Goal: Task Accomplishment & Management: Manage account settings

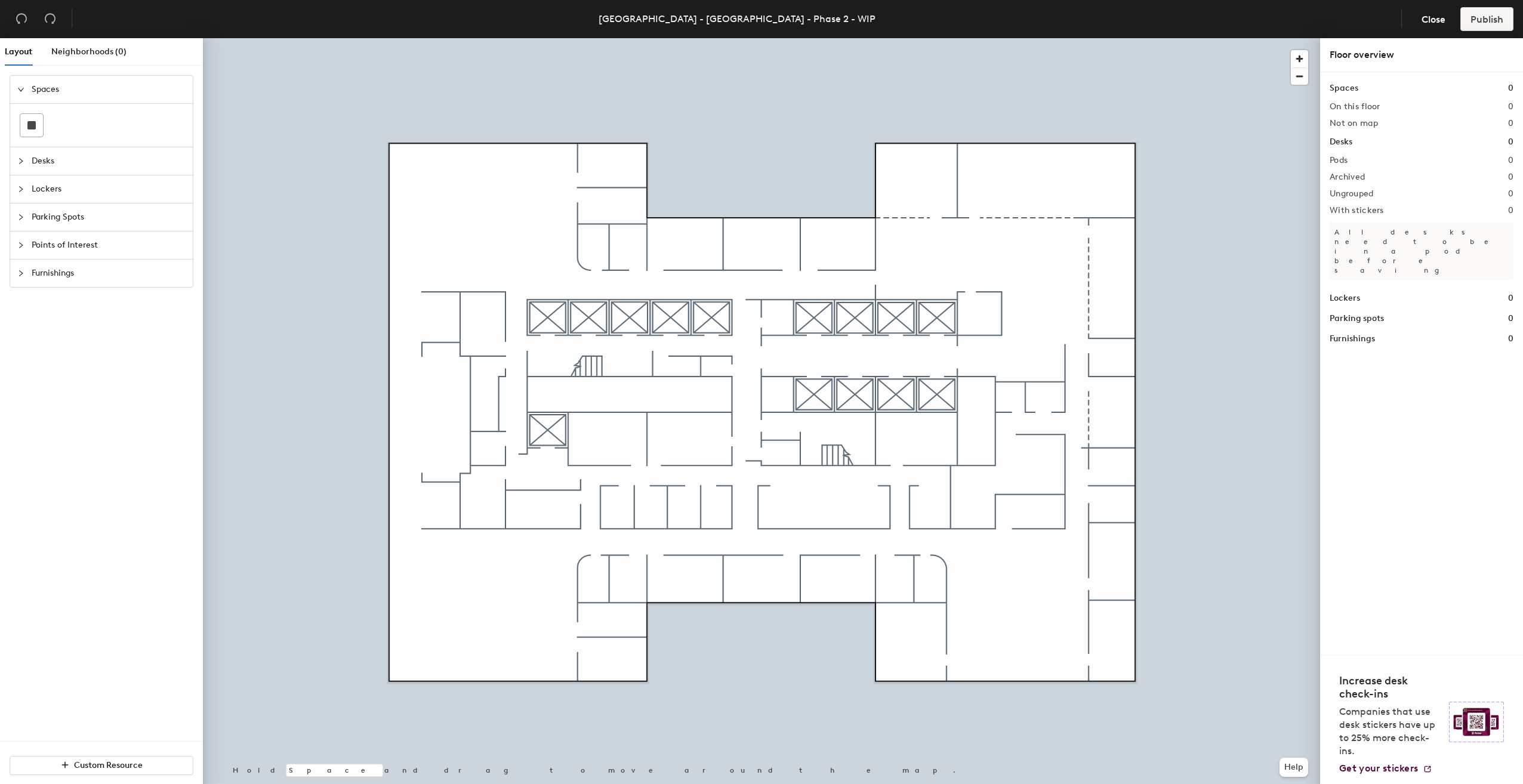
click at [93, 147] on span "Desks" at bounding box center [108, 161] width 154 height 27
click at [44, 148] on div at bounding box center [101, 180] width 163 height 77
click at [37, 148] on icon at bounding box center [31, 153] width 14 height 14
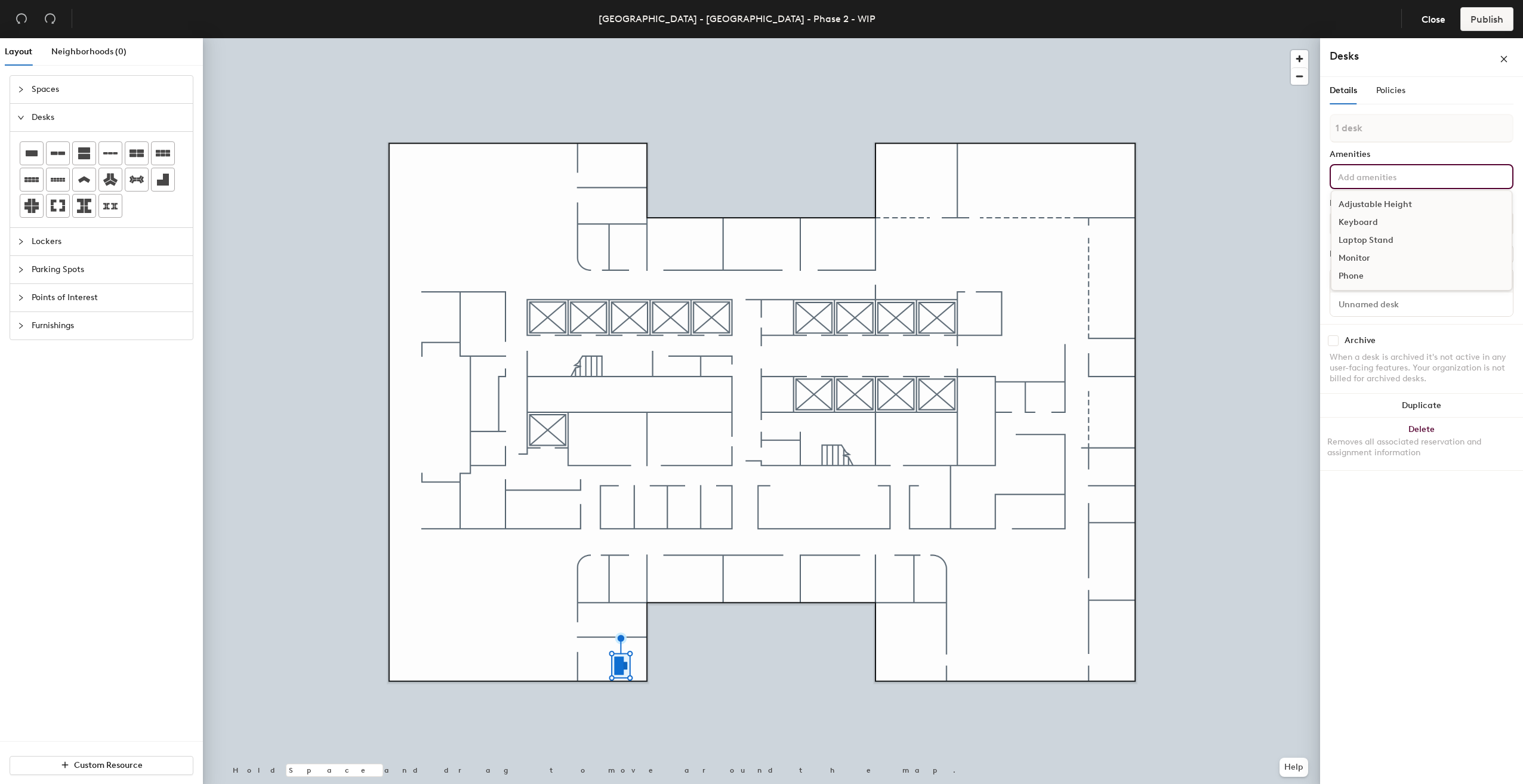
click at [1363, 180] on input at bounding box center [1389, 175] width 107 height 14
click at [1385, 207] on div "Adjustable Height" at bounding box center [1422, 204] width 180 height 18
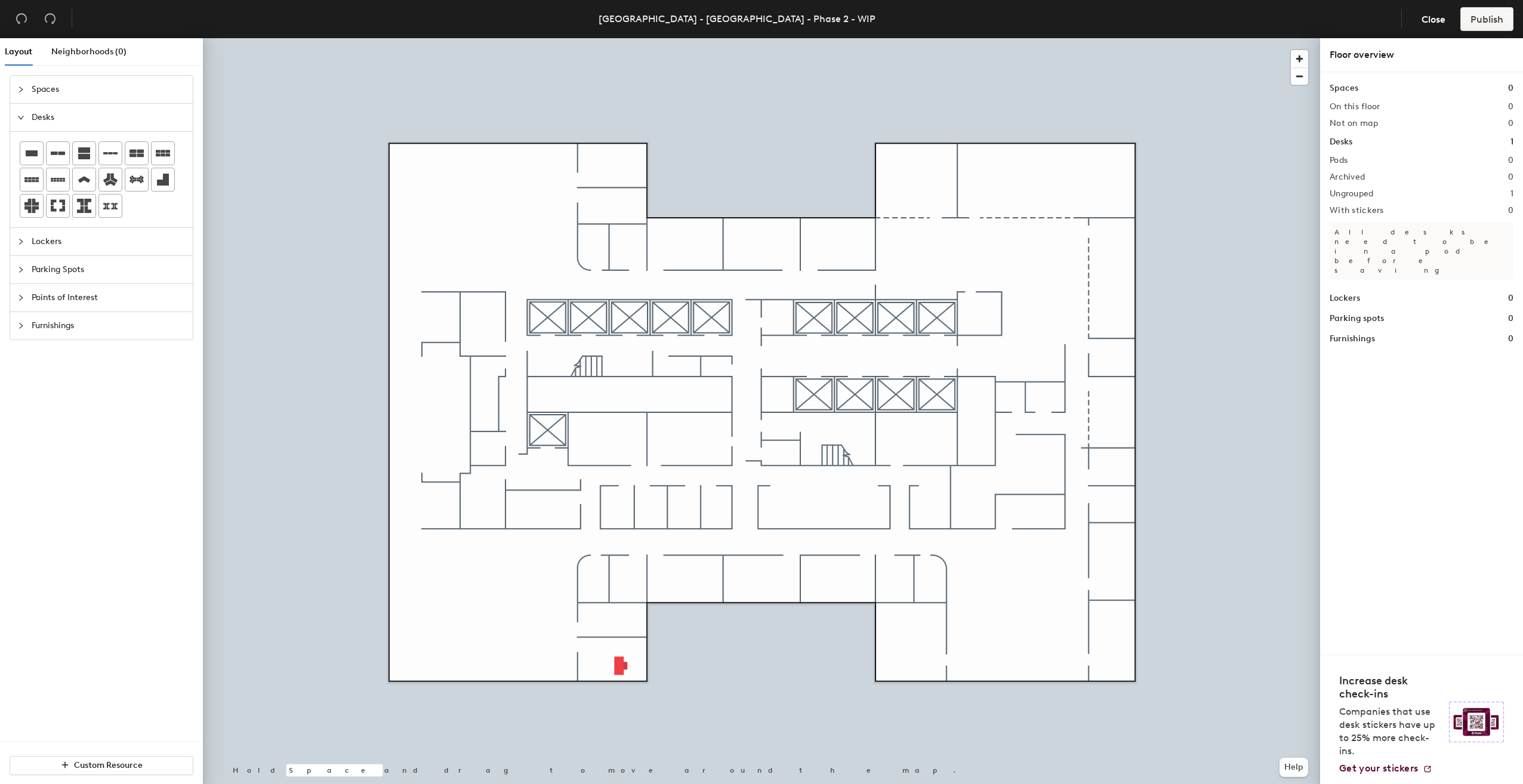
click at [617, 38] on div at bounding box center [761, 38] width 1118 height 0
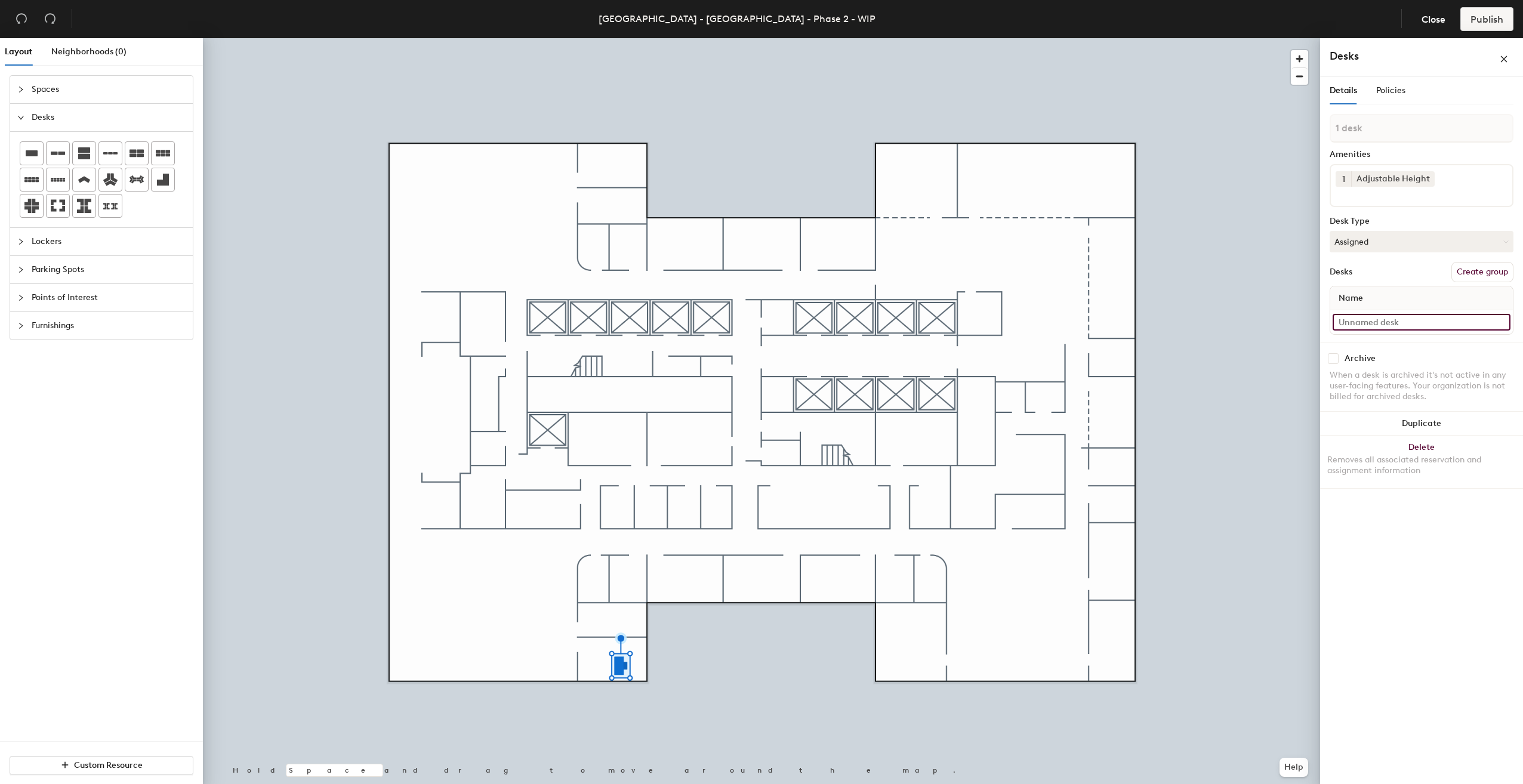
click at [1359, 329] on input at bounding box center [1422, 323] width 178 height 17
click at [1428, 20] on span "Close" at bounding box center [1434, 19] width 24 height 11
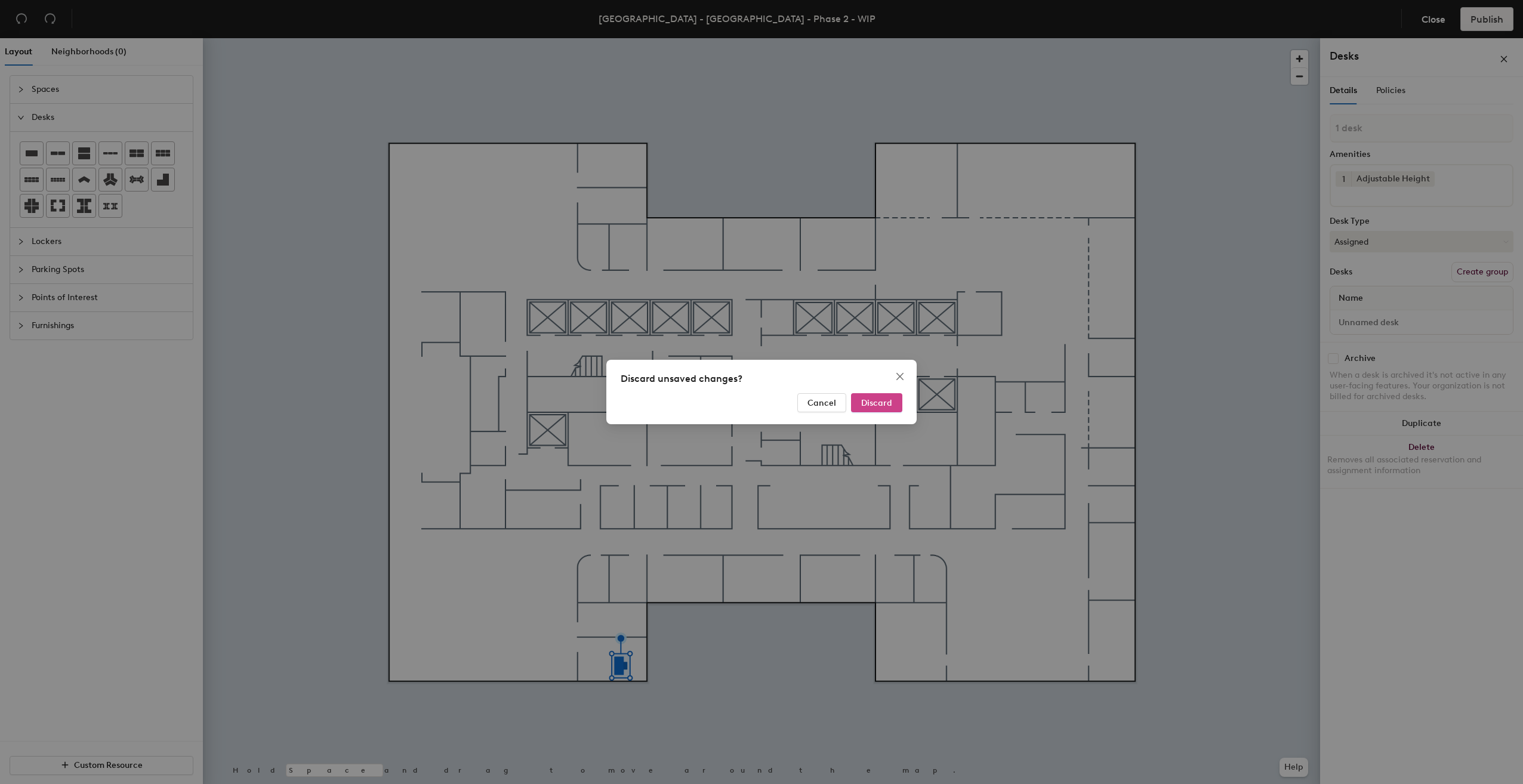
click at [873, 400] on span "Discard" at bounding box center [877, 403] width 31 height 10
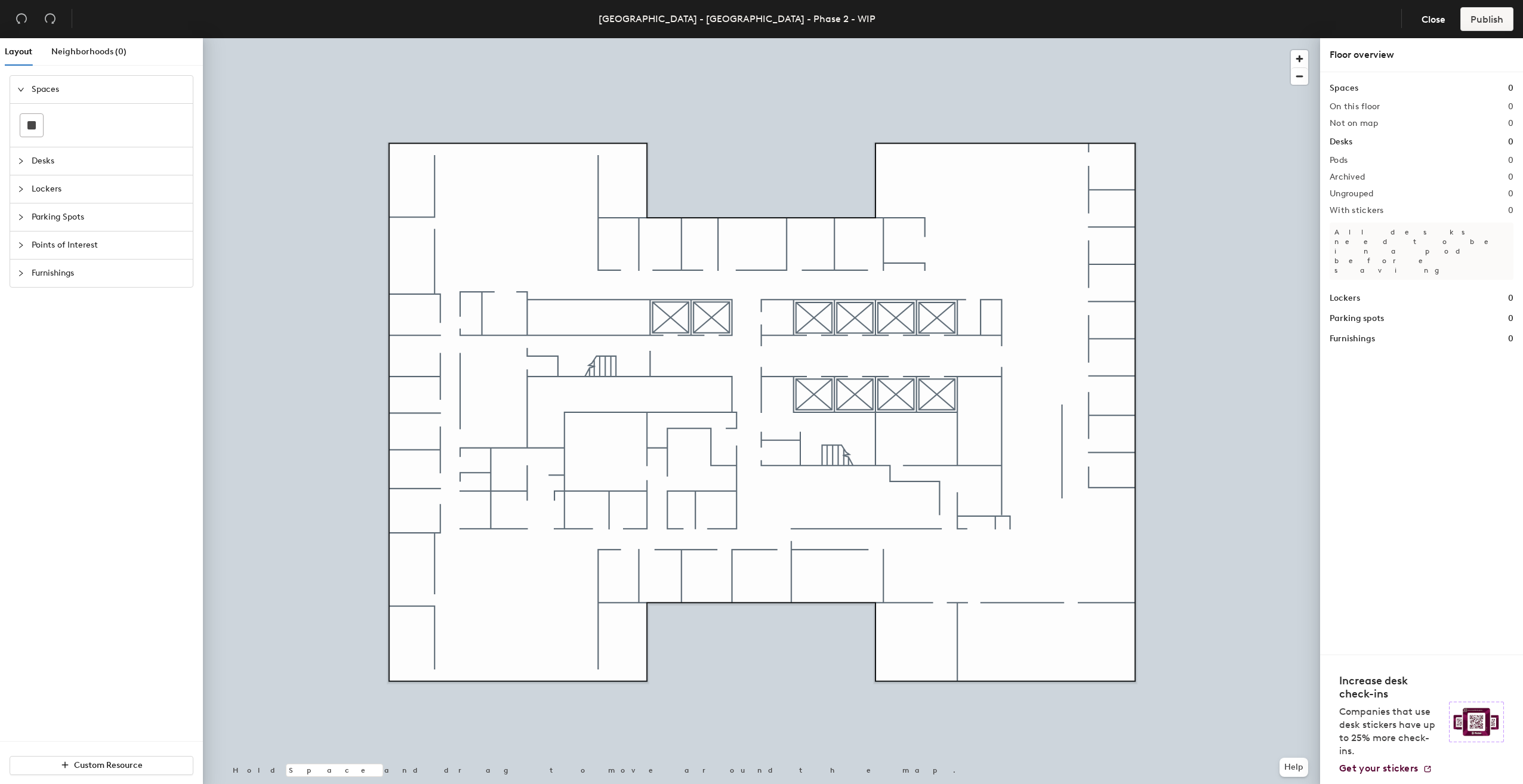
click at [31, 159] on span "Desks" at bounding box center [108, 161] width 154 height 27
click at [161, 178] on icon at bounding box center [163, 180] width 12 height 12
click at [480, 38] on div at bounding box center [761, 38] width 1118 height 0
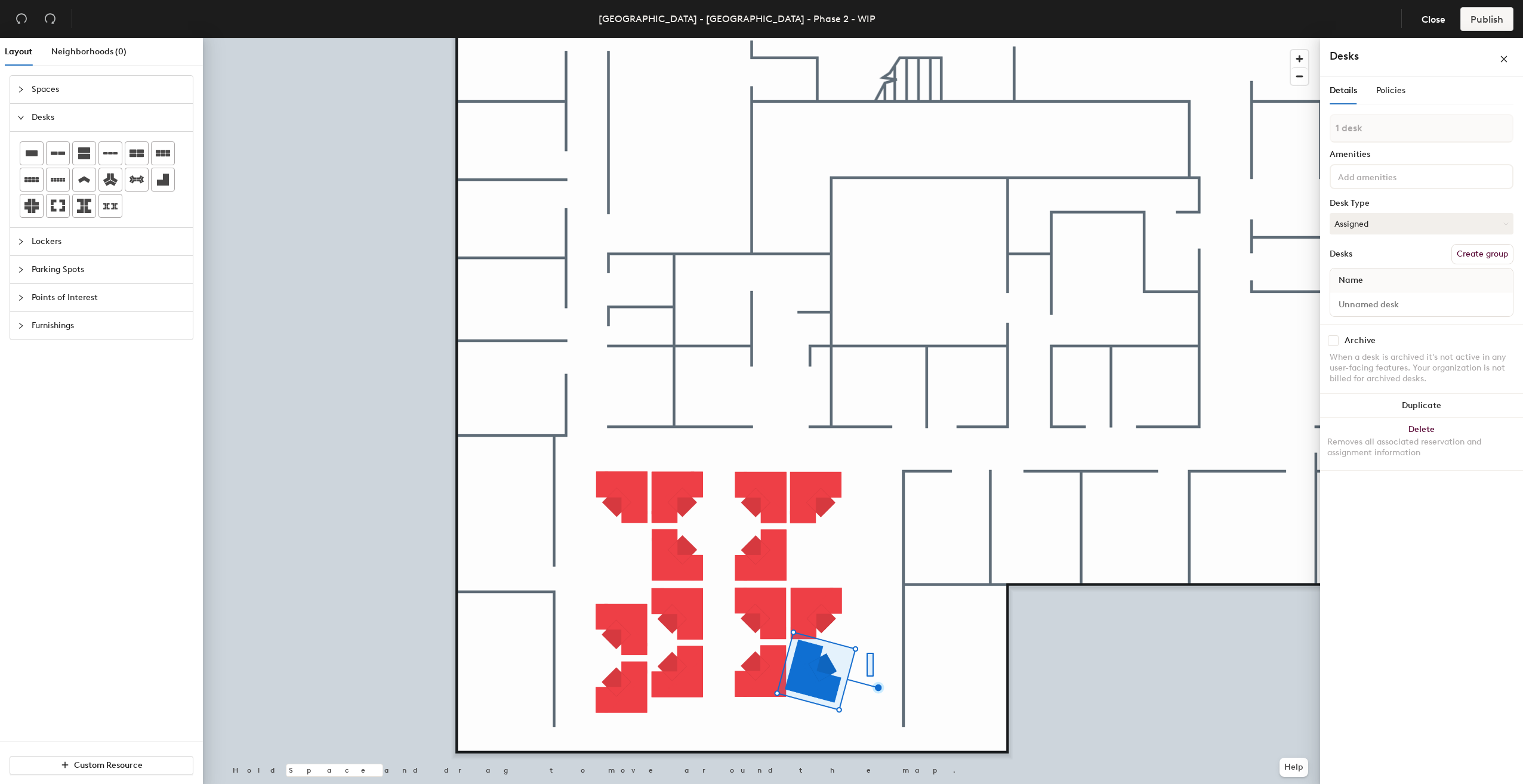
click at [867, 38] on div at bounding box center [761, 38] width 1118 height 0
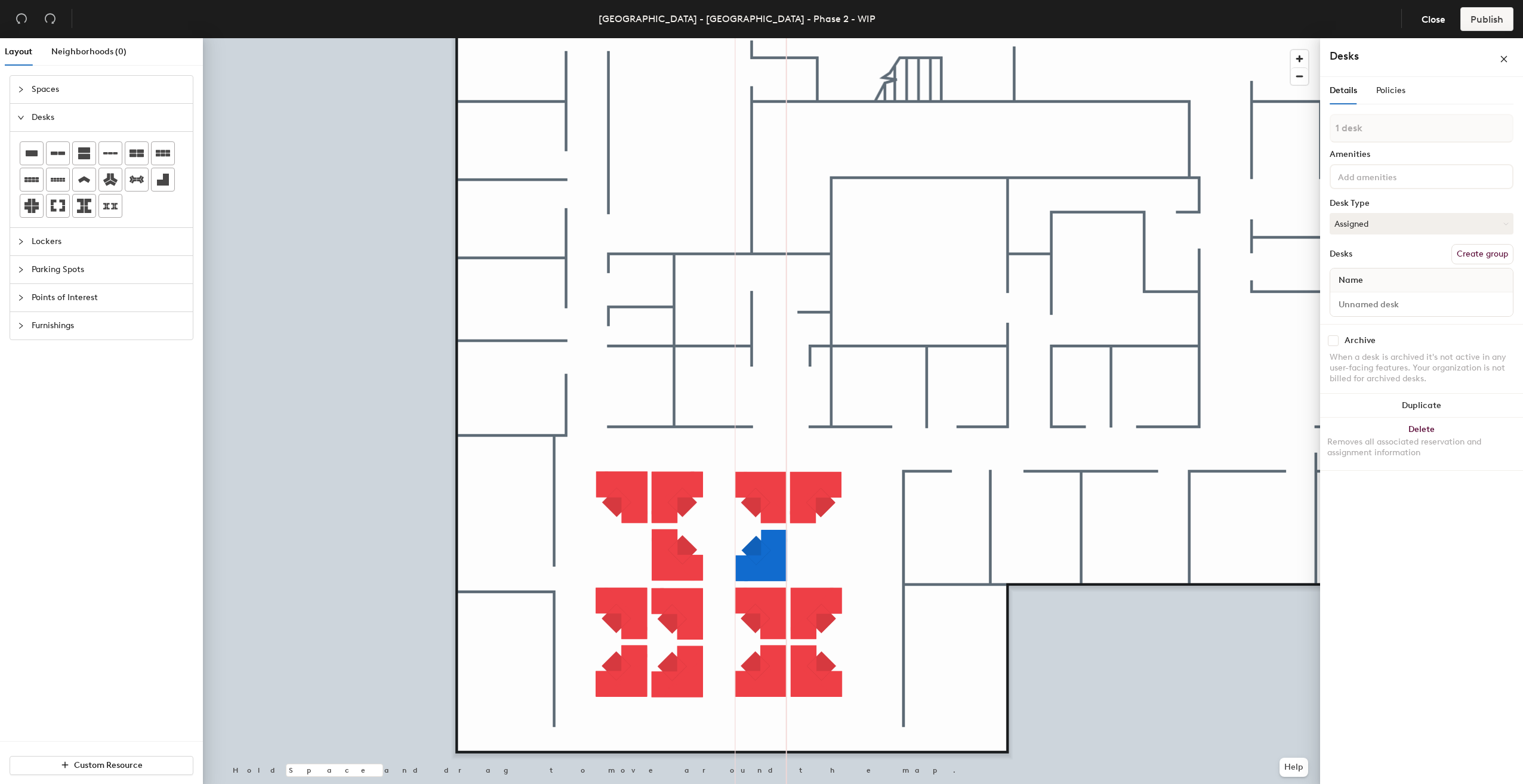
click at [820, 38] on div at bounding box center [761, 38] width 1118 height 0
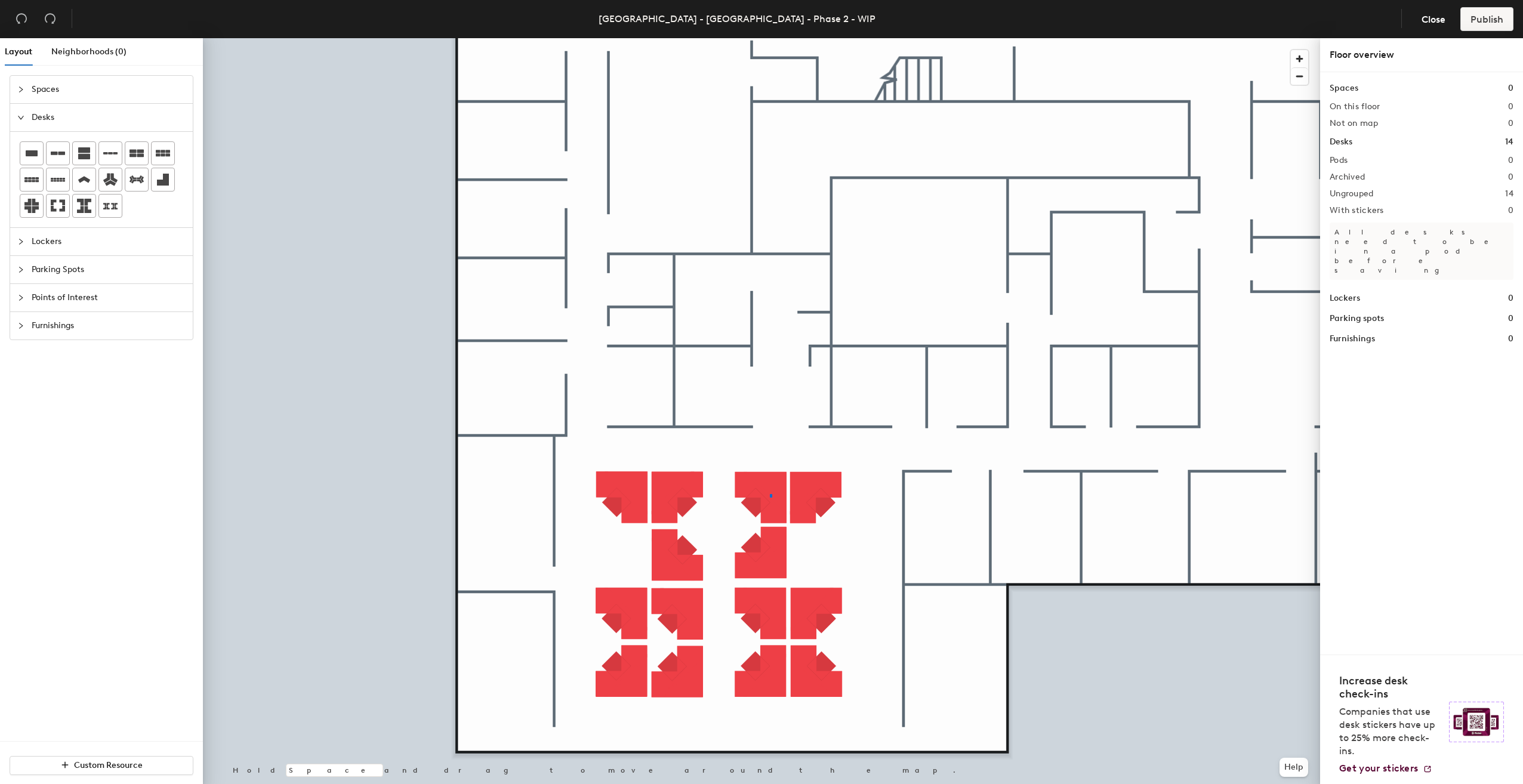
click at [770, 38] on div at bounding box center [761, 38] width 1118 height 0
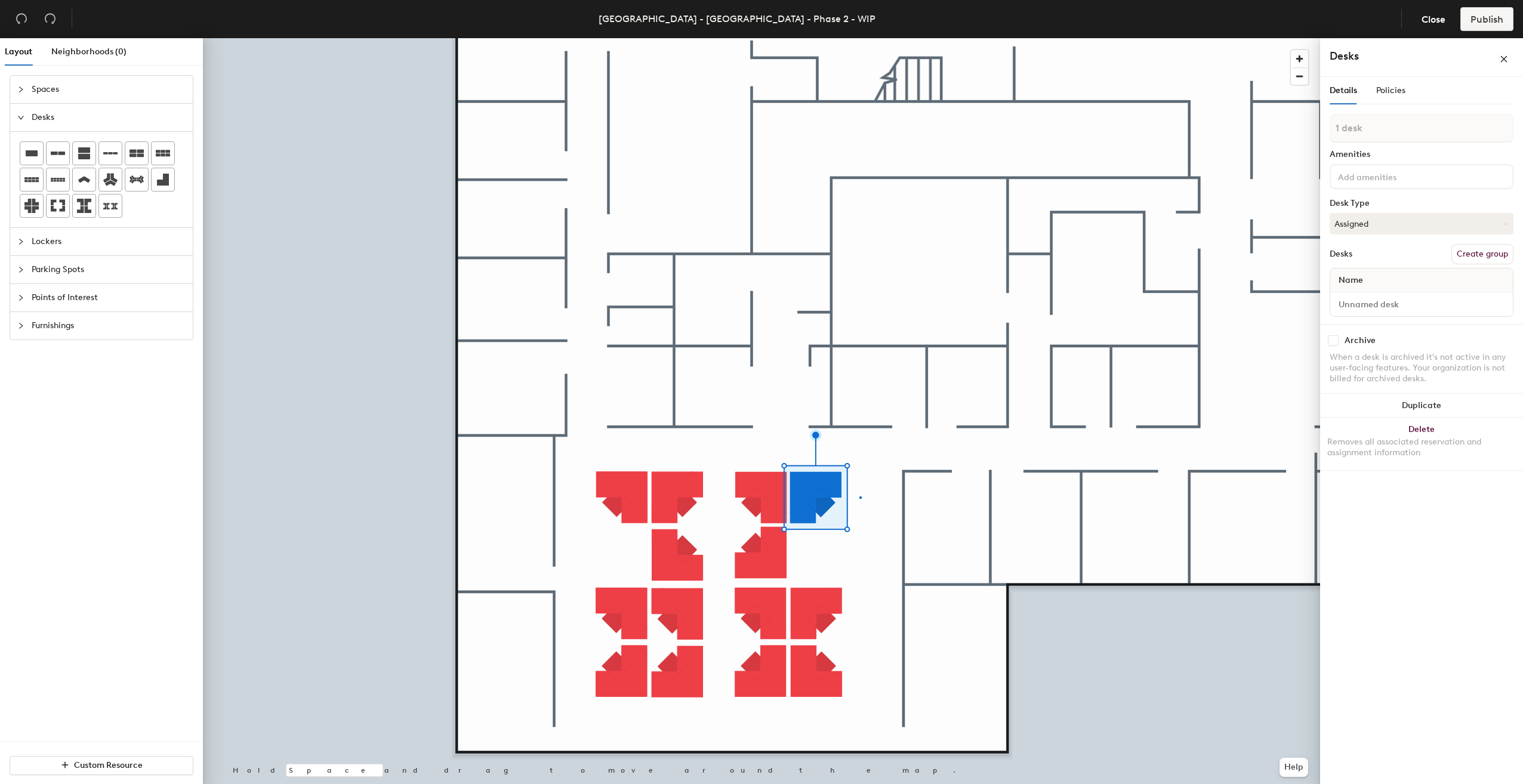
click at [860, 38] on div at bounding box center [761, 38] width 1118 height 0
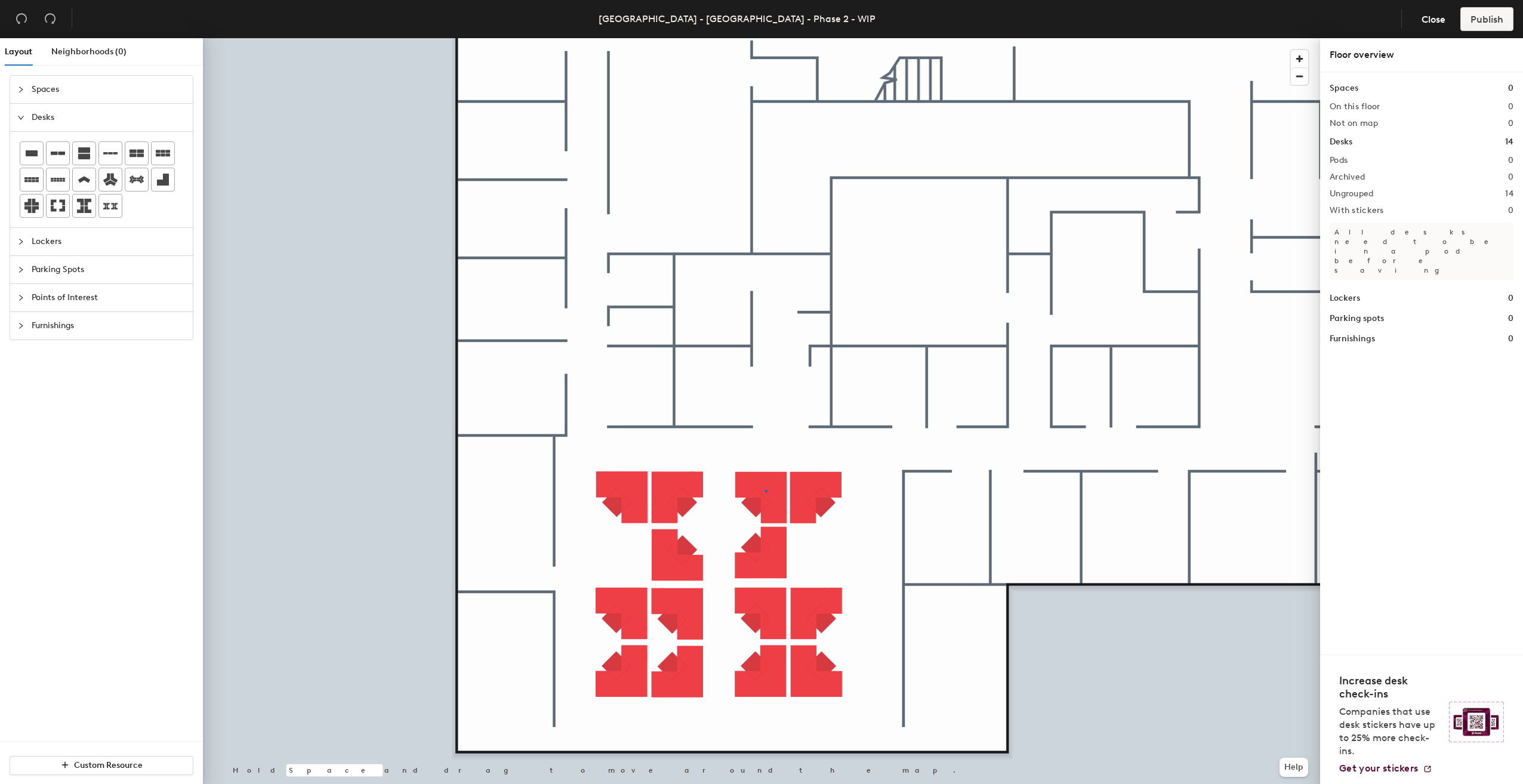
click at [765, 38] on div at bounding box center [761, 38] width 1118 height 0
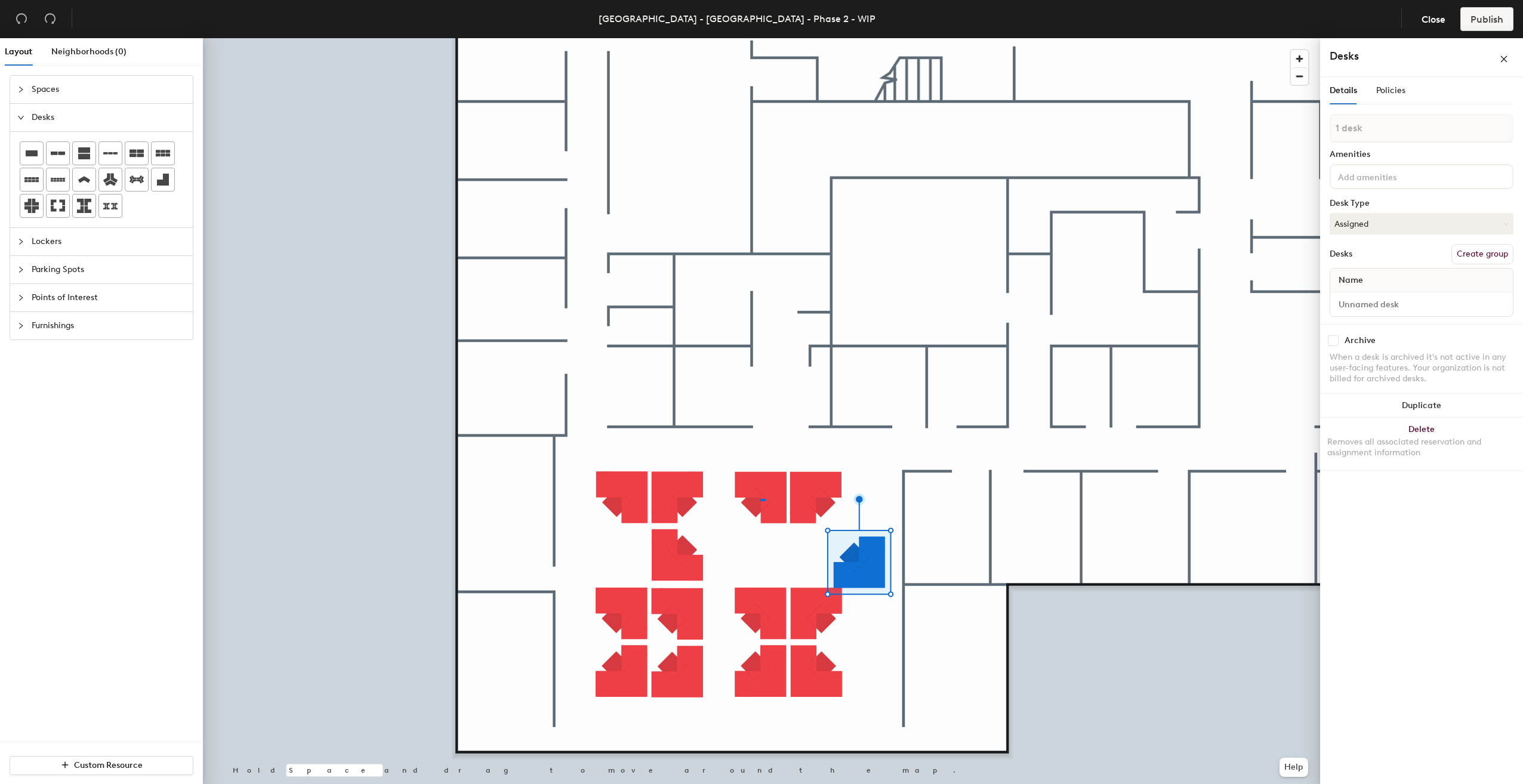
click at [760, 38] on div at bounding box center [761, 38] width 1118 height 0
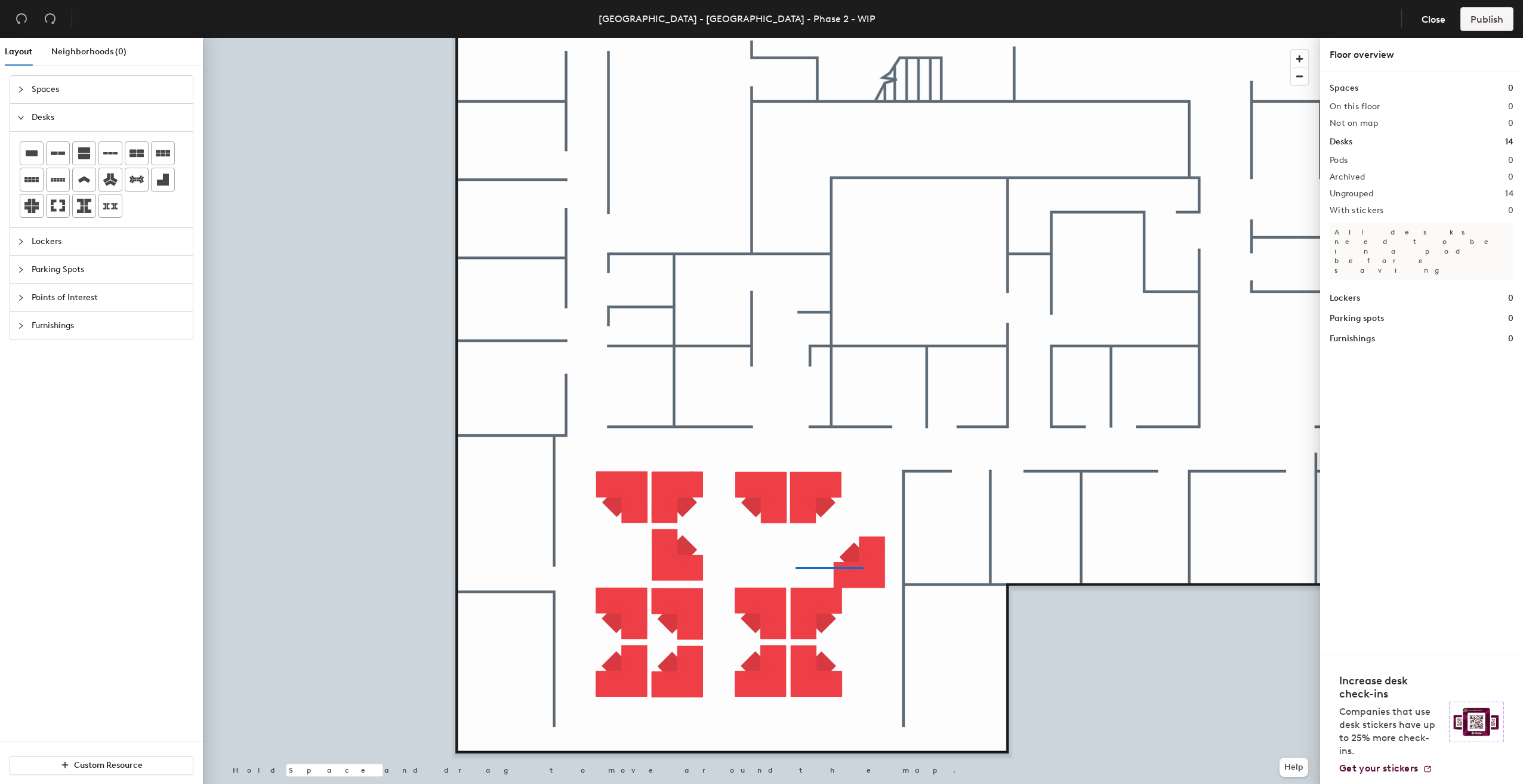
click at [789, 38] on div at bounding box center [761, 38] width 1118 height 0
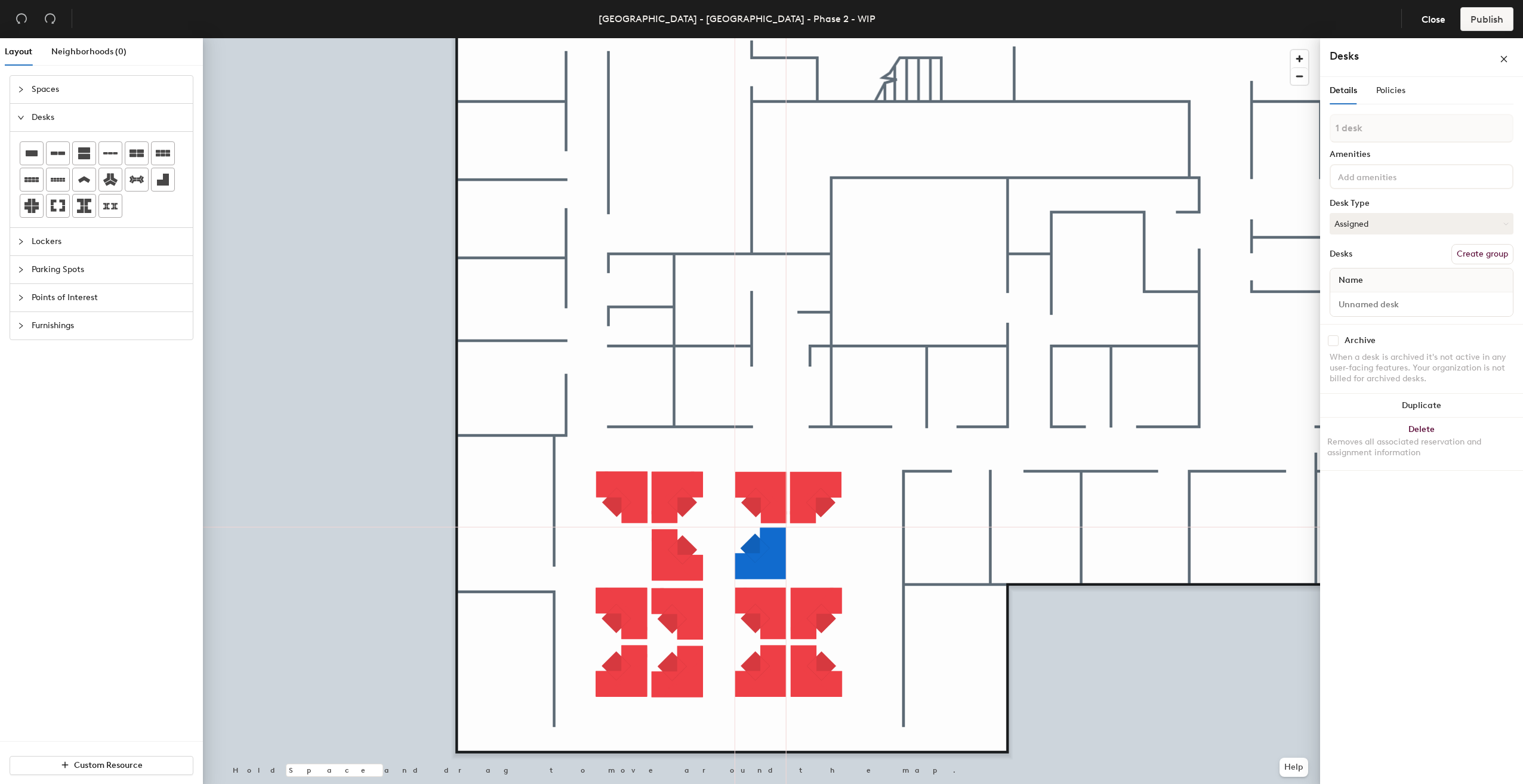
click at [840, 38] on div at bounding box center [761, 38] width 1118 height 0
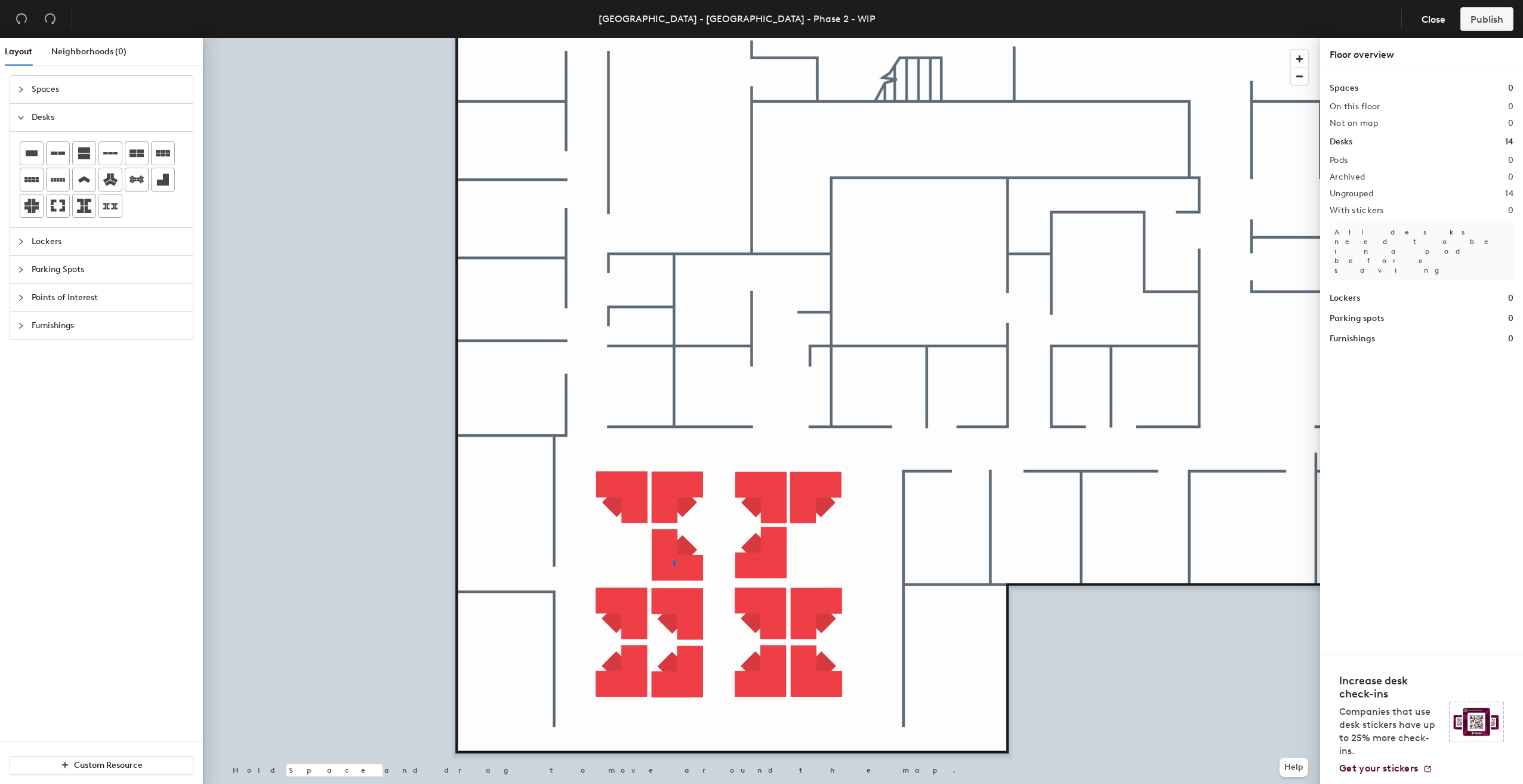
click at [673, 38] on div at bounding box center [761, 38] width 1118 height 0
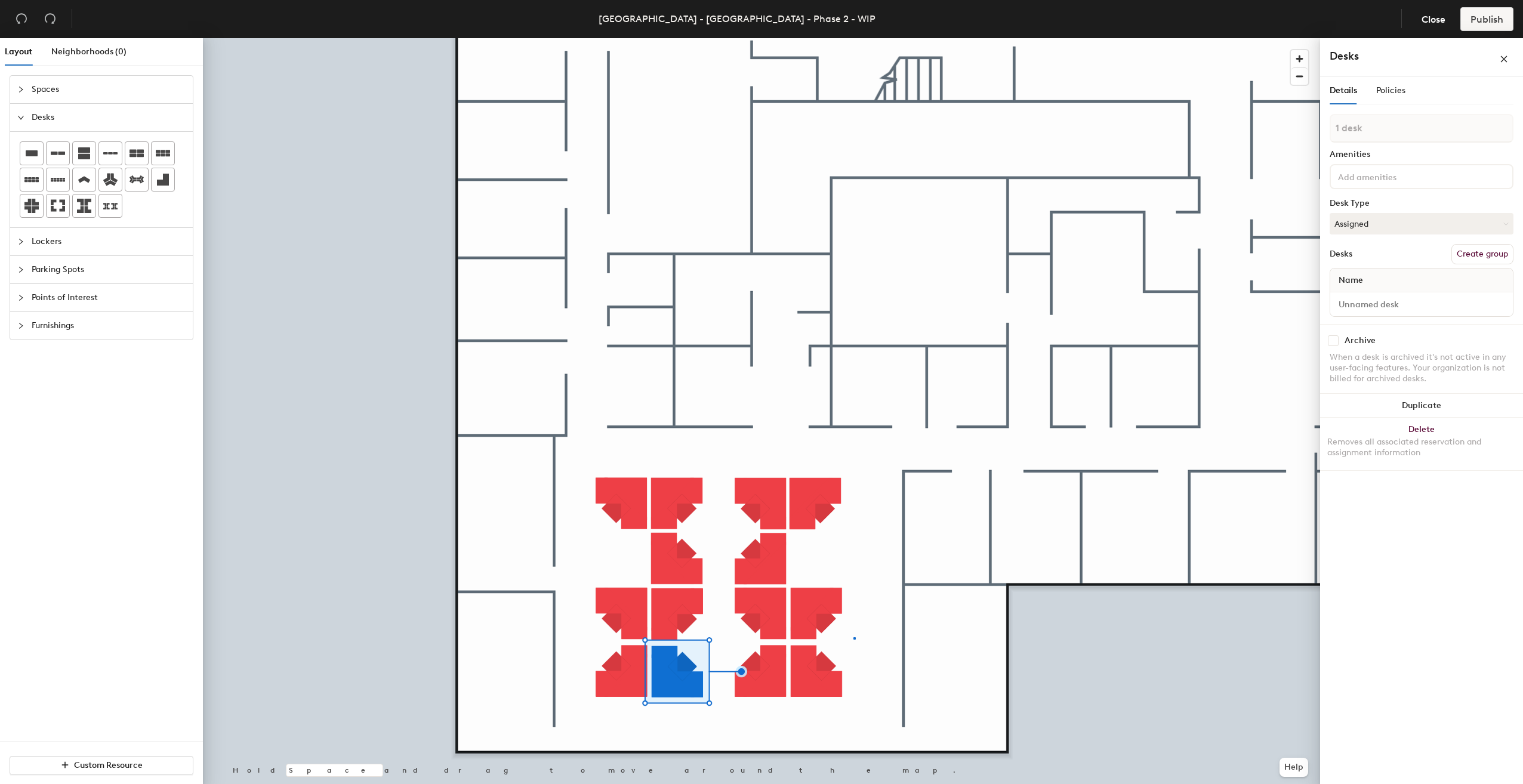
click at [854, 38] on div at bounding box center [761, 38] width 1118 height 0
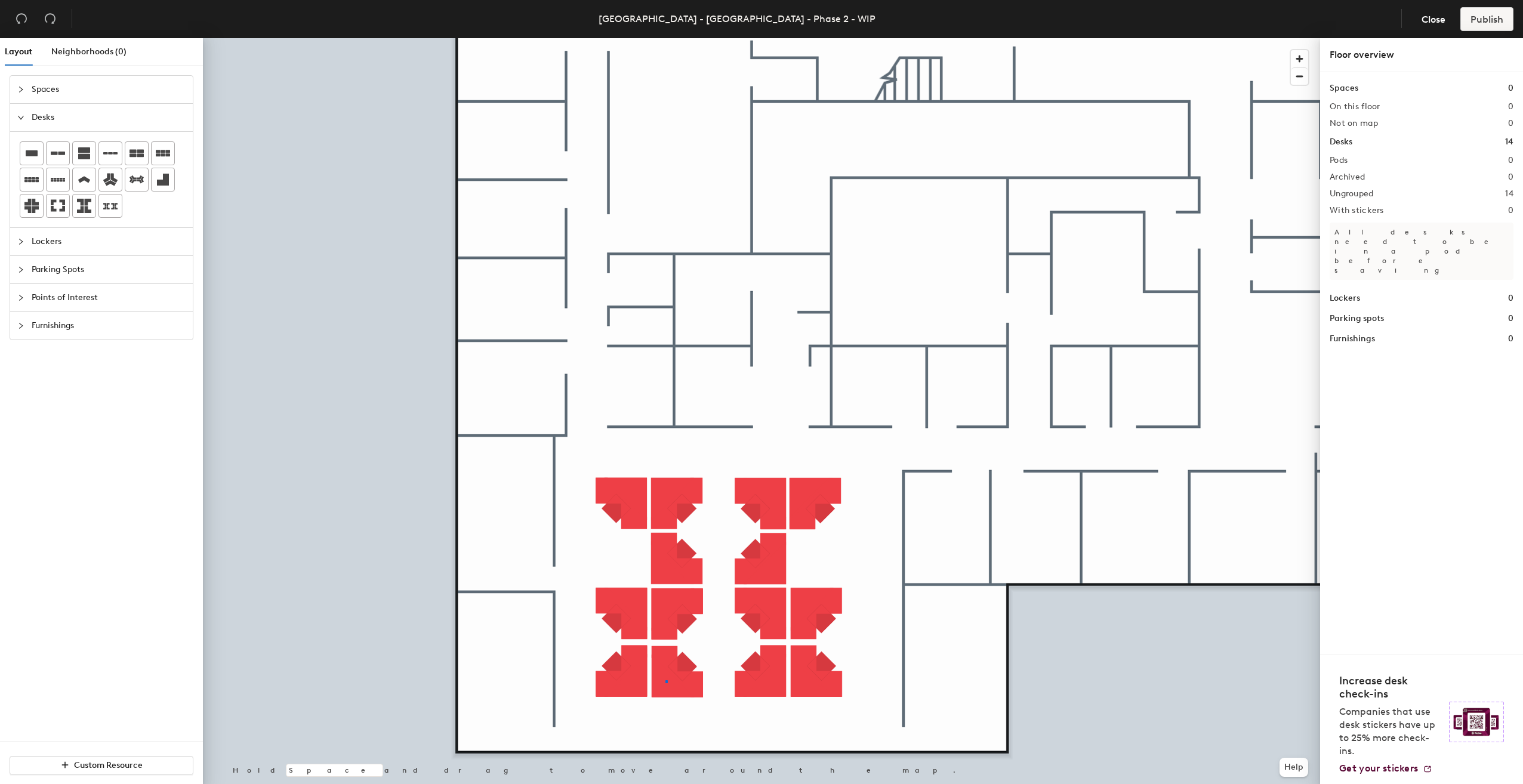
click at [666, 38] on div at bounding box center [761, 38] width 1118 height 0
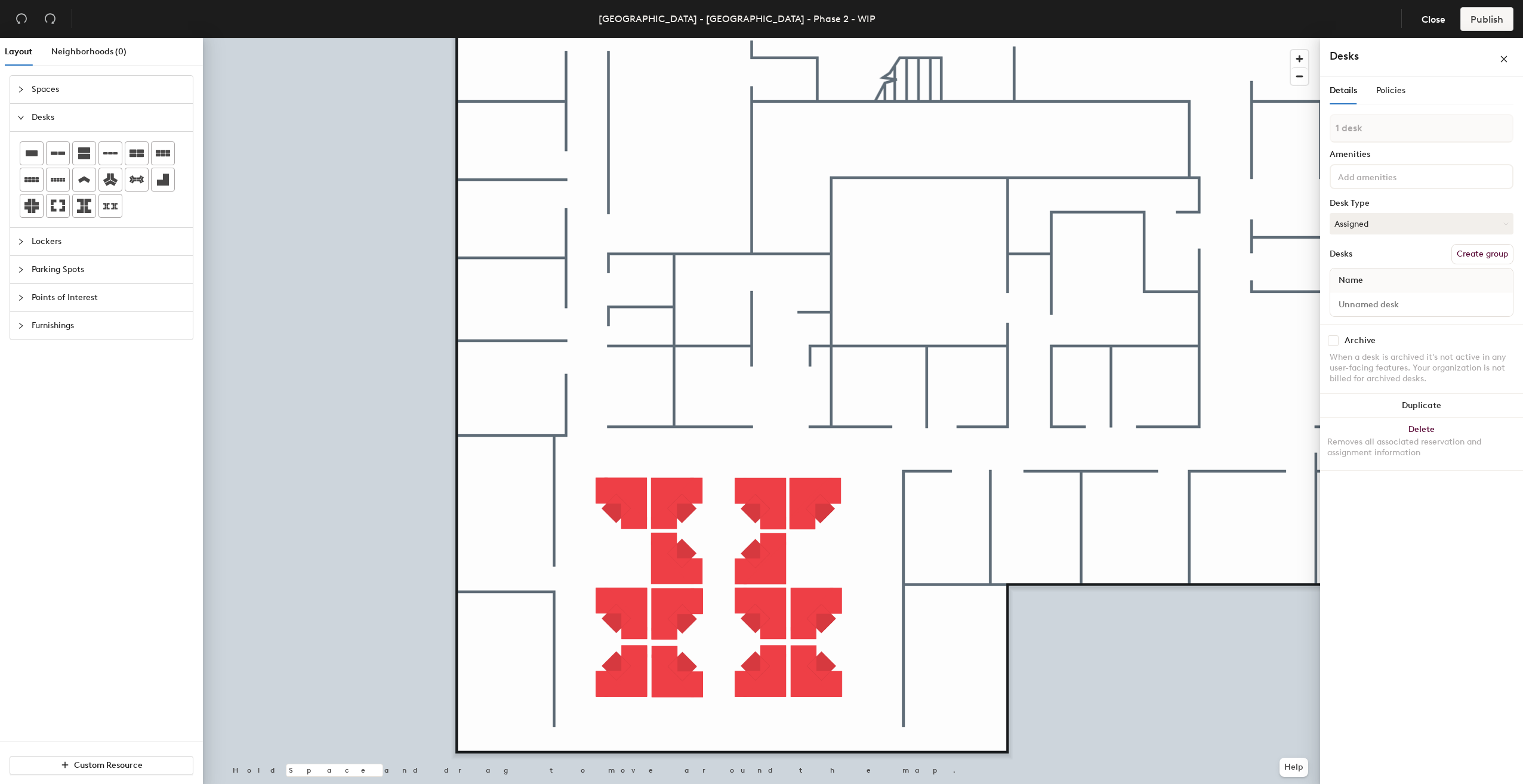
click at [682, 38] on div at bounding box center [761, 38] width 1118 height 0
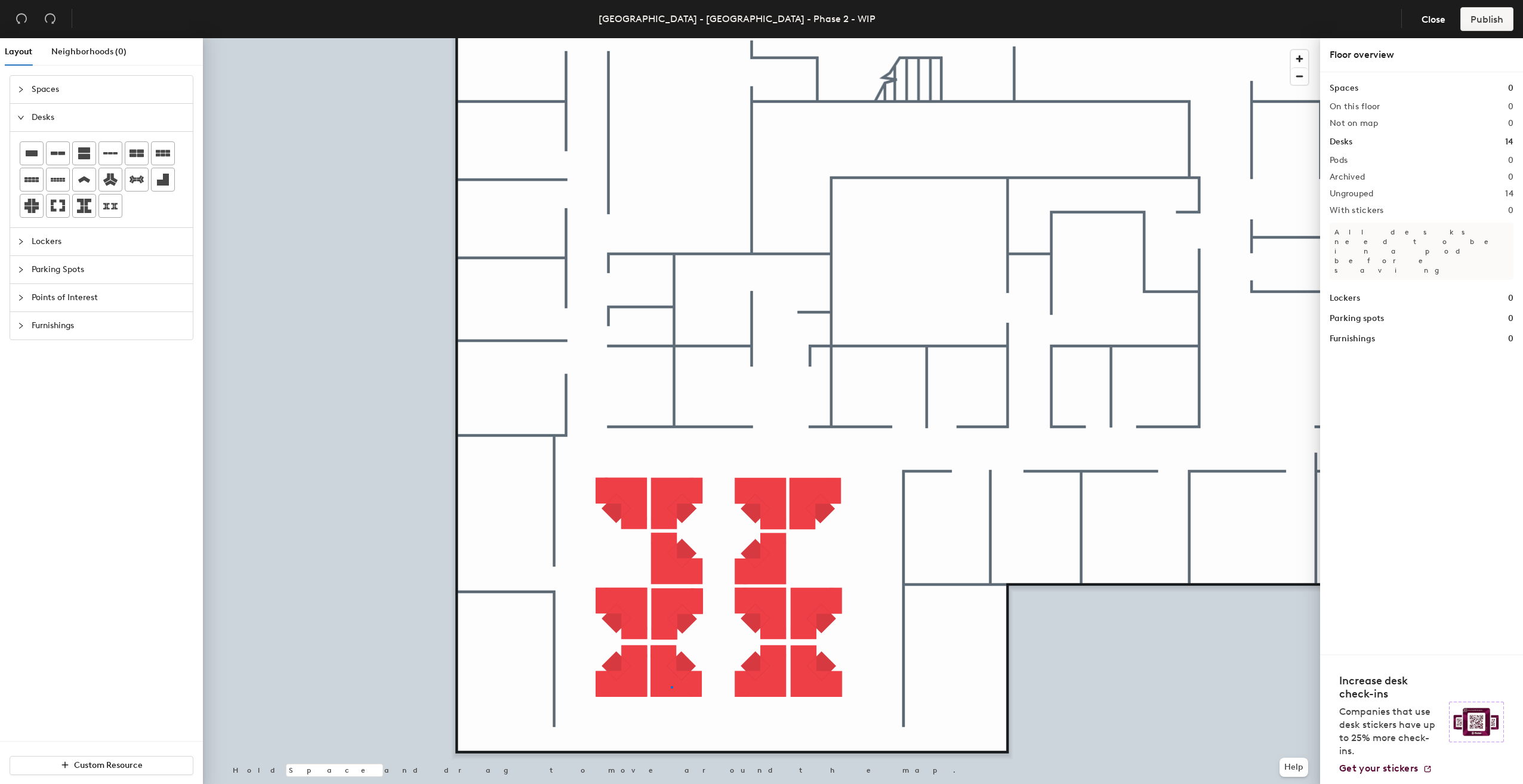
click at [671, 38] on div at bounding box center [761, 38] width 1118 height 0
click at [666, 38] on div at bounding box center [761, 38] width 1118 height 0
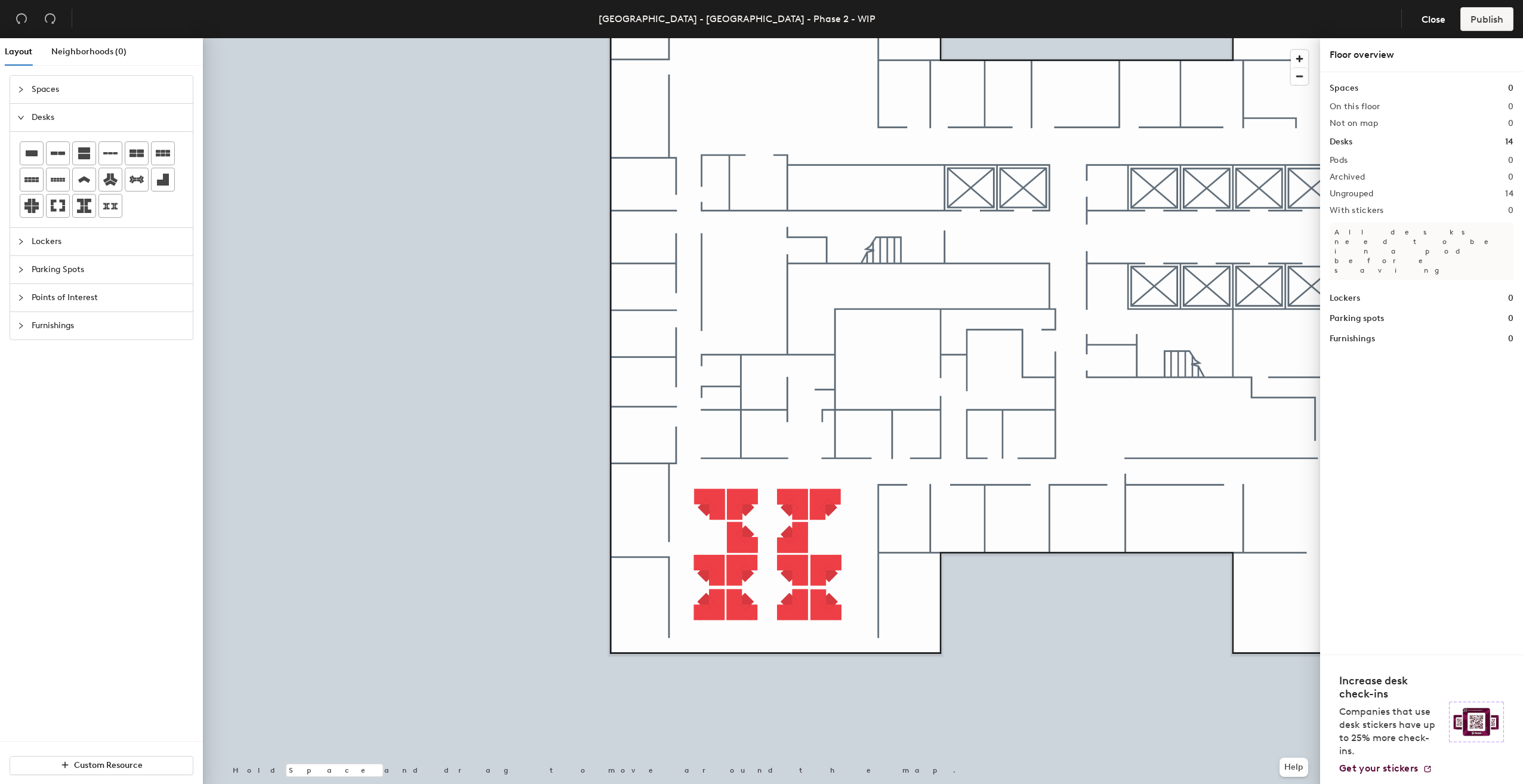
click at [31, 291] on div at bounding box center [24, 297] width 14 height 13
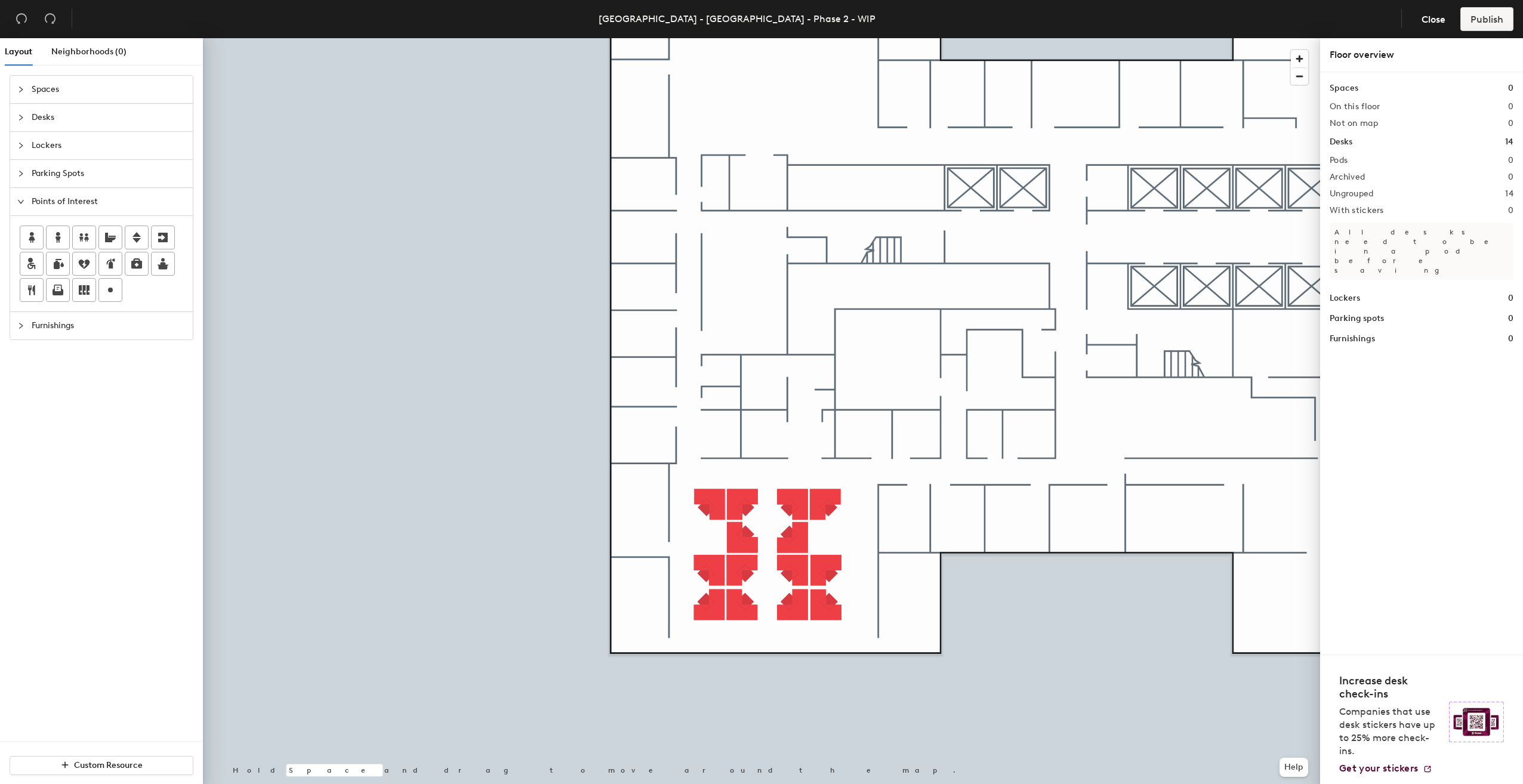
click at [35, 329] on span "Furnishings" at bounding box center [108, 326] width 154 height 27
click at [87, 312] on img at bounding box center [83, 318] width 13 height 12
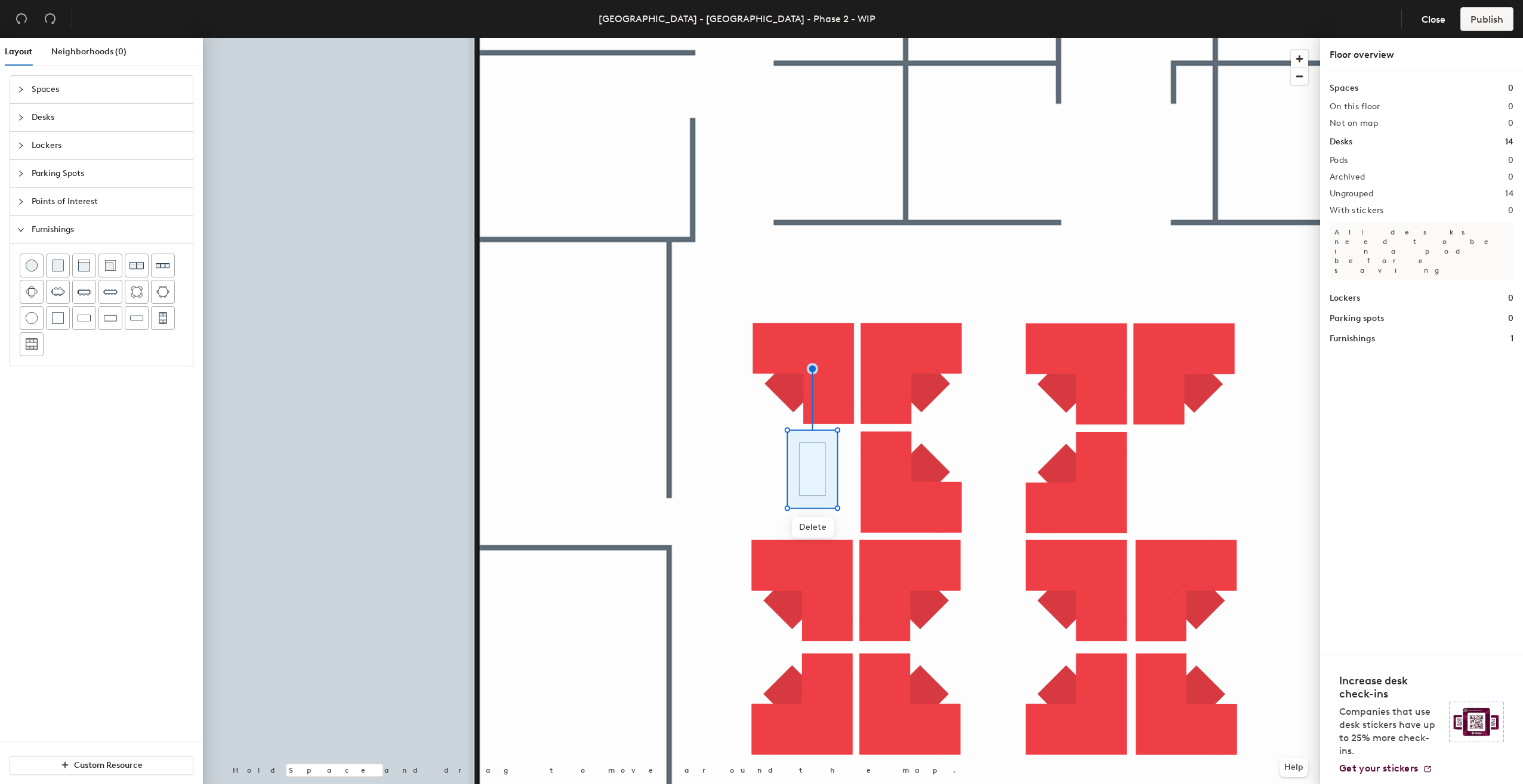
click at [965, 38] on div at bounding box center [761, 38] width 1118 height 0
click at [1231, 784] on html "Skip navigation Schedule Office People Analytics Visits Deliveries Services Man…" at bounding box center [761, 392] width 1523 height 784
click at [1282, 773] on button "Help" at bounding box center [1294, 767] width 29 height 19
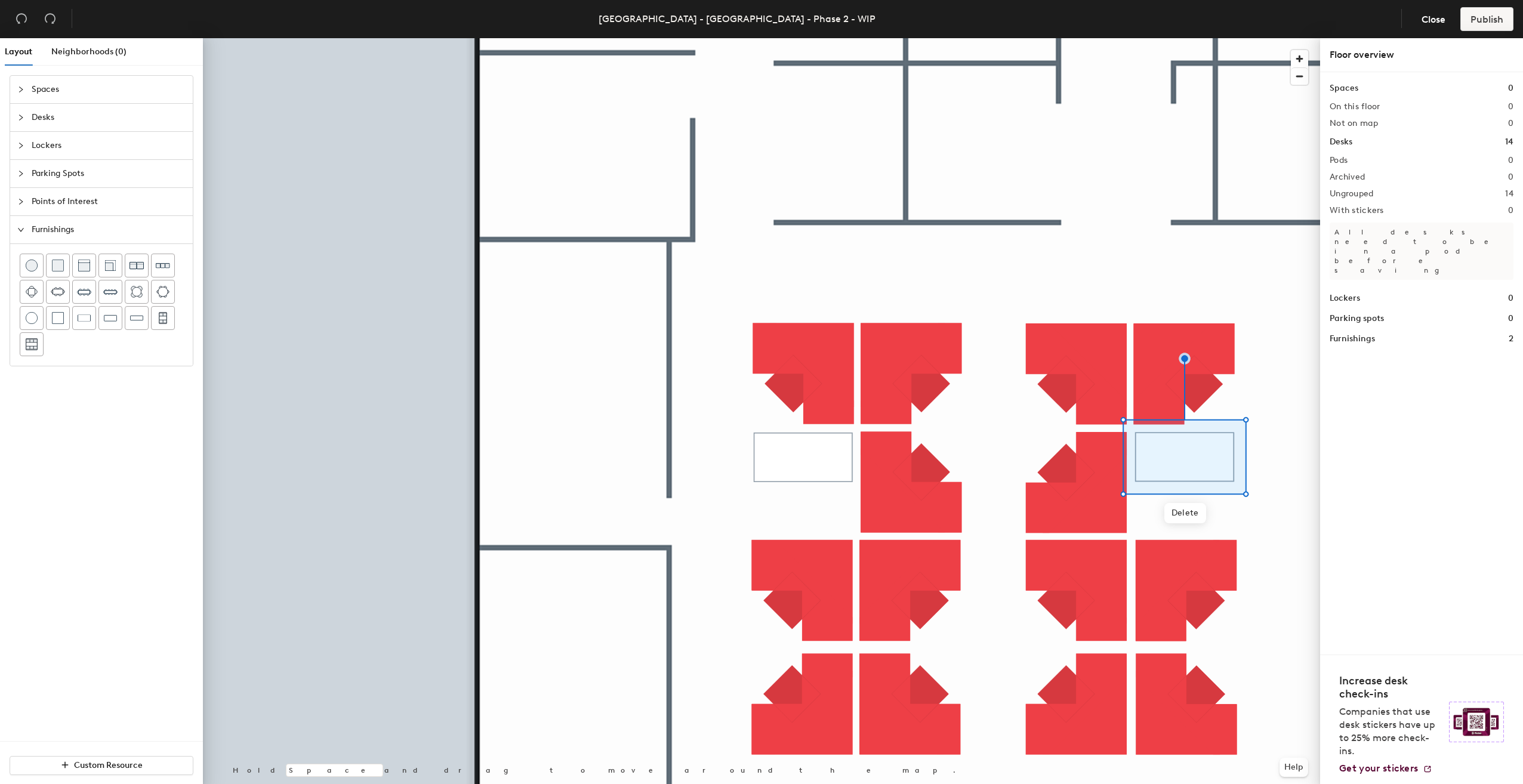
click at [1264, 38] on div at bounding box center [761, 38] width 1118 height 0
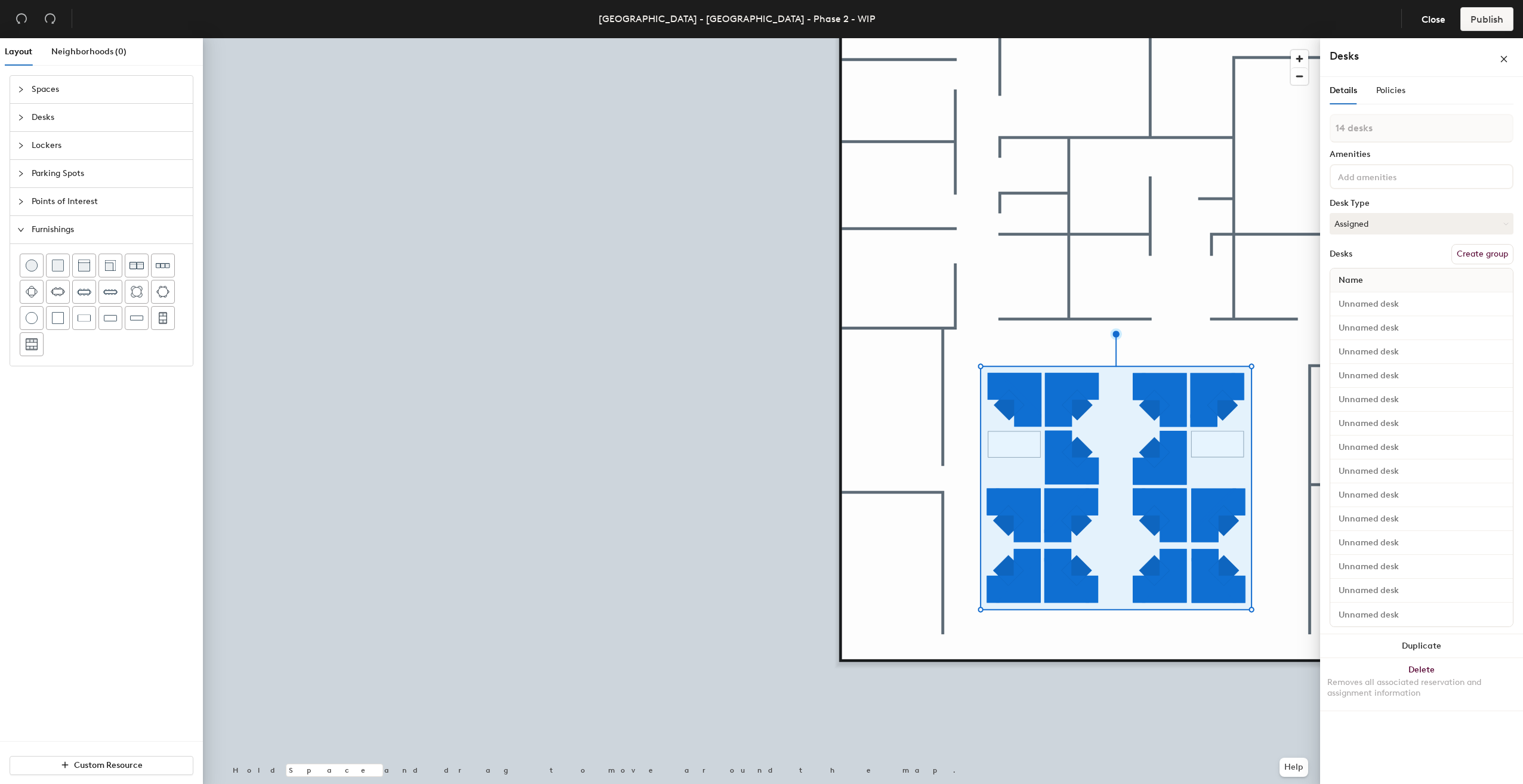
click at [1491, 251] on button "Create group" at bounding box center [1482, 255] width 62 height 20
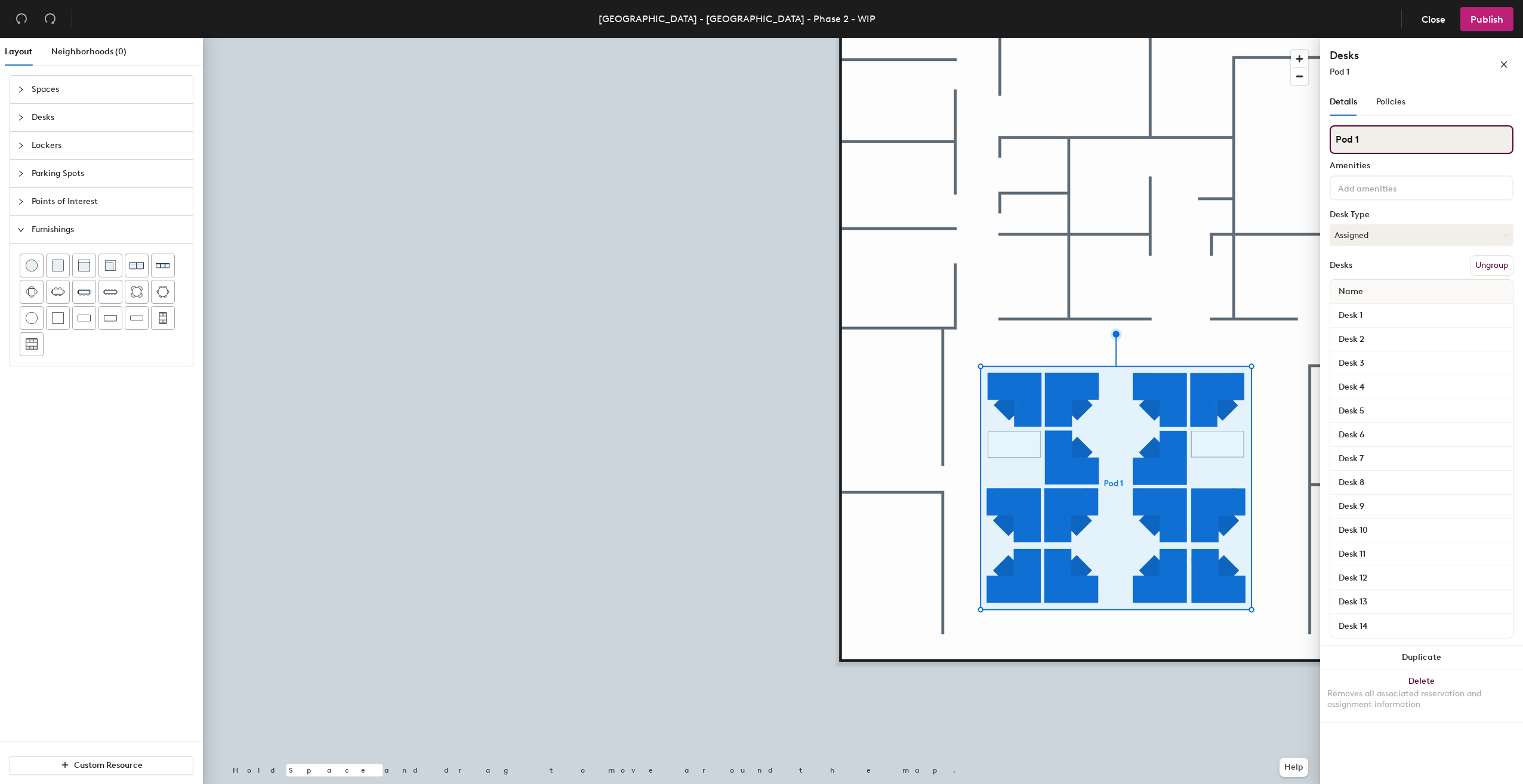
click at [1303, 136] on div "Layout Neighborhoods (0) Spaces Desks Lockers Parking Spots Points of Interest …" at bounding box center [761, 414] width 1523 height 751
type input "SW Corner"
click at [1449, 110] on div "Details Policies" at bounding box center [1422, 102] width 184 height 27
click at [1403, 100] on span "Policies" at bounding box center [1391, 102] width 29 height 10
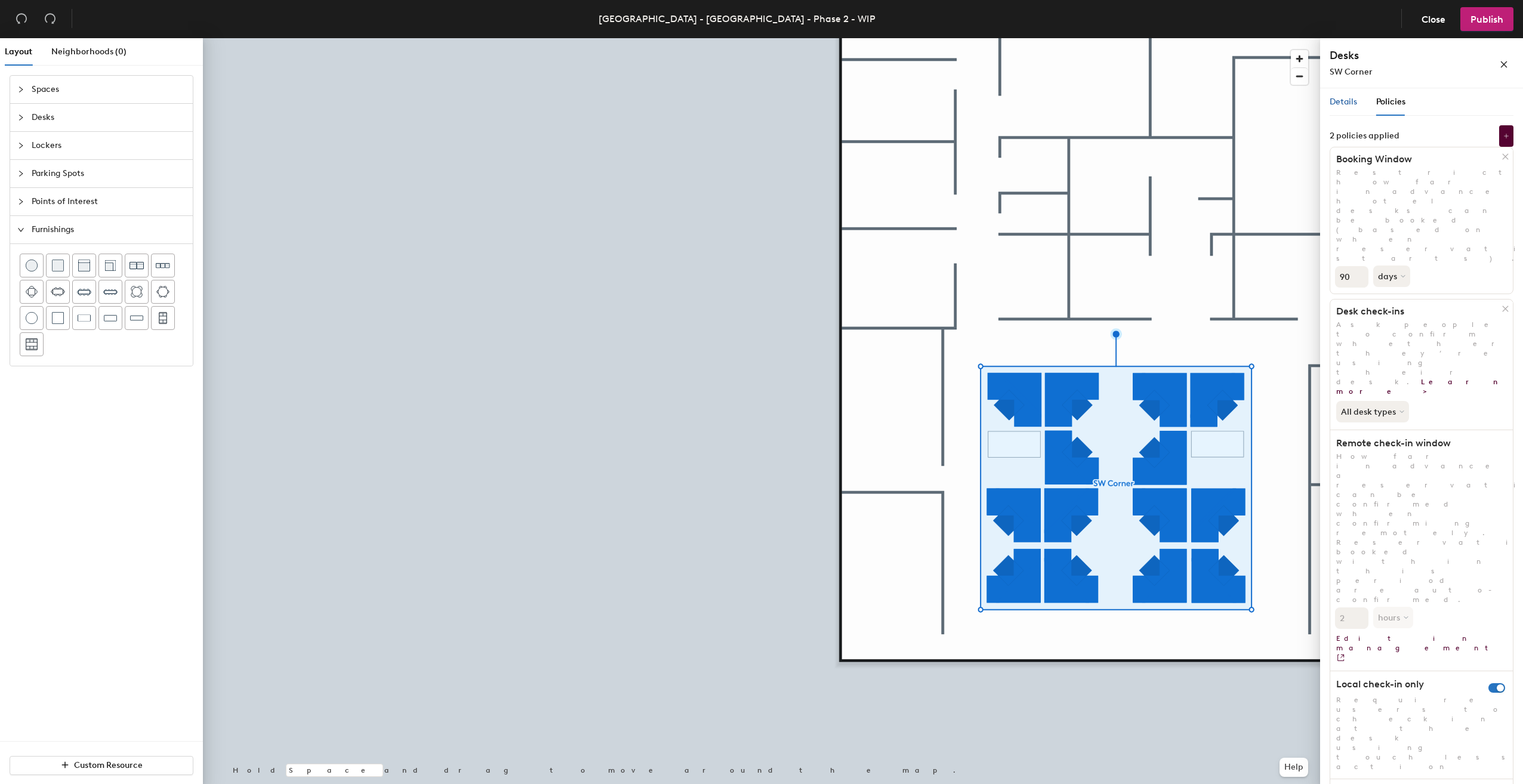
click at [1336, 102] on span "Details" at bounding box center [1343, 102] width 27 height 10
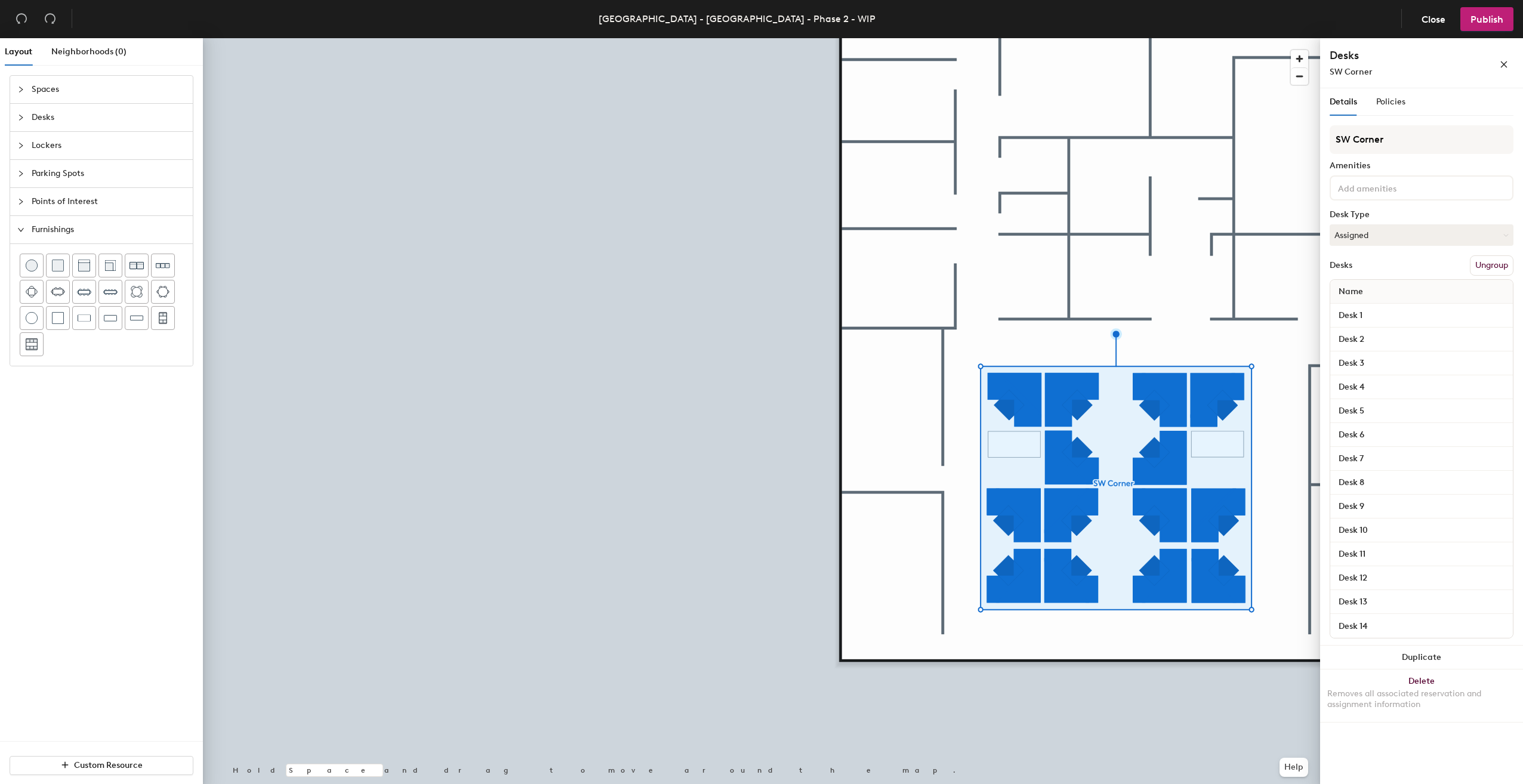
click at [1368, 105] on div "Details Policies" at bounding box center [1367, 102] width 76 height 27
click at [1383, 100] on span "Policies" at bounding box center [1391, 102] width 29 height 10
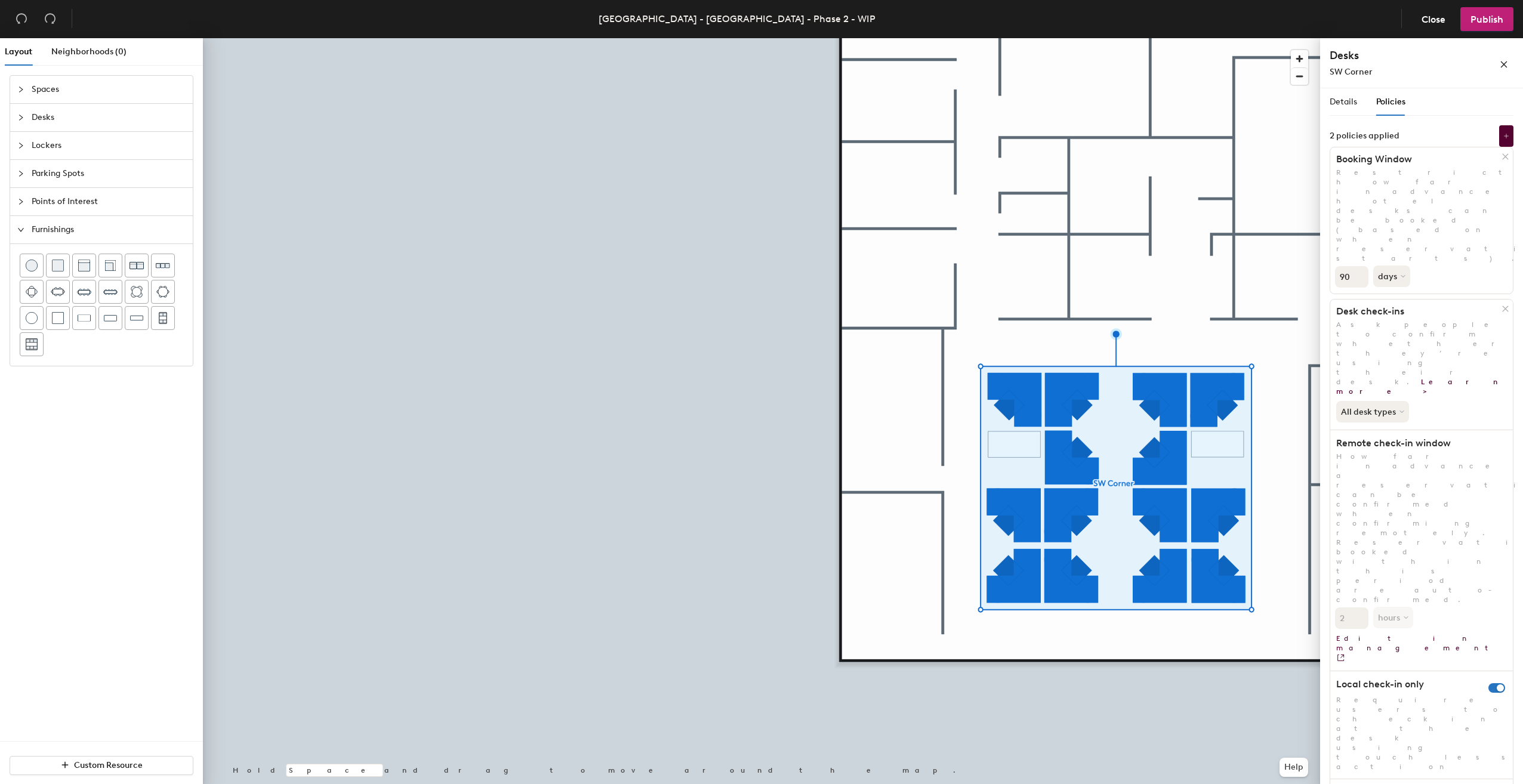
click at [1360, 104] on div "Details Policies" at bounding box center [1367, 102] width 76 height 27
click at [1351, 104] on span "Details" at bounding box center [1343, 102] width 27 height 10
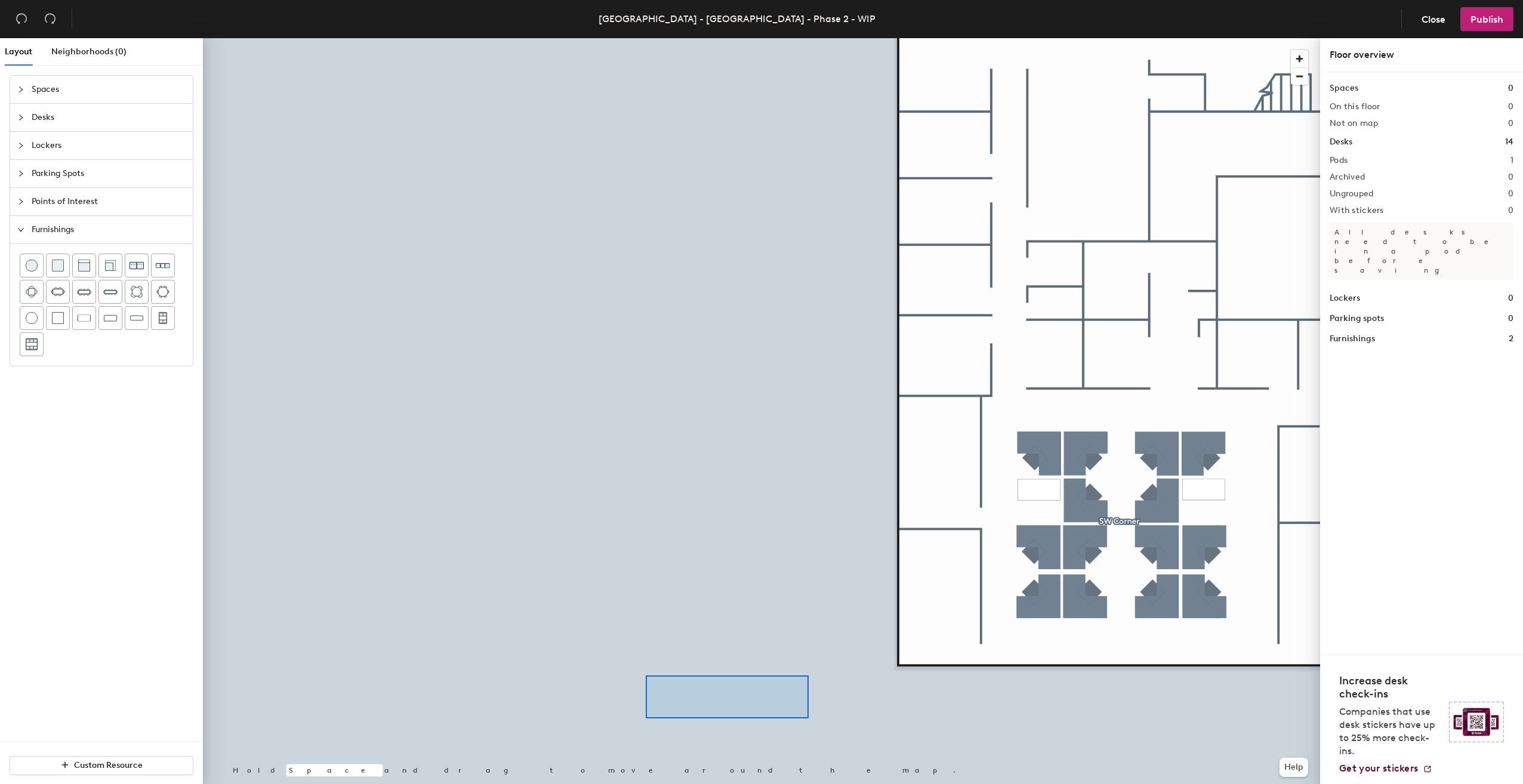
click at [627, 38] on div at bounding box center [761, 38] width 1118 height 0
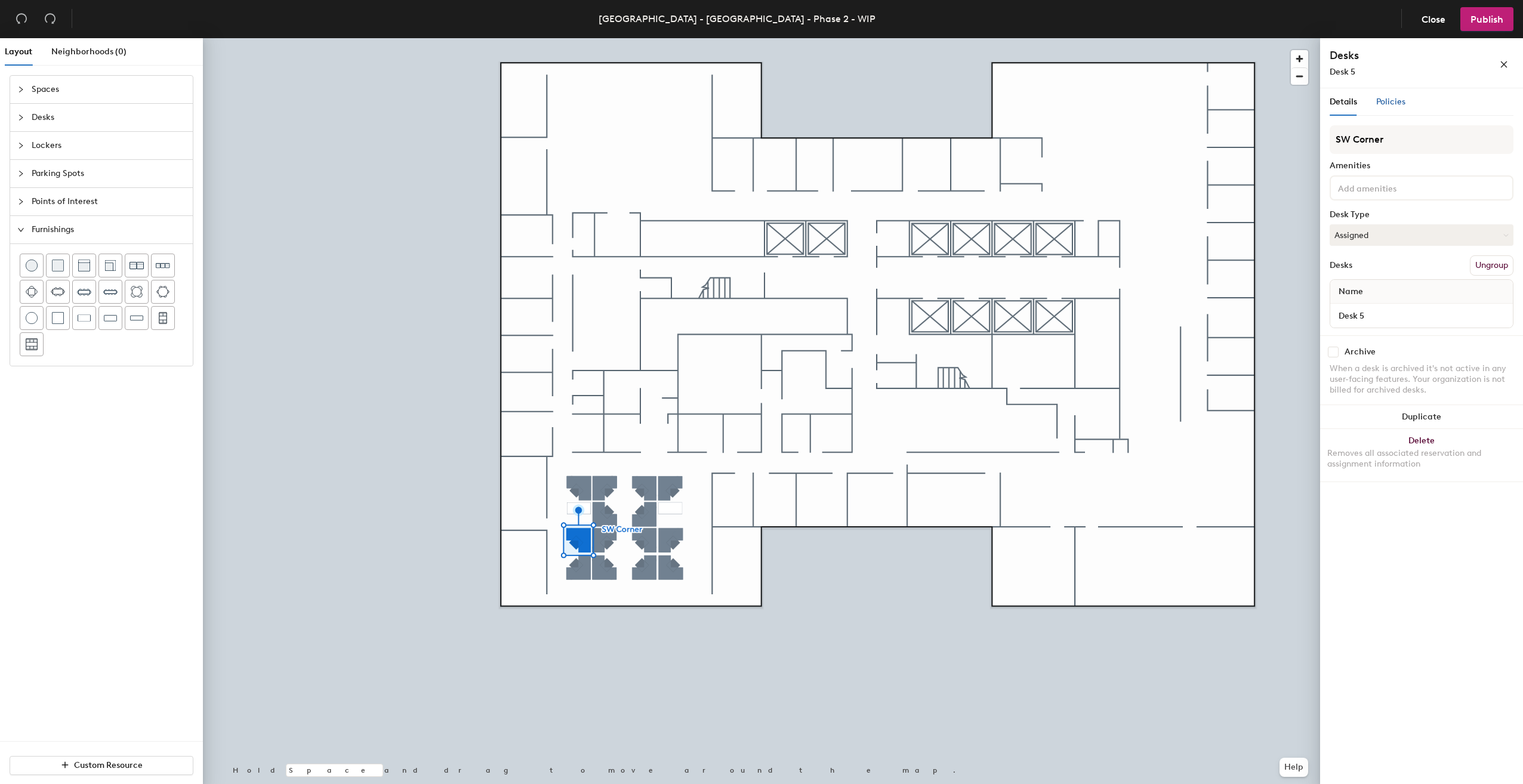
click at [1395, 100] on span "Policies" at bounding box center [1391, 102] width 29 height 10
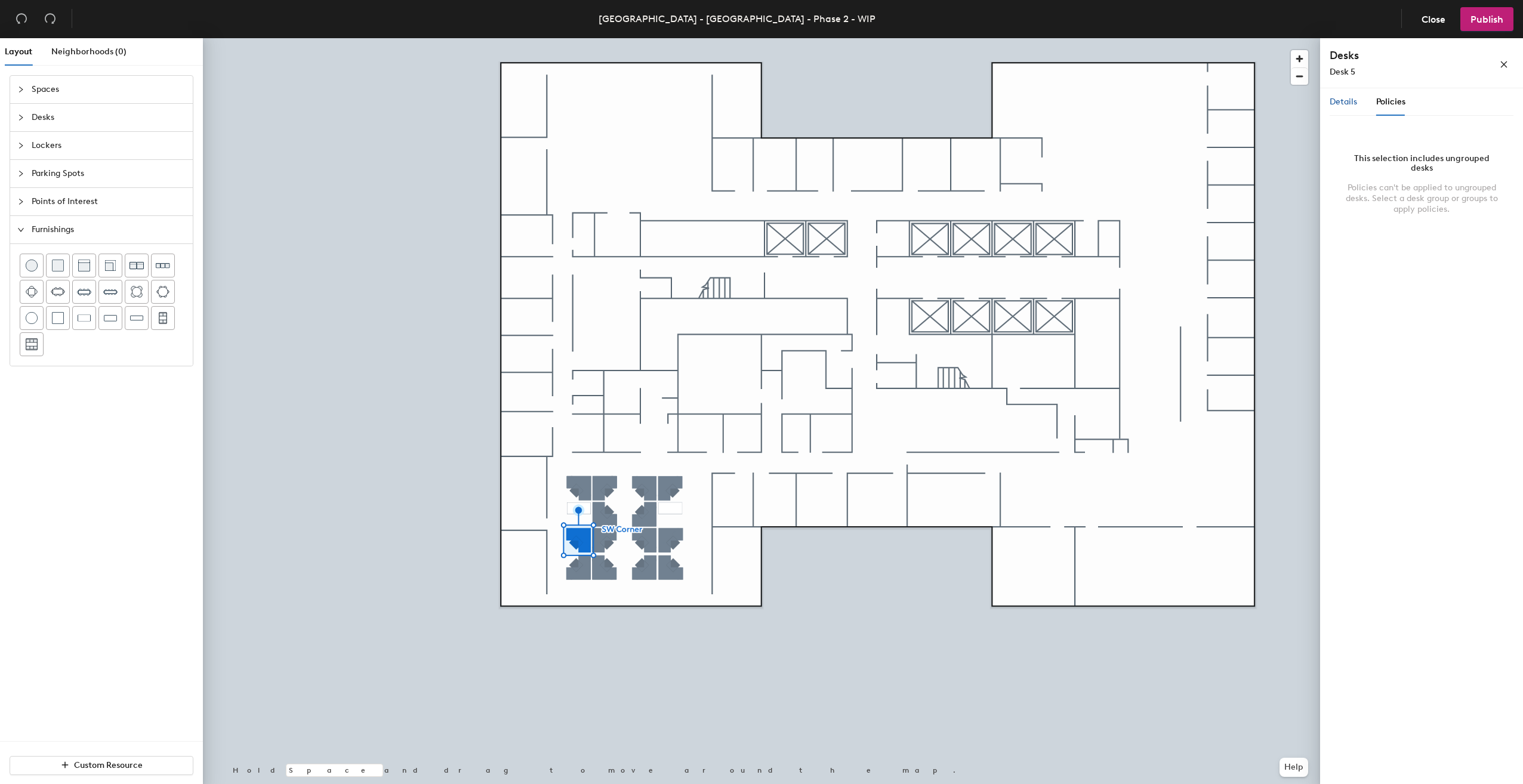
click at [1348, 104] on span "Details" at bounding box center [1343, 102] width 27 height 10
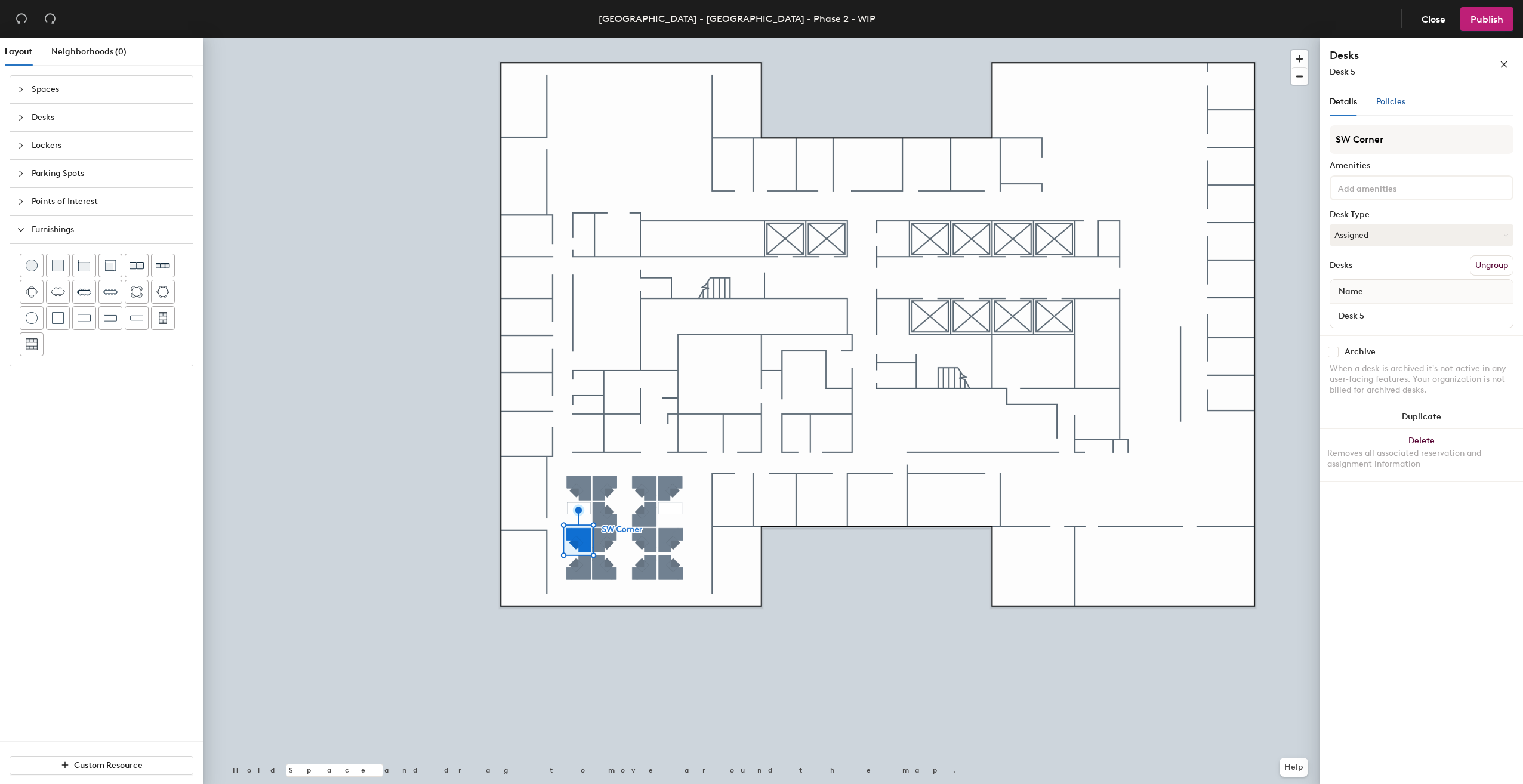
click at [1384, 106] on span "Policies" at bounding box center [1391, 102] width 29 height 10
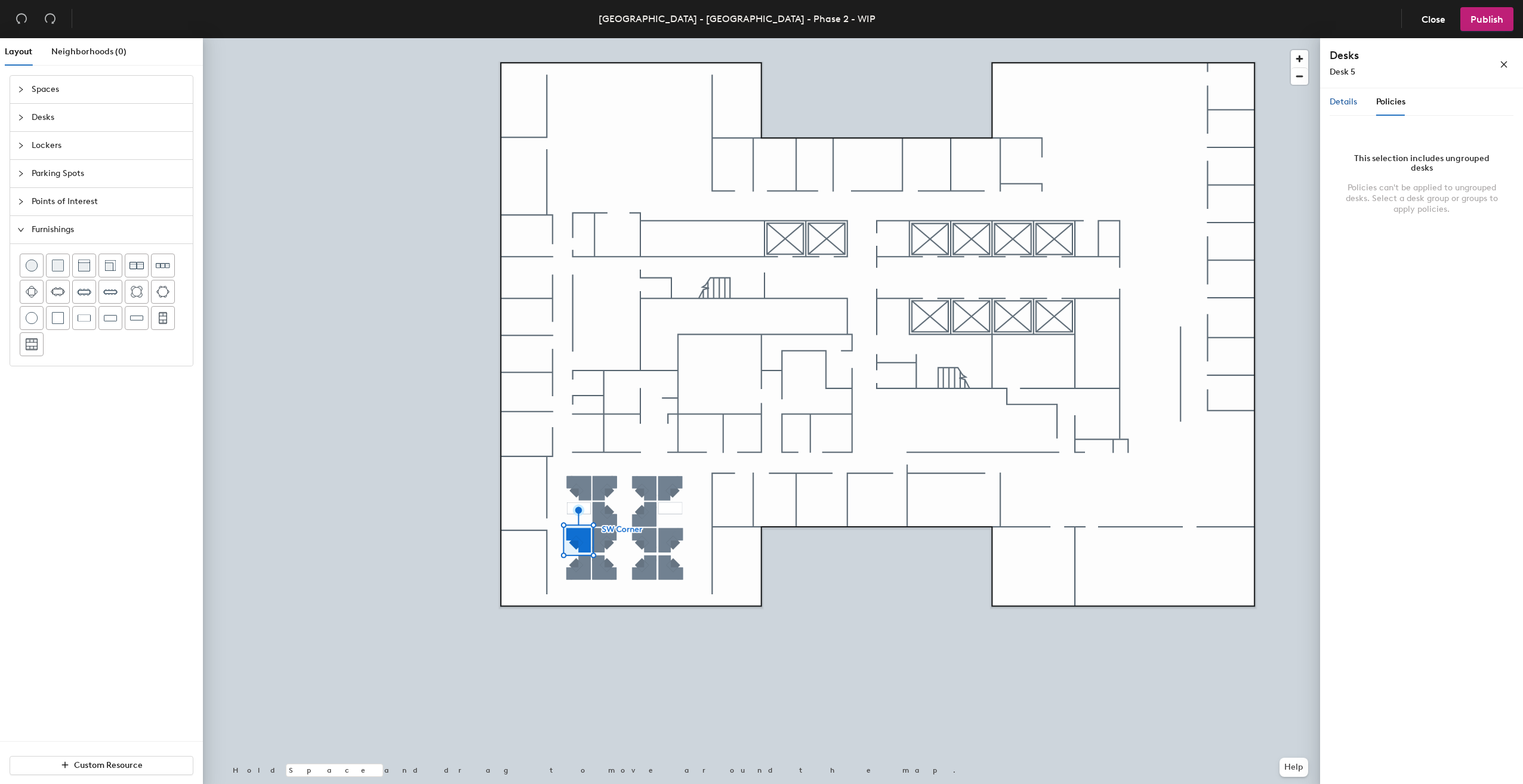
click at [1343, 106] on span "Details" at bounding box center [1343, 102] width 27 height 10
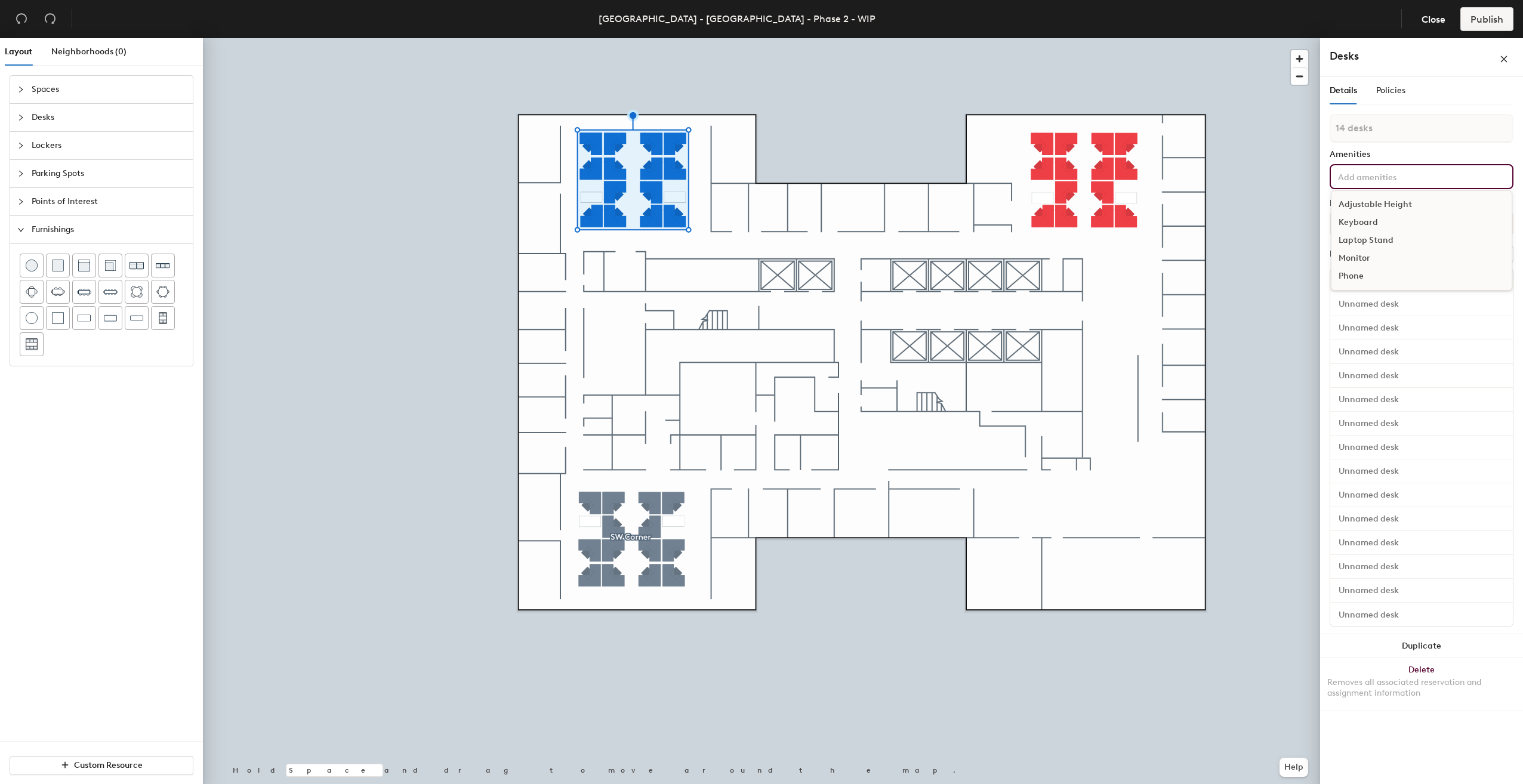
click at [1385, 177] on input at bounding box center [1389, 175] width 107 height 14
click at [1446, 93] on div "Details Policies" at bounding box center [1422, 90] width 184 height 27
click at [1469, 249] on button "Create group" at bounding box center [1482, 255] width 62 height 20
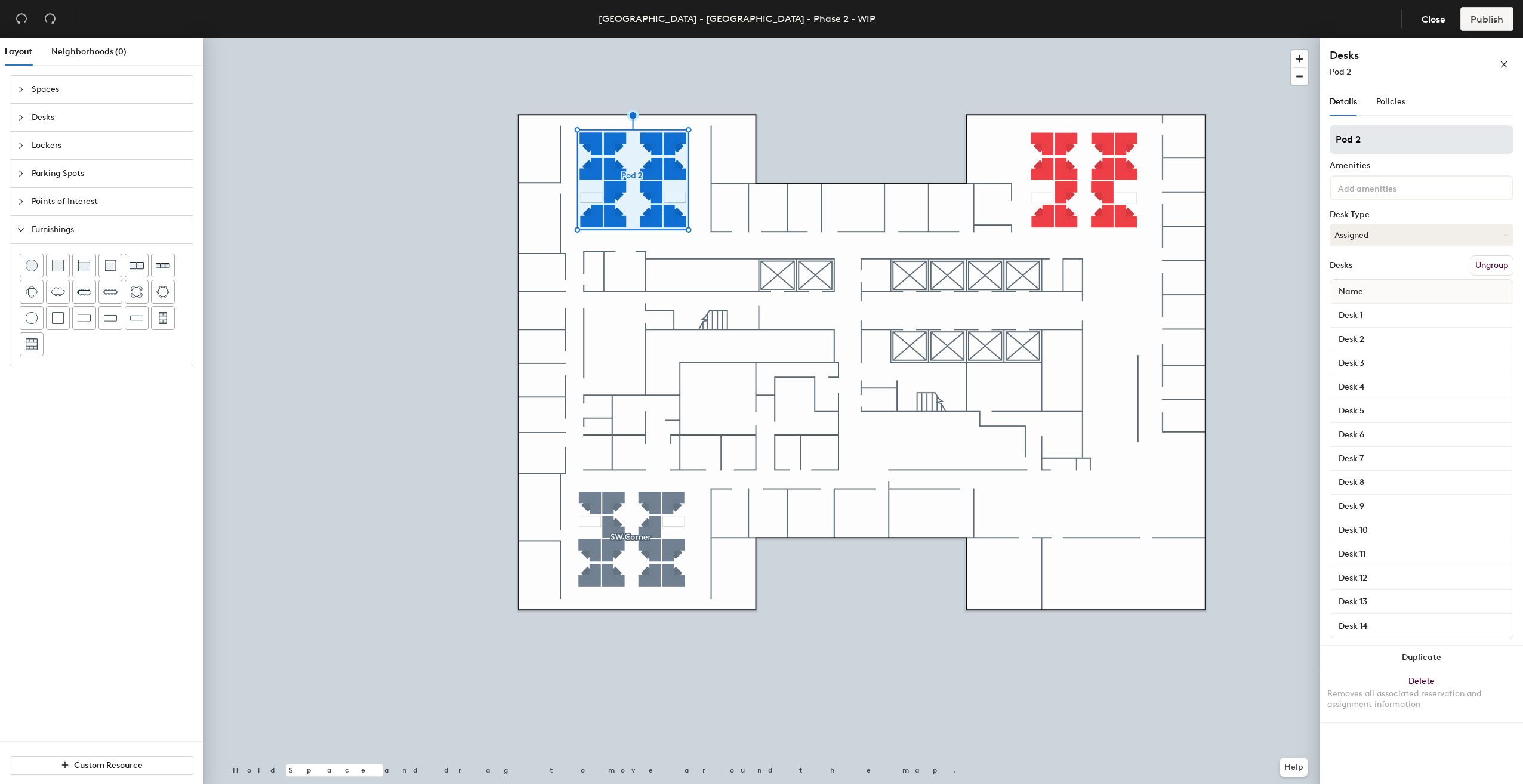
click at [1256, 140] on div "Layout Neighborhoods (0) Spaces Desks Lockers Parking Spots Points of Interest …" at bounding box center [761, 414] width 1523 height 751
type input "NW Corner"
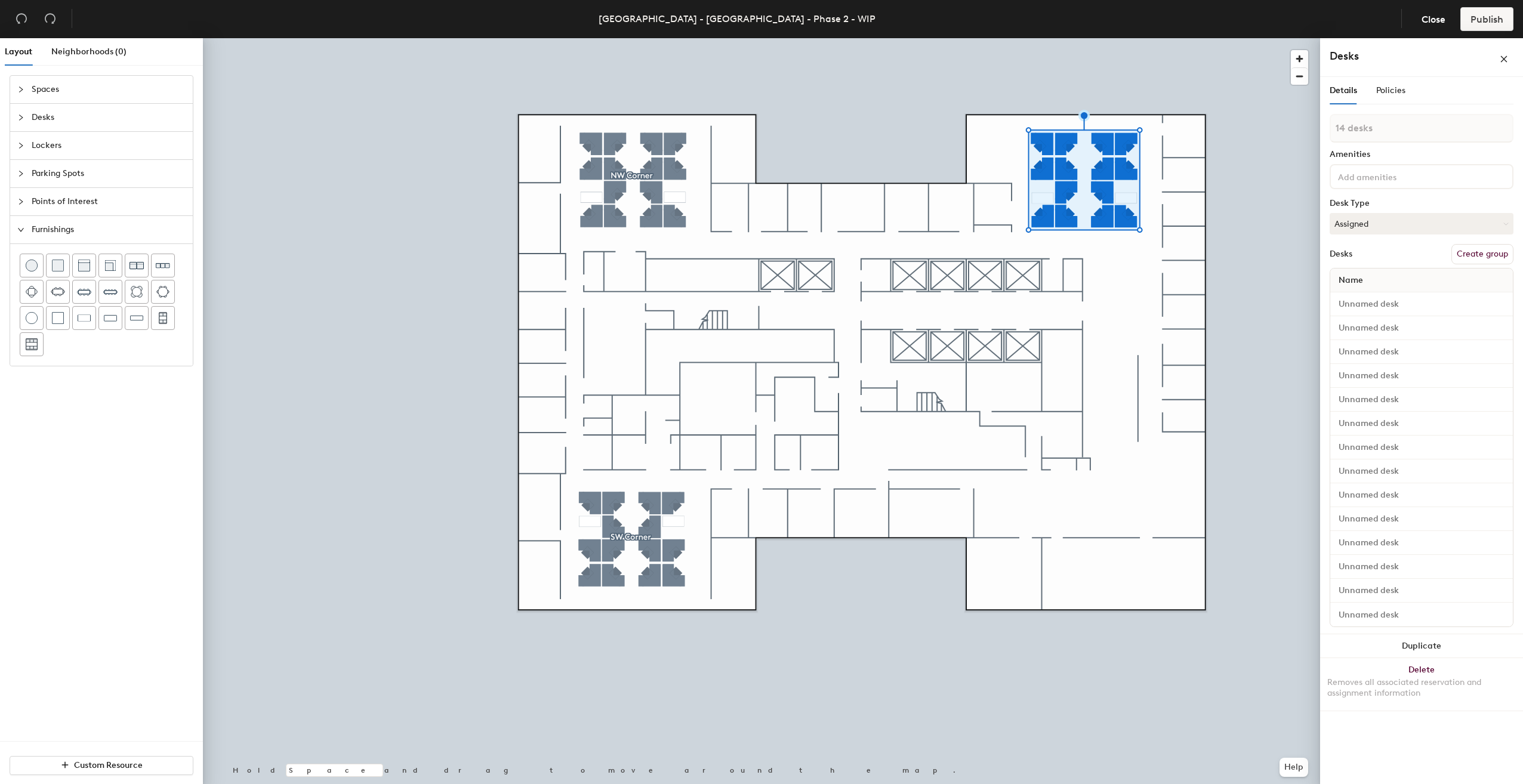
click at [1485, 259] on button "Create group" at bounding box center [1482, 255] width 62 height 20
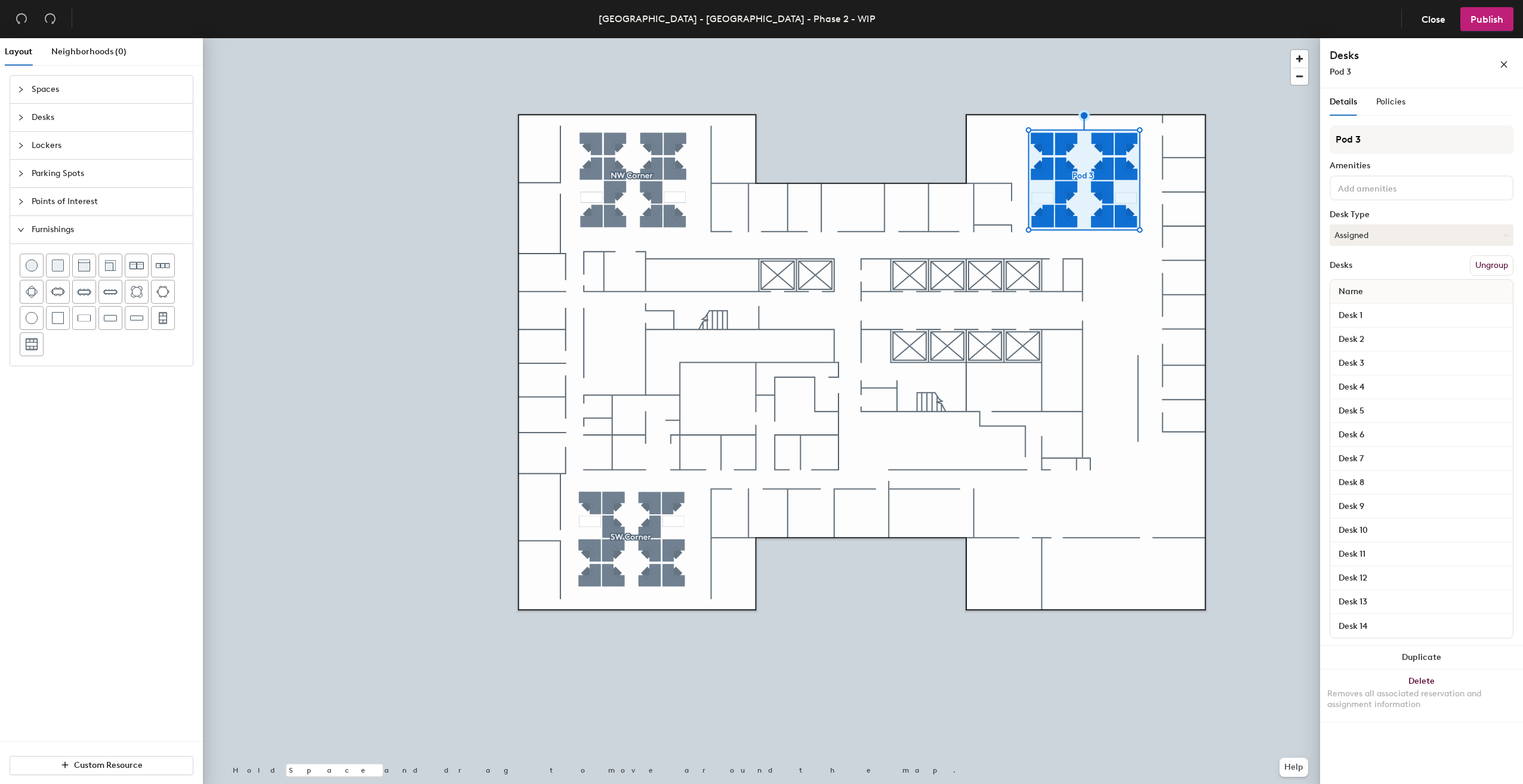
click at [1299, 140] on div "Layout Neighborhoods (0) Spaces Desks Lockers Parking Spots Points of Interest …" at bounding box center [761, 414] width 1523 height 751
type input "NE Corner"
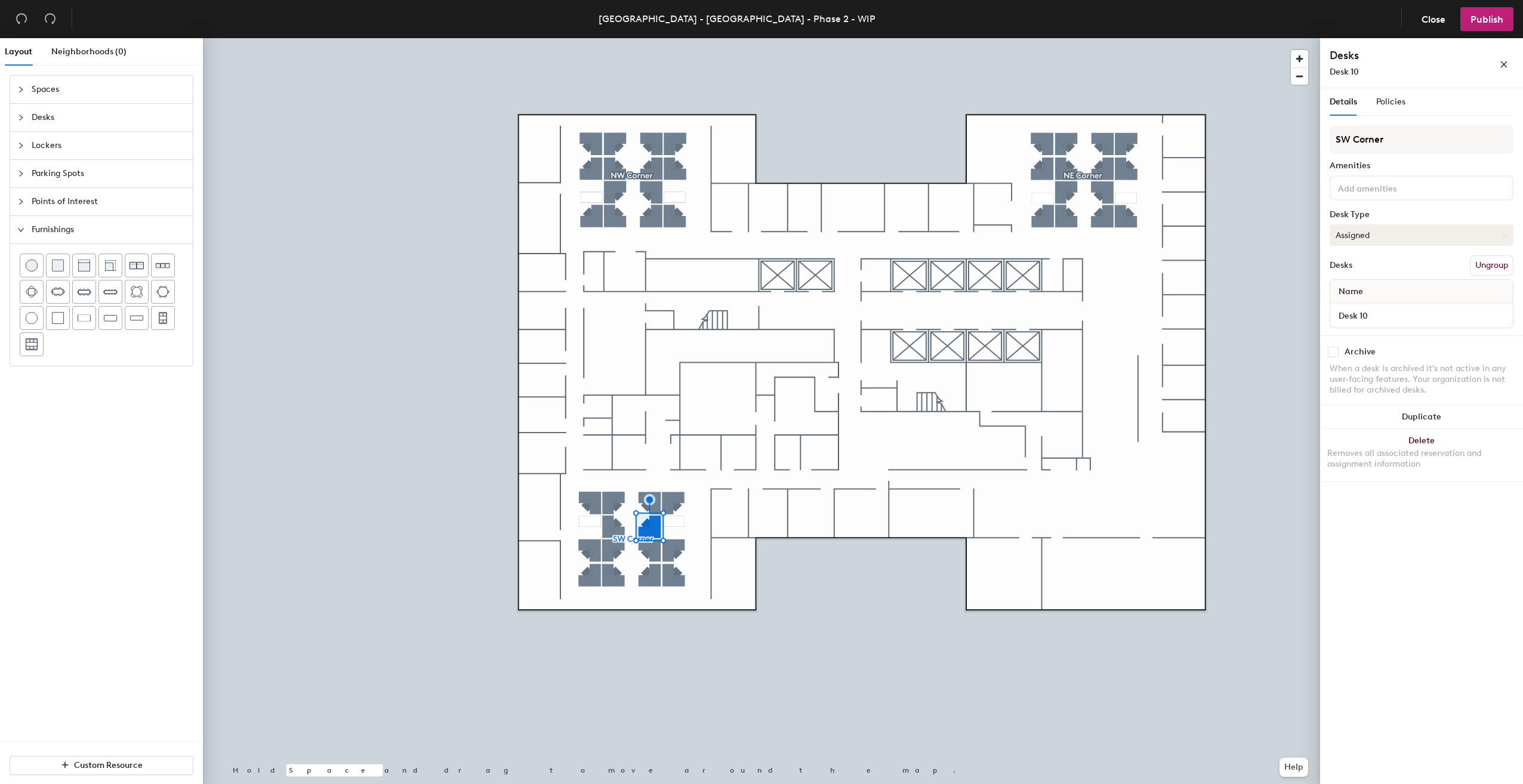
click at [1400, 235] on button "Assigned" at bounding box center [1422, 235] width 184 height 21
click at [1371, 304] on div "Hoteled" at bounding box center [1390, 307] width 119 height 18
click at [1385, 235] on button "Assigned" at bounding box center [1422, 235] width 184 height 21
click at [1367, 303] on div "Hoteled" at bounding box center [1390, 307] width 119 height 18
click at [1388, 232] on button "Assigned" at bounding box center [1422, 235] width 184 height 21
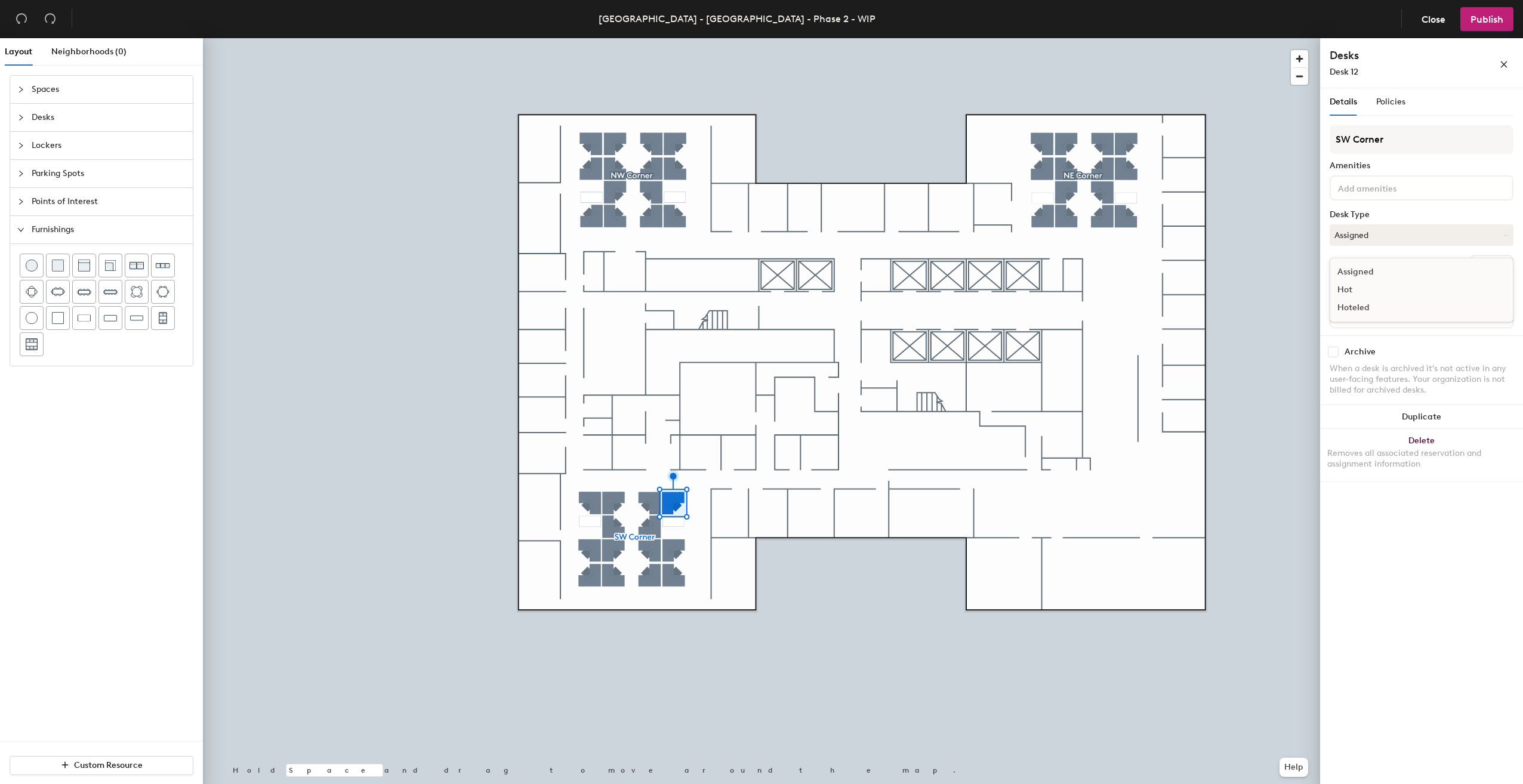
click at [1374, 304] on div "Hoteled" at bounding box center [1390, 307] width 119 height 18
click at [1365, 237] on button "Assigned" at bounding box center [1422, 235] width 184 height 21
click at [1365, 305] on div "Hoteled" at bounding box center [1390, 307] width 119 height 18
click at [1387, 232] on button "Assigned" at bounding box center [1422, 235] width 184 height 21
click at [1366, 311] on div "Hoteled" at bounding box center [1390, 307] width 119 height 18
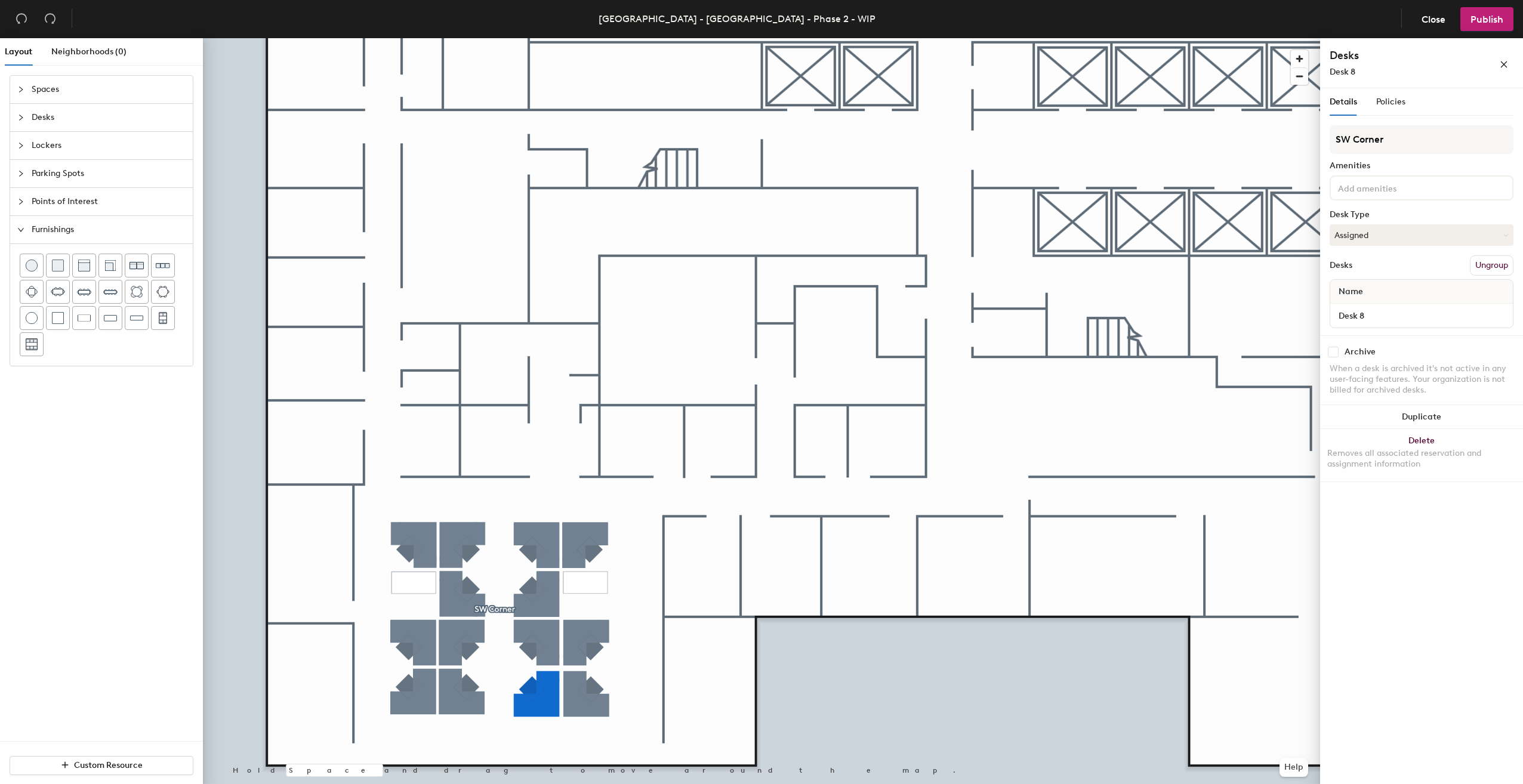
click at [586, 38] on div at bounding box center [761, 38] width 1118 height 0
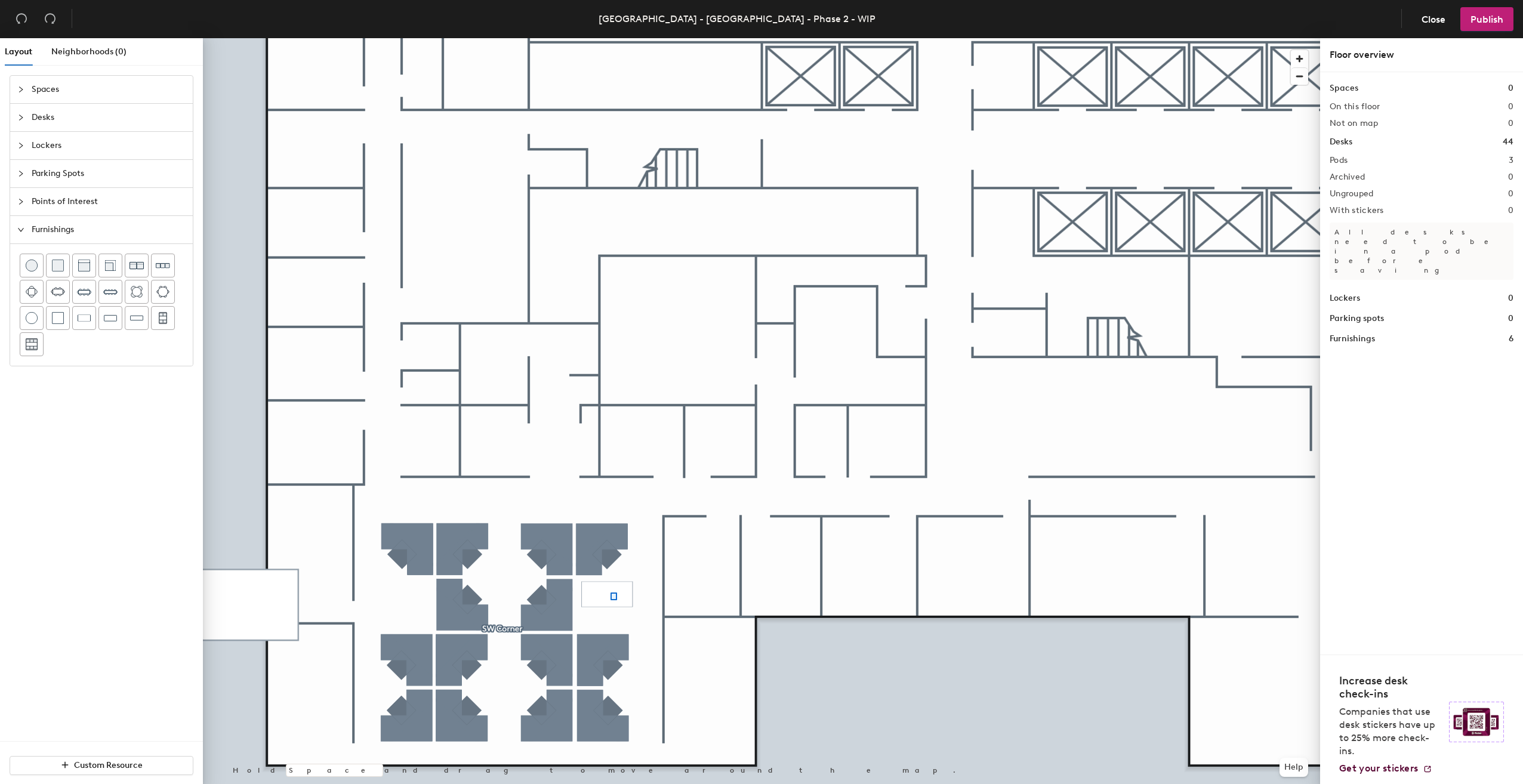
click at [610, 38] on div at bounding box center [761, 38] width 1118 height 0
click at [648, 38] on div at bounding box center [761, 38] width 1118 height 0
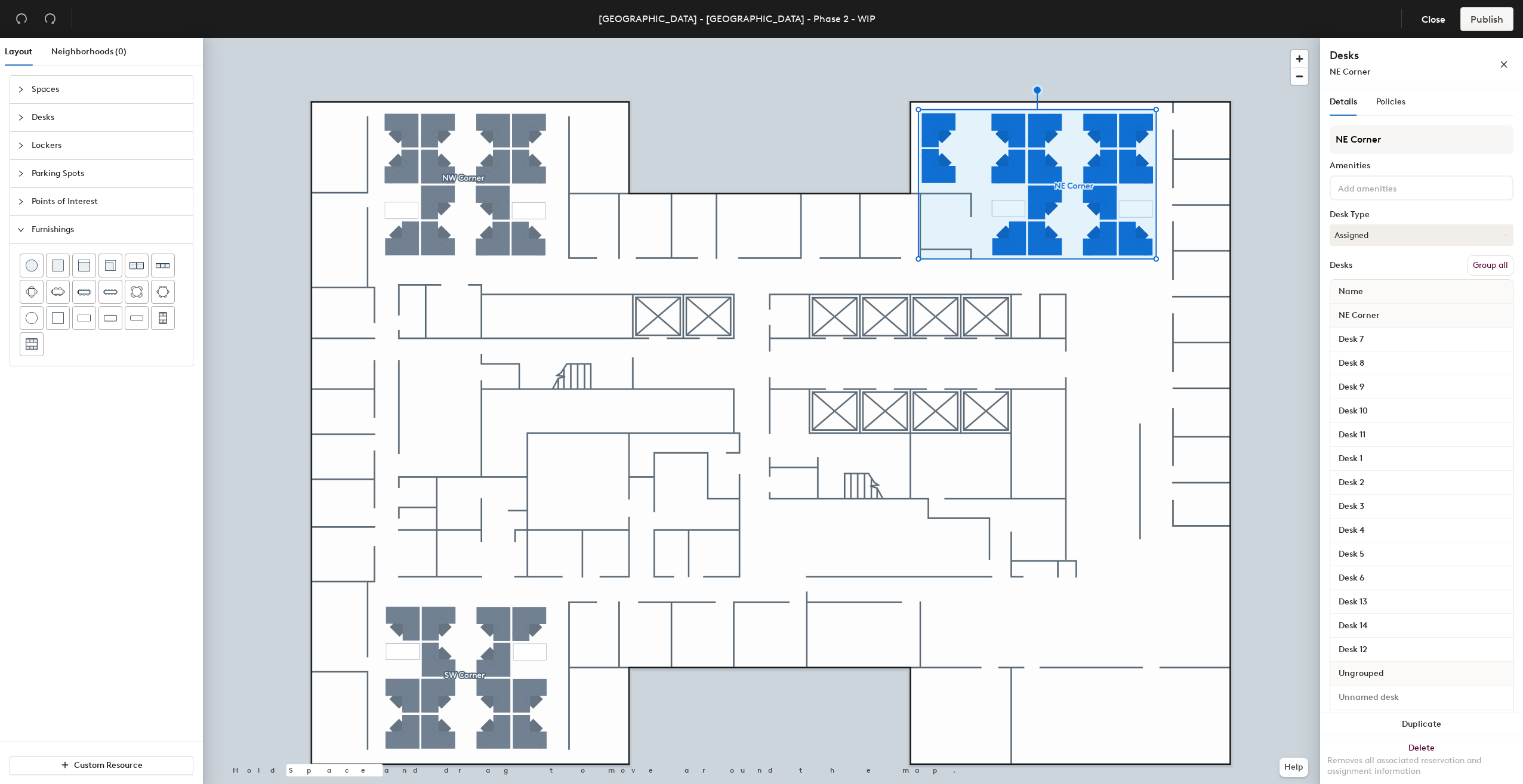
click at [1474, 264] on button "Group all" at bounding box center [1491, 266] width 46 height 20
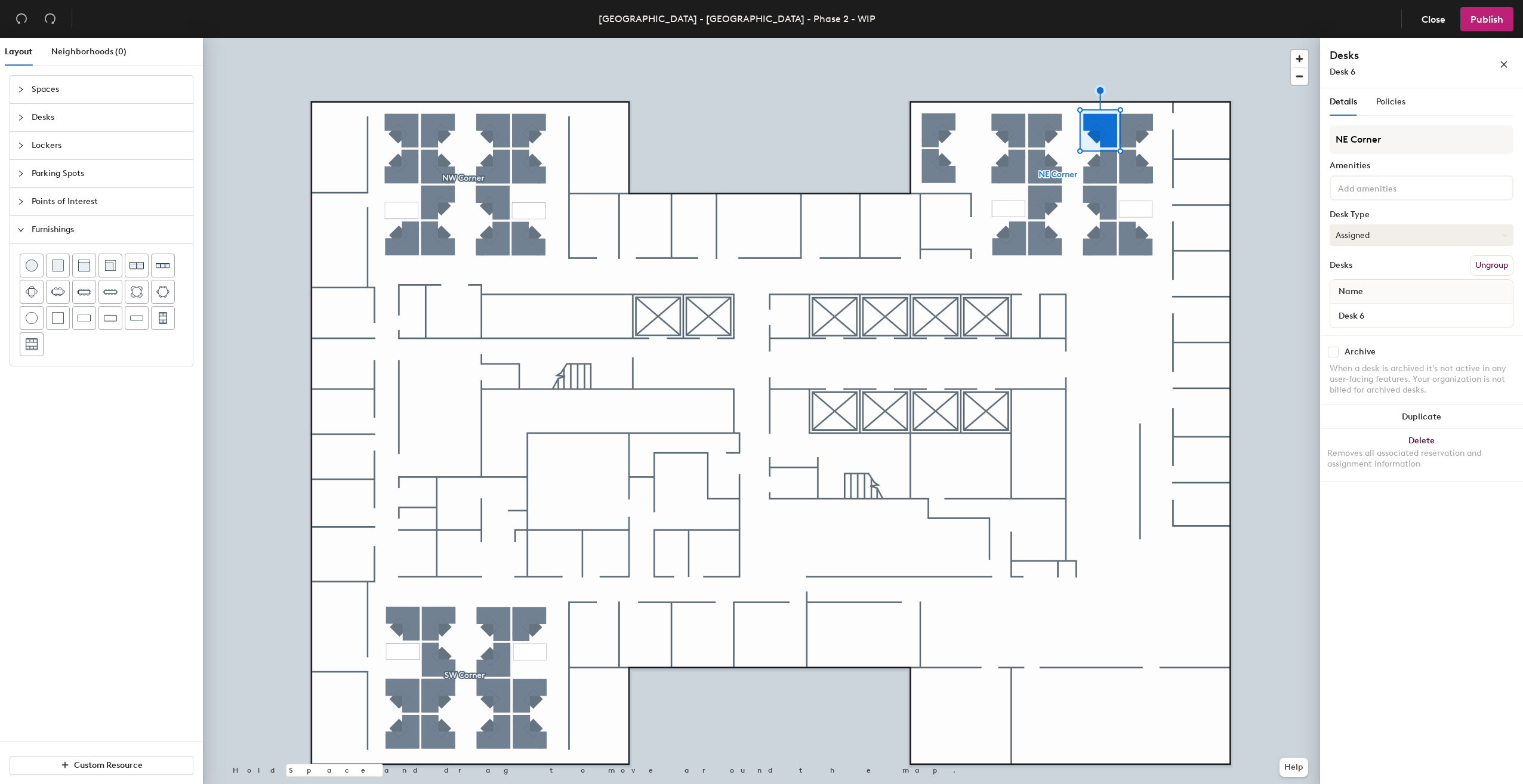
click at [1381, 226] on button "Assigned" at bounding box center [1422, 235] width 184 height 21
click at [1365, 304] on div "Hoteled" at bounding box center [1390, 307] width 119 height 18
click at [1359, 235] on button "Assigned" at bounding box center [1422, 235] width 184 height 21
click at [1367, 302] on div "Hoteled" at bounding box center [1390, 307] width 119 height 18
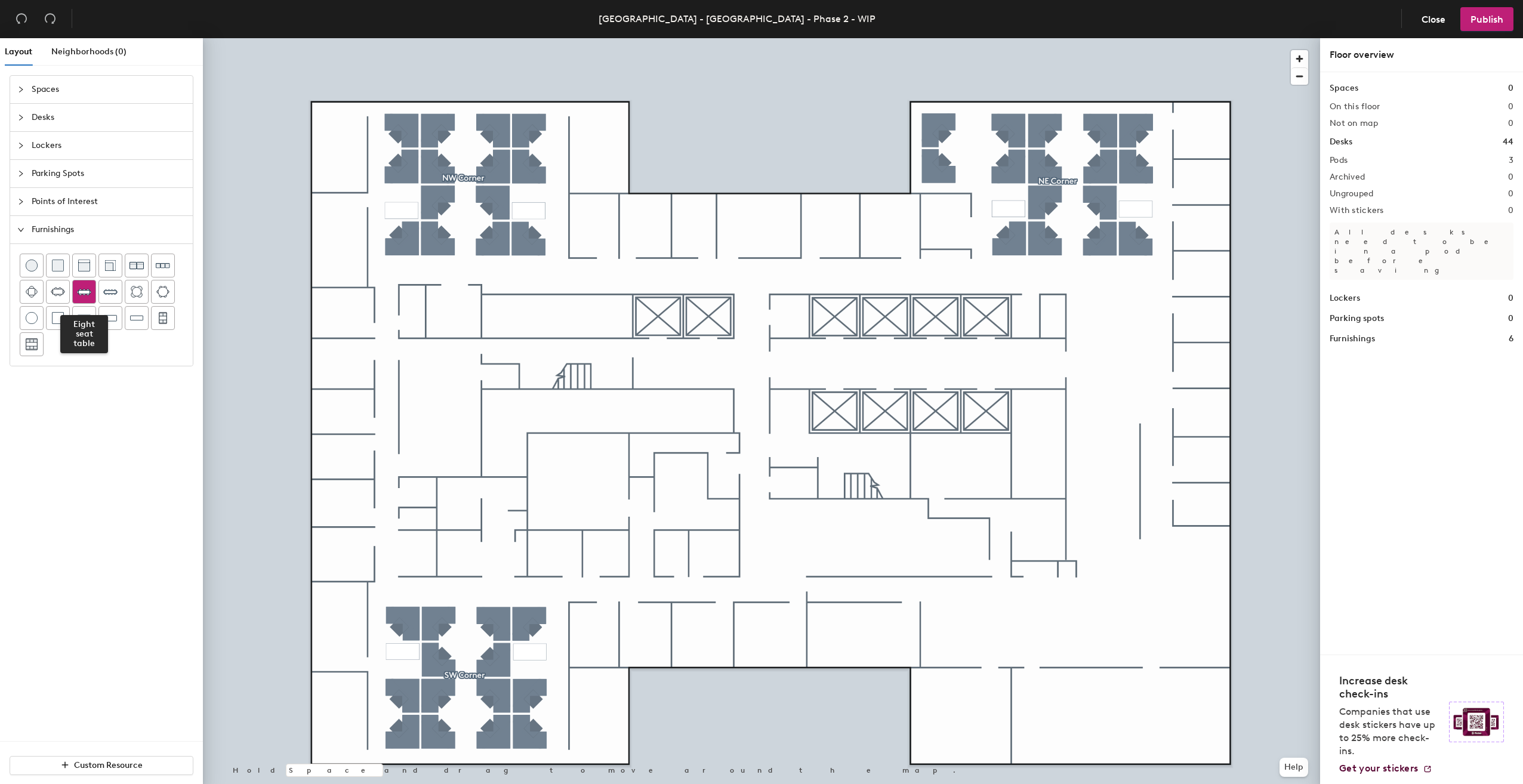
click at [89, 293] on img at bounding box center [83, 291] width 14 height 14
click at [159, 291] on img at bounding box center [163, 292] width 13 height 12
click at [65, 321] on div at bounding box center [58, 318] width 23 height 23
click at [32, 265] on img at bounding box center [31, 266] width 12 height 12
click at [37, 270] on div at bounding box center [31, 266] width 23 height 23
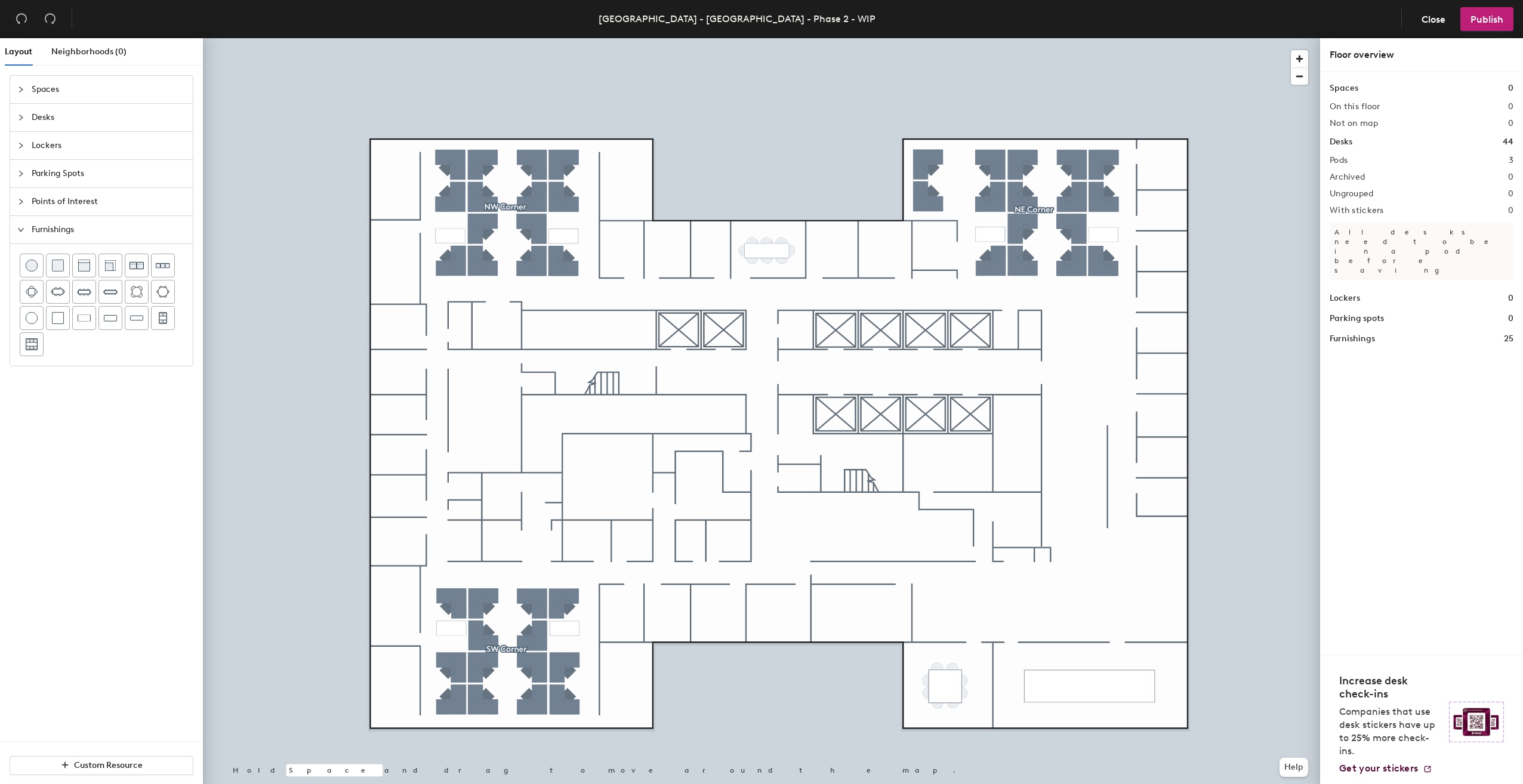
click at [45, 113] on span "Desks" at bounding box center [108, 117] width 154 height 27
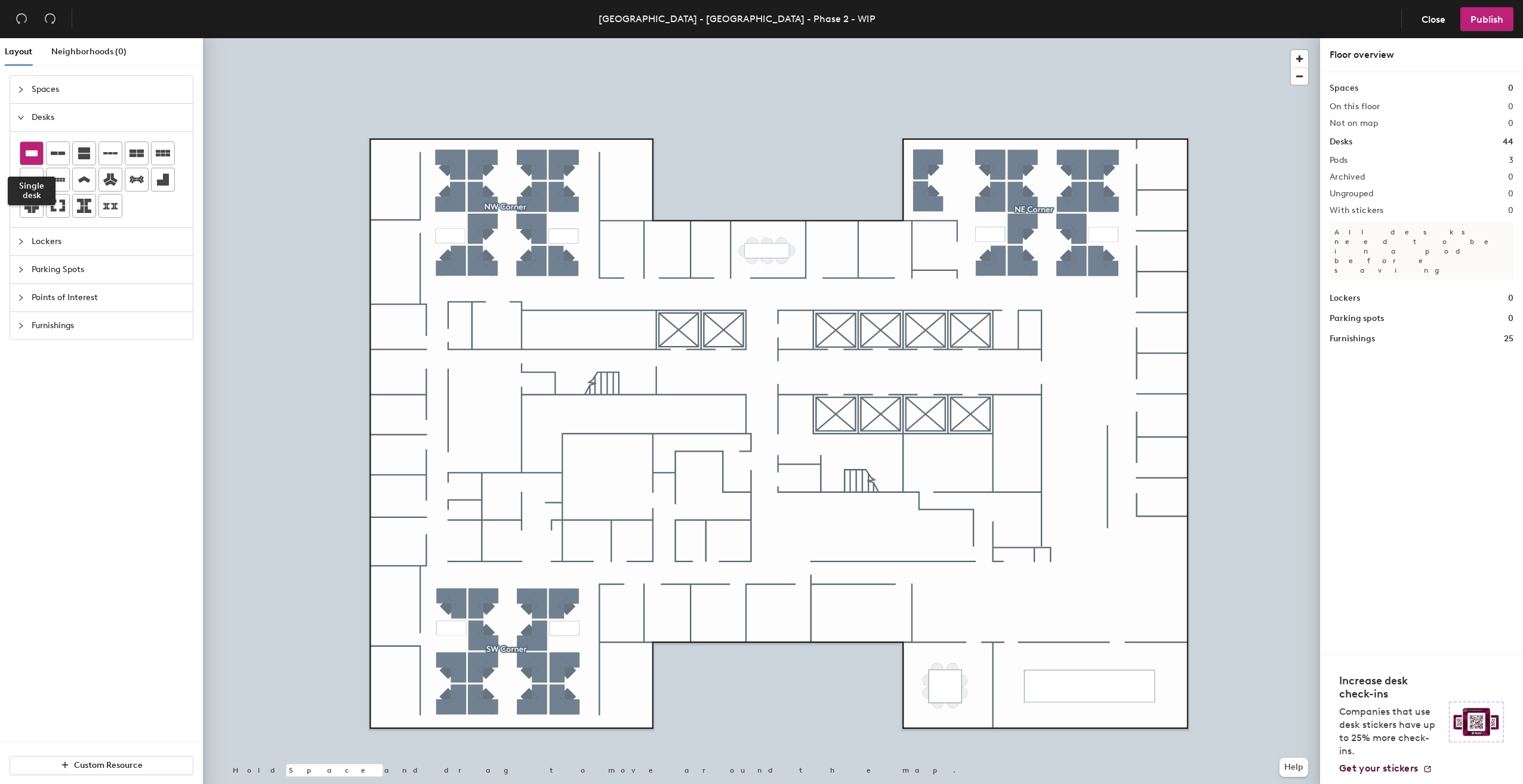
click at [33, 151] on icon at bounding box center [31, 153] width 12 height 6
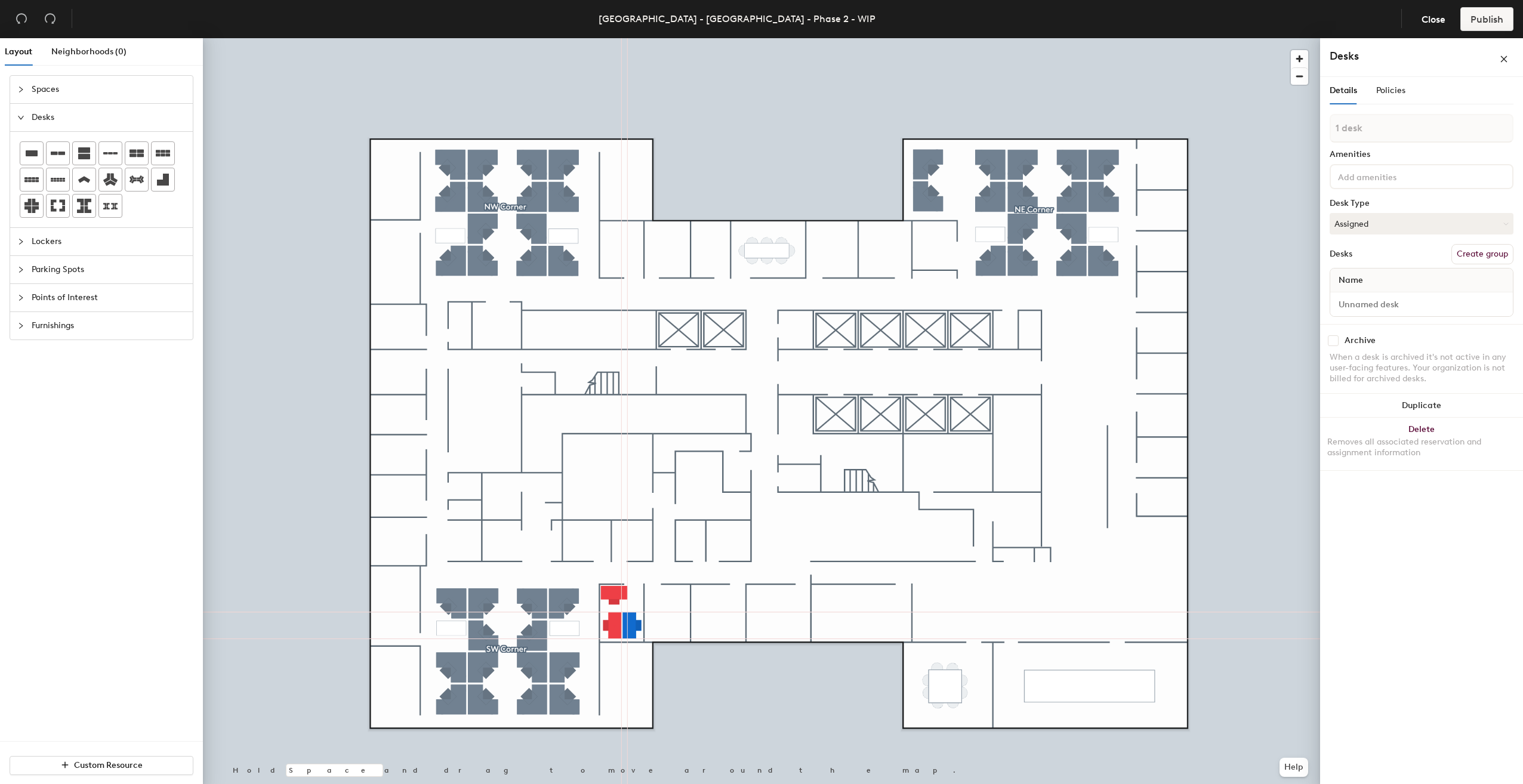
click at [707, 38] on div at bounding box center [761, 38] width 1118 height 0
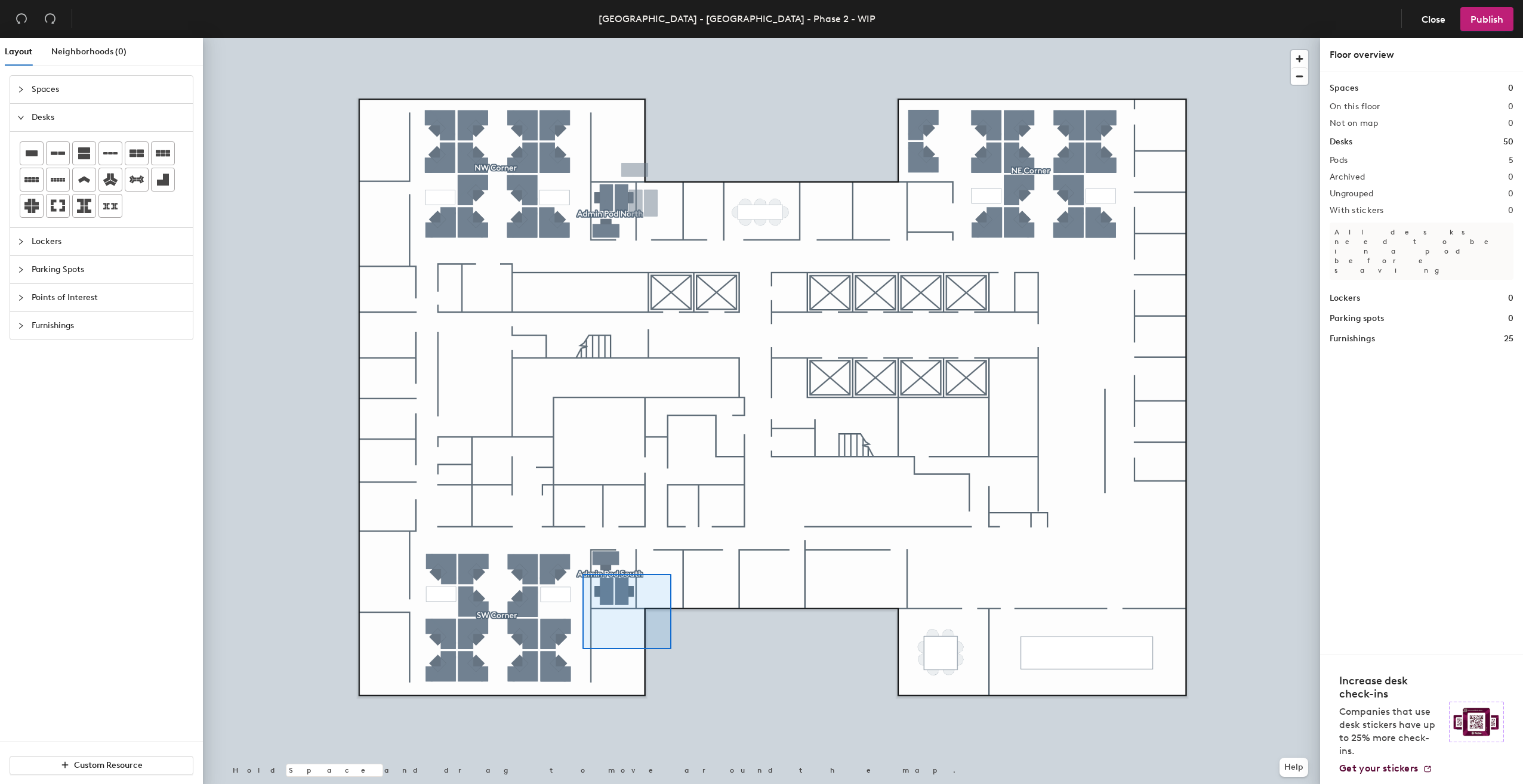
click at [582, 38] on div at bounding box center [761, 38] width 1118 height 0
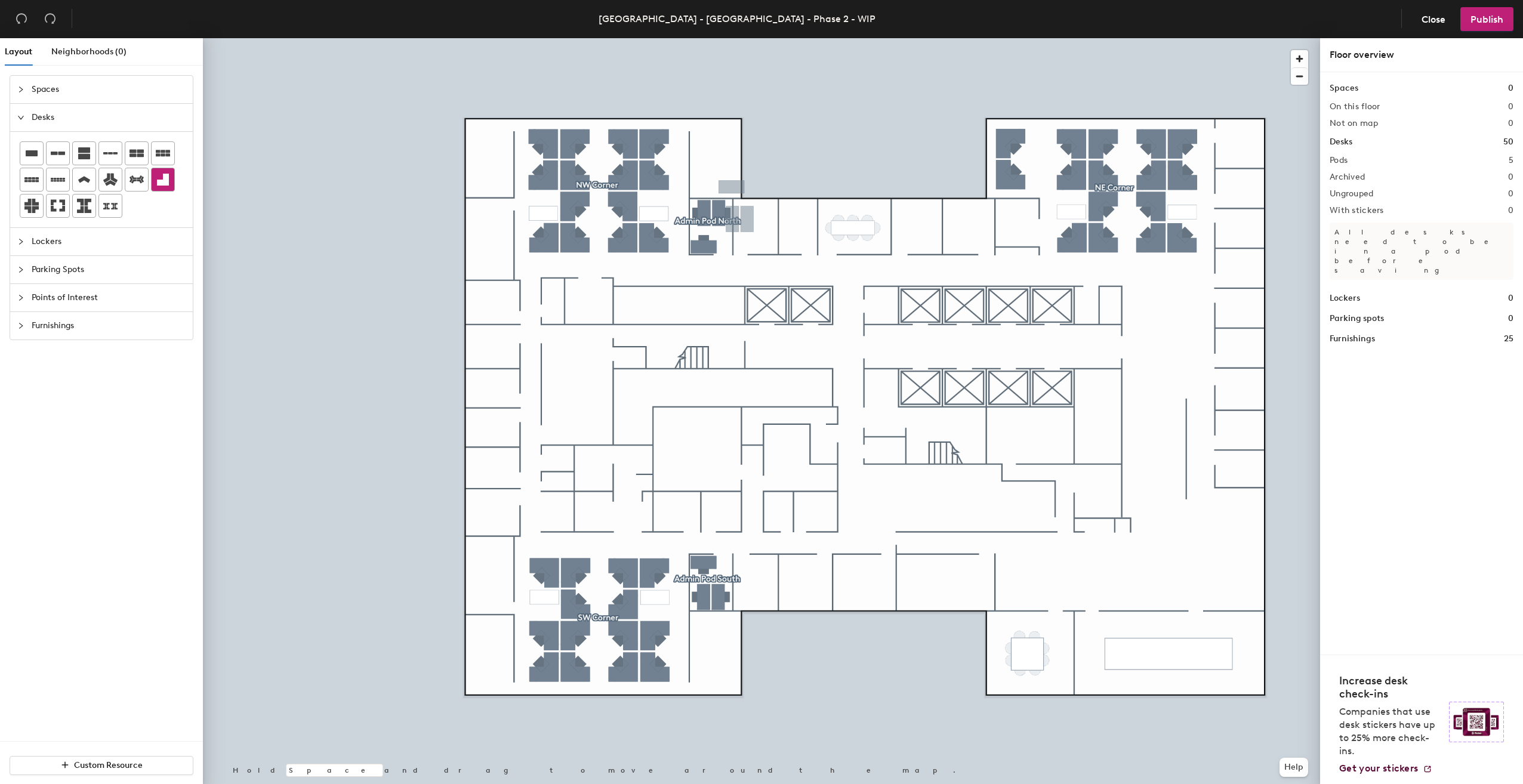
click at [169, 182] on div at bounding box center [163, 180] width 23 height 23
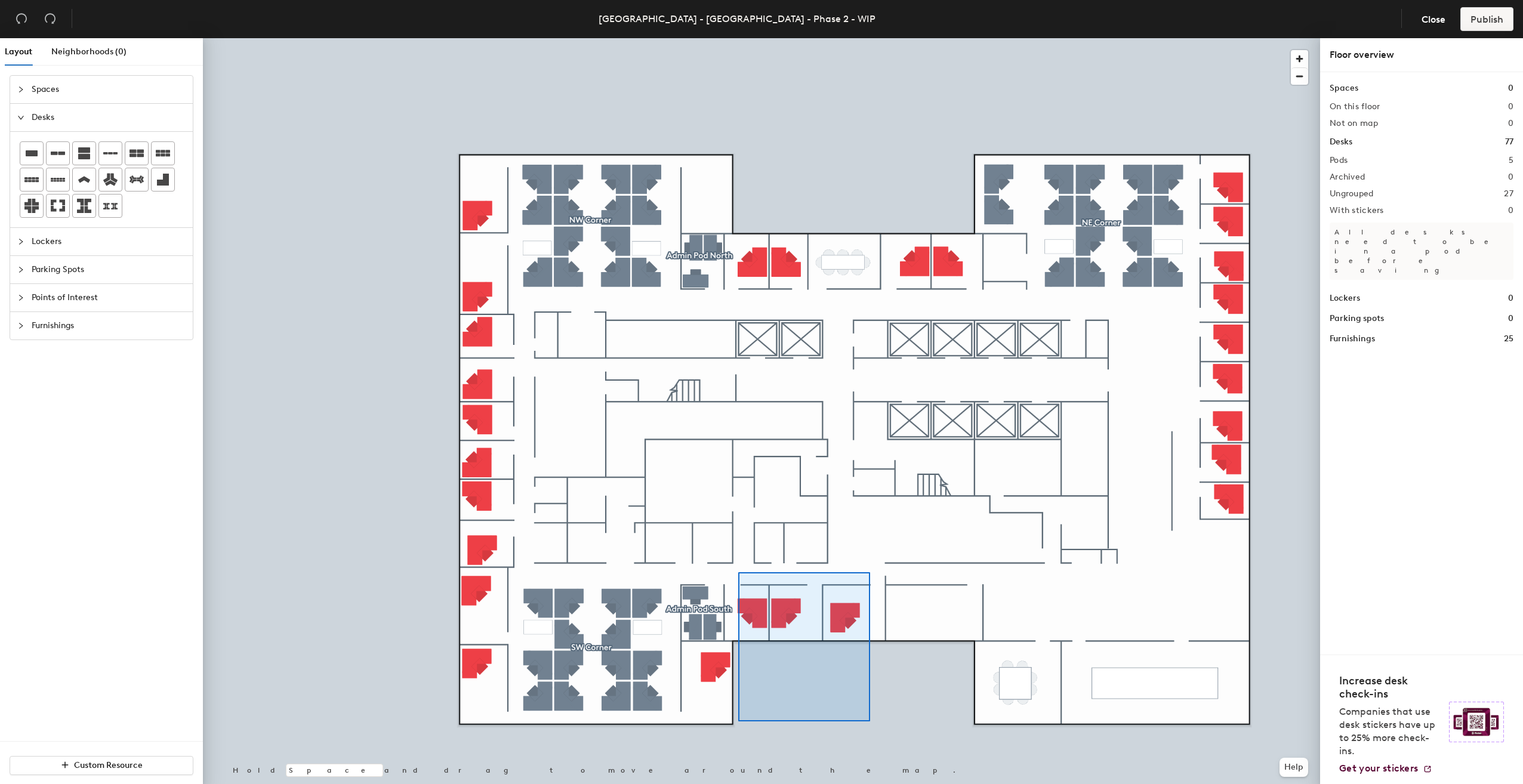
click at [738, 38] on div at bounding box center [761, 38] width 1118 height 0
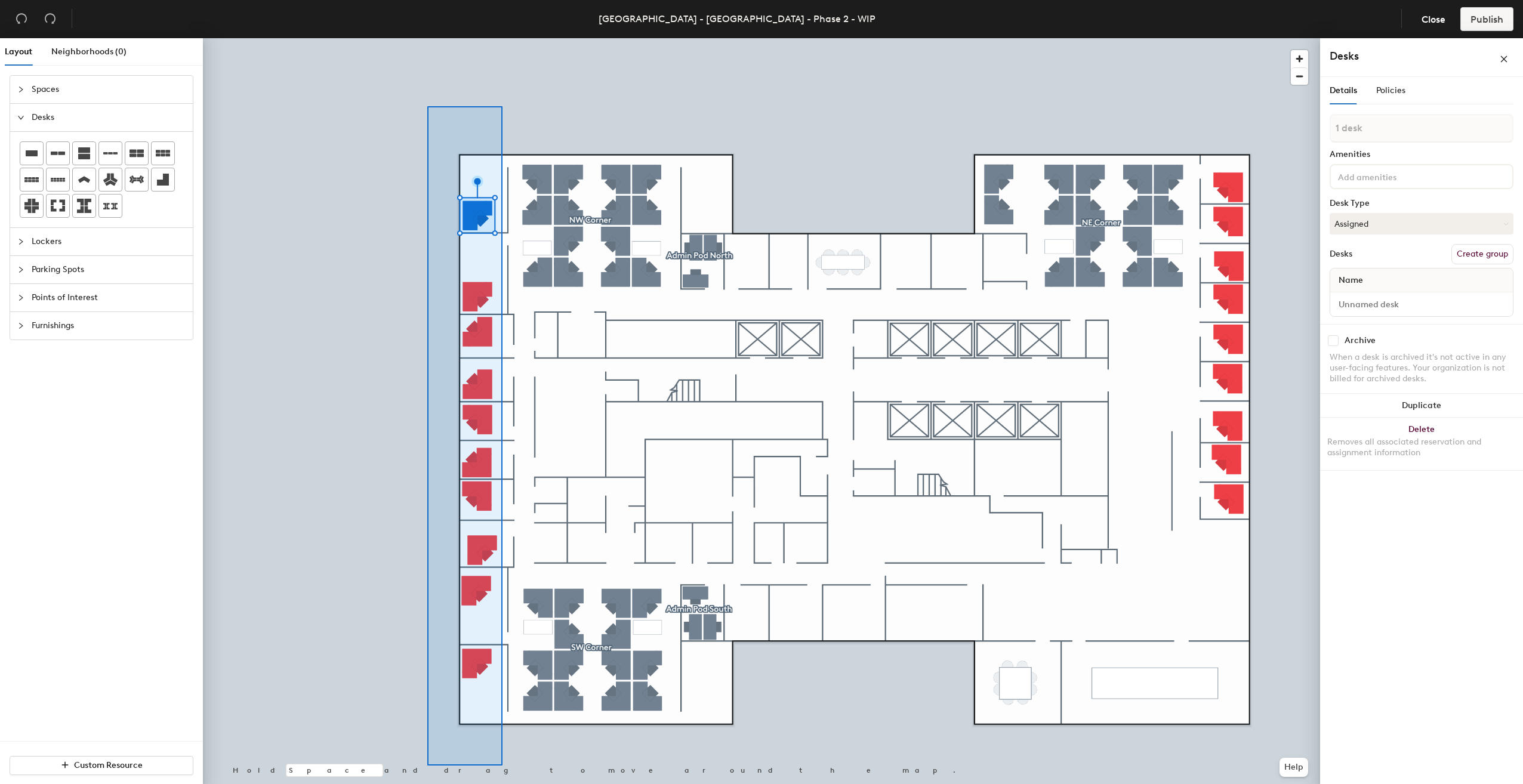
type input "10 desks"
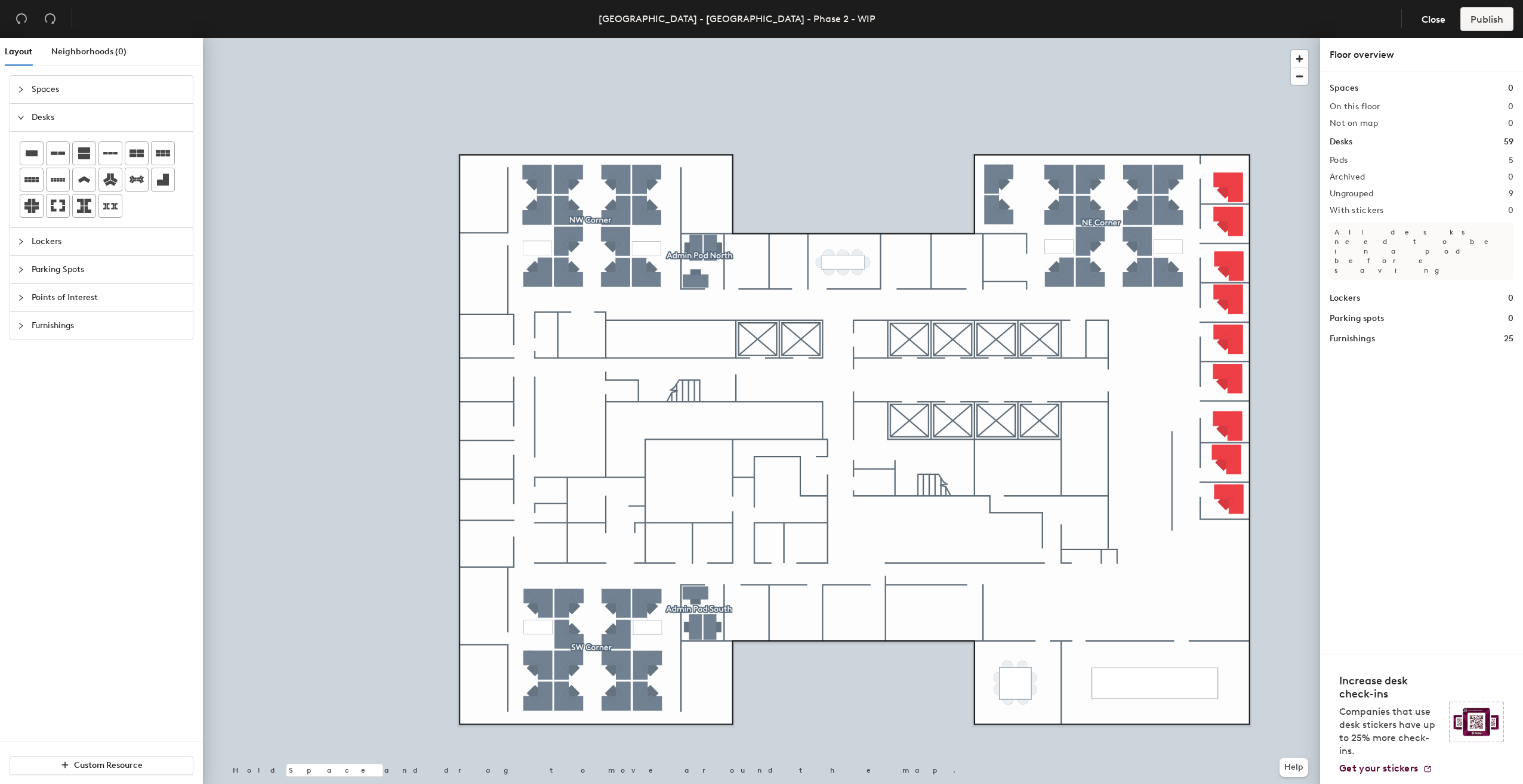
drag, startPoint x: 27, startPoint y: 151, endPoint x: 186, endPoint y: 146, distance: 159.1
click at [35, 151] on icon at bounding box center [31, 153] width 12 height 6
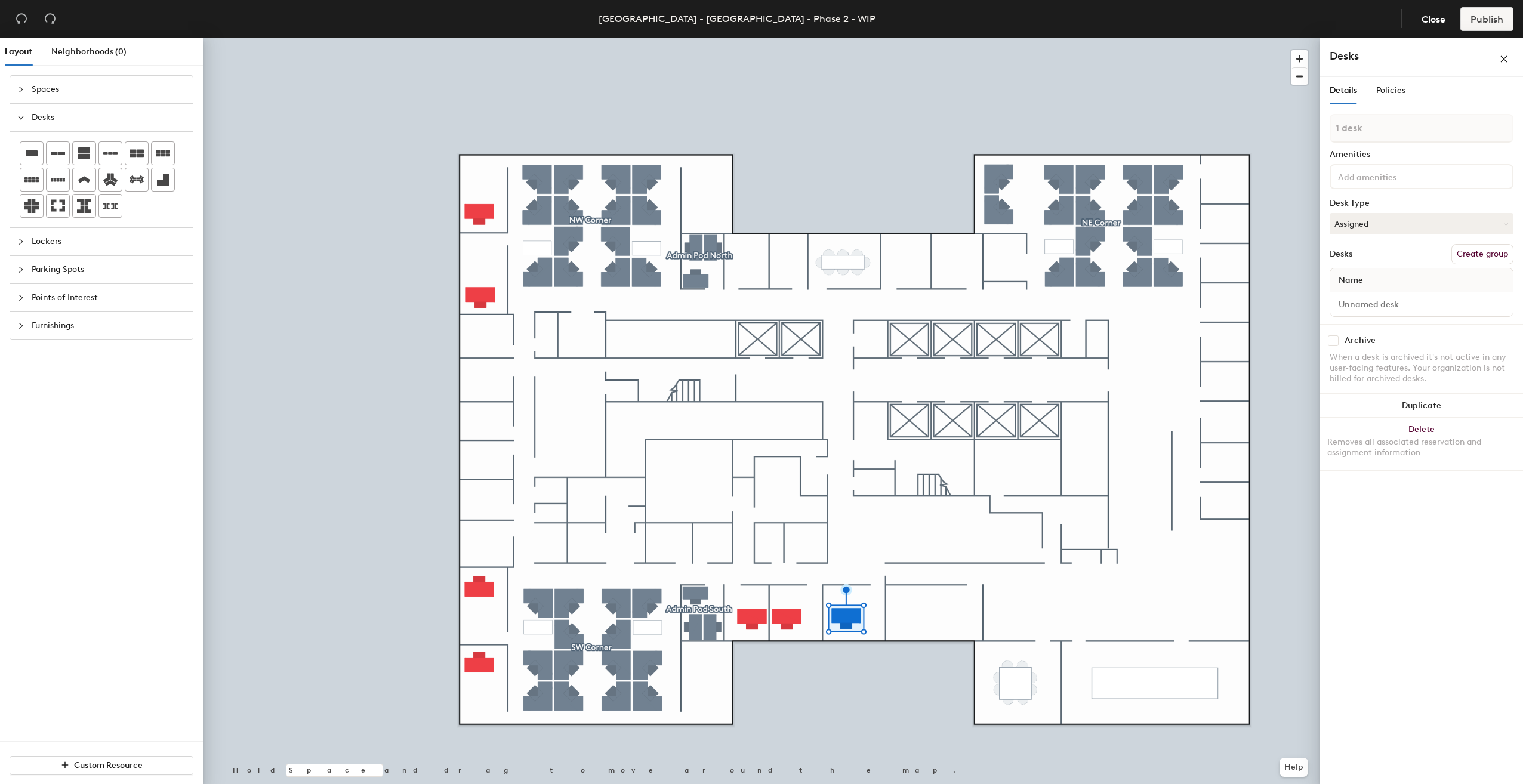
click at [846, 38] on div at bounding box center [761, 38] width 1118 height 0
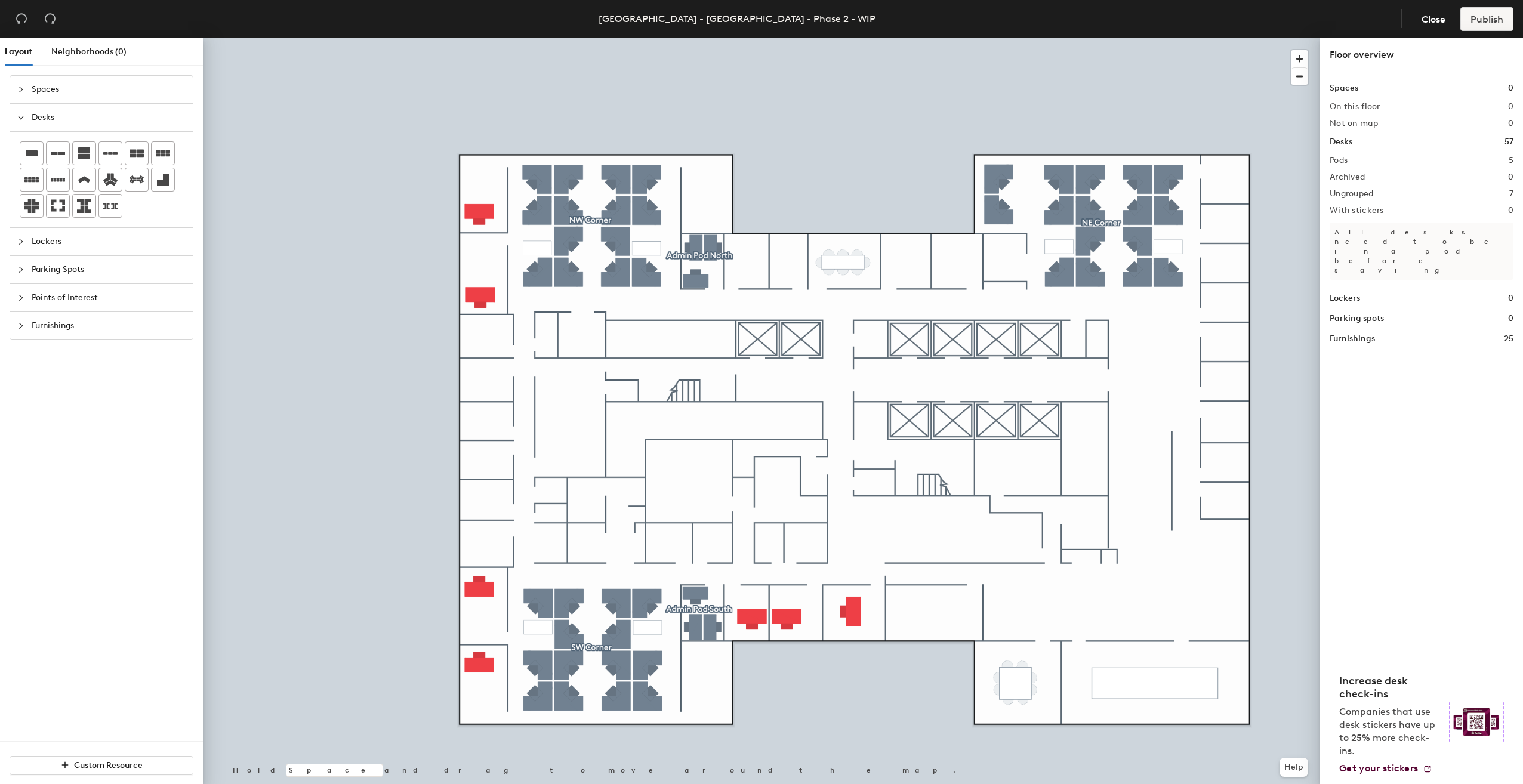
click at [483, 38] on div at bounding box center [761, 38] width 1118 height 0
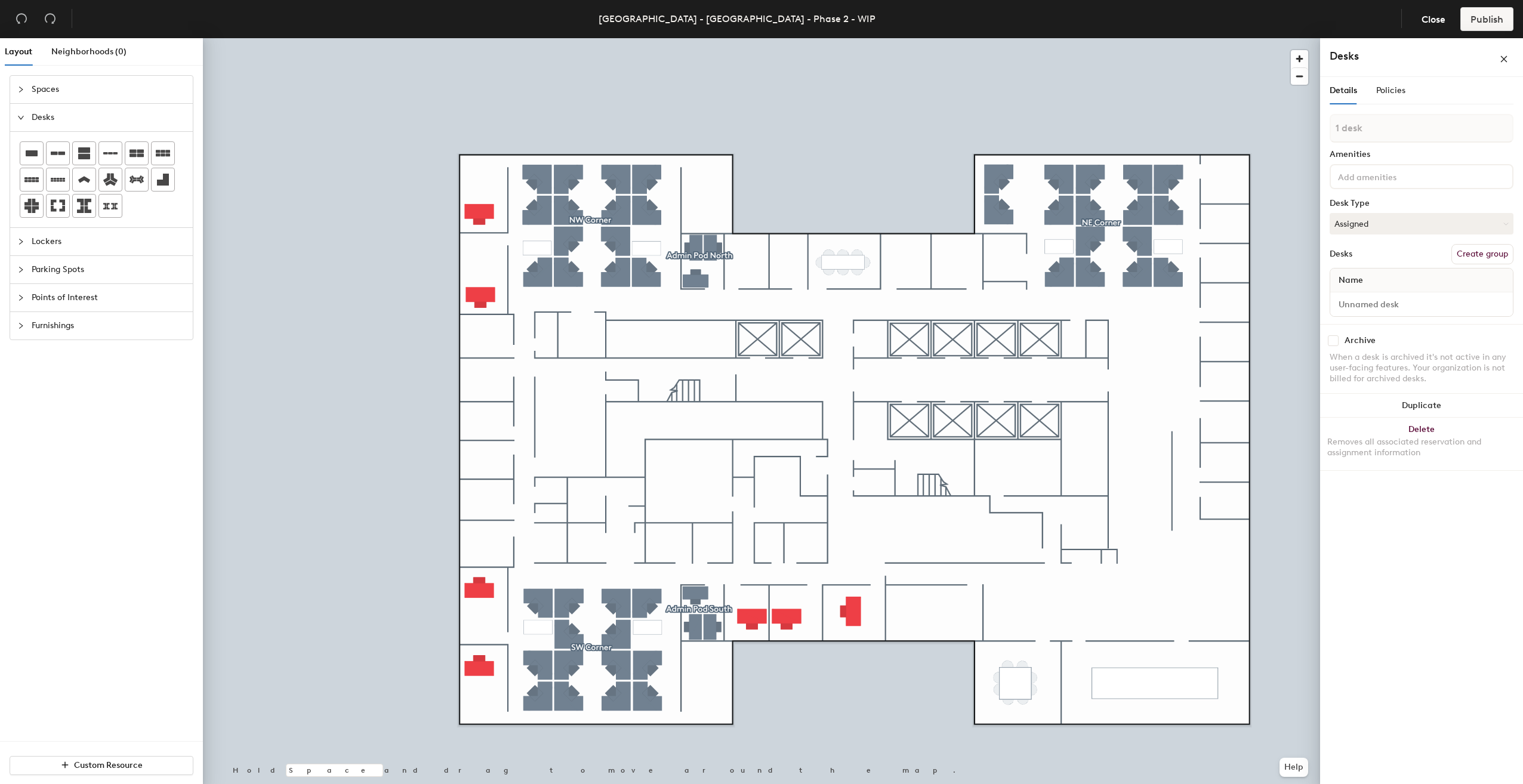
click at [399, 38] on div at bounding box center [761, 38] width 1118 height 0
click at [888, 38] on div at bounding box center [761, 38] width 1118 height 0
click at [870, 38] on div at bounding box center [761, 38] width 1118 height 0
click at [1271, 38] on div at bounding box center [761, 38] width 1118 height 0
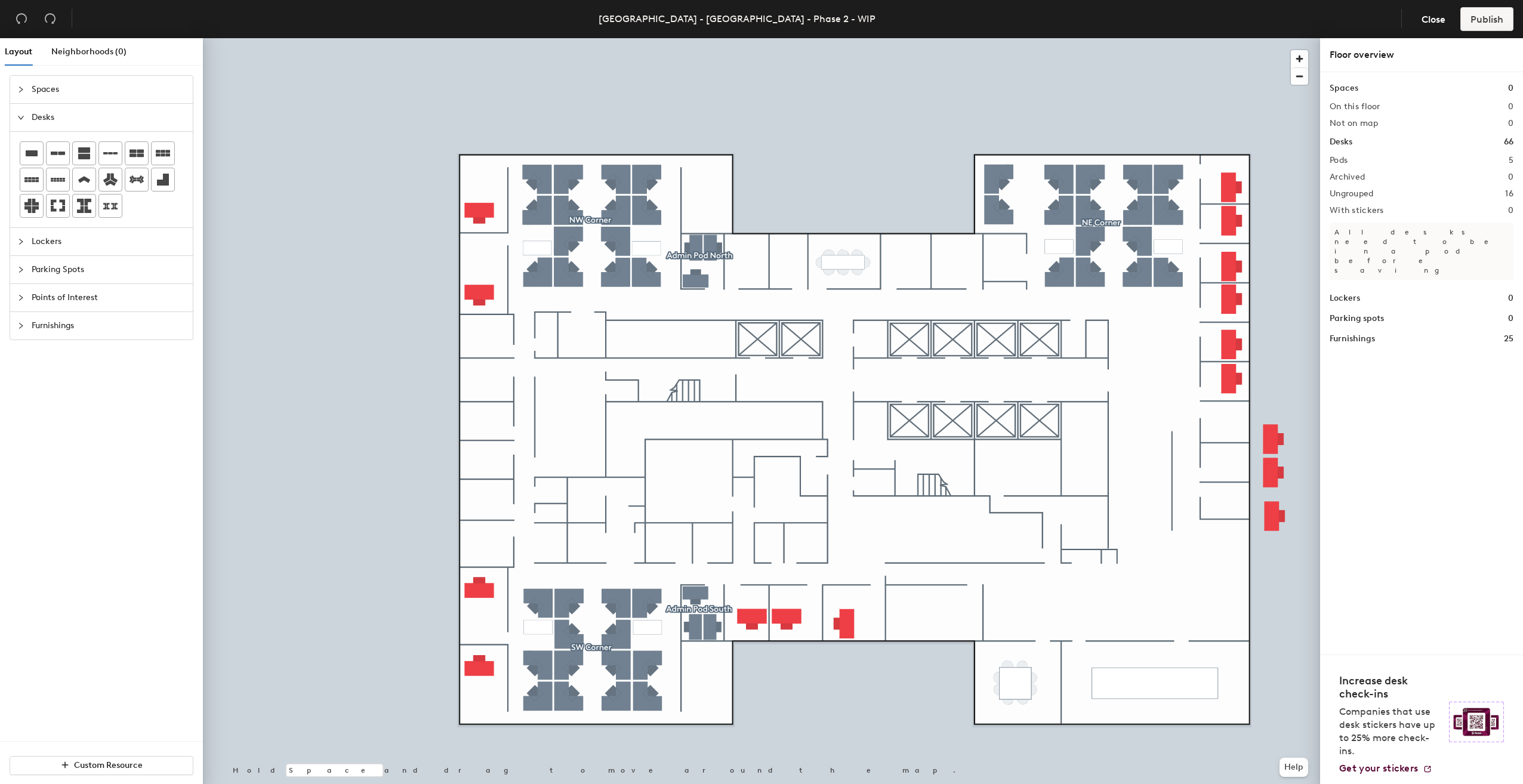
click at [1235, 38] on div at bounding box center [761, 38] width 1118 height 0
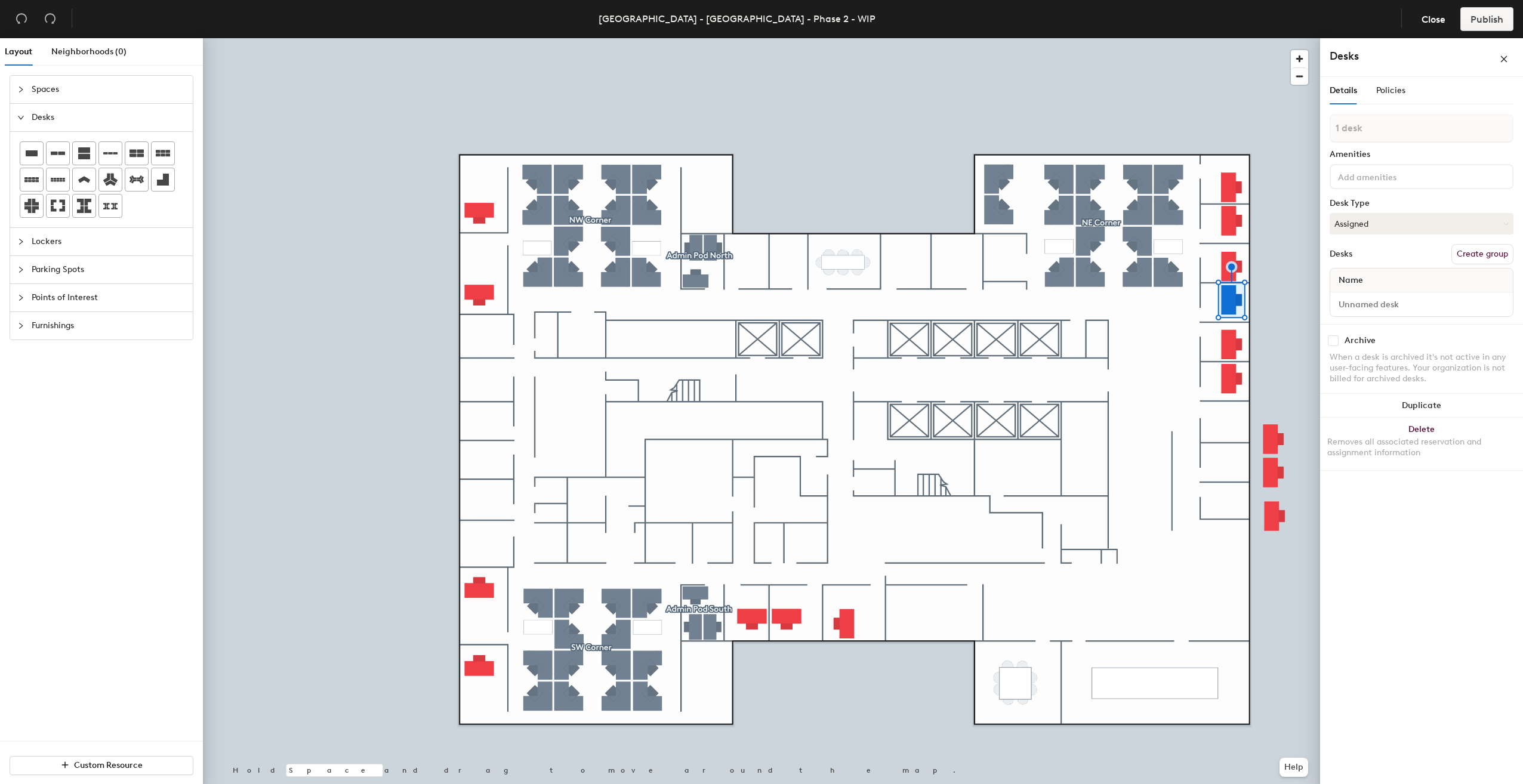
click at [1228, 38] on div at bounding box center [761, 38] width 1118 height 0
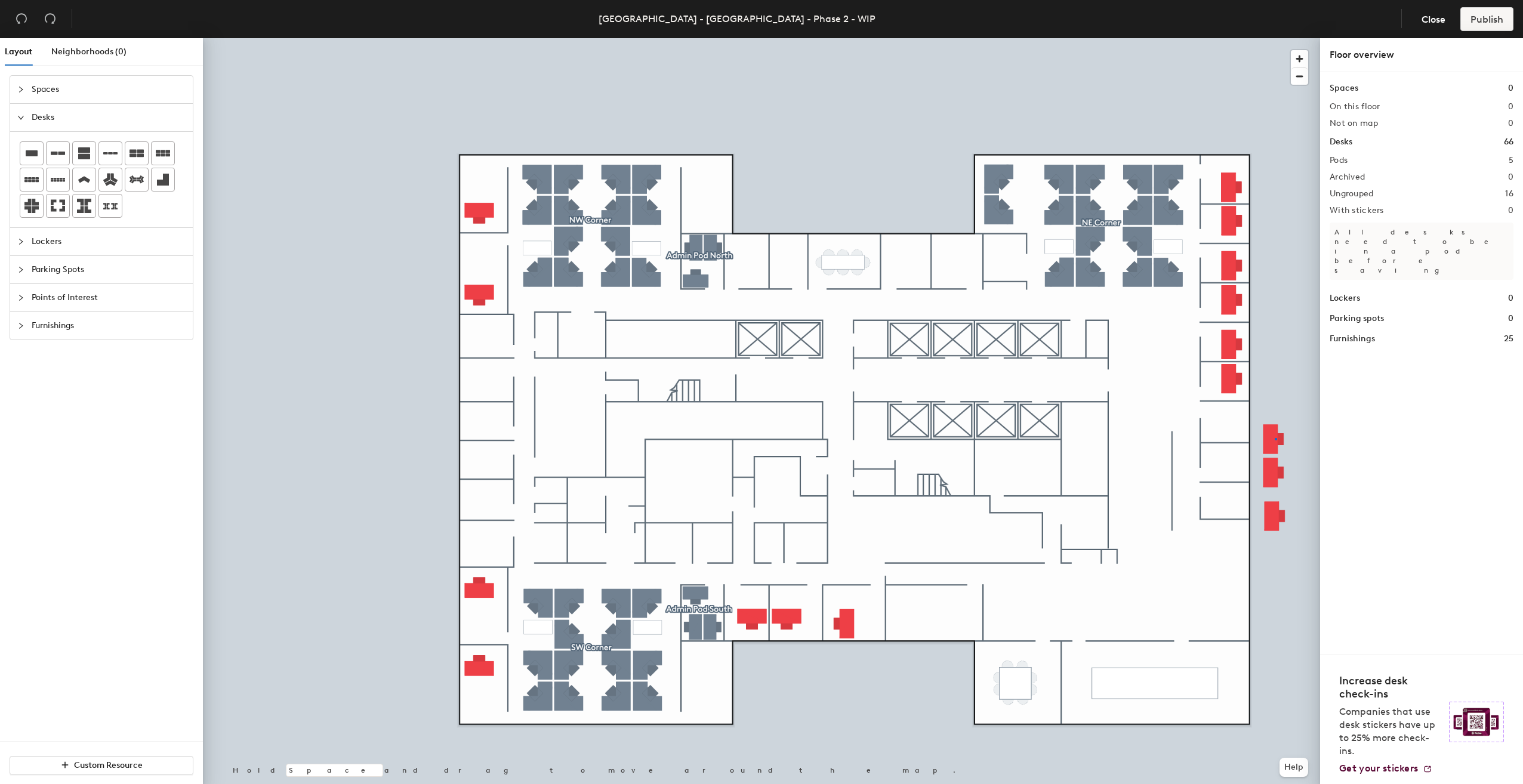
click at [1274, 38] on div at bounding box center [761, 38] width 1118 height 0
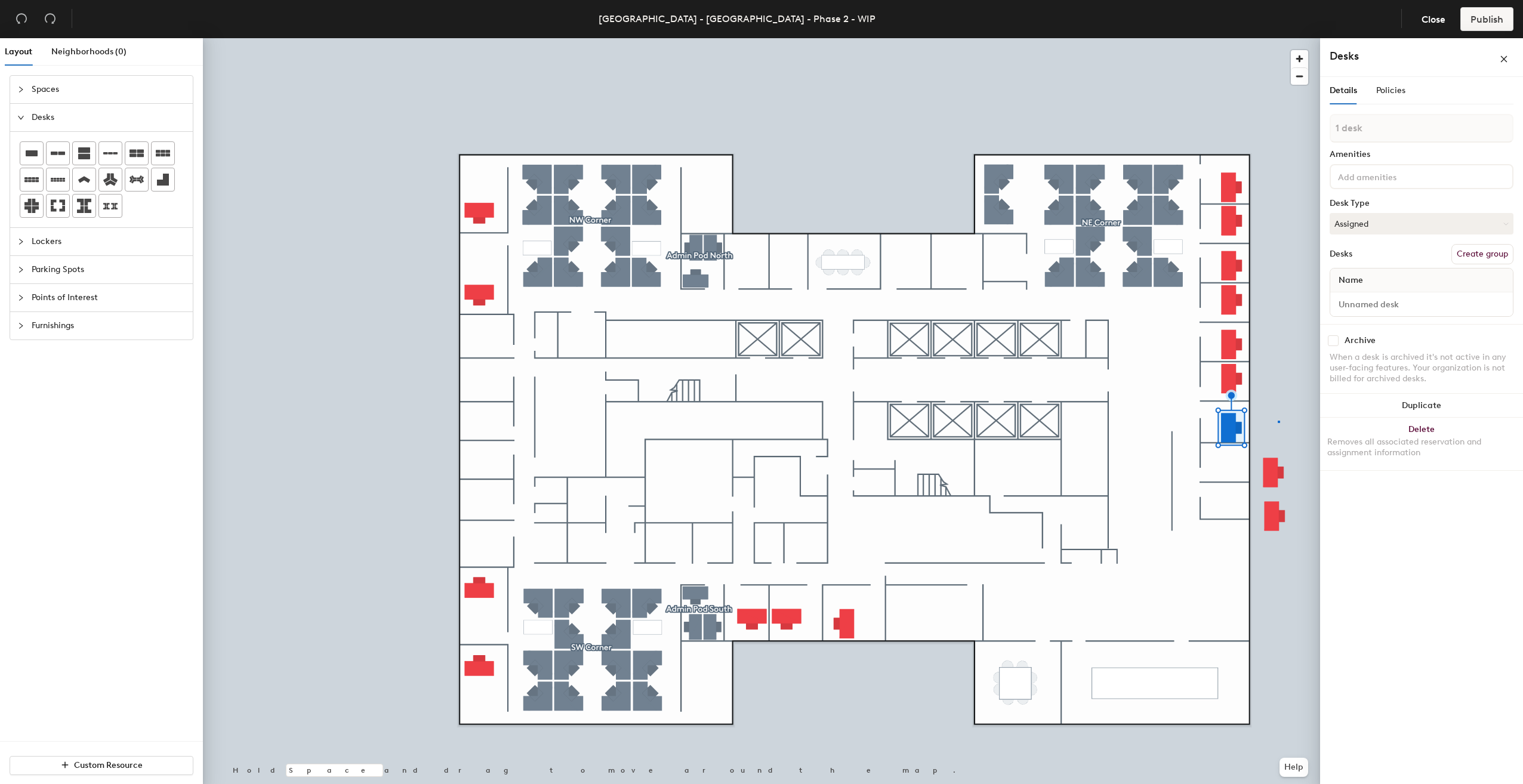
click at [1279, 38] on div at bounding box center [761, 38] width 1118 height 0
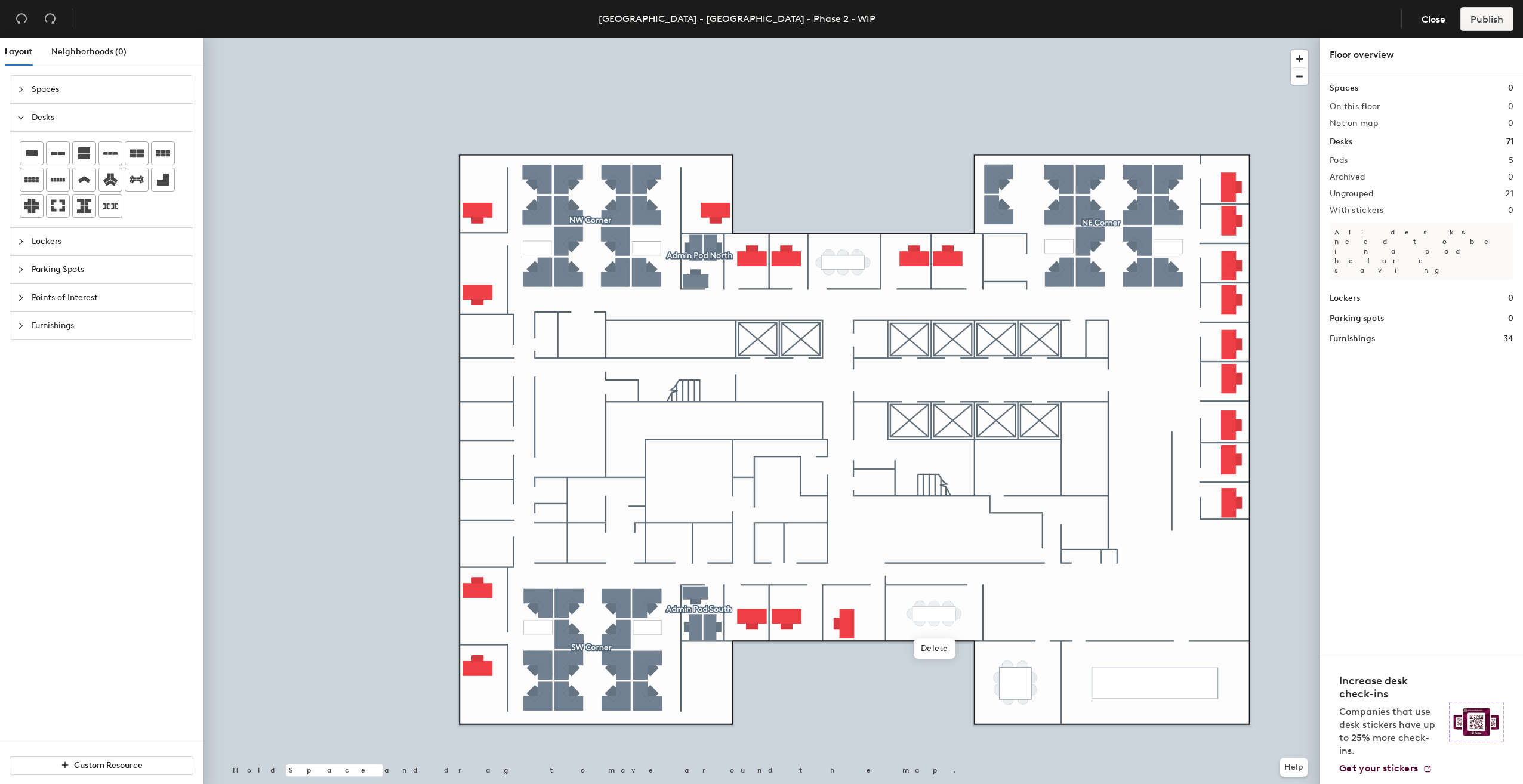
click at [1079, 38] on div at bounding box center [761, 38] width 1118 height 0
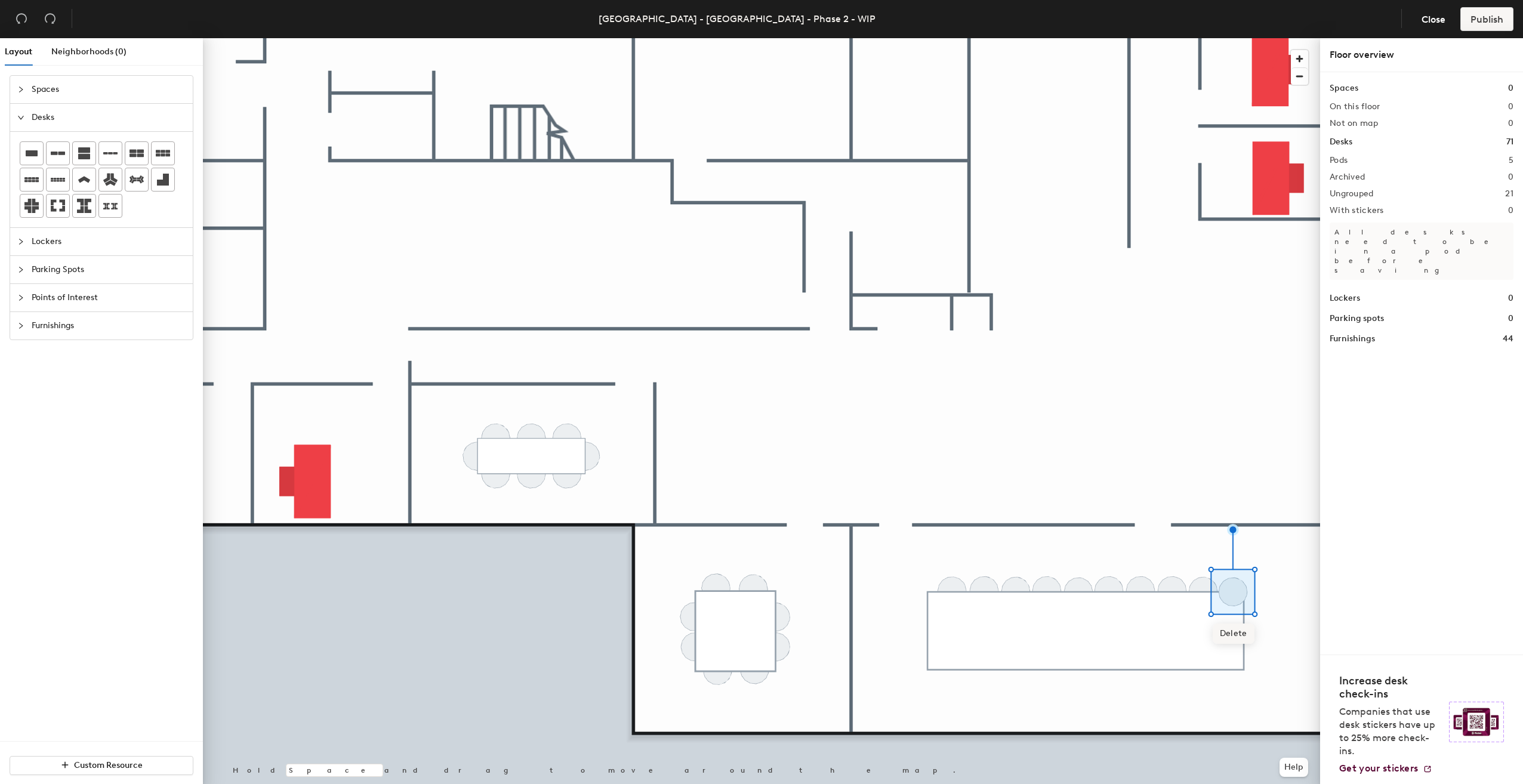
click at [1127, 38] on div at bounding box center [761, 38] width 1118 height 0
click at [1120, 38] on div at bounding box center [761, 38] width 1118 height 0
click at [1405, 784] on html "Skip navigation Schedule Office People Analytics Visits Deliveries Services Man…" at bounding box center [761, 392] width 1523 height 784
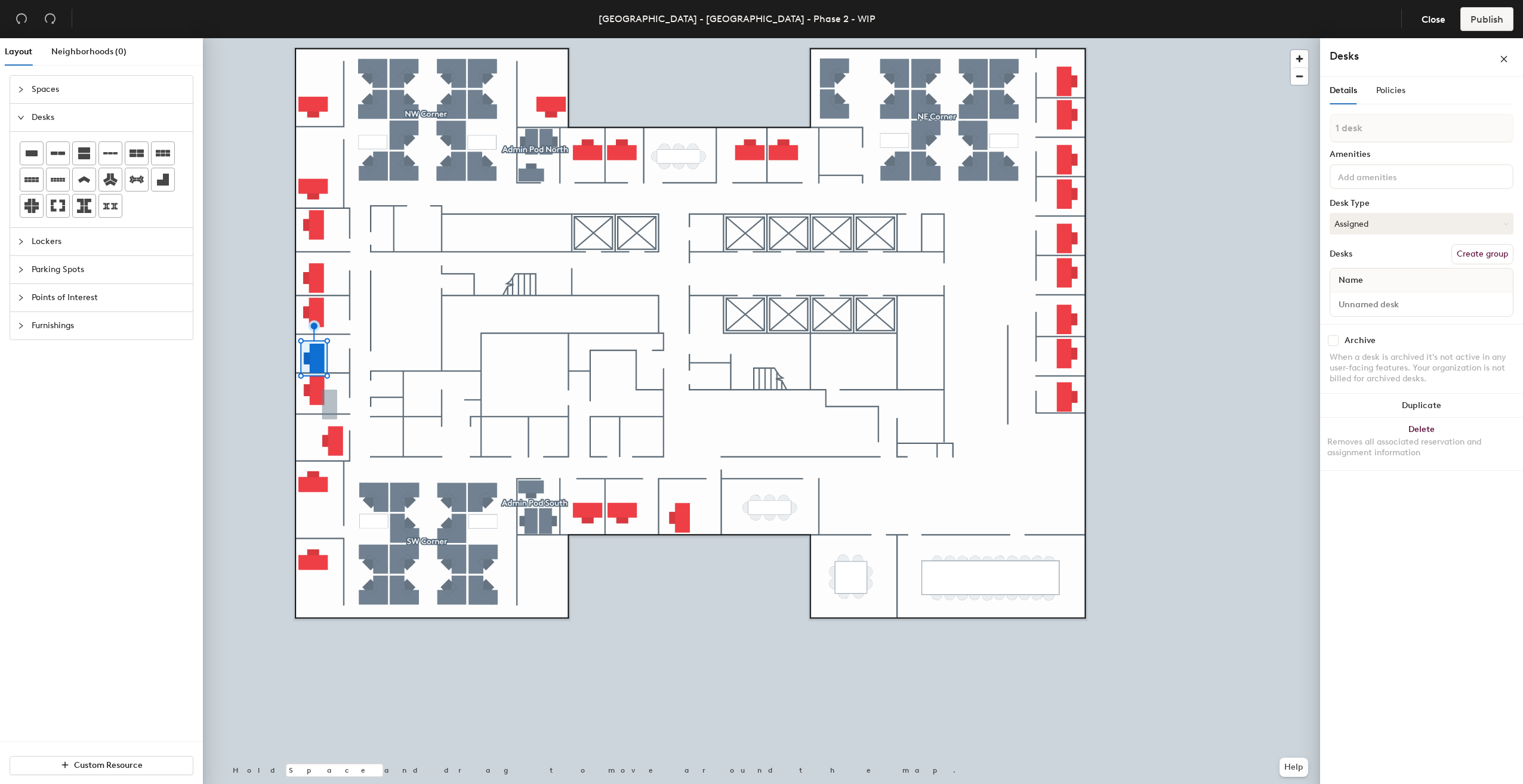
click at [346, 38] on div at bounding box center [761, 38] width 1118 height 0
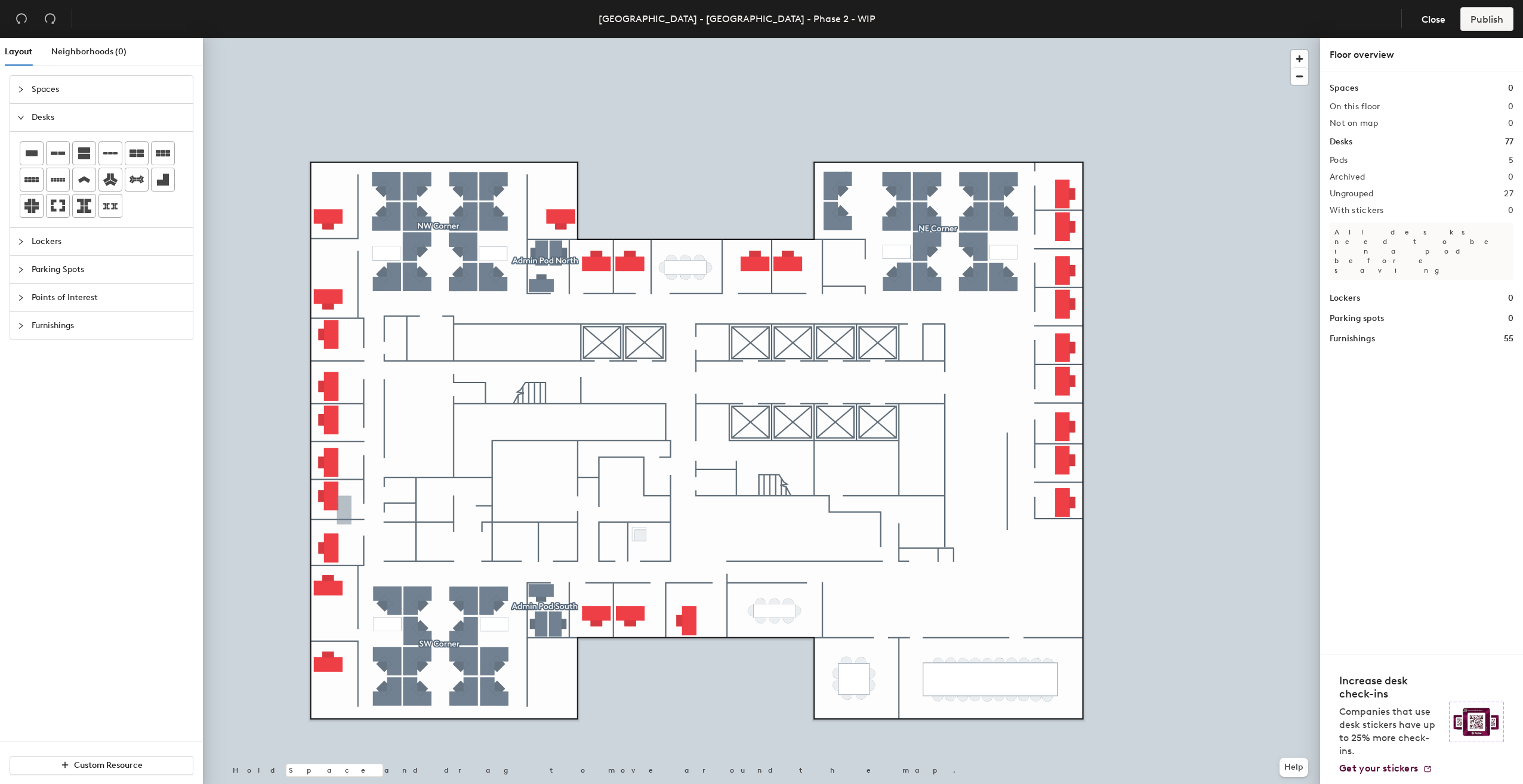
click at [20, 323] on icon "collapsed" at bounding box center [20, 326] width 7 height 7
click at [17, 201] on icon "collapsed" at bounding box center [20, 202] width 7 height 7
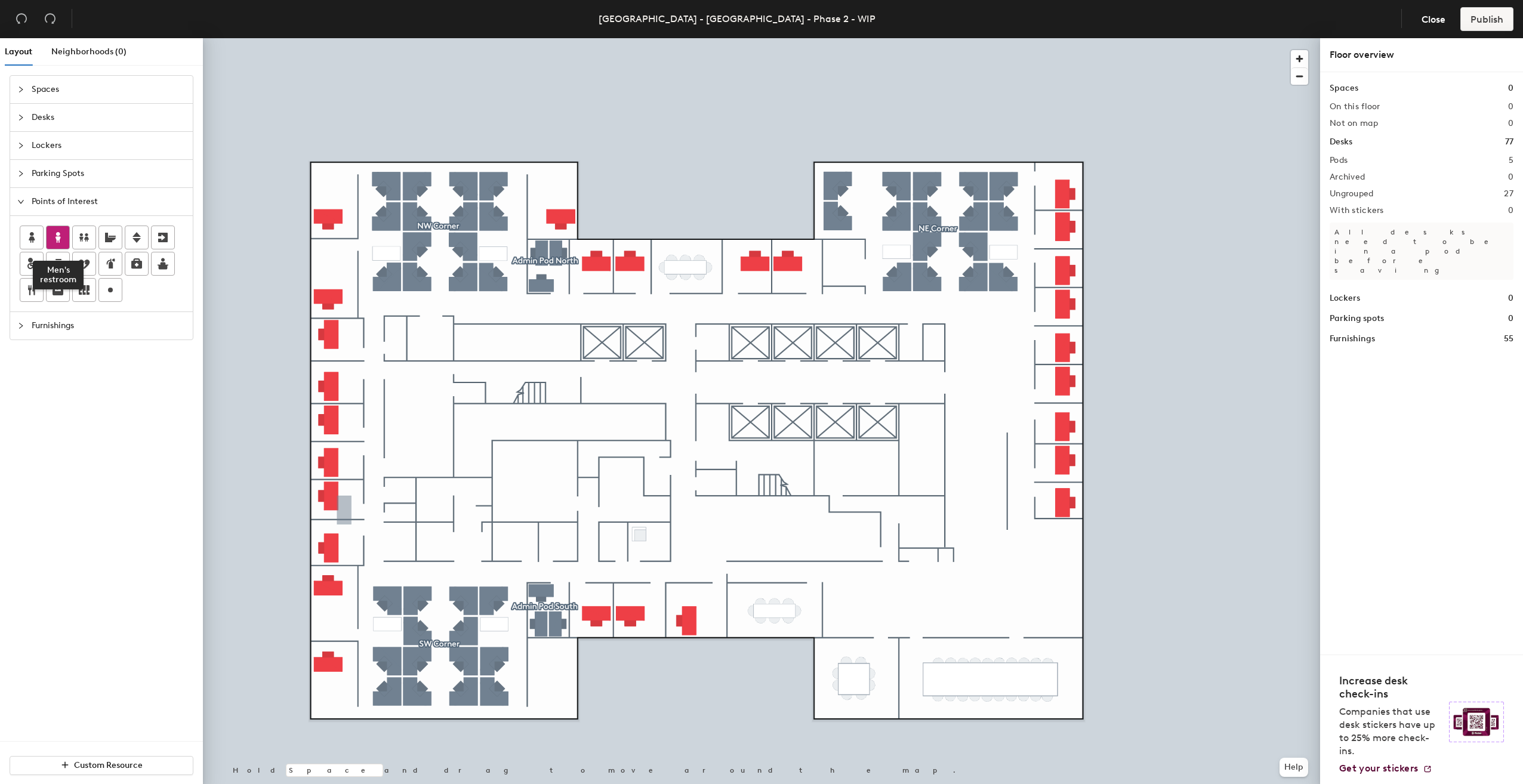
click at [57, 237] on icon at bounding box center [58, 237] width 5 height 11
click at [876, 468] on input "Men's restroom" at bounding box center [893, 467] width 75 height 17
drag, startPoint x: 873, startPoint y: 466, endPoint x: 866, endPoint y: 466, distance: 7.0
click at [866, 466] on input "Men's restroom" at bounding box center [893, 467] width 75 height 17
click at [914, 466] on input "Male Restroom" at bounding box center [890, 467] width 70 height 17
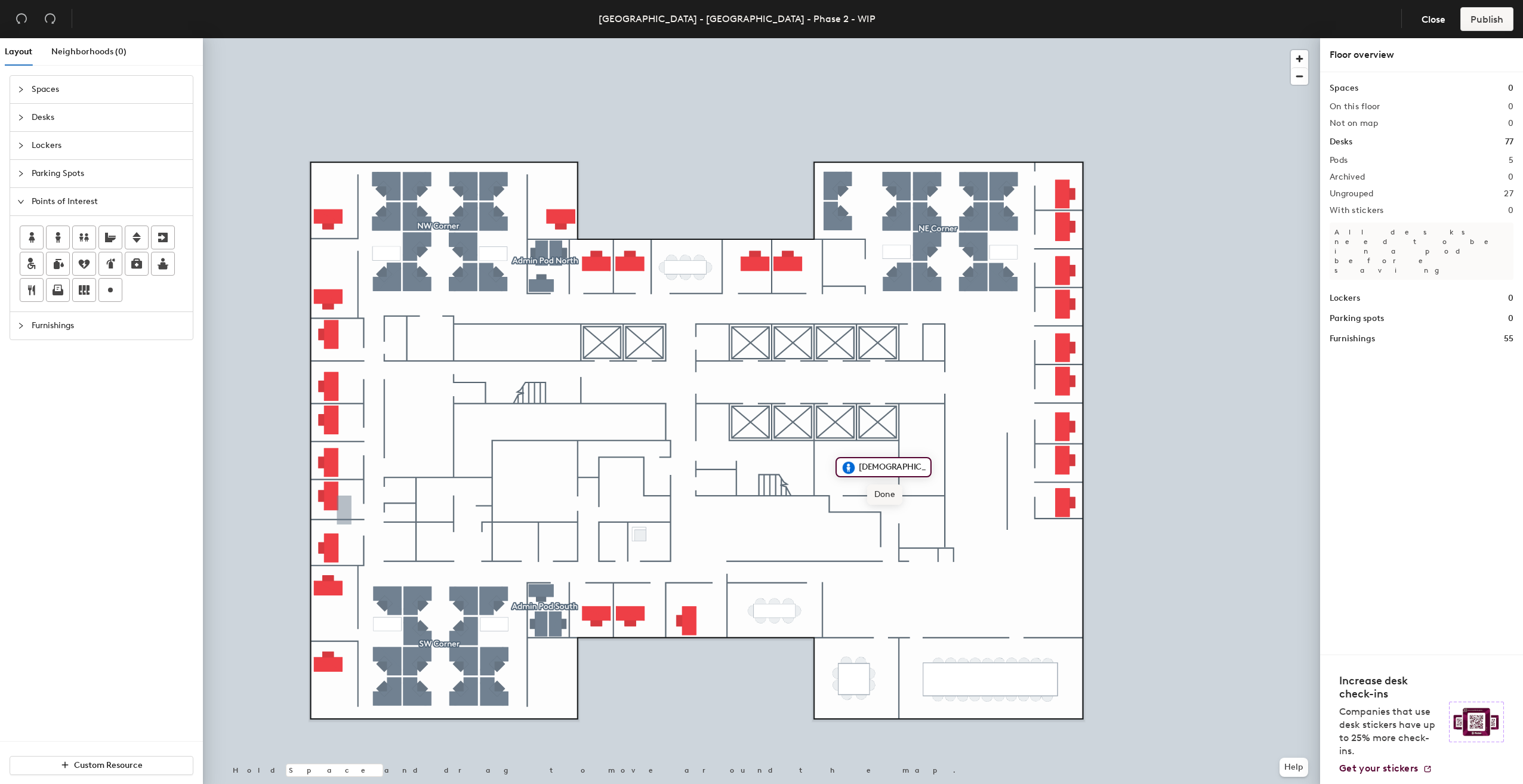
type input "Male Restroom"
click at [891, 495] on span "Done" at bounding box center [885, 495] width 35 height 20
click at [35, 233] on icon at bounding box center [31, 237] width 14 height 14
click at [629, 506] on input "Women's restroom" at bounding box center [659, 506] width 86 height 17
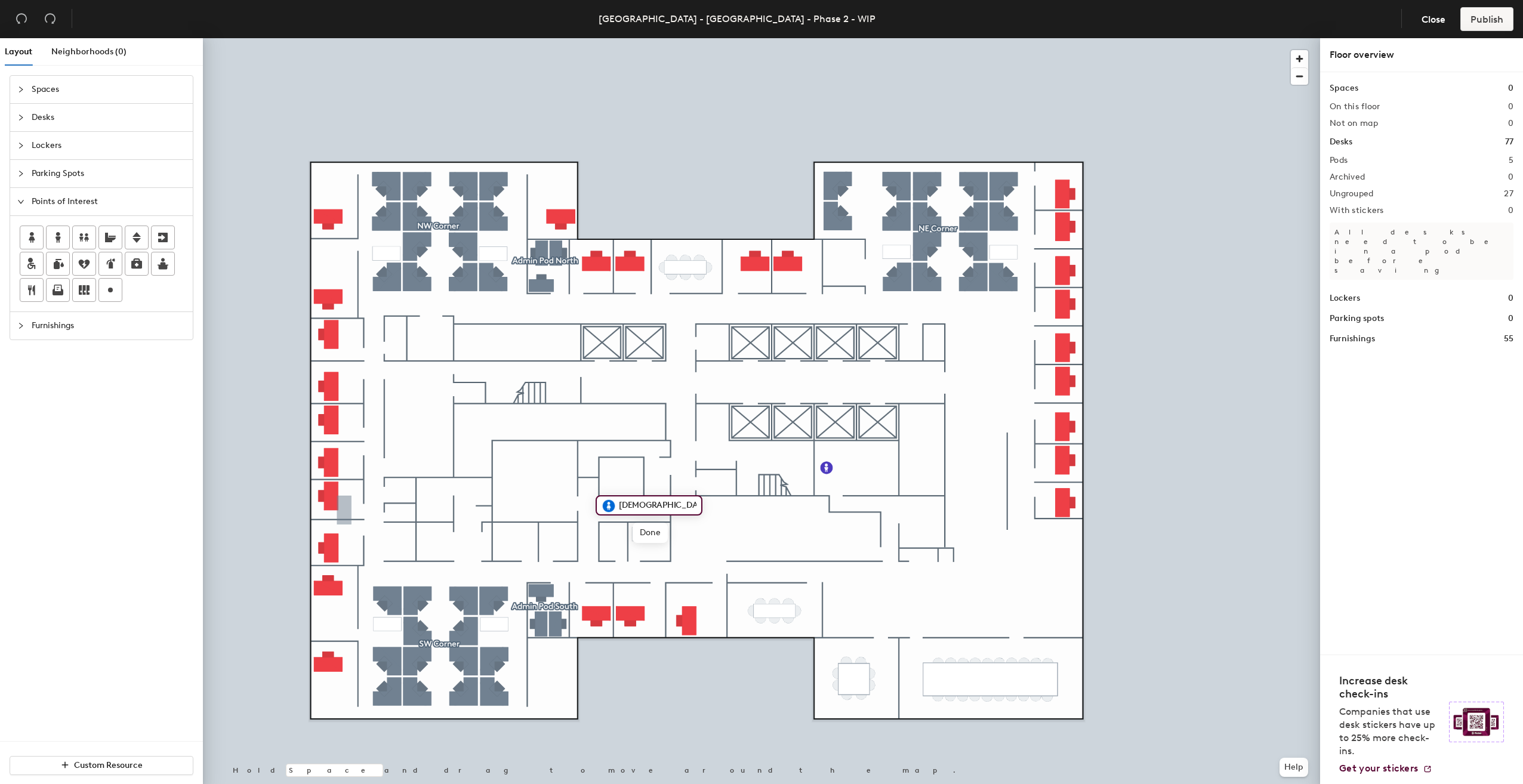
type input "[DEMOGRAPHIC_DATA] Restroom"
click at [156, 265] on icon at bounding box center [163, 263] width 14 height 14
click at [1002, 407] on span "Done" at bounding box center [994, 408] width 35 height 20
click at [69, 121] on span "Desks" at bounding box center [108, 117] width 154 height 27
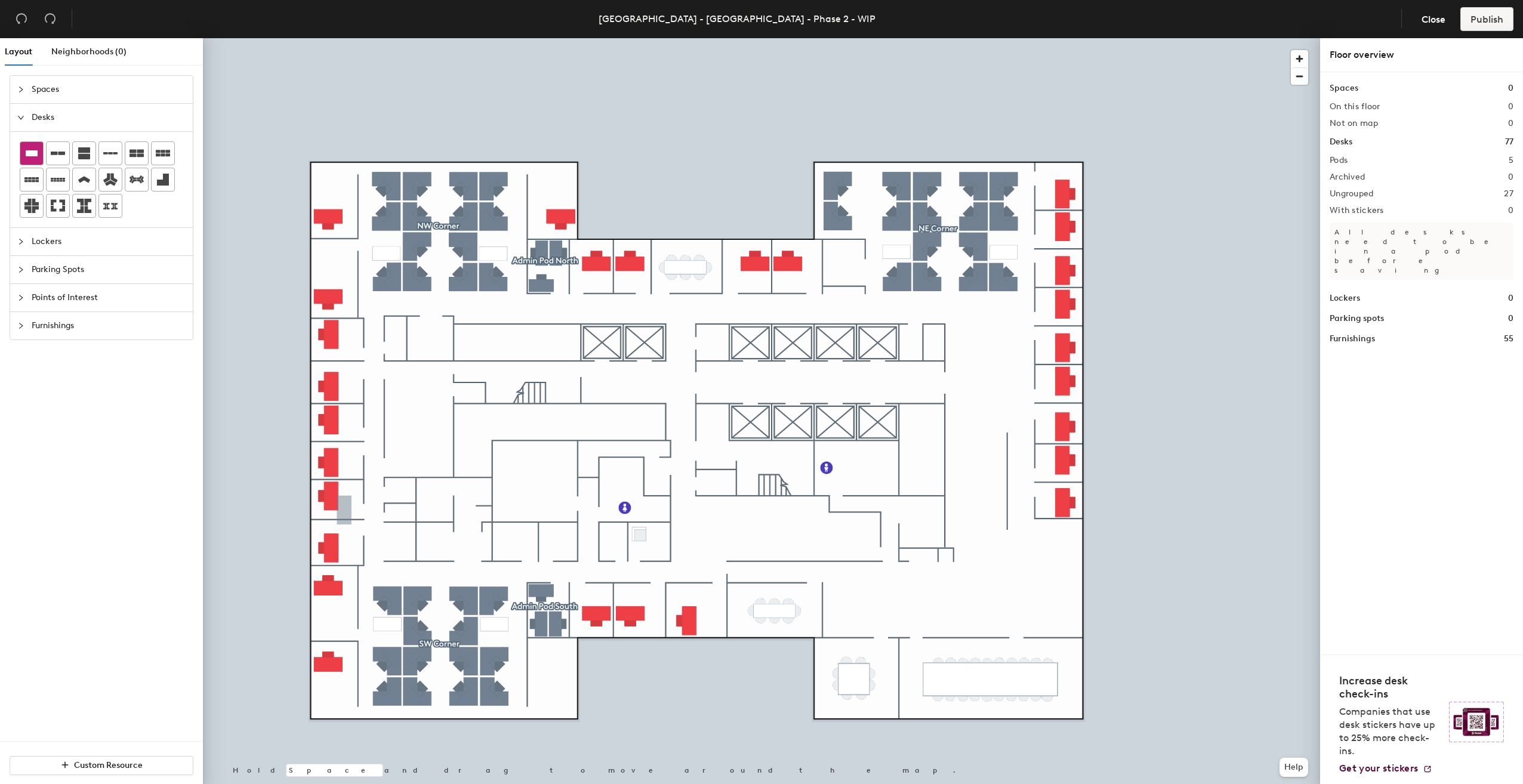
click at [37, 157] on icon at bounding box center [31, 153] width 14 height 14
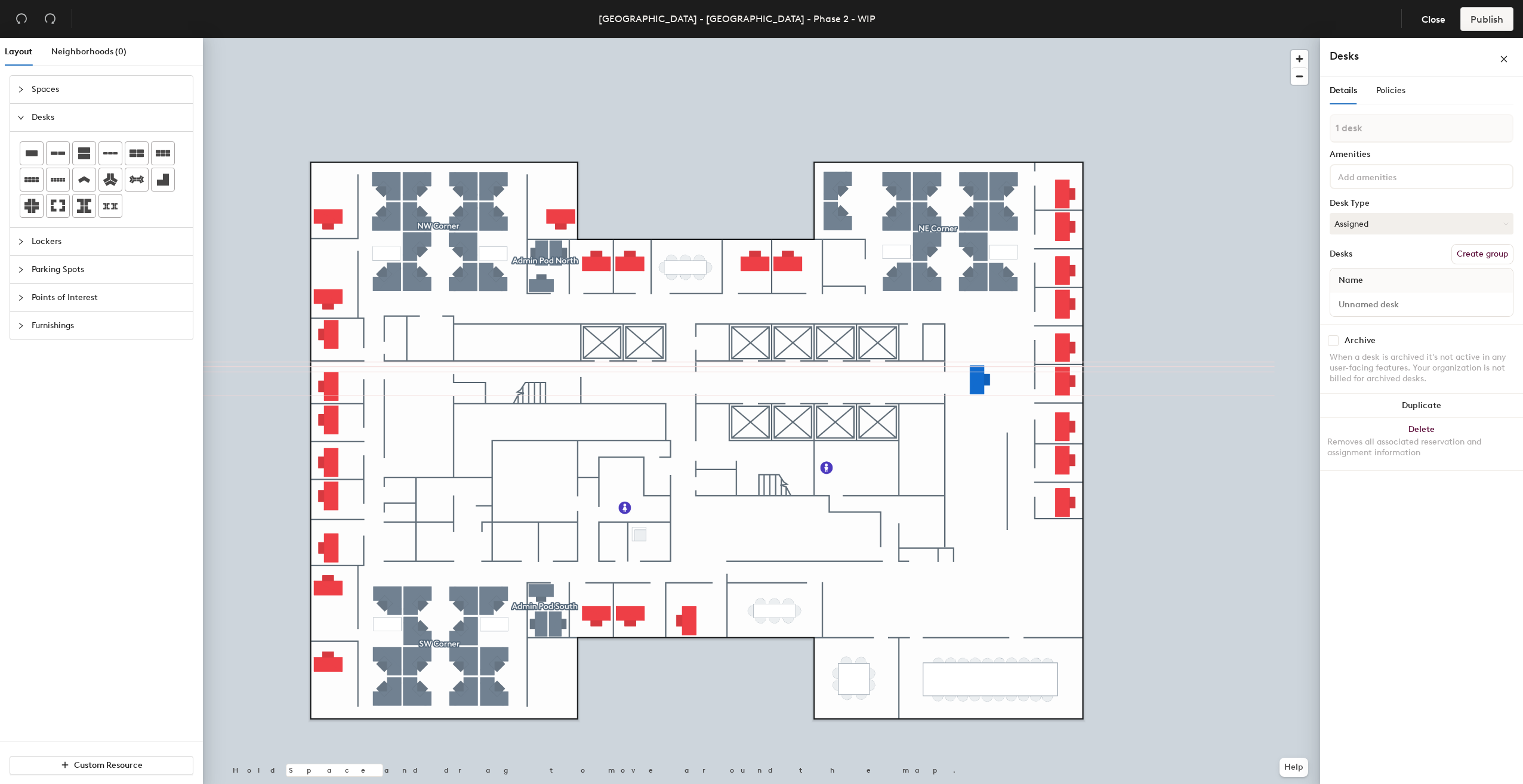
click at [982, 38] on div at bounding box center [761, 38] width 1118 height 0
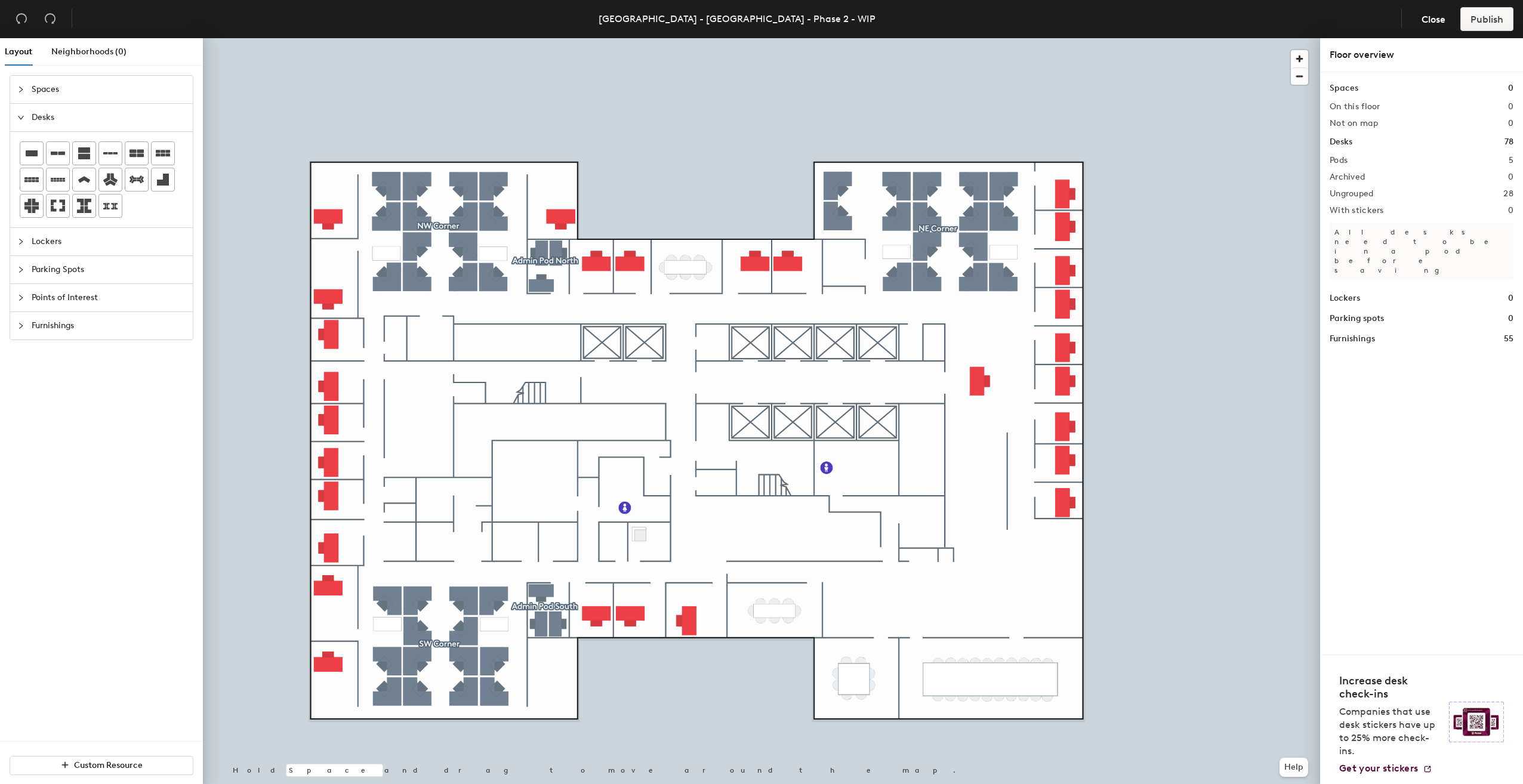
click at [67, 296] on span "Points of Interest" at bounding box center [108, 298] width 154 height 27
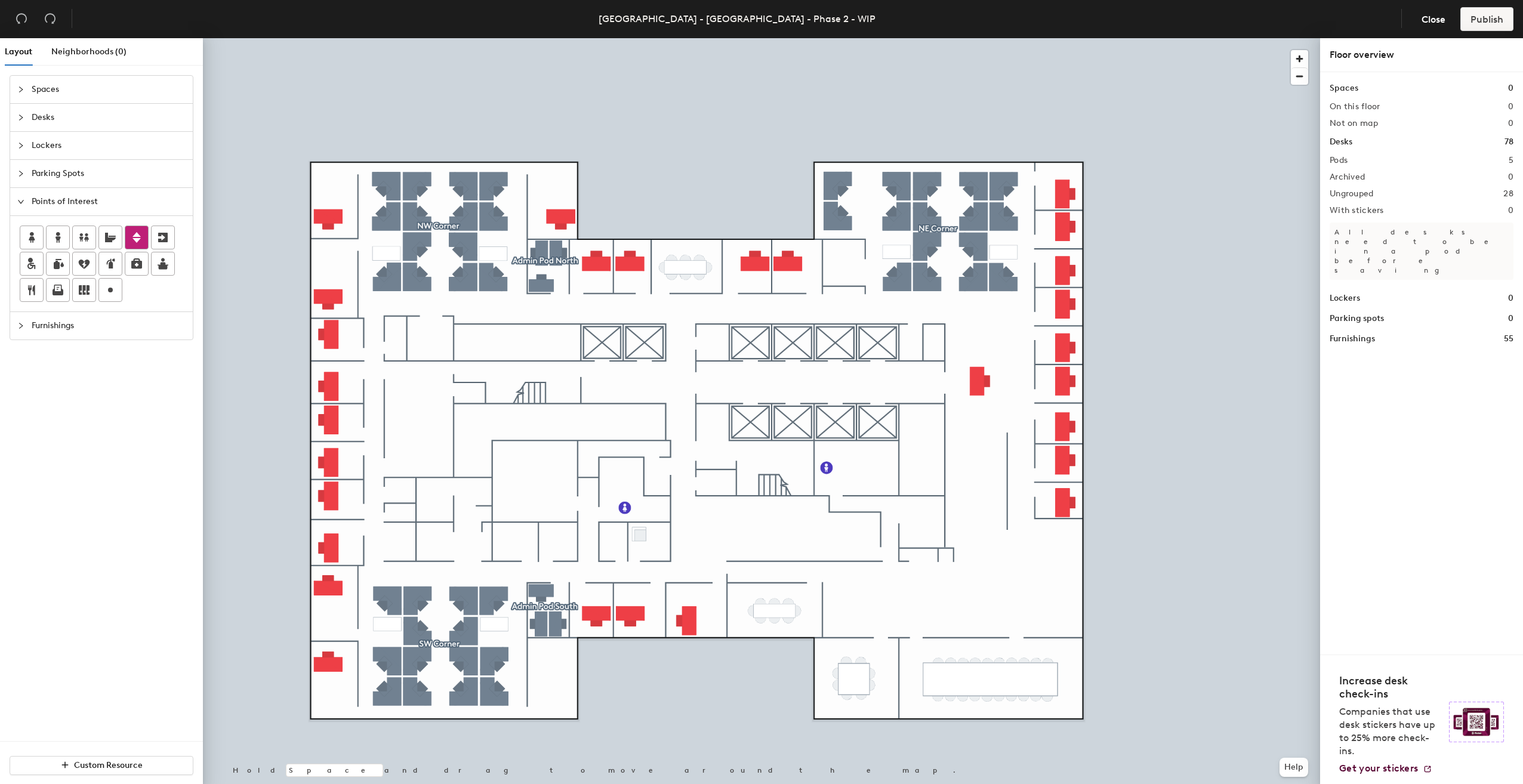
click at [133, 237] on icon at bounding box center [137, 237] width 9 height 11
click at [32, 283] on icon at bounding box center [31, 289] width 14 height 14
type input "Pantry"
click at [39, 290] on div at bounding box center [31, 289] width 23 height 23
type input "Cafe"
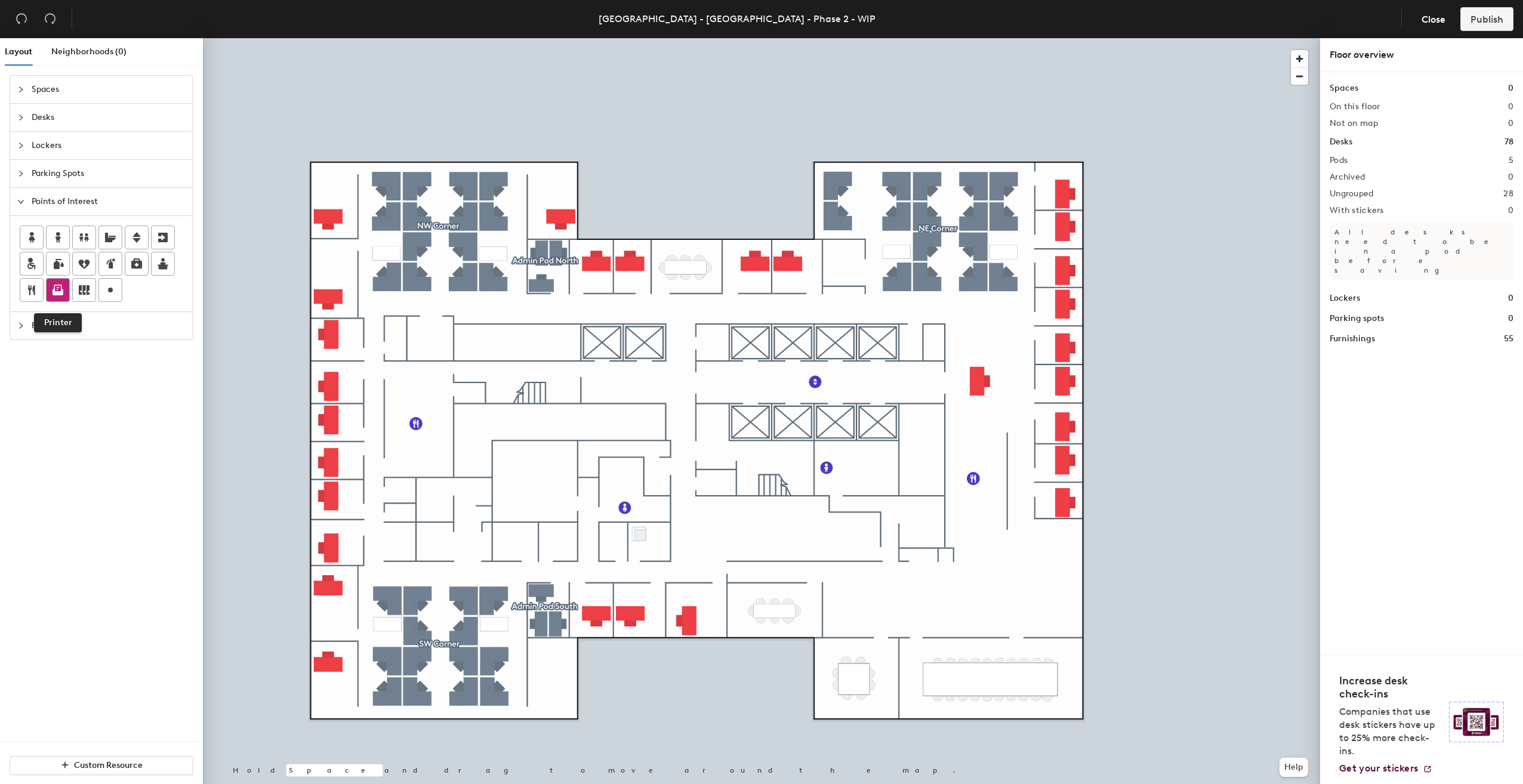
click at [62, 289] on icon at bounding box center [58, 292] width 11 height 7
type input "Color Copier"
click at [57, 291] on icon at bounding box center [58, 292] width 11 height 7
type input "Color Copier"
click at [110, 288] on circle at bounding box center [111, 290] width 5 height 5
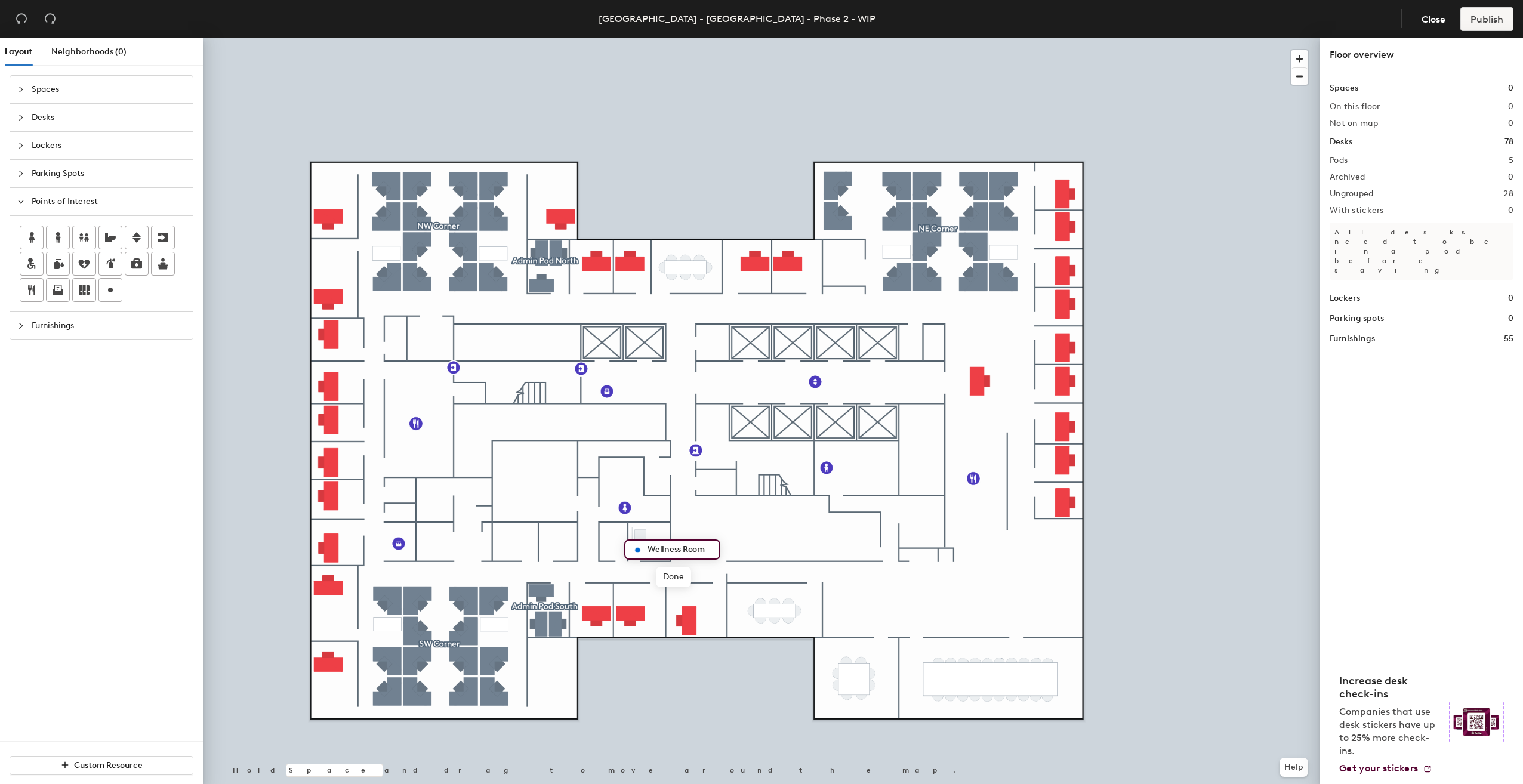
type input "Wellness Room"
click at [24, 112] on div at bounding box center [24, 117] width 14 height 13
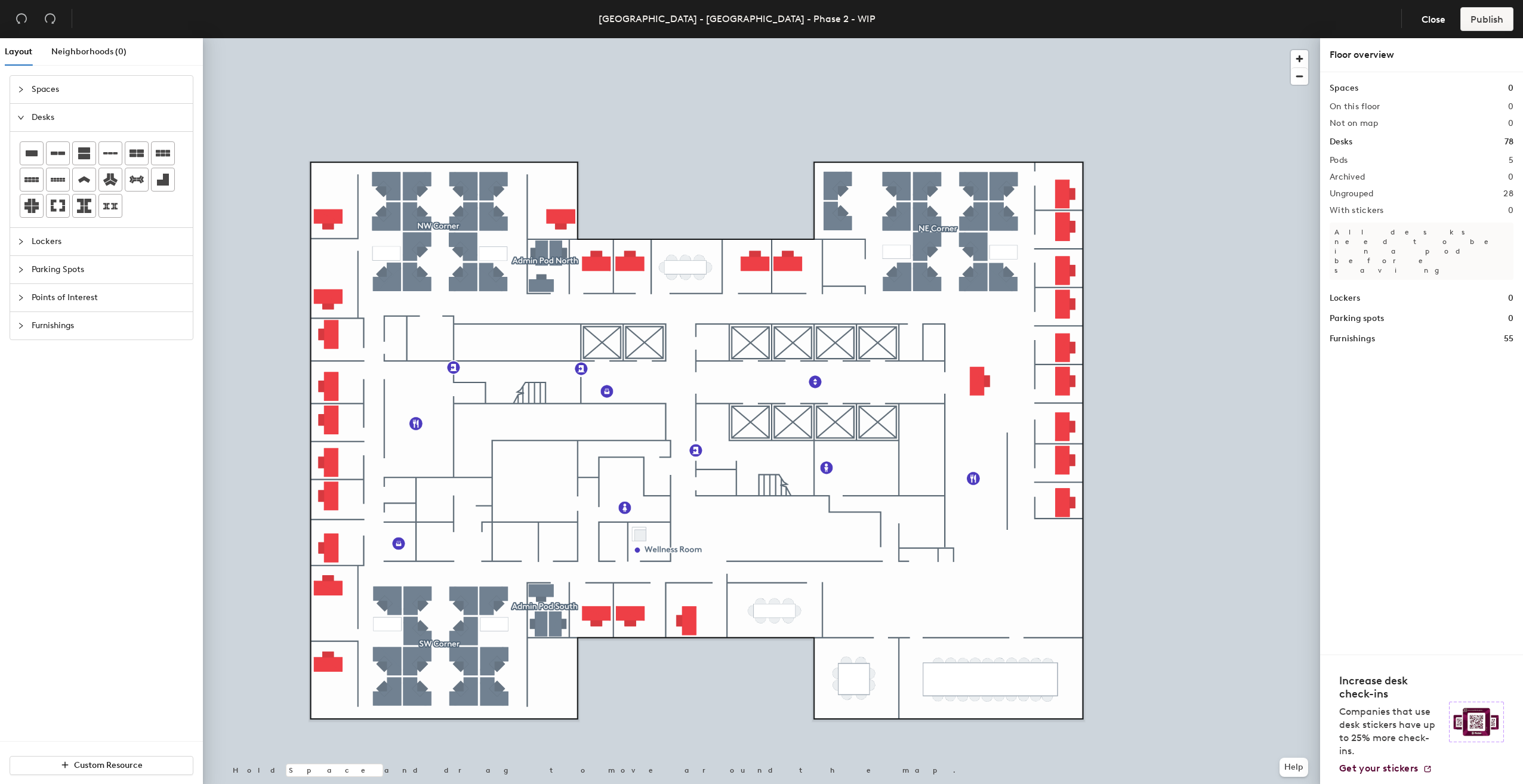
click at [29, 87] on div at bounding box center [24, 89] width 14 height 13
click at [36, 117] on div at bounding box center [31, 125] width 23 height 23
click at [31, 127] on rect at bounding box center [31, 125] width 9 height 9
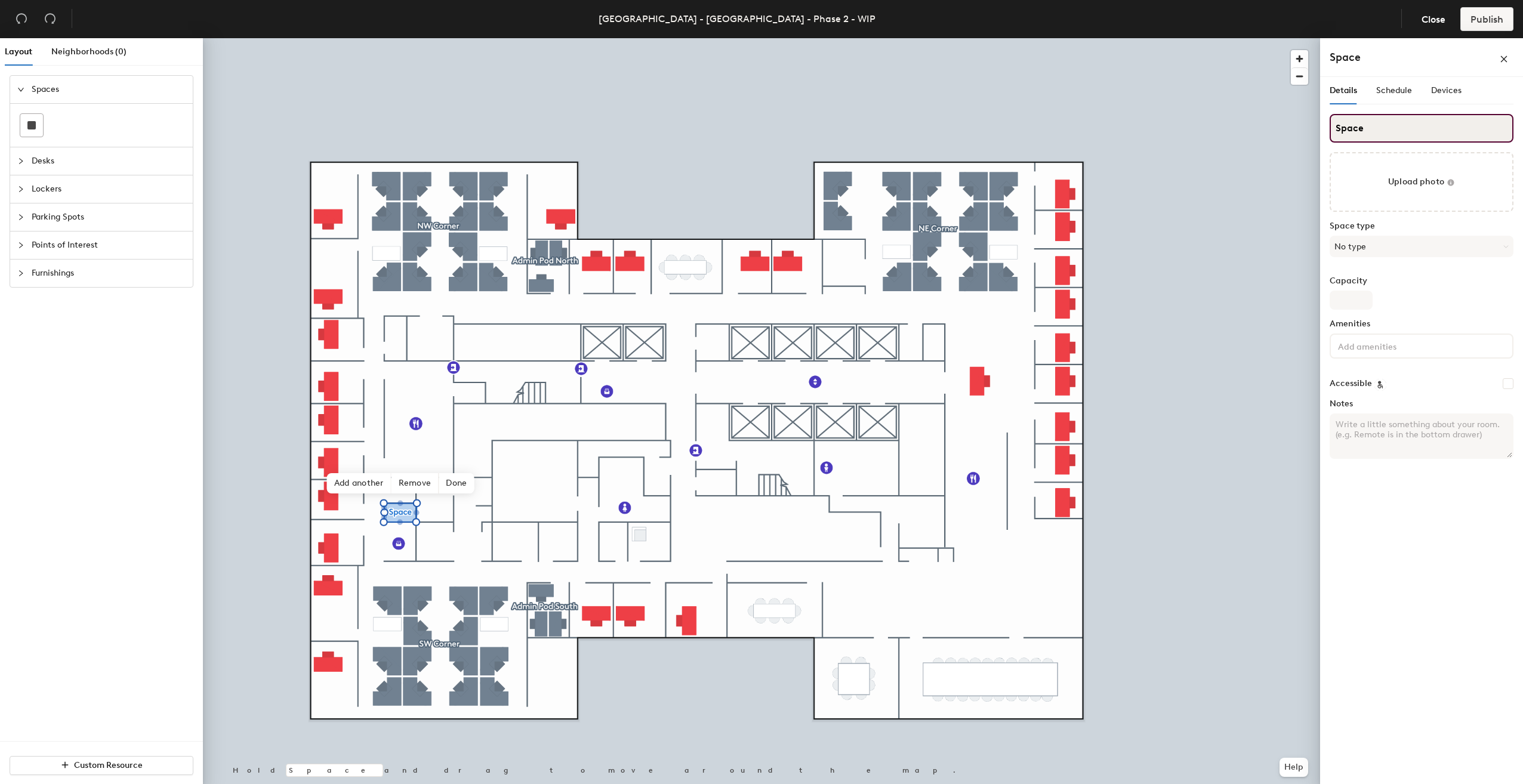
click at [1365, 122] on input "Space" at bounding box center [1422, 129] width 184 height 29
type input "Phone Booth"
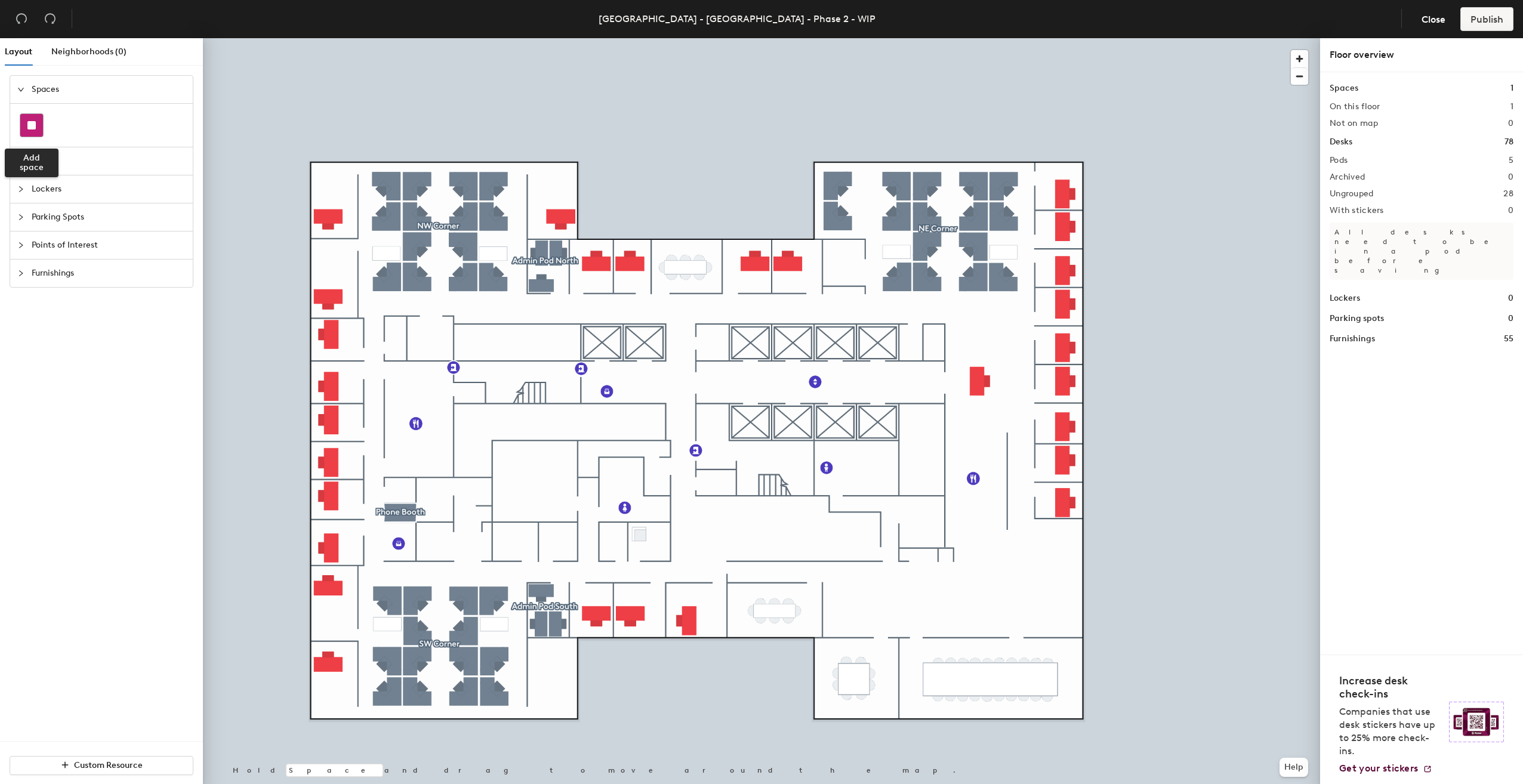
click at [27, 125] on rect at bounding box center [31, 125] width 9 height 9
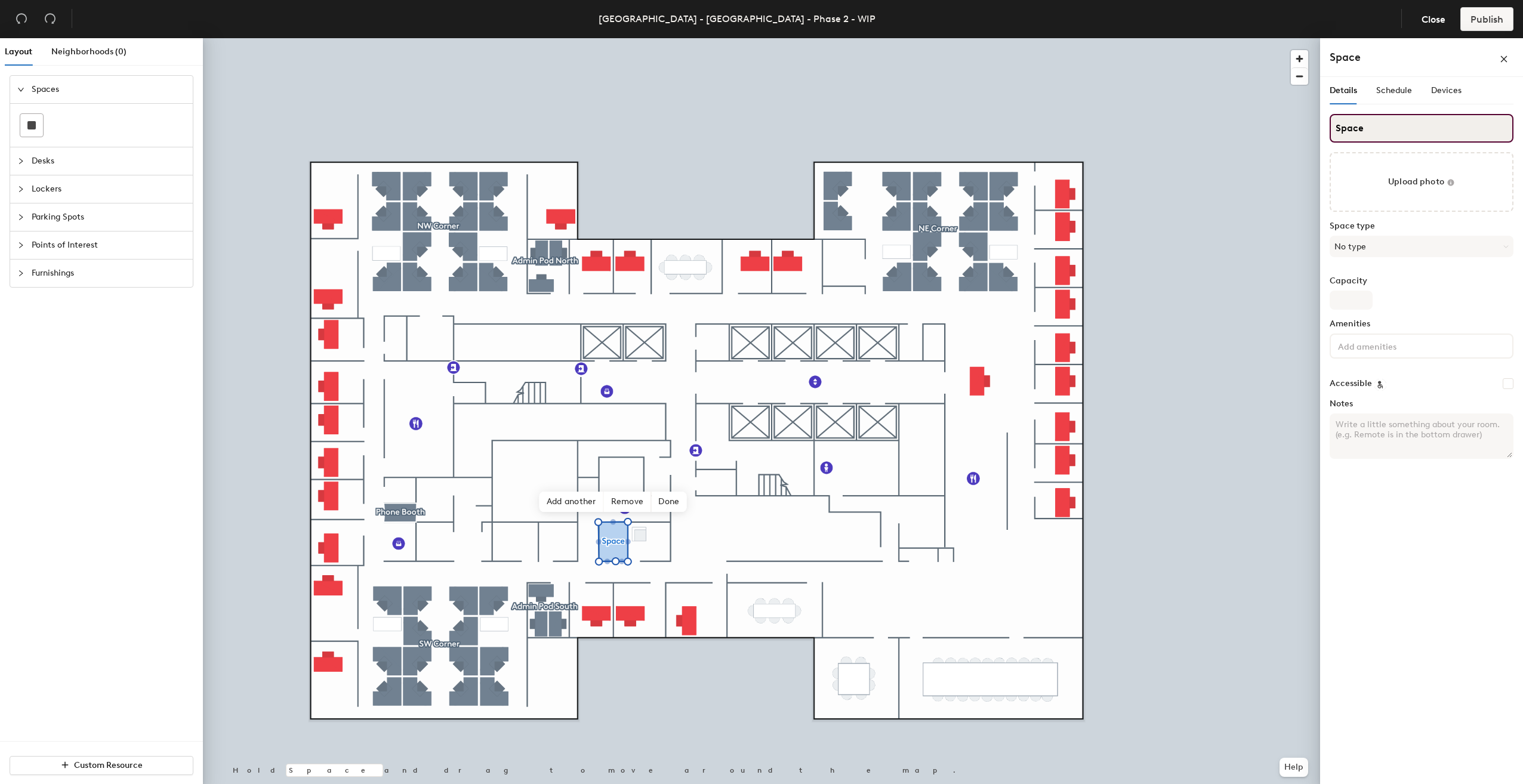
click at [1357, 125] on input "Space" at bounding box center [1422, 129] width 184 height 29
type input "Quiet Room"
click at [1324, 225] on div "Details Schedule Devices Quiet Room Upload photo Space type No type Capacity Am…" at bounding box center [1422, 432] width 203 height 712
click at [23, 129] on div at bounding box center [31, 125] width 23 height 23
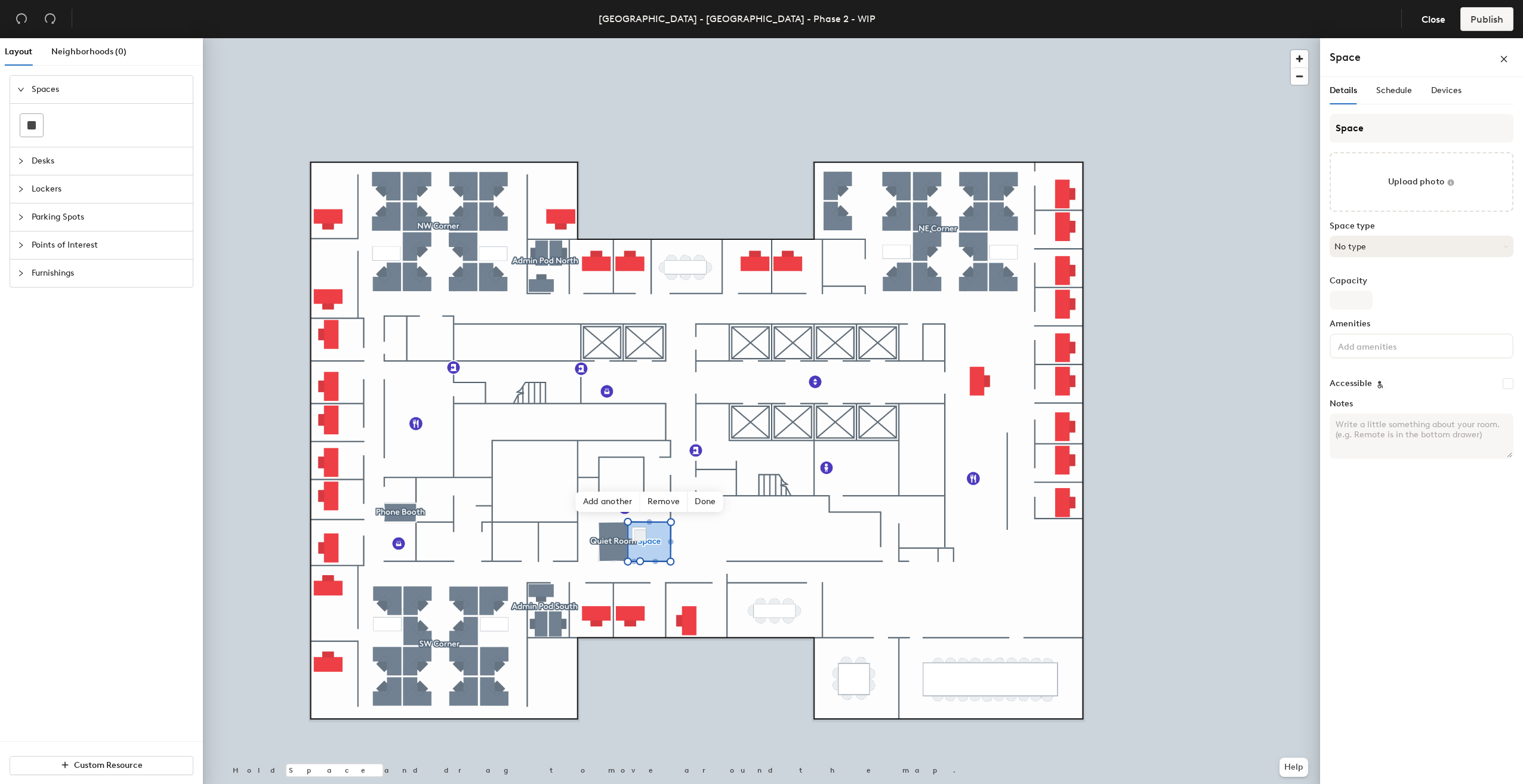
click at [1373, 252] on button "No type" at bounding box center [1422, 246] width 184 height 21
click at [1365, 250] on button "No type" at bounding box center [1422, 246] width 184 height 21
click at [1354, 351] on div "Mother's Room" at bounding box center [1422, 349] width 183 height 18
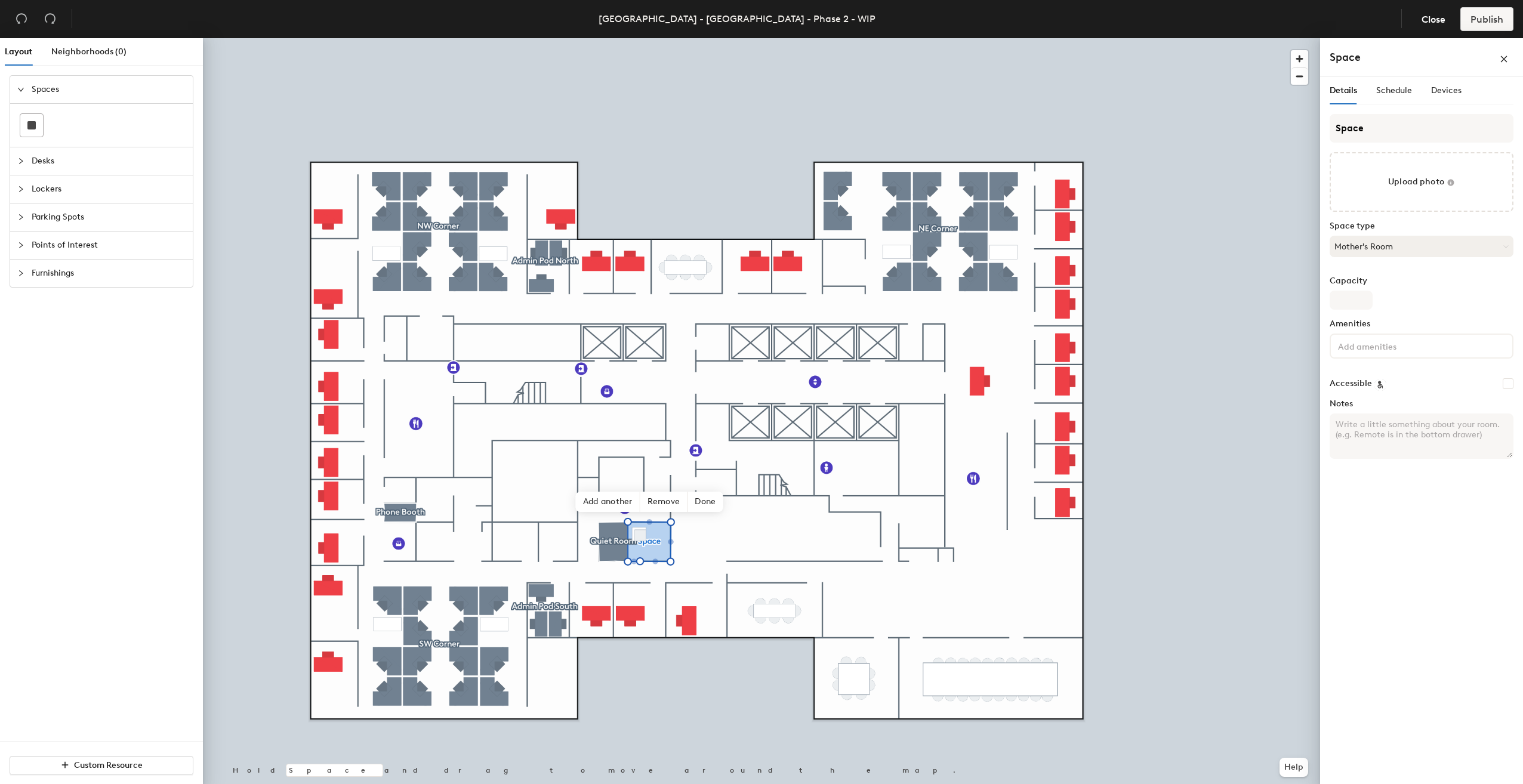
click at [1353, 244] on button "Mother's Room" at bounding box center [1422, 246] width 184 height 21
click at [1369, 221] on label "Space type" at bounding box center [1422, 226] width 184 height 9
click at [1353, 123] on input "Space" at bounding box center [1422, 129] width 184 height 29
type input "Wellness Room"
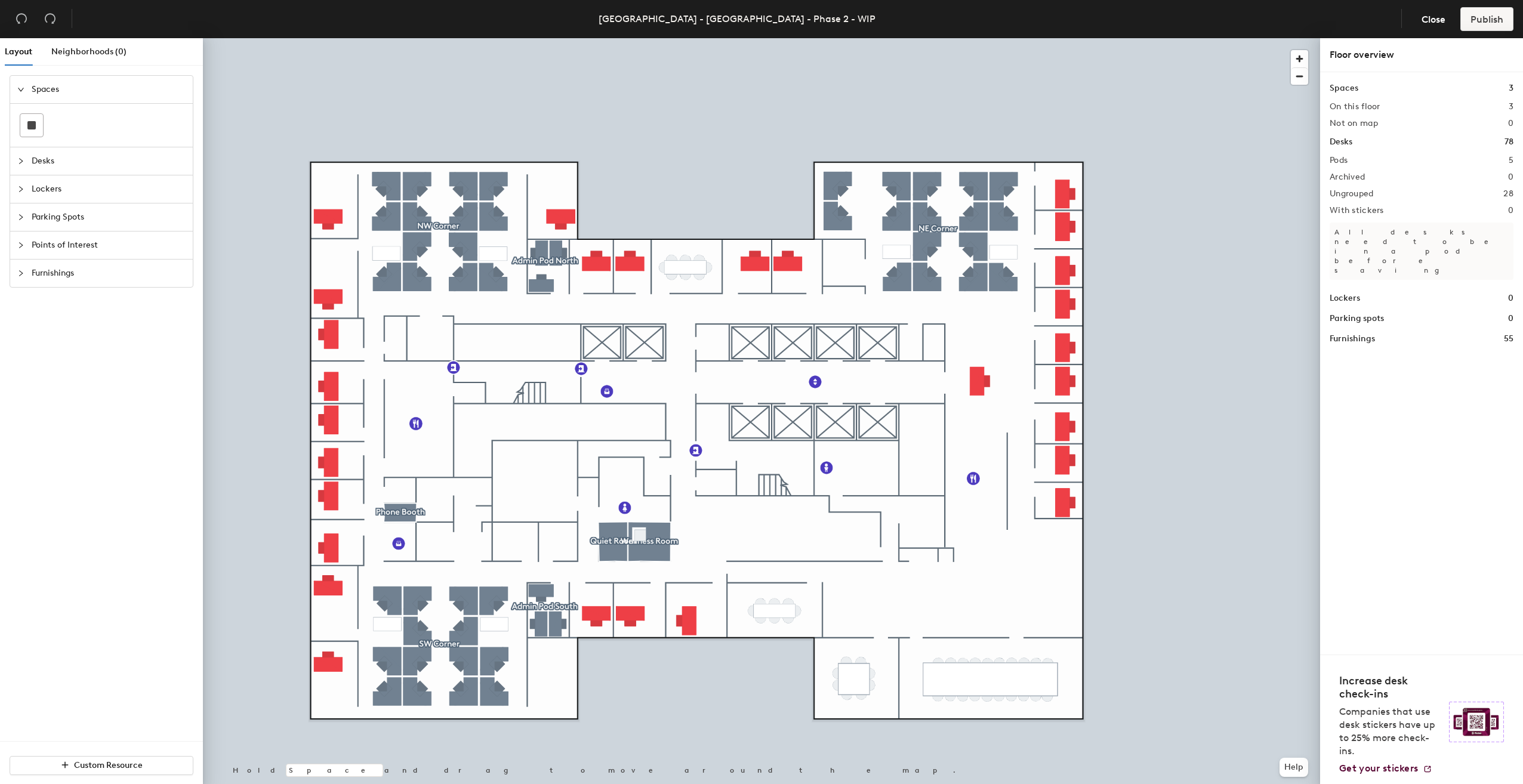
click at [33, 238] on span "Points of Interest" at bounding box center [108, 245] width 154 height 27
click at [82, 287] on icon at bounding box center [84, 289] width 11 height 9
click at [111, 290] on icon at bounding box center [110, 289] width 14 height 14
type input "Closet"
click at [104, 290] on icon at bounding box center [110, 289] width 14 height 14
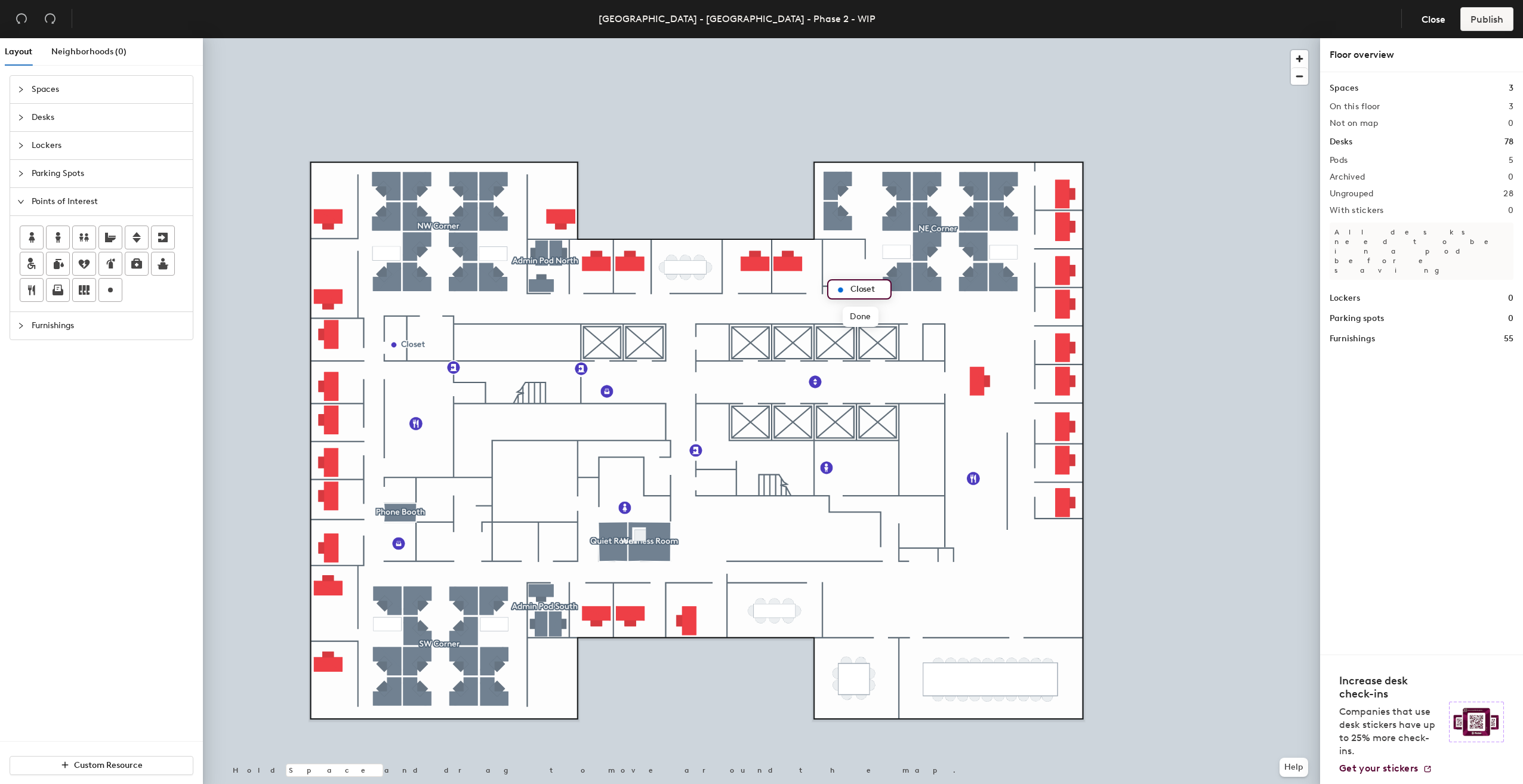
type input "Closet"
click at [114, 278] on div at bounding box center [110, 289] width 23 height 23
type input "IT Room"
click at [869, 318] on div "IT Room Done Hold Space and drag to move around the map. Help" at bounding box center [761, 414] width 1118 height 751
click at [49, 94] on span "Spaces" at bounding box center [108, 89] width 154 height 27
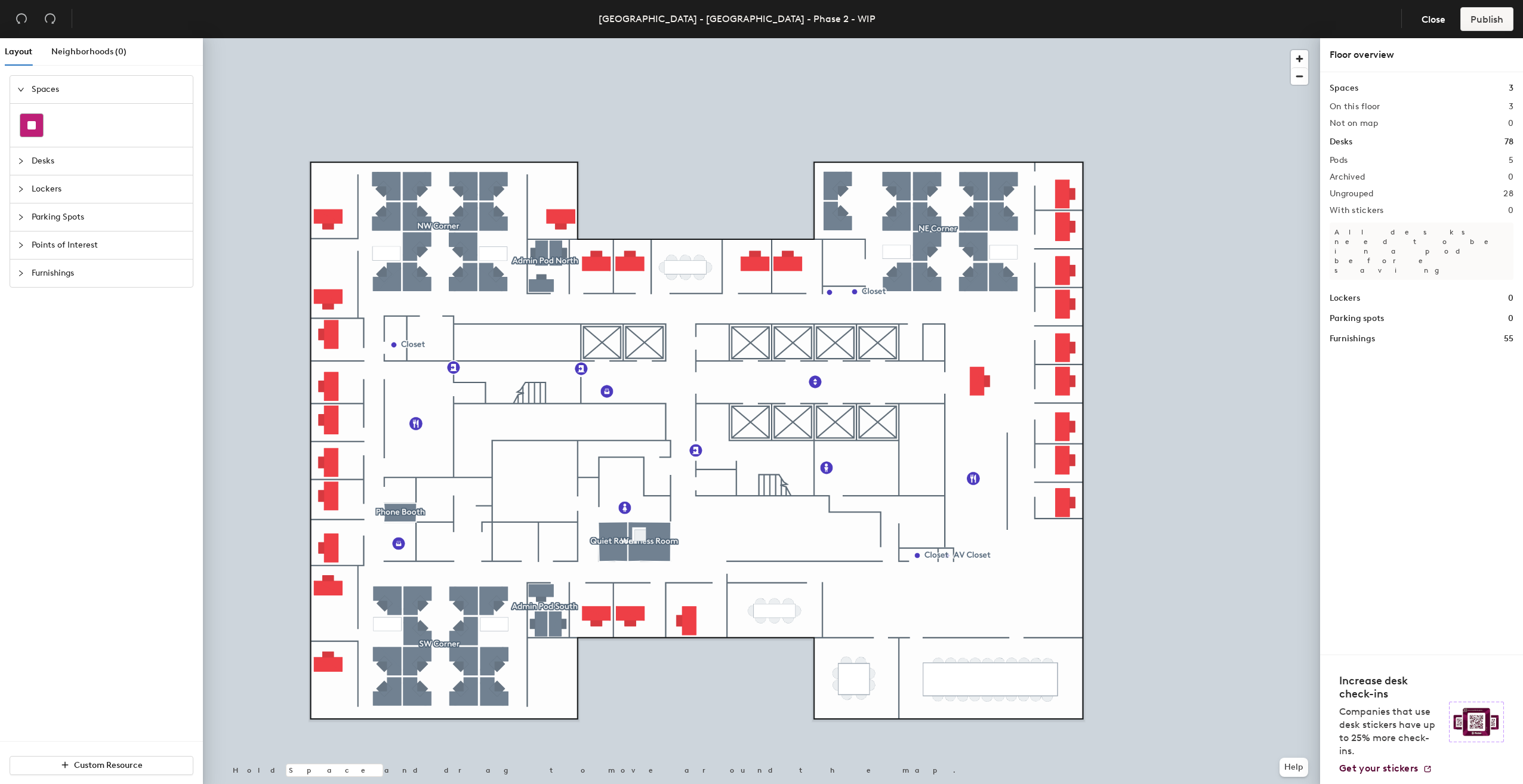
click at [38, 127] on div at bounding box center [31, 125] width 23 height 23
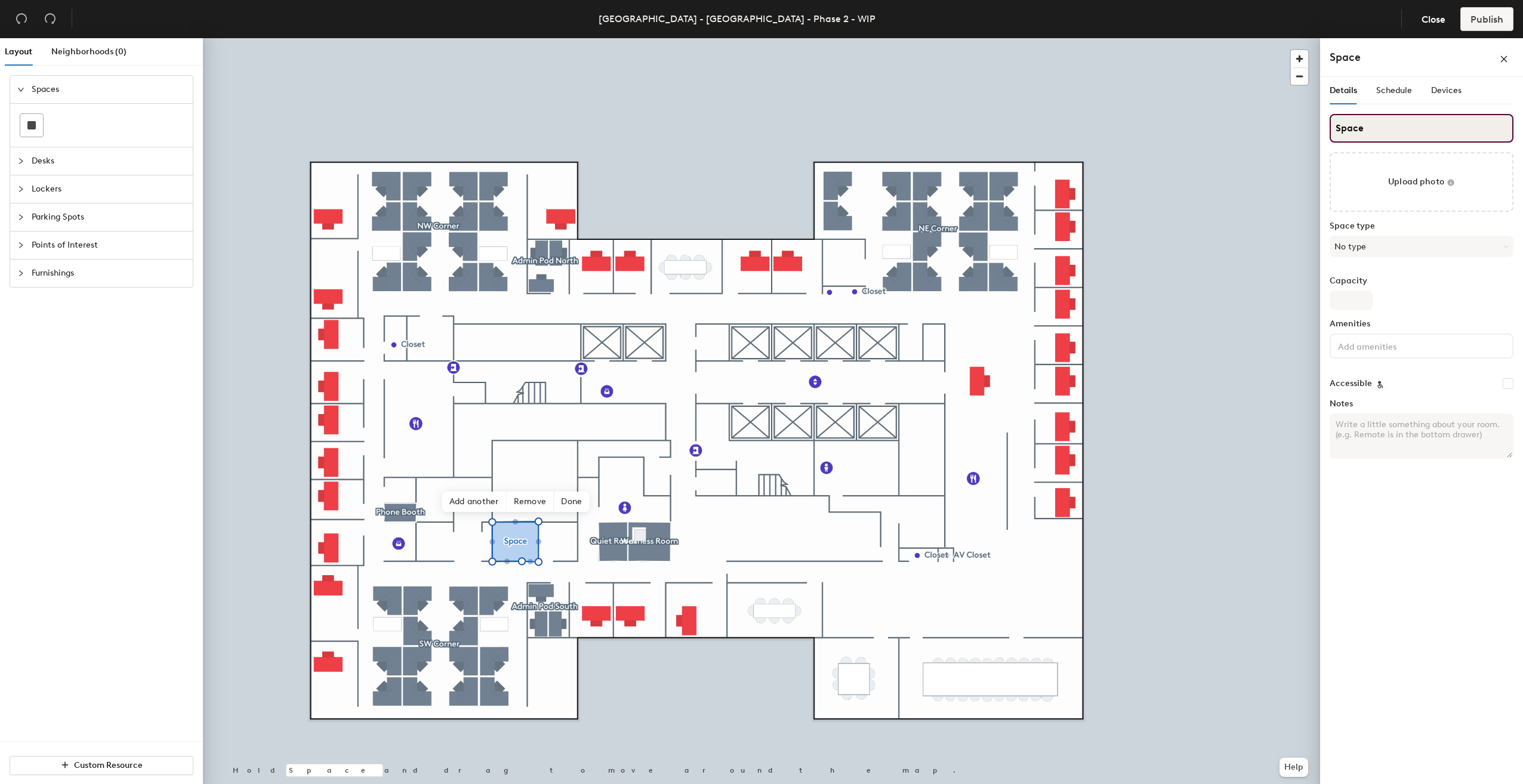
click at [1362, 129] on input "Space" at bounding box center [1422, 129] width 184 height 29
type input "Quiet Room 1"
click at [31, 127] on rect at bounding box center [31, 125] width 9 height 9
click at [1366, 129] on input "Space" at bounding box center [1422, 129] width 184 height 29
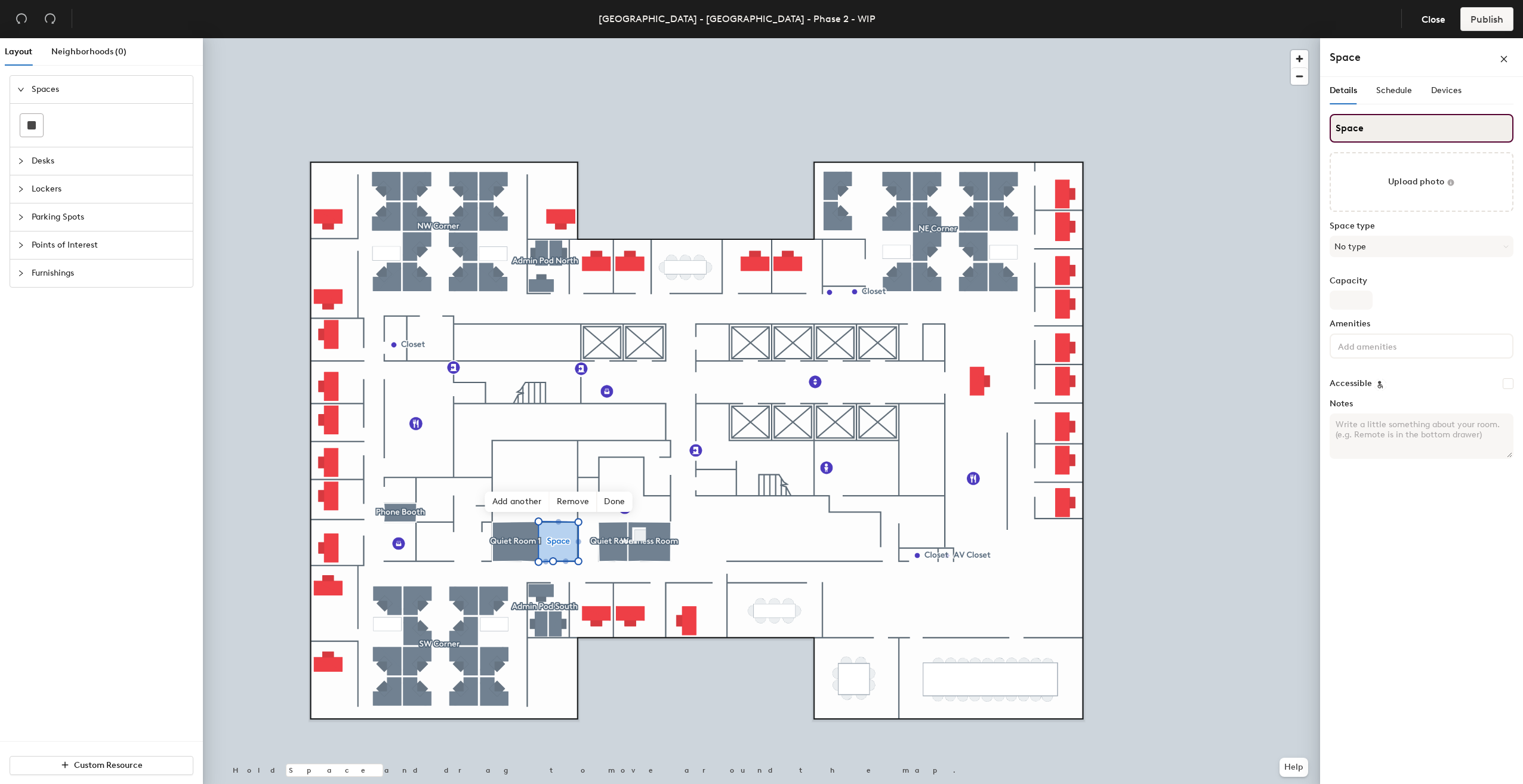
click at [1366, 129] on input "Space" at bounding box center [1422, 129] width 184 height 29
type input "Quiet Room 2"
click at [1409, 121] on input "Quiet Room" at bounding box center [1422, 129] width 184 height 29
type input "Quiet Room 3"
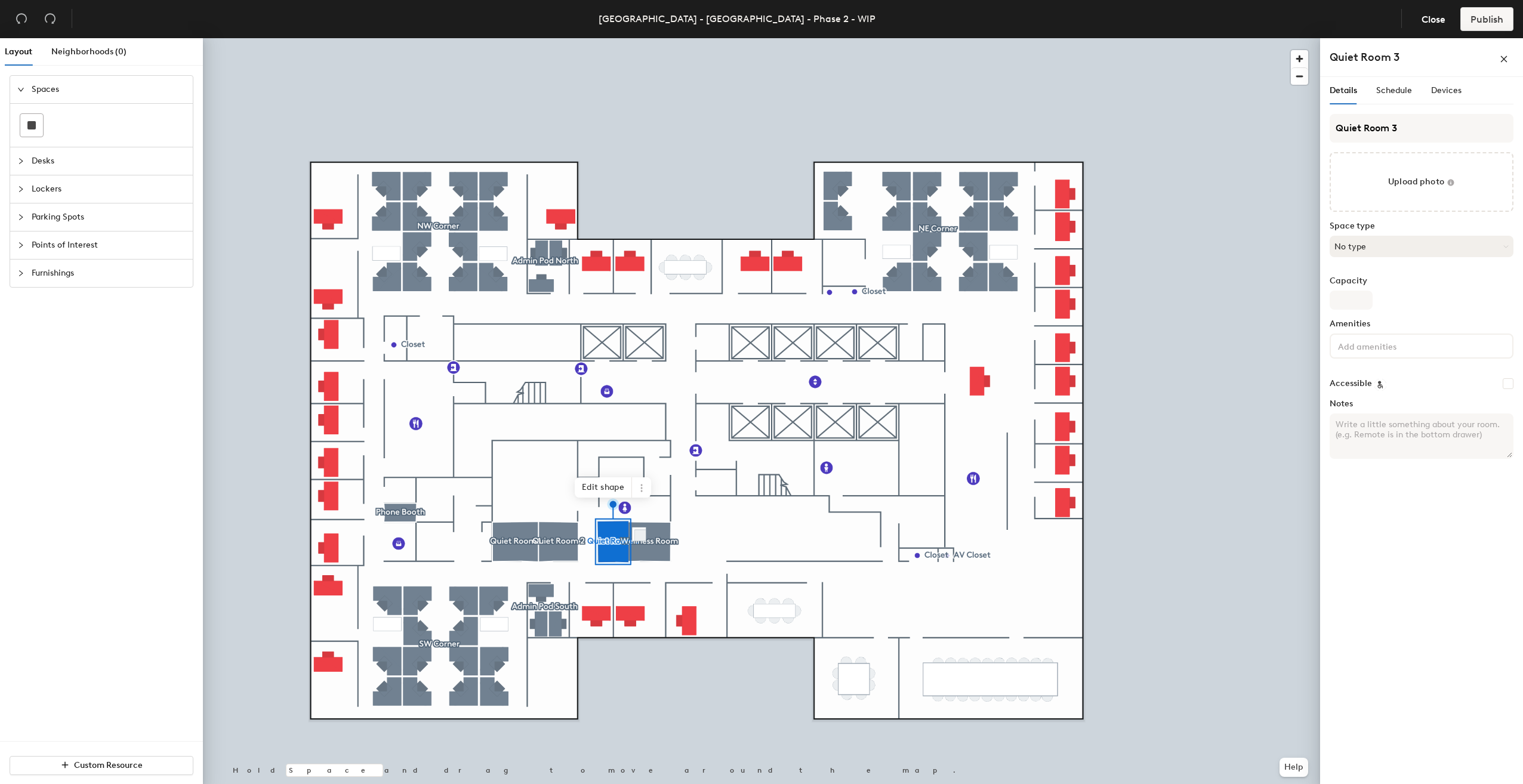
click at [1377, 240] on button "No type" at bounding box center [1422, 246] width 184 height 21
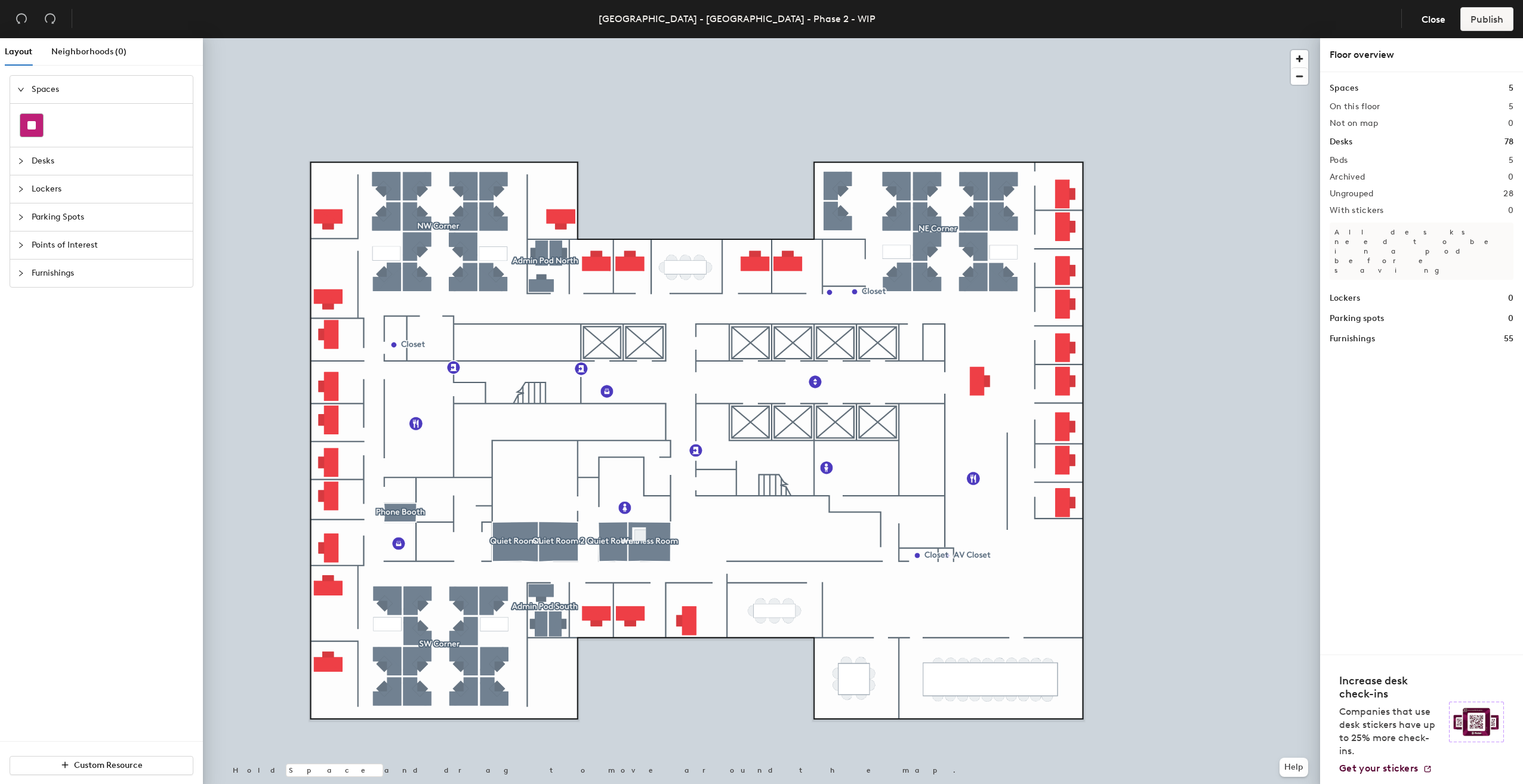
click at [35, 128] on rect at bounding box center [31, 125] width 9 height 9
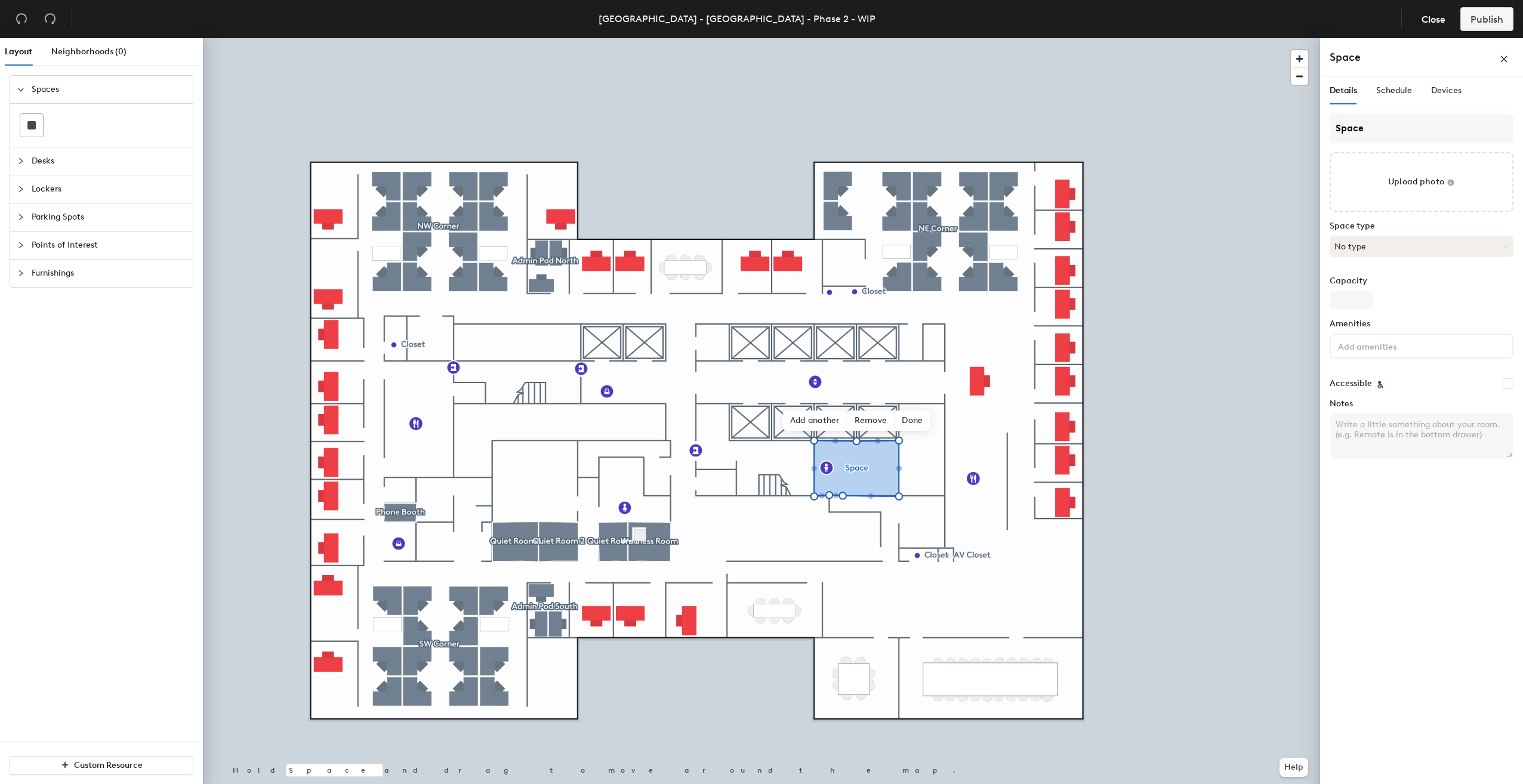
click at [1367, 241] on button "No type" at bounding box center [1422, 246] width 184 height 21
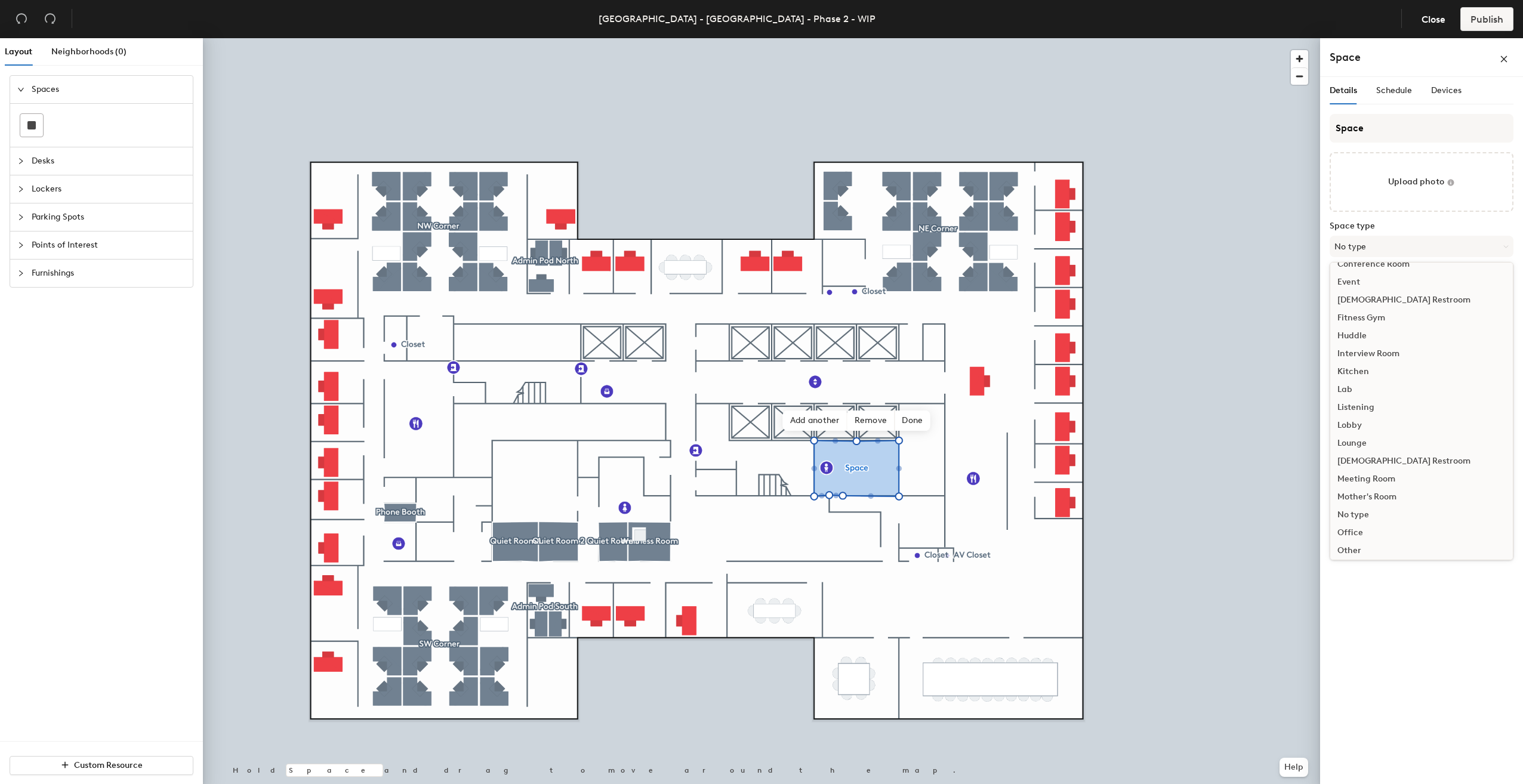
click at [1379, 458] on div "[DEMOGRAPHIC_DATA] Restroom" at bounding box center [1422, 461] width 183 height 18
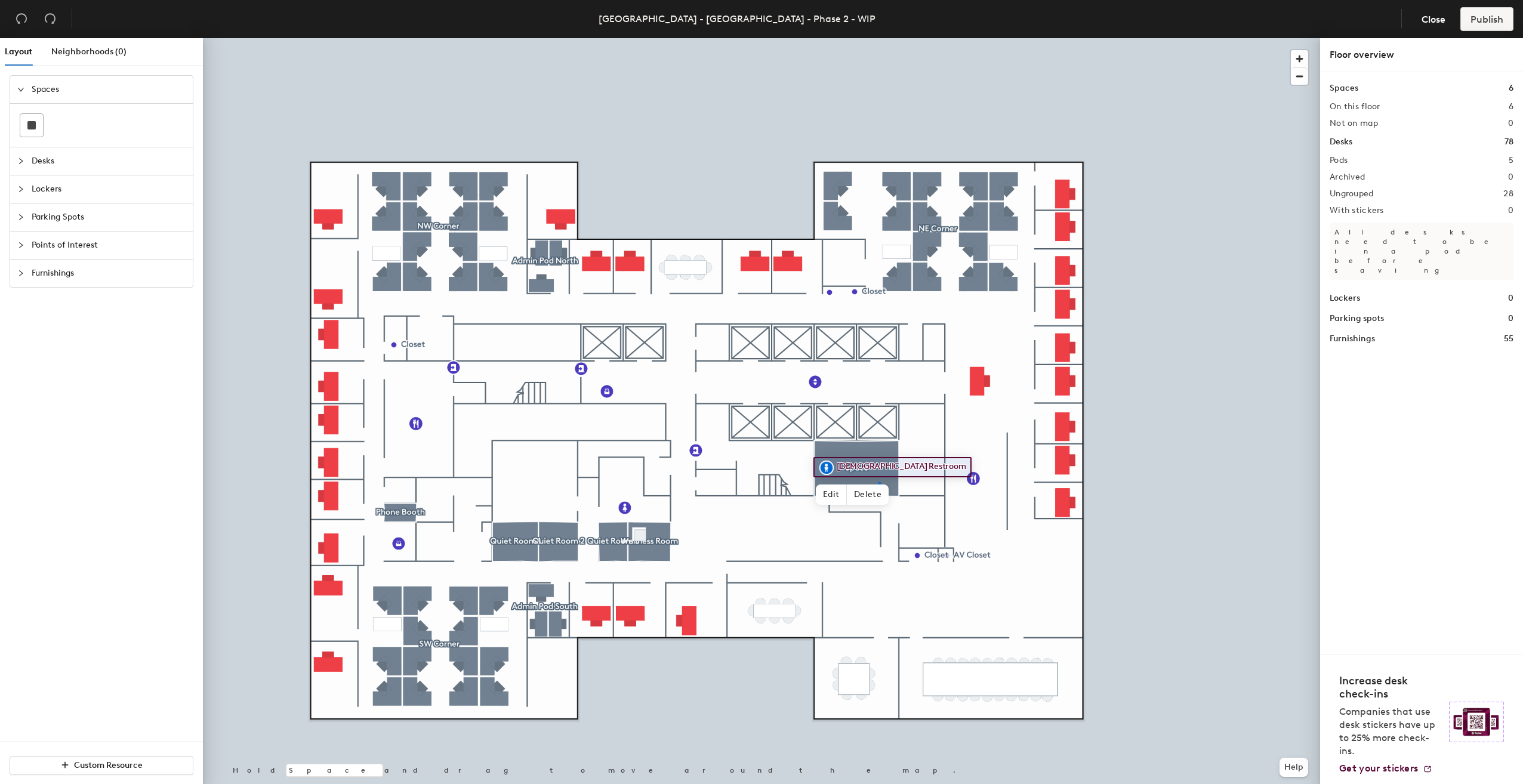
click at [879, 38] on div at bounding box center [761, 38] width 1118 height 0
click at [23, 238] on div at bounding box center [24, 244] width 14 height 13
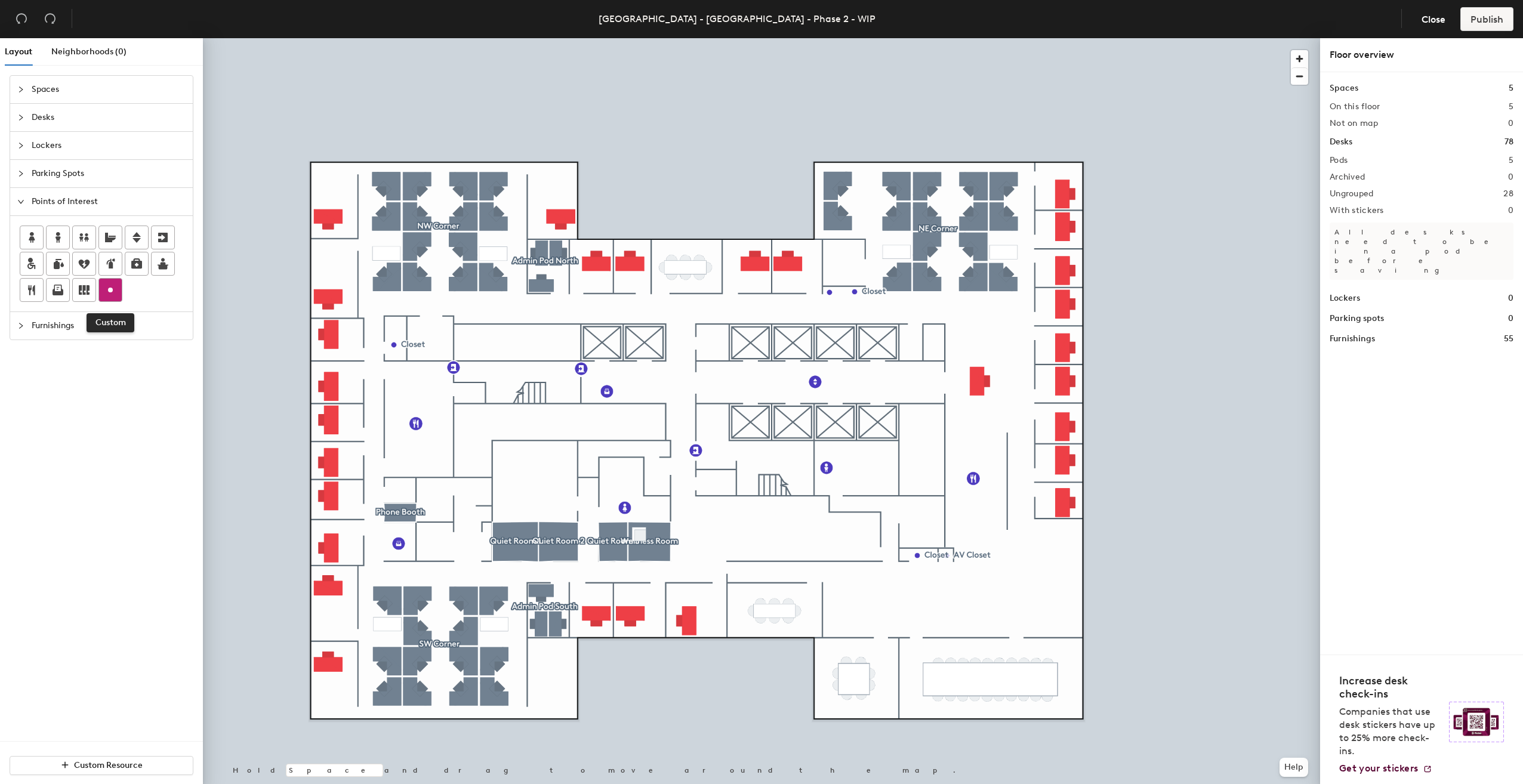
click at [104, 288] on icon at bounding box center [110, 289] width 14 height 14
type input "M"
type input "IT Room"
click at [110, 291] on icon at bounding box center [110, 289] width 14 height 14
click at [133, 236] on icon at bounding box center [136, 237] width 14 height 14
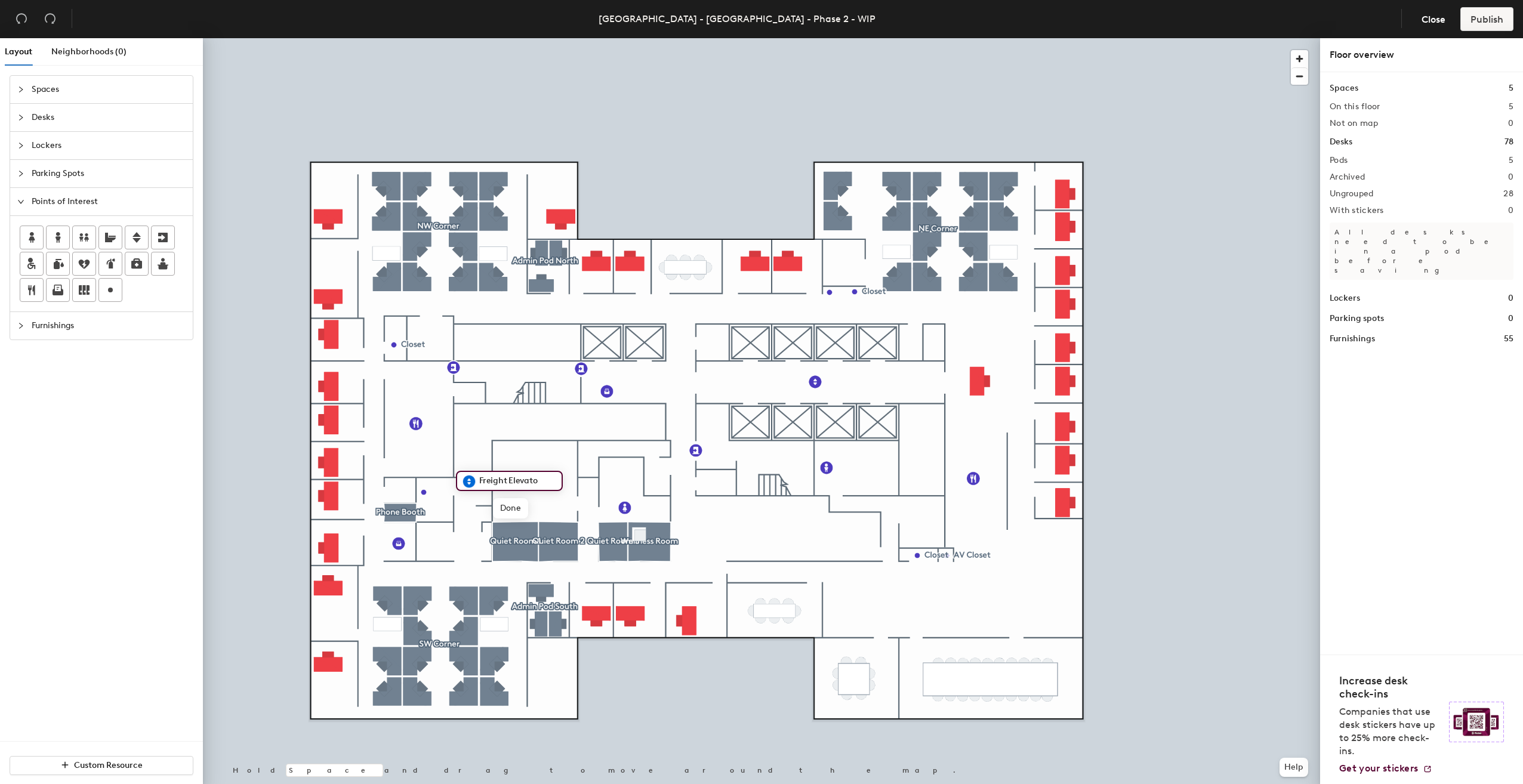
type input "Freight Elevator"
click at [71, 319] on span "Furnishings" at bounding box center [108, 326] width 154 height 27
click at [44, 114] on span "Desks" at bounding box center [108, 117] width 154 height 27
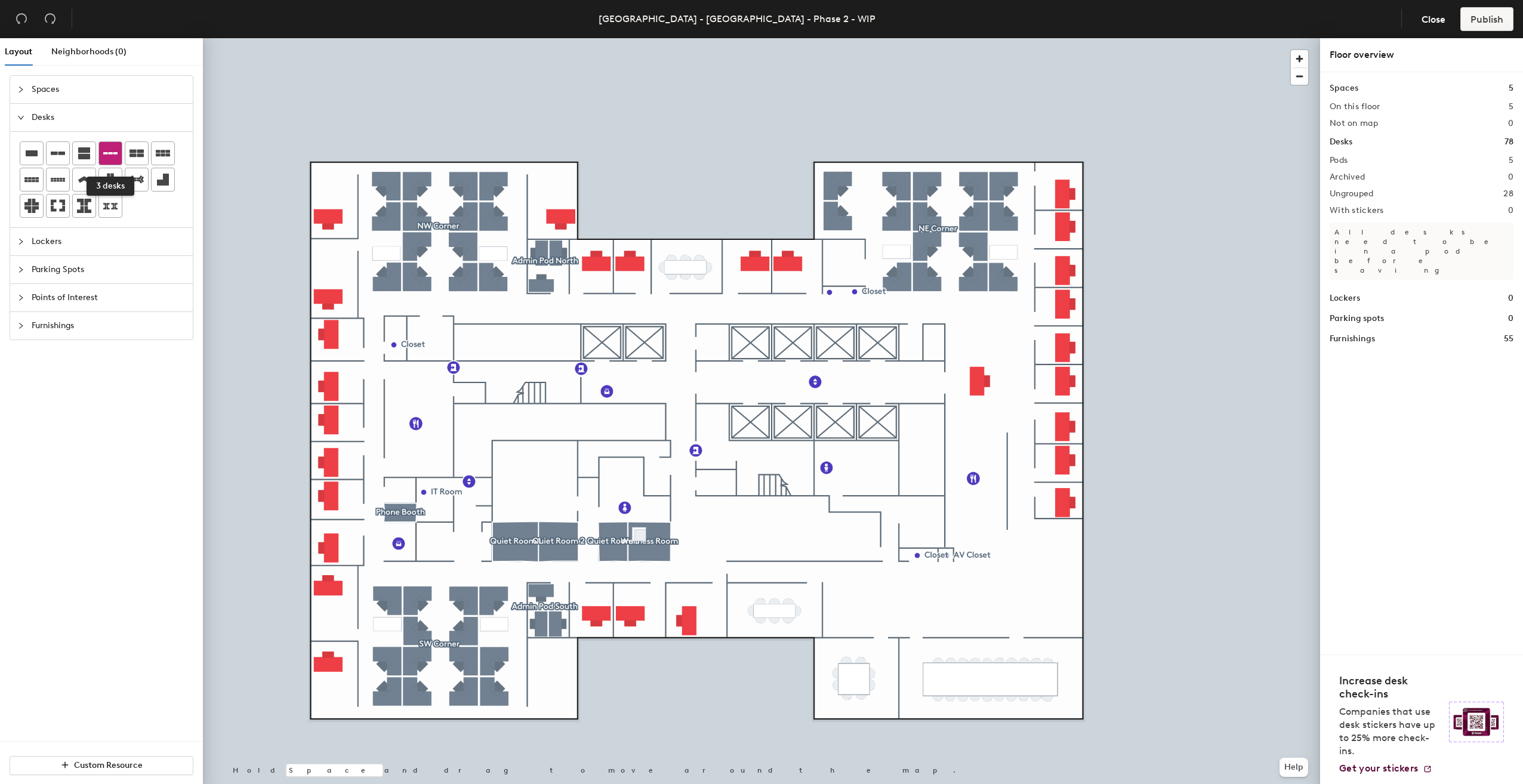
click at [117, 155] on div at bounding box center [110, 153] width 23 height 23
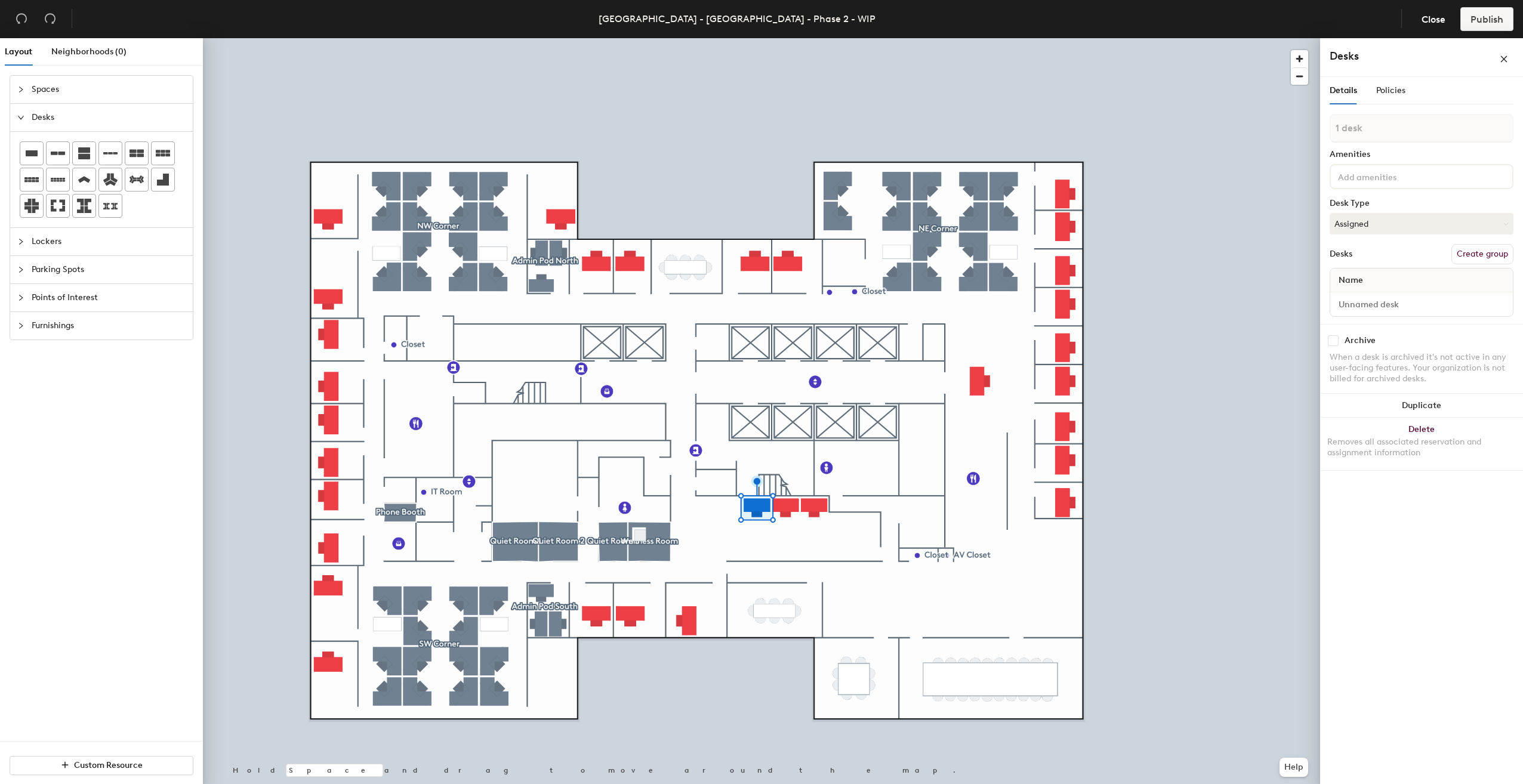
type input "2 desks"
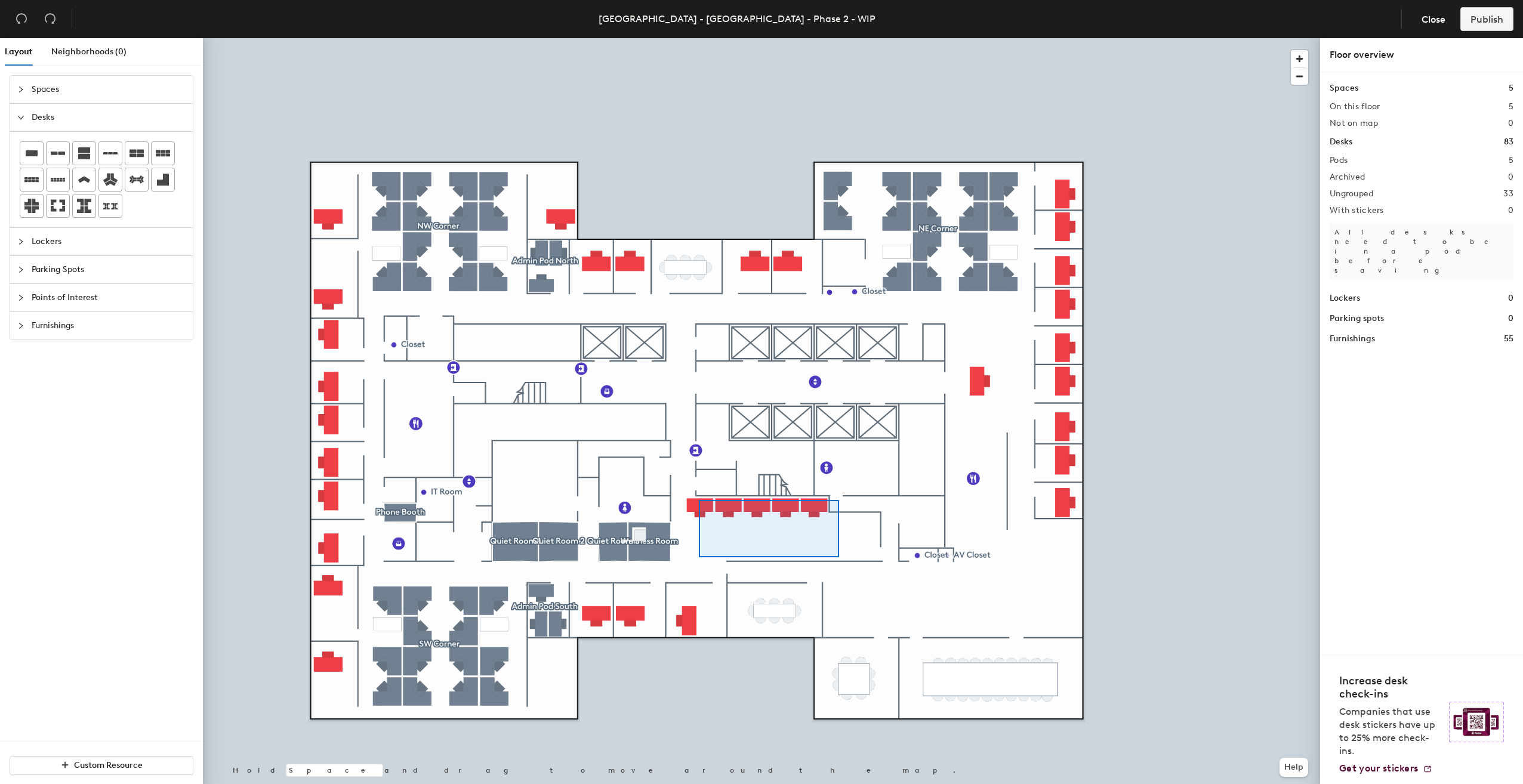
click at [696, 38] on div at bounding box center [761, 38] width 1118 height 0
click at [710, 38] on div at bounding box center [761, 38] width 1118 height 0
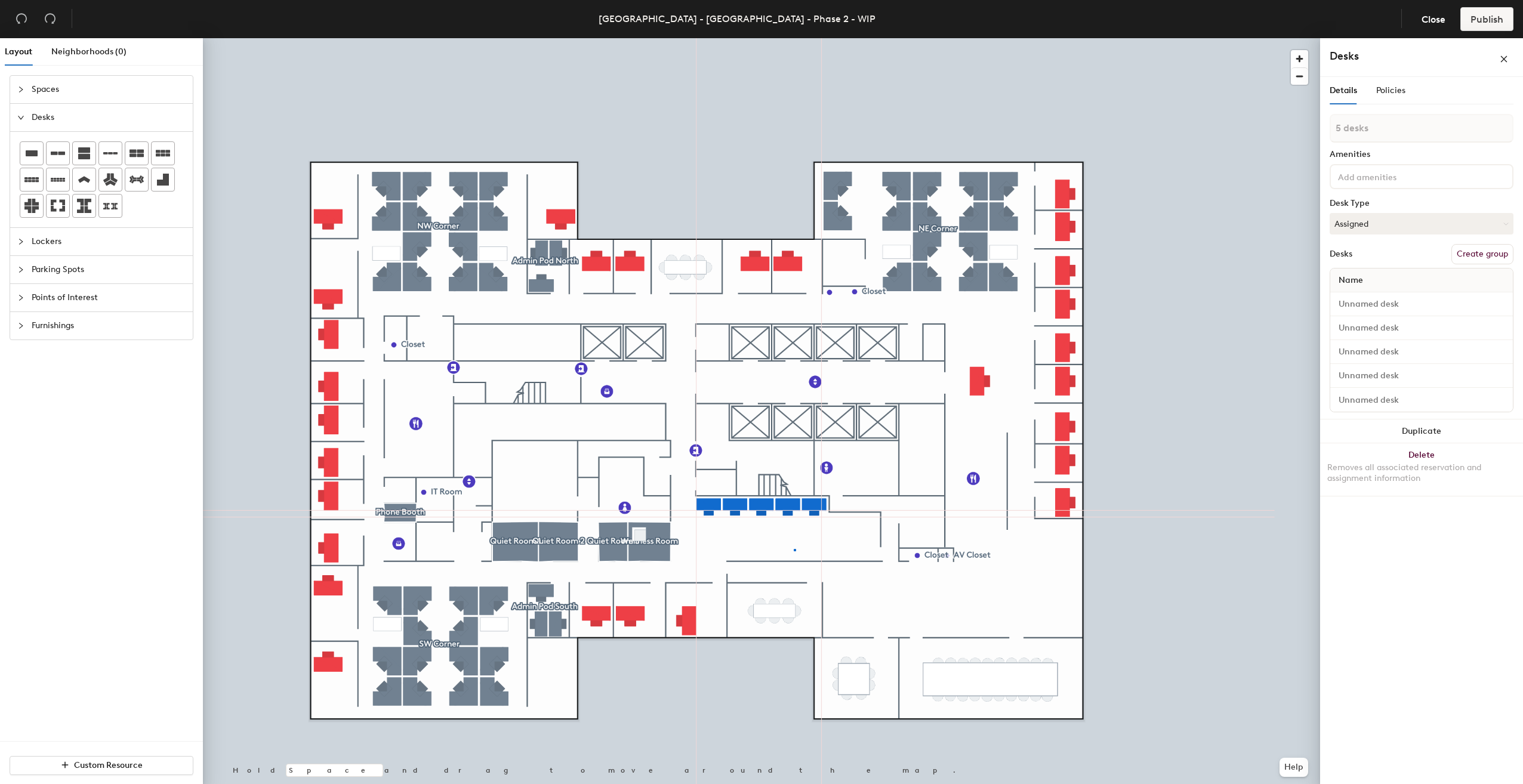
click at [794, 38] on div at bounding box center [761, 38] width 1118 height 0
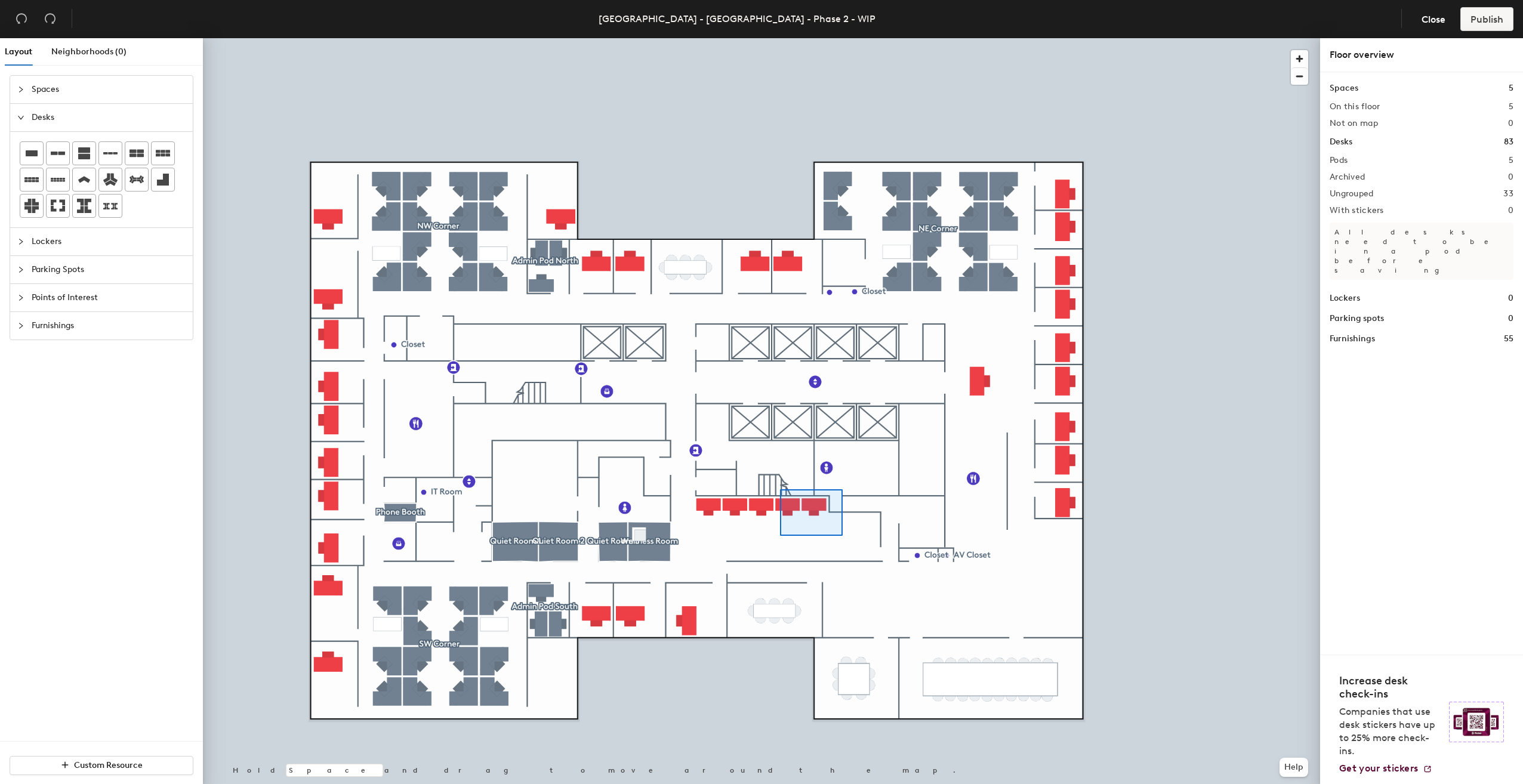
click at [780, 38] on div at bounding box center [761, 38] width 1118 height 0
click at [840, 38] on div at bounding box center [761, 38] width 1118 height 0
click at [61, 323] on span "Furnishings" at bounding box center [108, 326] width 154 height 27
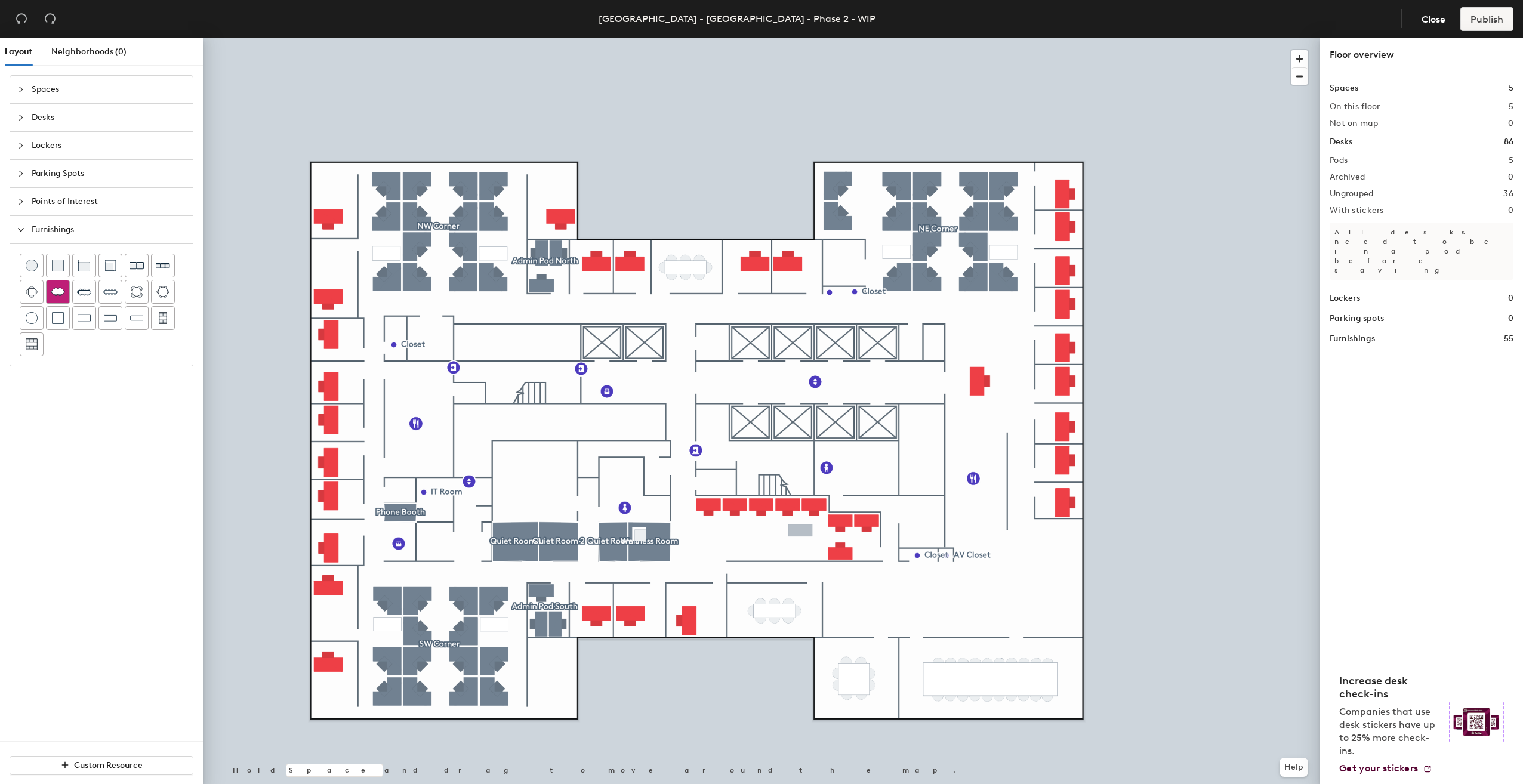
click at [60, 294] on img at bounding box center [58, 292] width 14 height 12
click at [105, 295] on img at bounding box center [110, 291] width 14 height 14
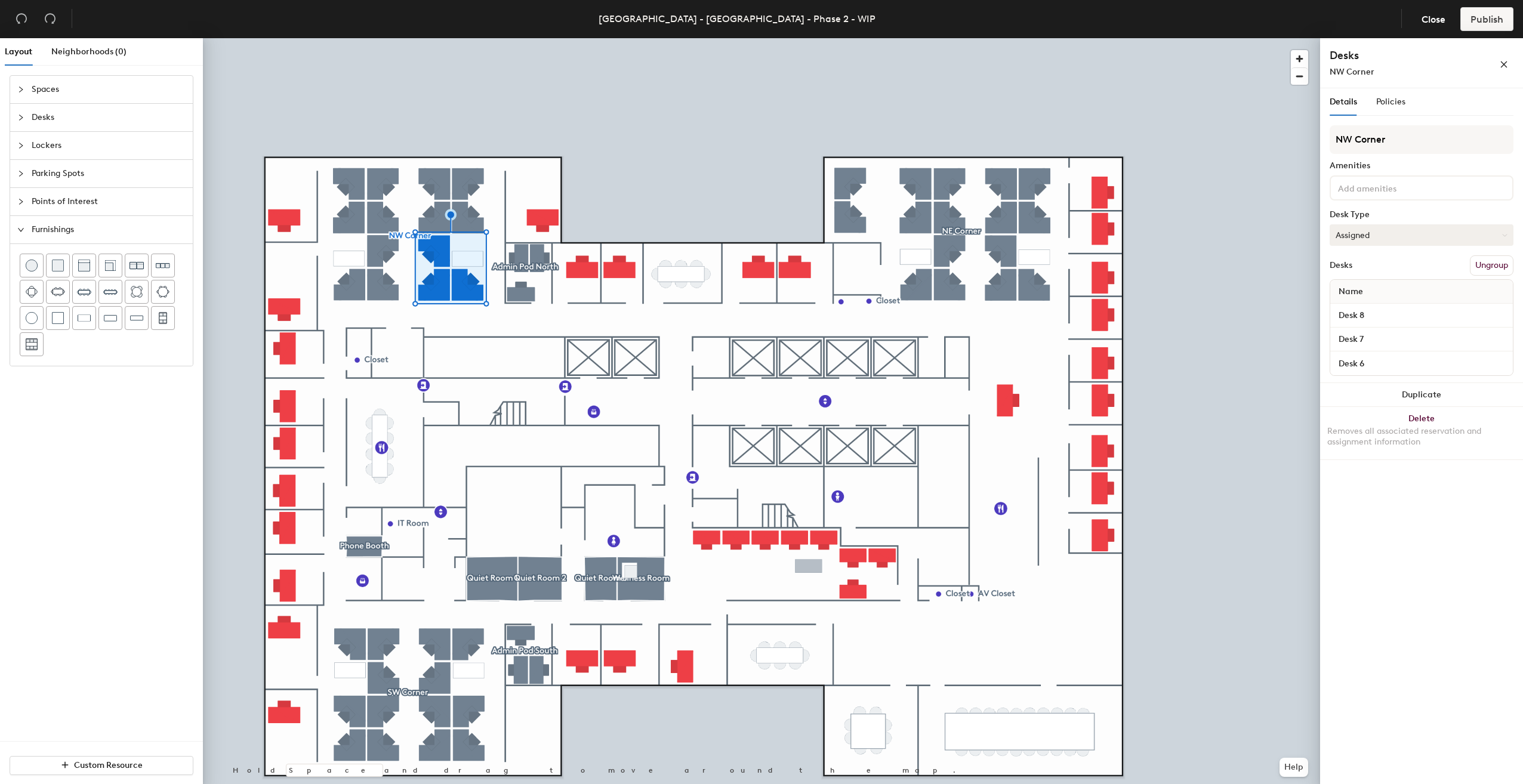
click at [1387, 241] on button "Assigned" at bounding box center [1422, 235] width 184 height 21
click at [1370, 306] on div "Hoteled" at bounding box center [1390, 307] width 119 height 18
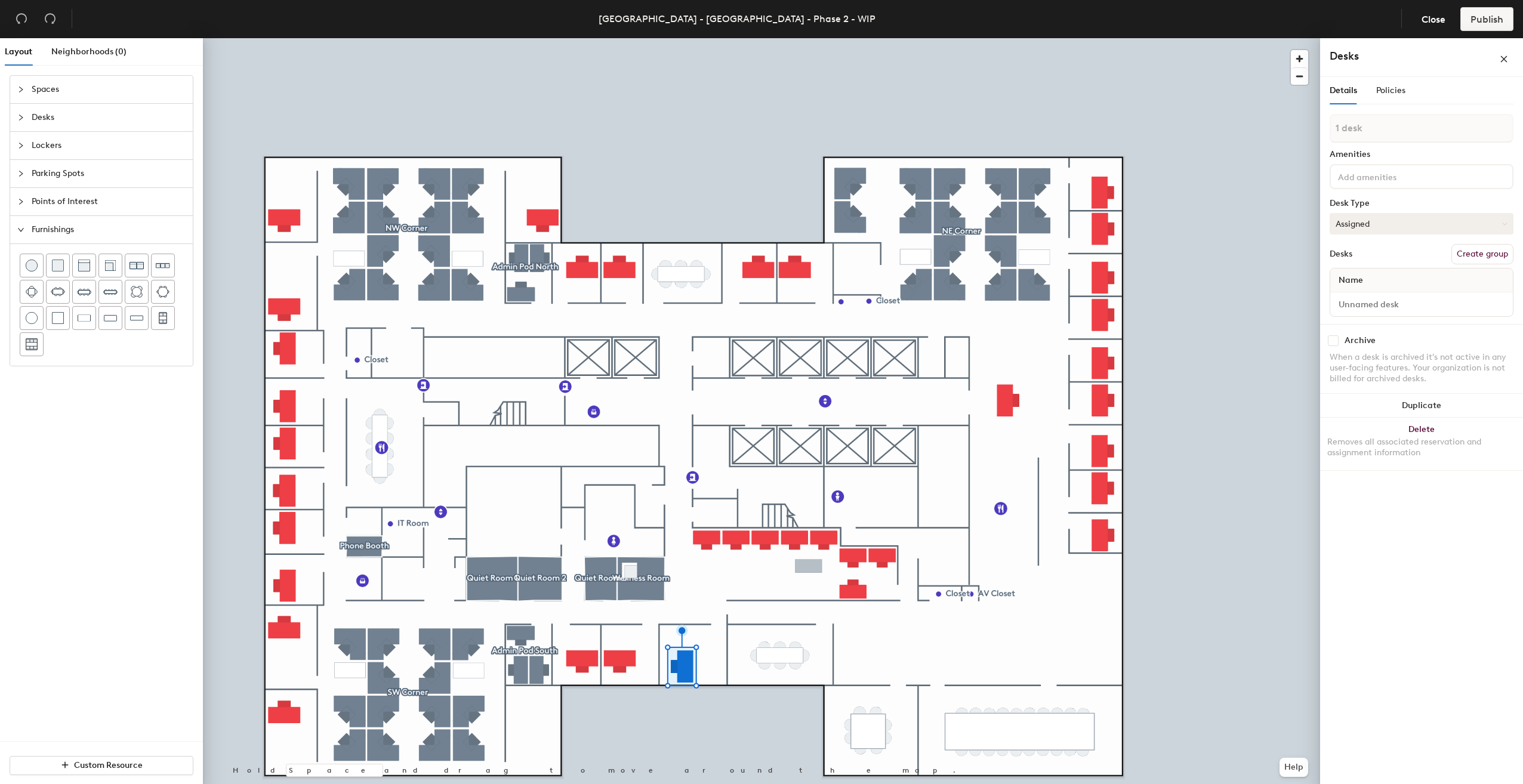
click at [1409, 219] on button "Assigned" at bounding box center [1422, 223] width 184 height 21
click at [1377, 294] on div "Hoteled" at bounding box center [1390, 296] width 119 height 18
click at [1489, 254] on button "Create group" at bounding box center [1482, 255] width 62 height 20
click at [1298, 147] on div "Layout Neighborhoods (0) Spaces Desks Lockers Parking Spots Points of Interest …" at bounding box center [761, 414] width 1523 height 751
type input "Visiting Partner Office"
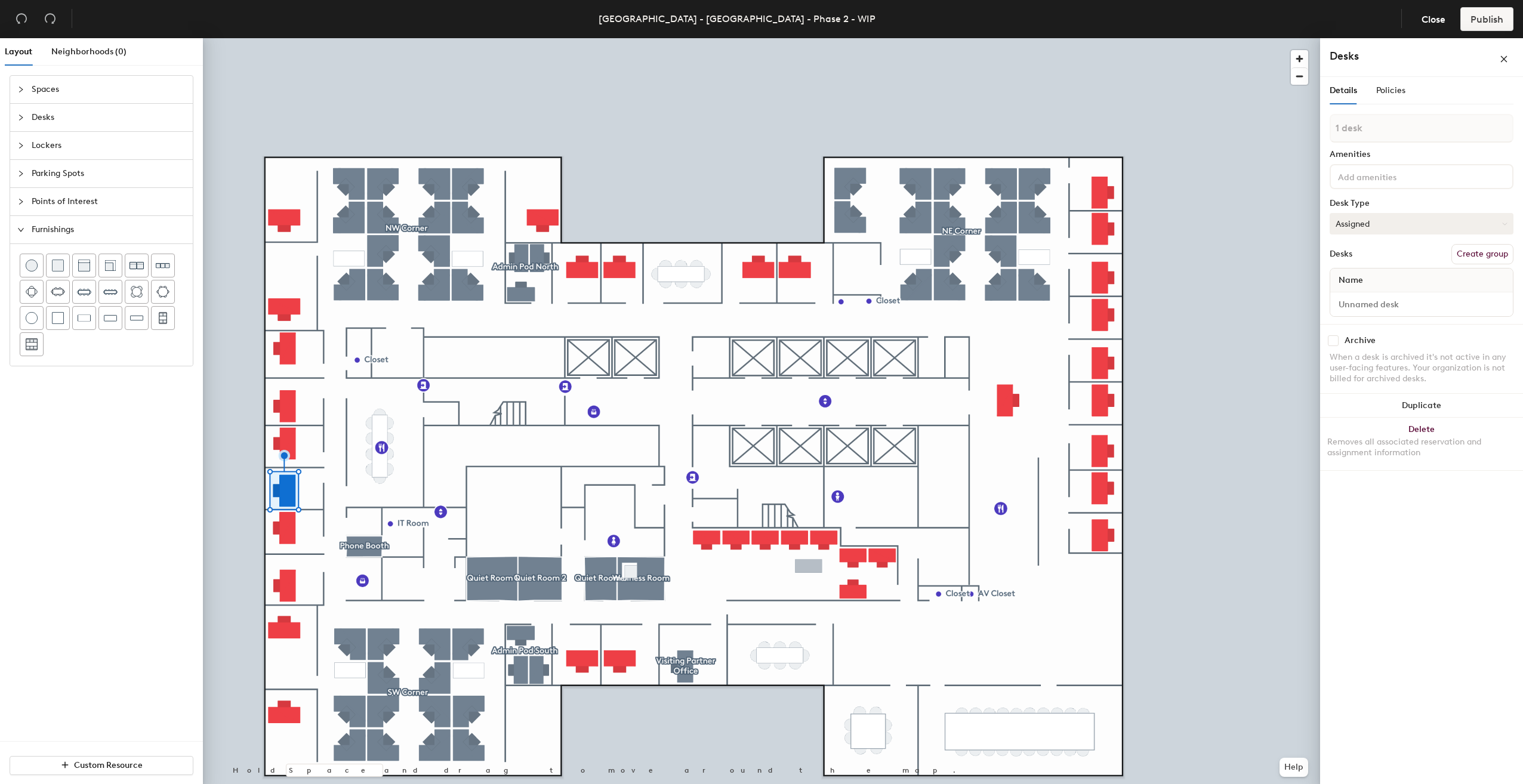
click at [1403, 229] on button "Assigned" at bounding box center [1422, 223] width 184 height 21
click at [1382, 296] on div "Hoteled" at bounding box center [1390, 296] width 119 height 18
click at [1369, 306] on input at bounding box center [1422, 305] width 178 height 17
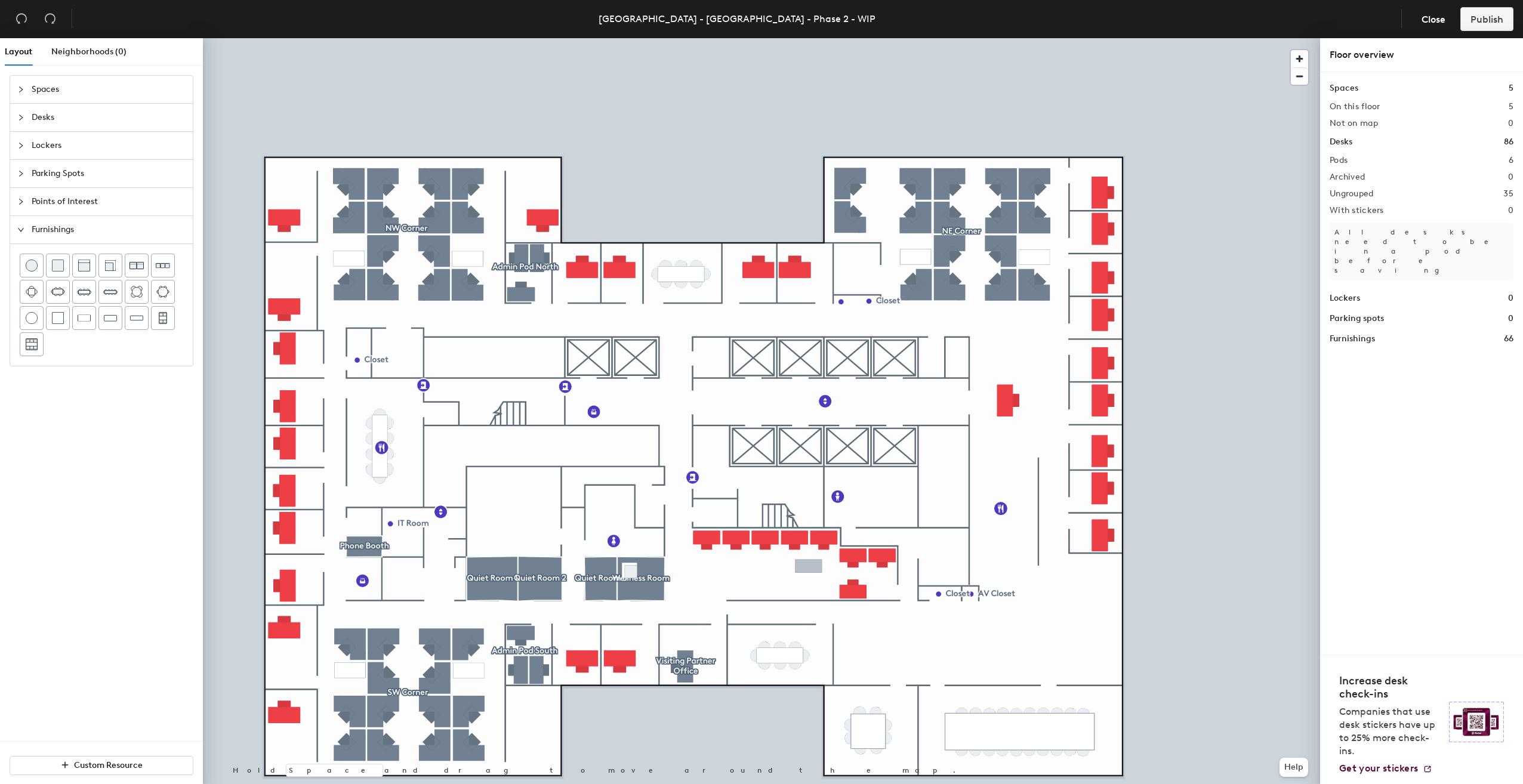
click at [60, 90] on span "Spaces" at bounding box center [108, 89] width 154 height 27
click at [35, 128] on rect at bounding box center [31, 125] width 9 height 9
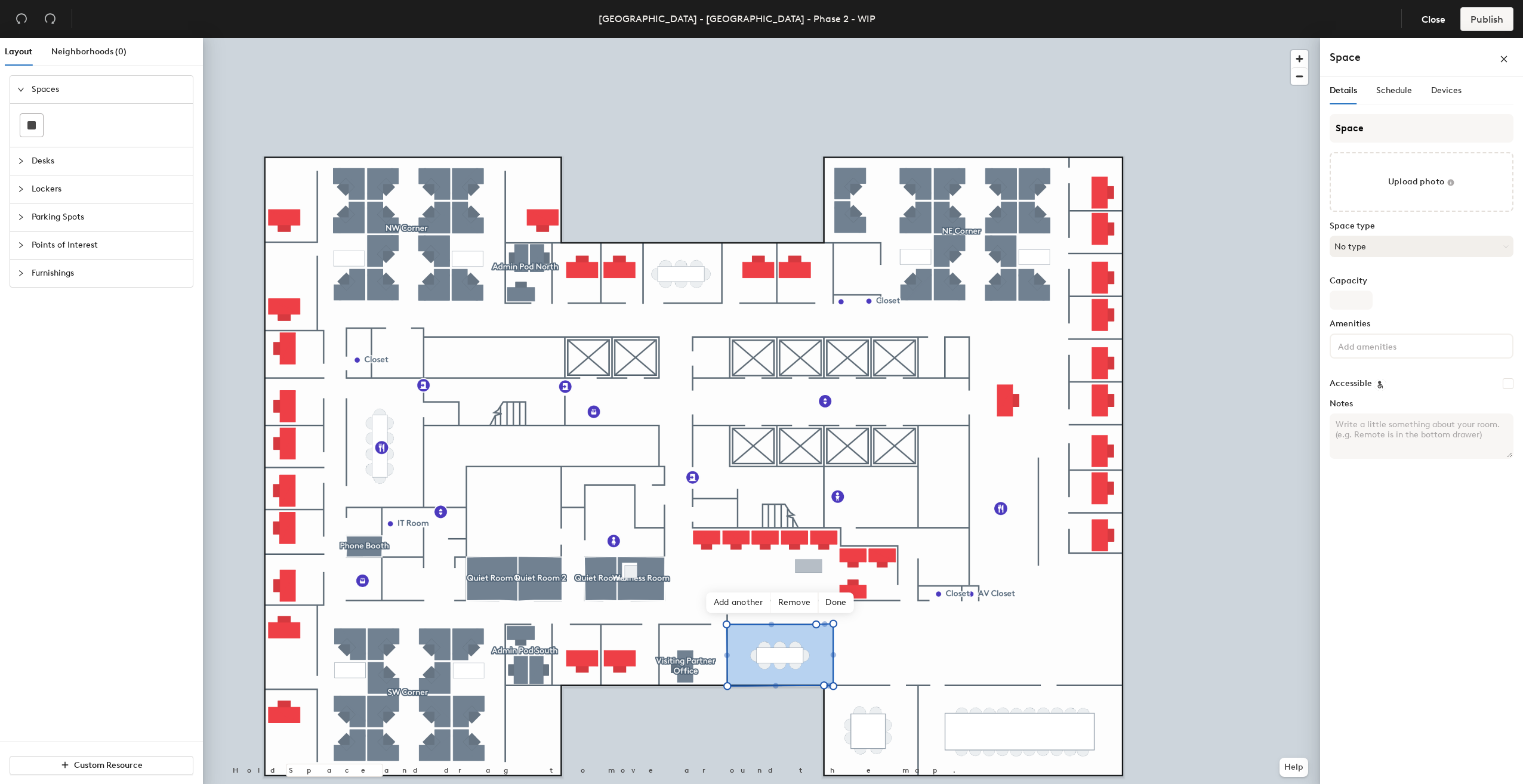
click at [1365, 248] on button "No type" at bounding box center [1422, 246] width 184 height 21
click at [1385, 385] on div "Conference Room" at bounding box center [1422, 383] width 183 height 18
click at [1362, 126] on input "Space" at bounding box center [1422, 129] width 184 height 29
click at [1351, 133] on input "Space" at bounding box center [1422, 129] width 184 height 29
click at [1350, 131] on input "Space" at bounding box center [1422, 129] width 184 height 29
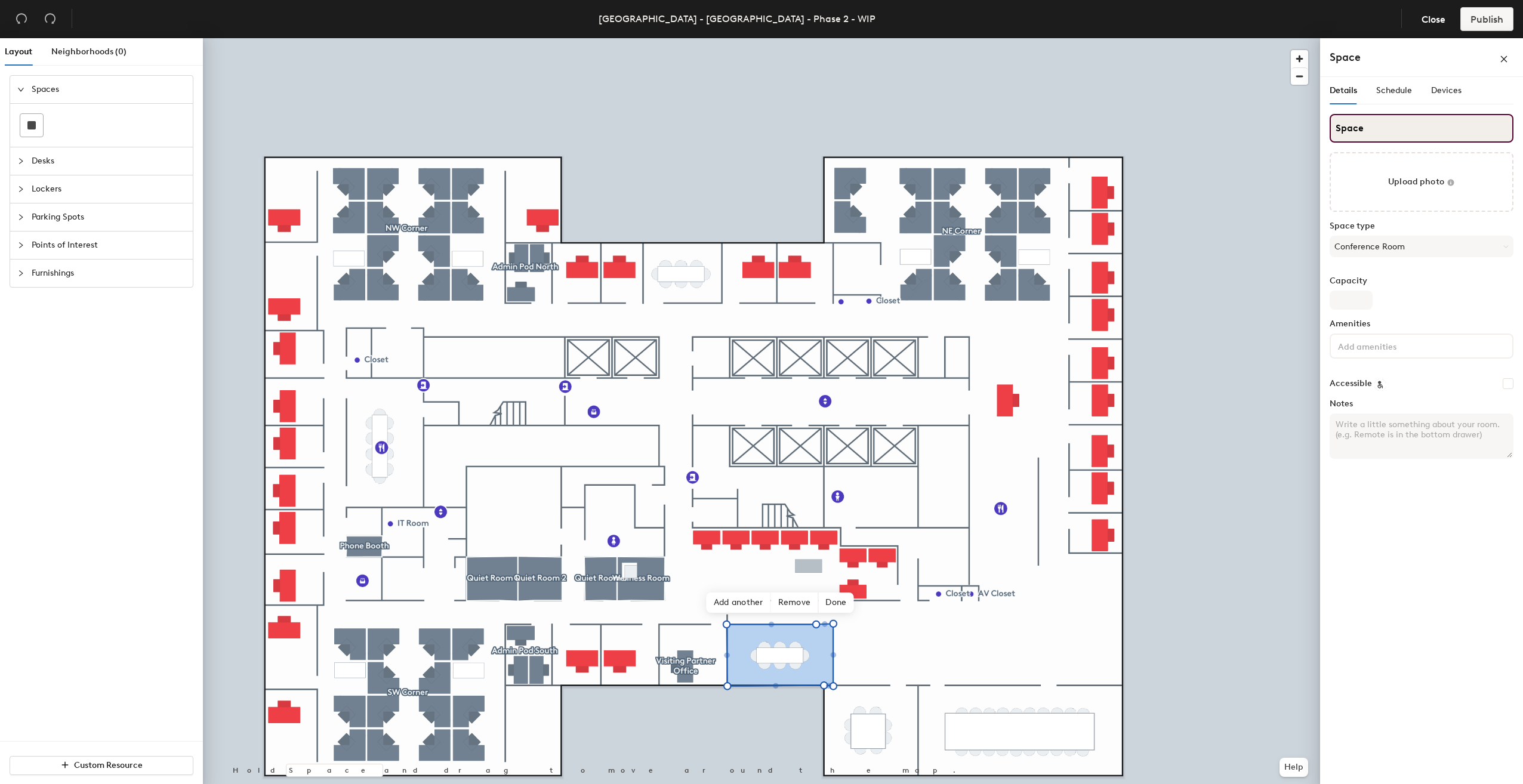
click at [1350, 131] on input "Space" at bounding box center [1422, 129] width 184 height 29
paste input "[PERSON_NAME]"
type input "[PERSON_NAME]"
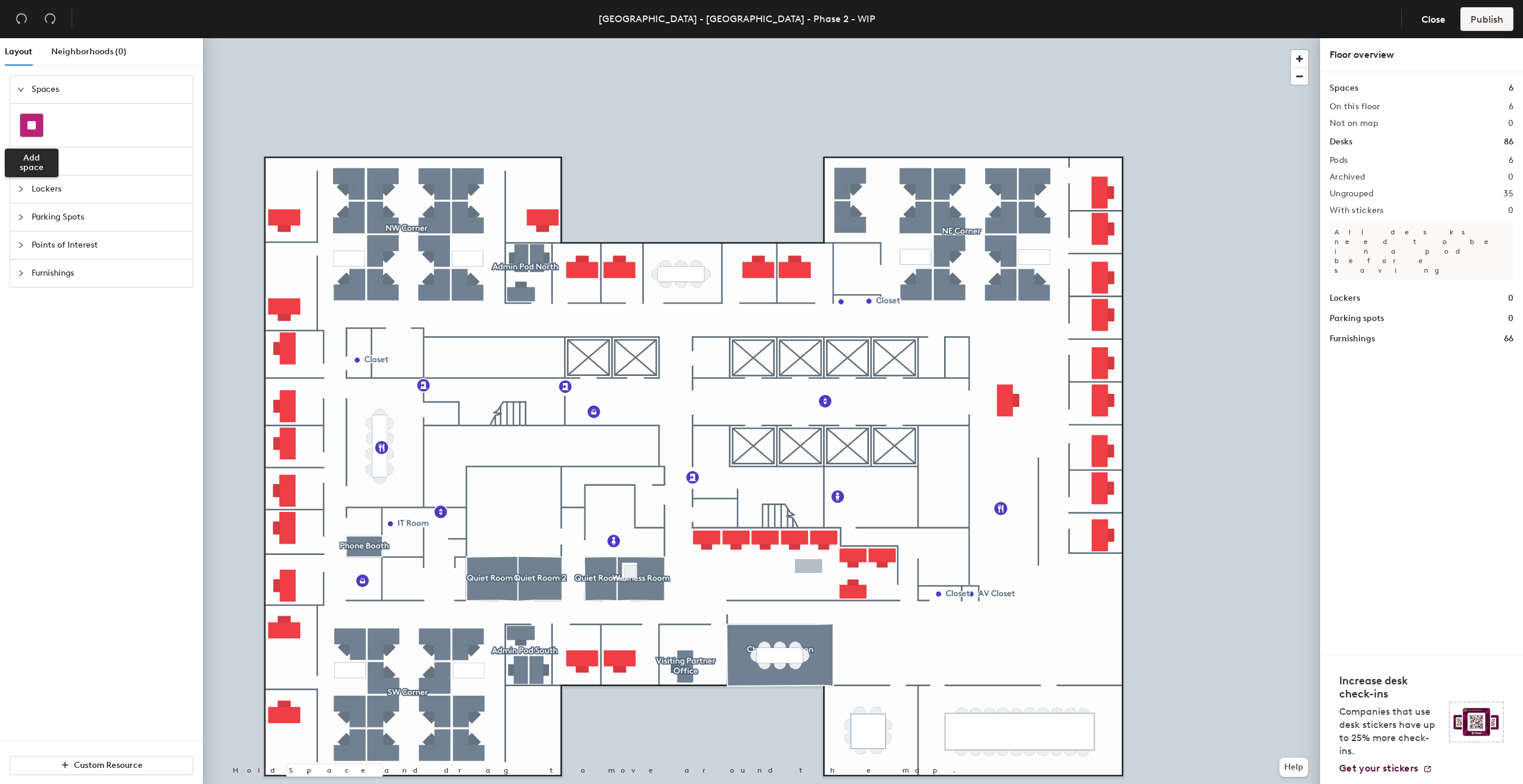
click at [30, 130] on div at bounding box center [31, 125] width 23 height 23
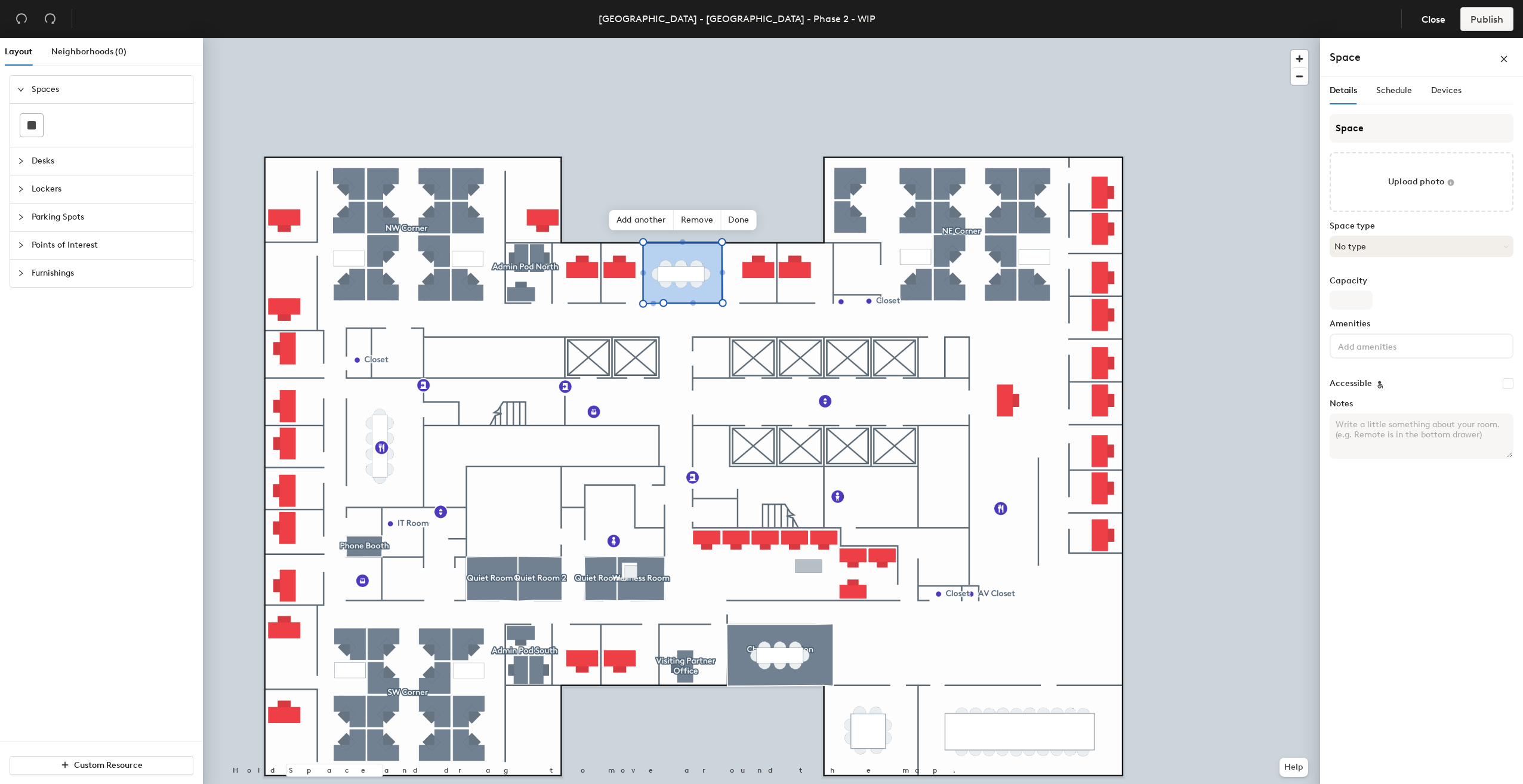
click at [1380, 247] on button "No type" at bounding box center [1422, 246] width 184 height 21
click at [1371, 419] on div "Meeting Room" at bounding box center [1422, 419] width 183 height 18
click at [1381, 247] on button "Meeting Room" at bounding box center [1422, 246] width 184 height 21
click at [1372, 381] on div "Conference Room" at bounding box center [1422, 383] width 183 height 18
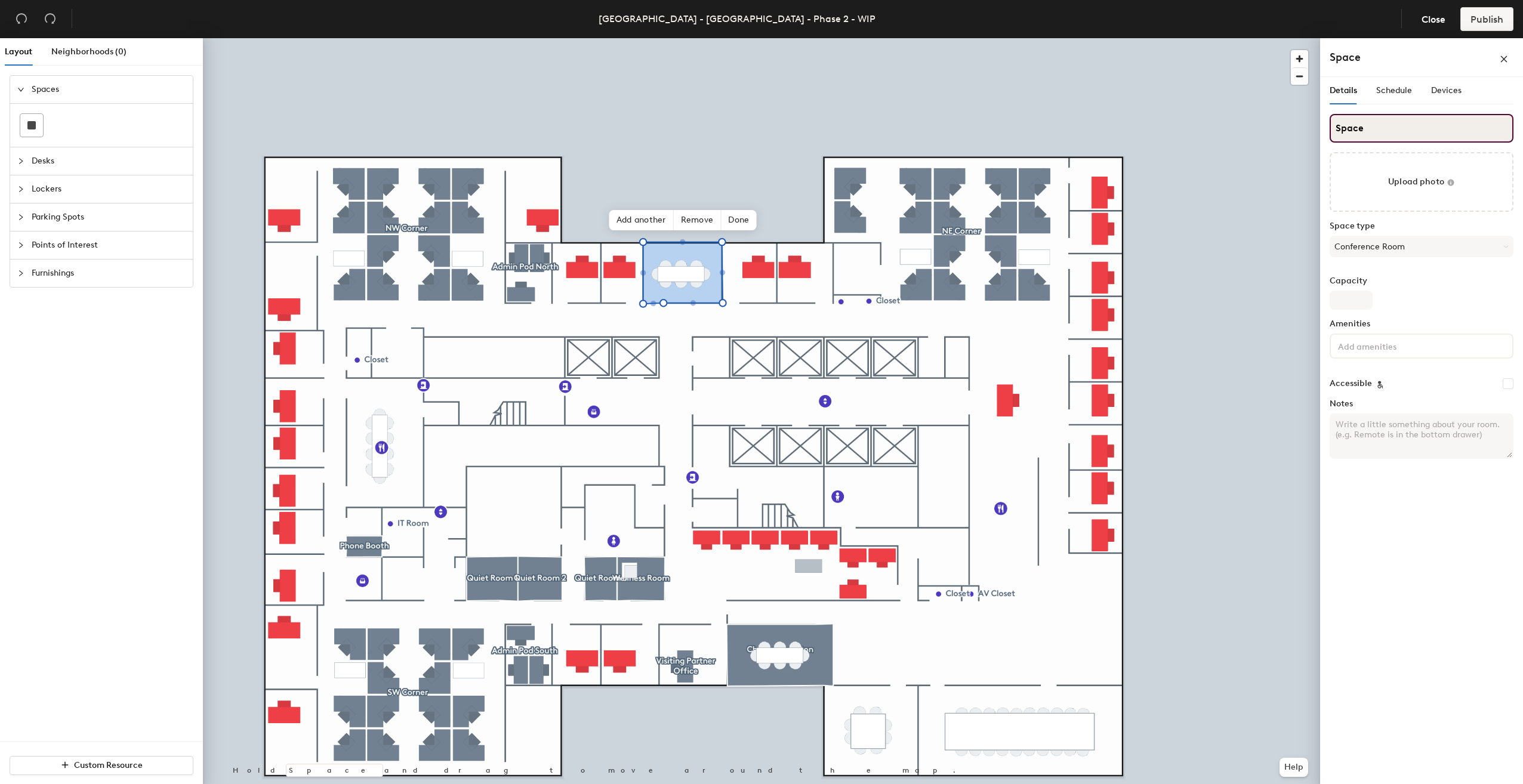
click at [1389, 127] on input "Space" at bounding box center [1422, 129] width 184 height 29
paste input "ylvia Rivera"
type input "Sylvia Rivera"
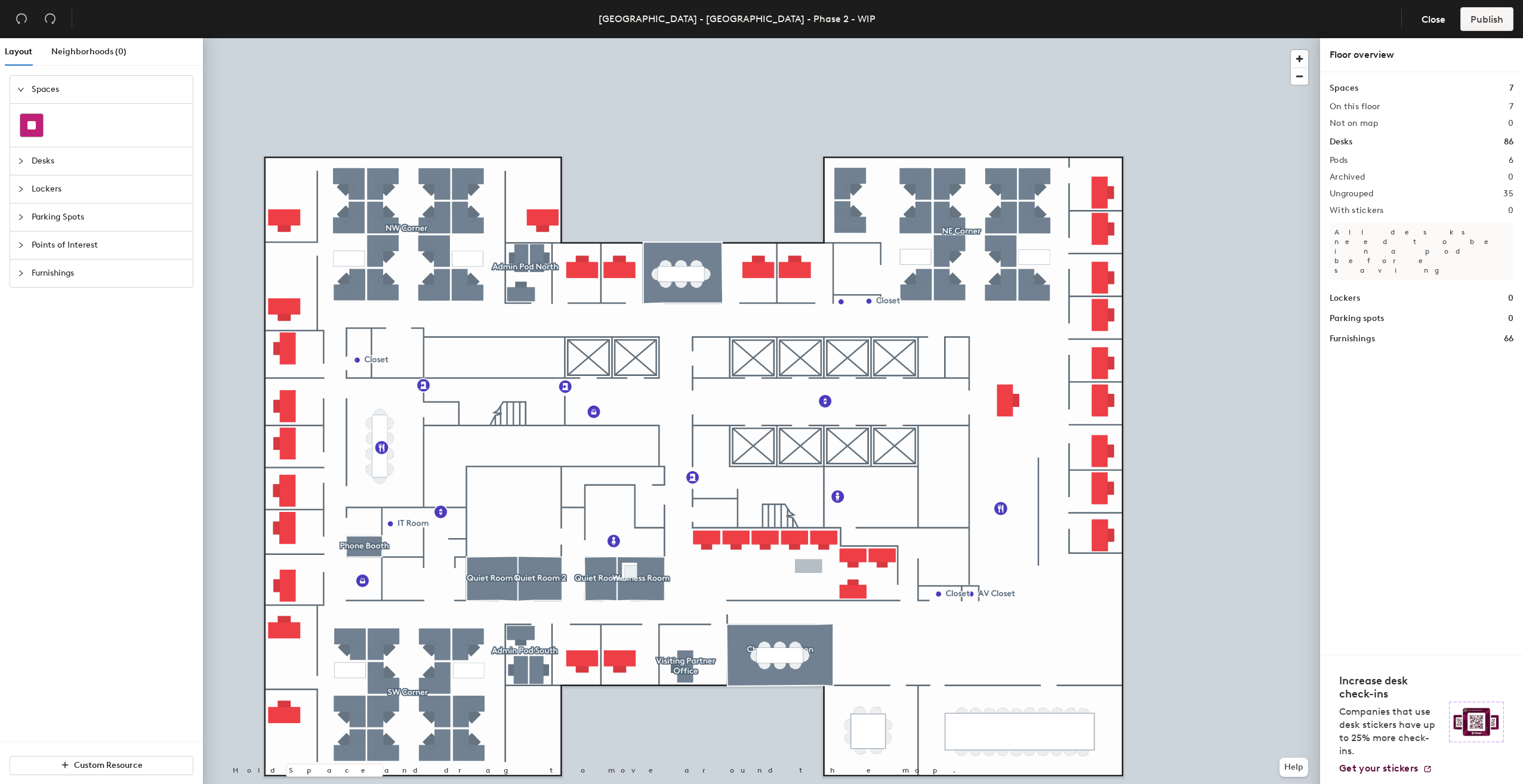
click at [35, 127] on rect at bounding box center [31, 125] width 9 height 9
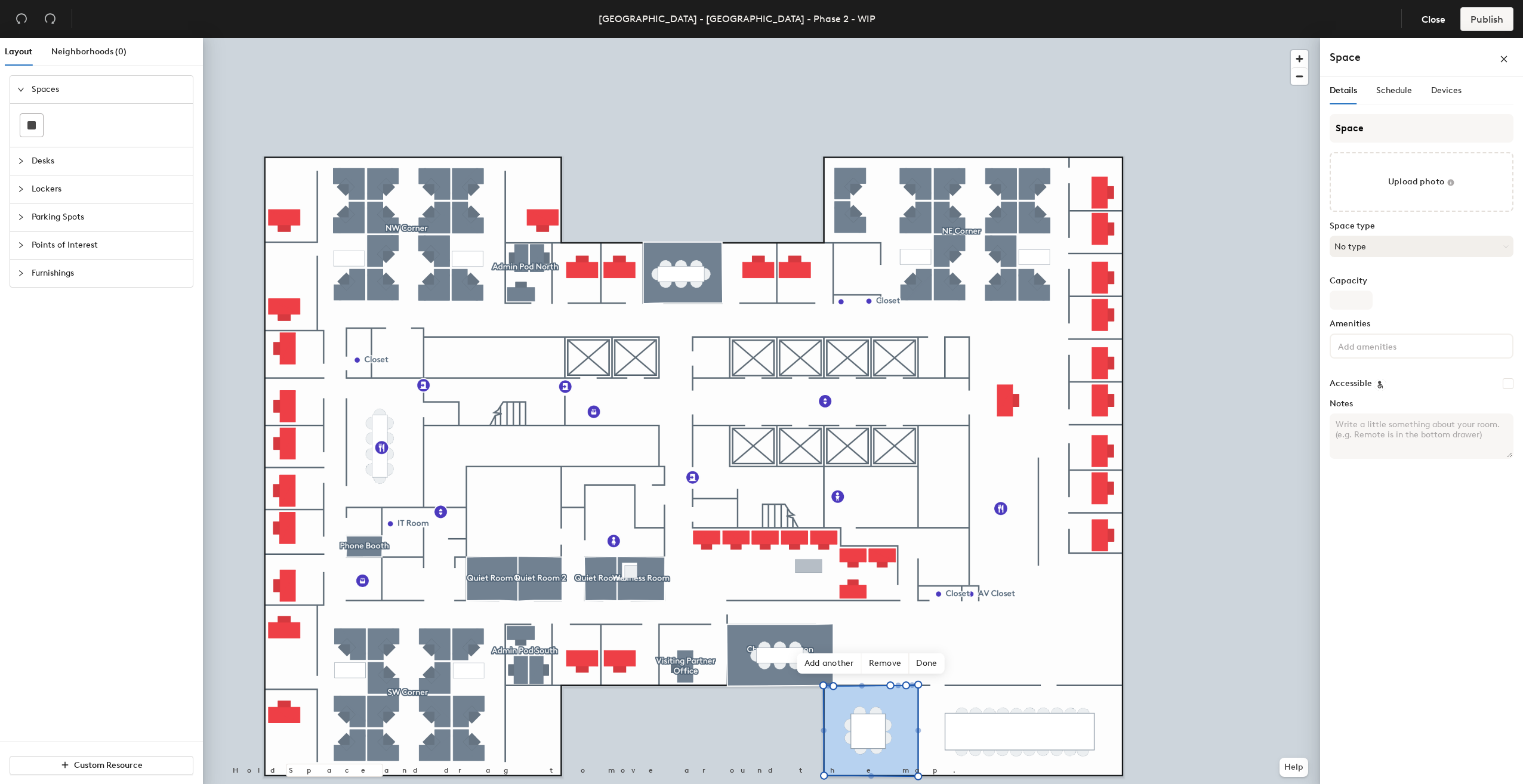
click at [1369, 255] on button "No type" at bounding box center [1422, 246] width 184 height 21
click at [1379, 379] on div "Conference Room" at bounding box center [1422, 383] width 183 height 18
click at [1377, 127] on input "Space" at bounding box center [1422, 129] width 184 height 29
paste input "hirley Chisolm"
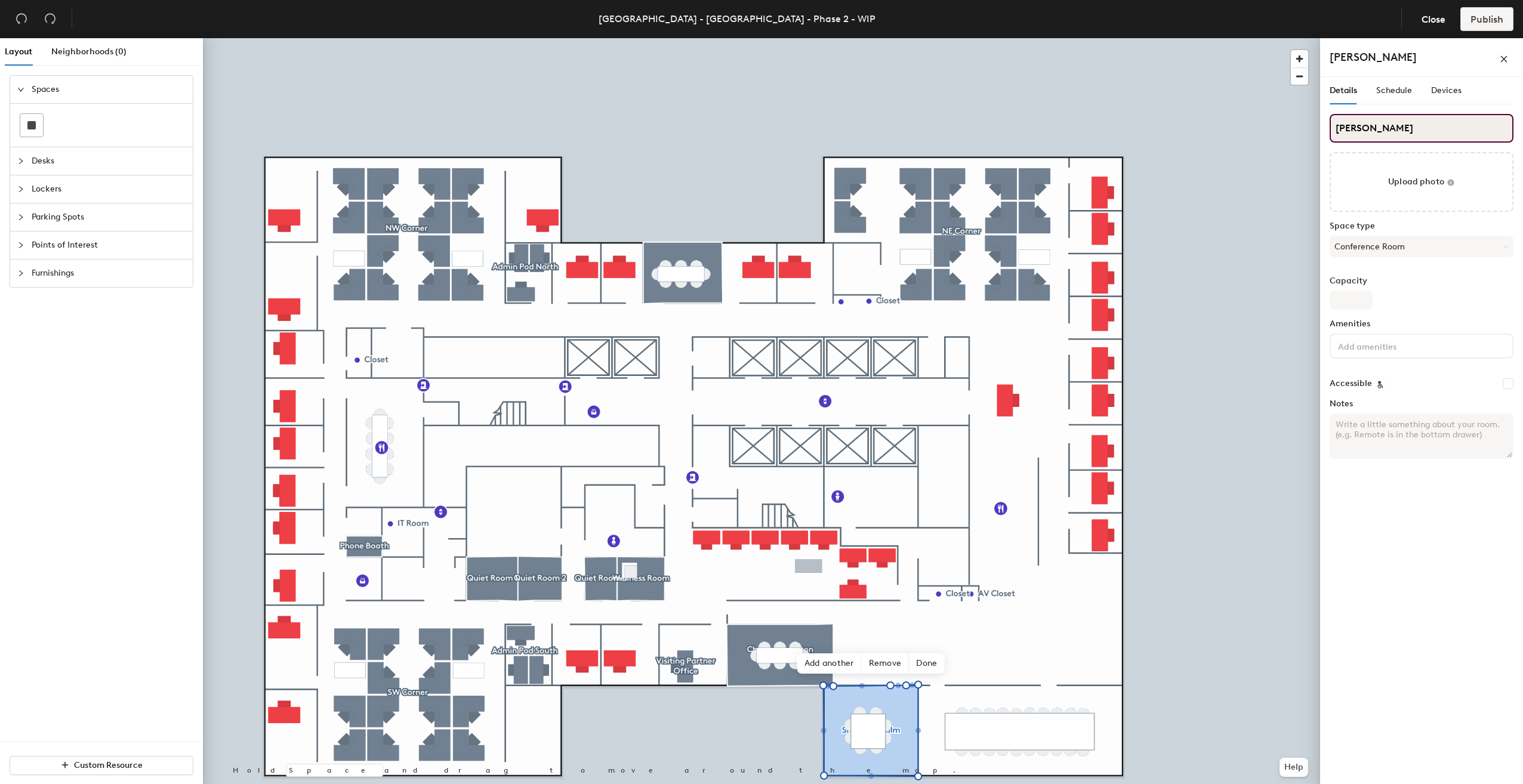
type input "Shirley Chisolm"
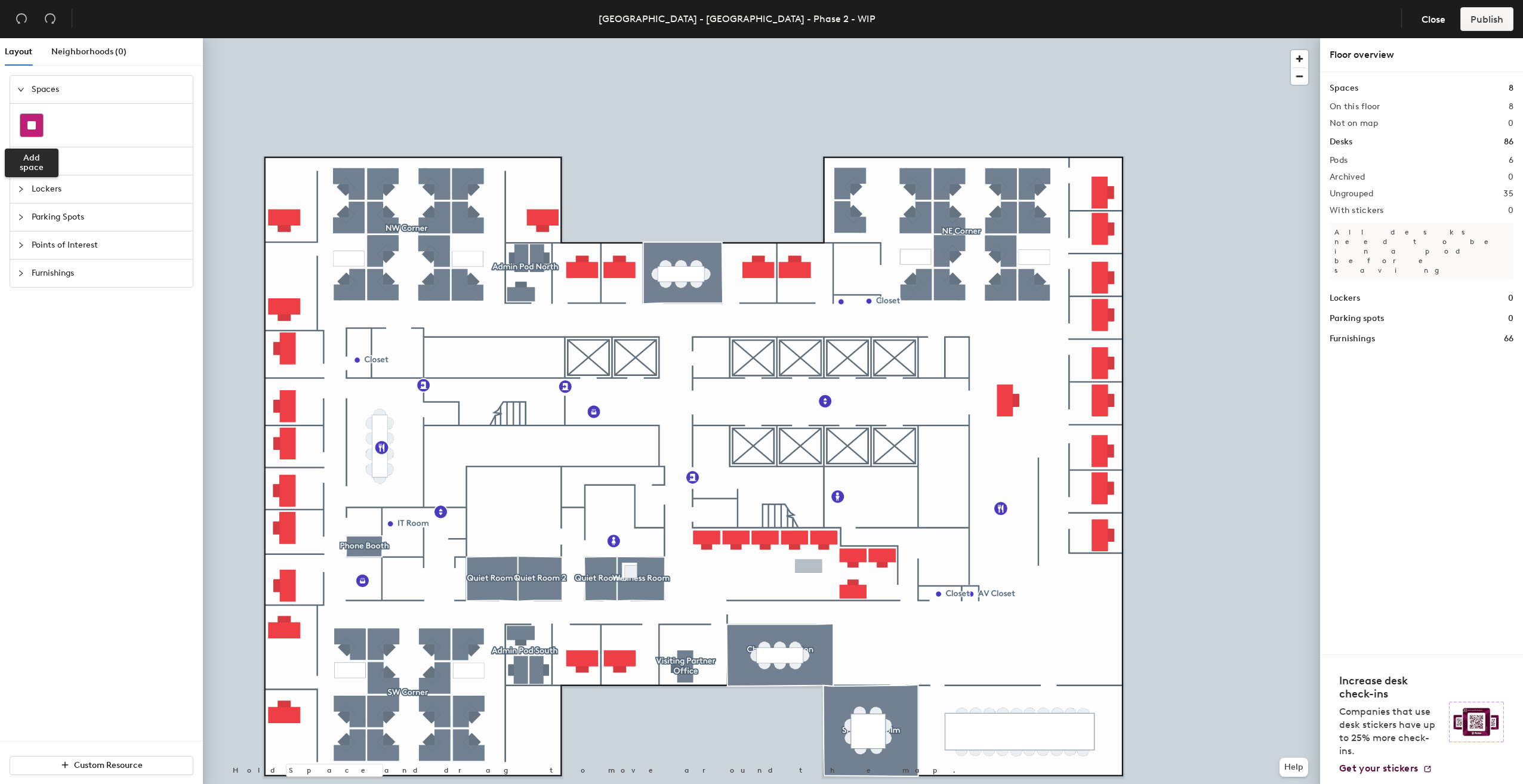
click at [39, 129] on div at bounding box center [31, 125] width 23 height 23
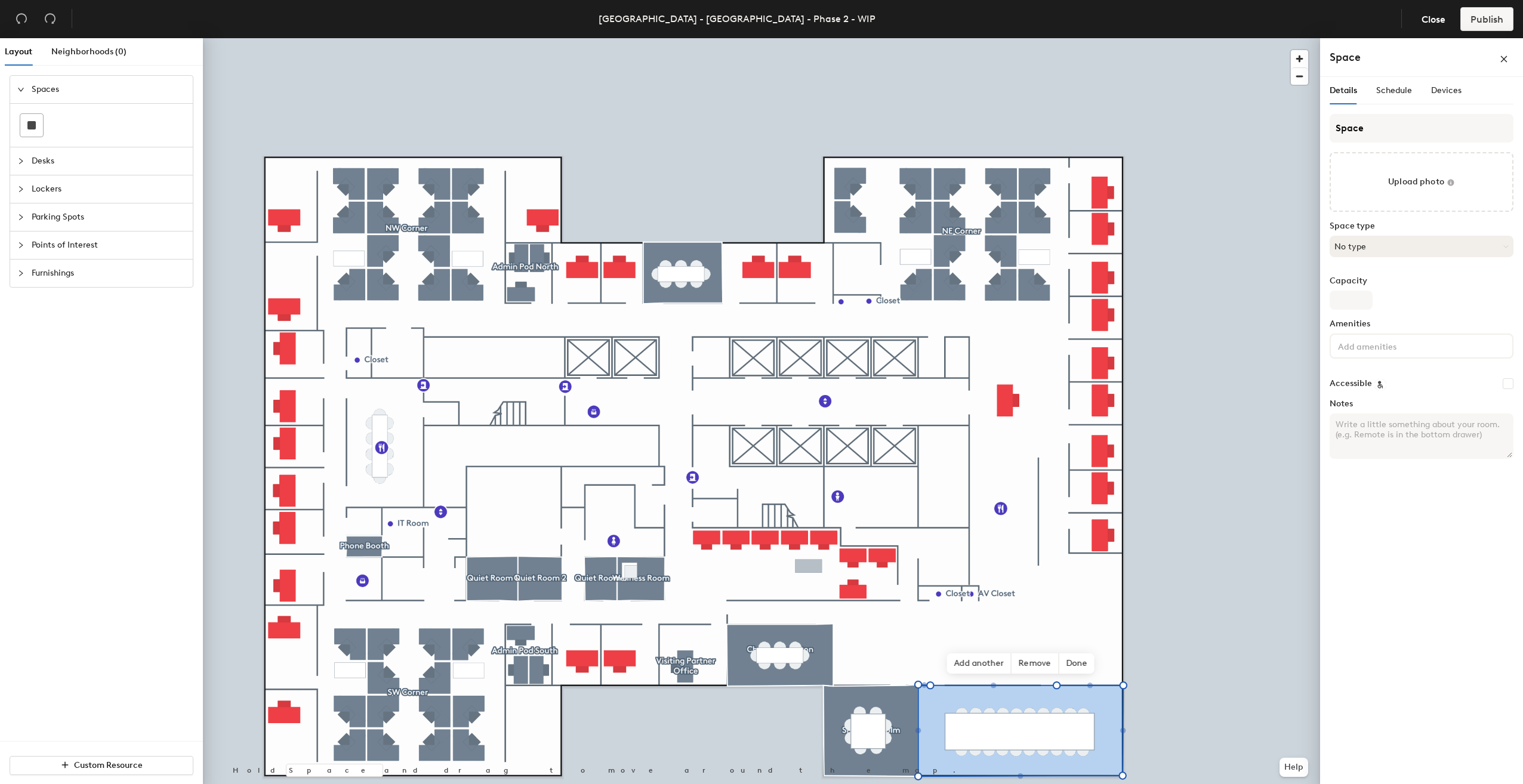
click at [1393, 249] on button "No type" at bounding box center [1422, 246] width 184 height 21
click at [1395, 385] on div "Conference Room" at bounding box center [1422, 383] width 183 height 18
click at [1374, 131] on input "Space" at bounding box center [1422, 129] width 184 height 29
click at [1372, 130] on input "Space" at bounding box center [1422, 129] width 184 height 29
click at [1371, 129] on input "Space" at bounding box center [1422, 129] width 184 height 29
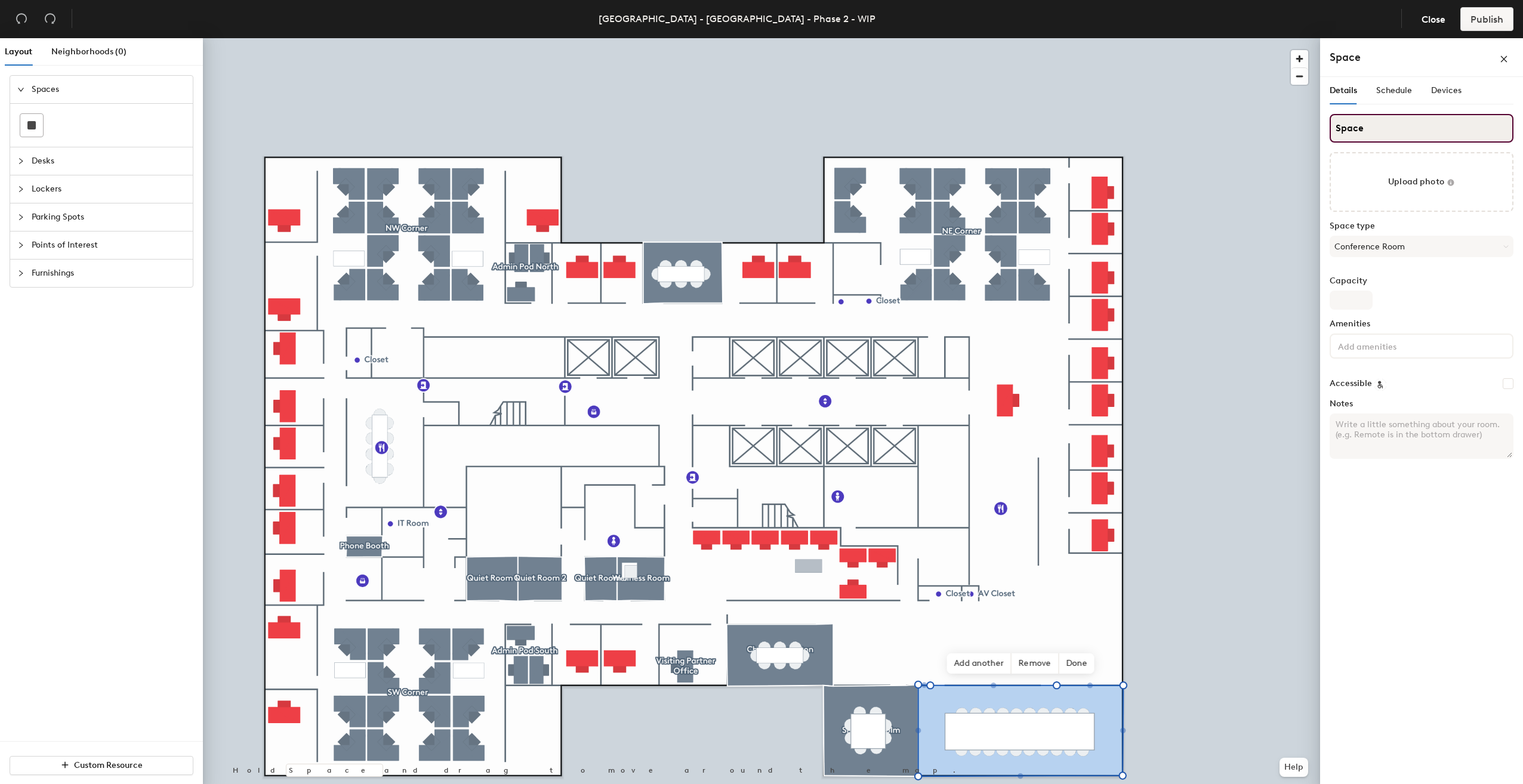
click at [1371, 129] on input "Space" at bounding box center [1422, 129] width 184 height 29
click at [1338, 130] on input "Space" at bounding box center [1422, 129] width 184 height 29
paste input "[PERSON_NAME]"
type input "[PERSON_NAME]"
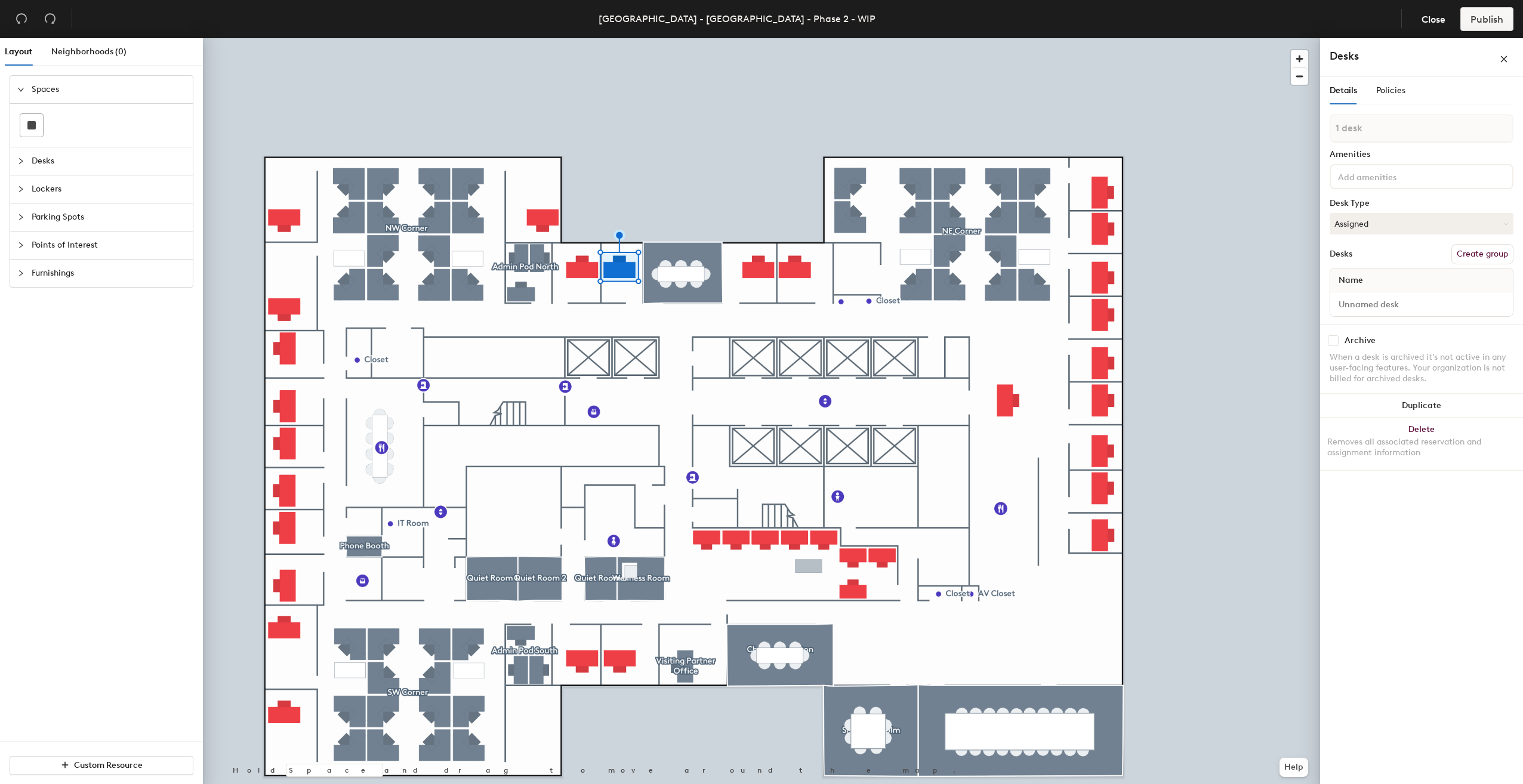
click at [1380, 204] on div "Desk Type" at bounding box center [1422, 203] width 184 height 9
click at [1383, 219] on button "Assigned" at bounding box center [1422, 223] width 184 height 21
click at [1362, 299] on div "Hoteled" at bounding box center [1390, 296] width 119 height 18
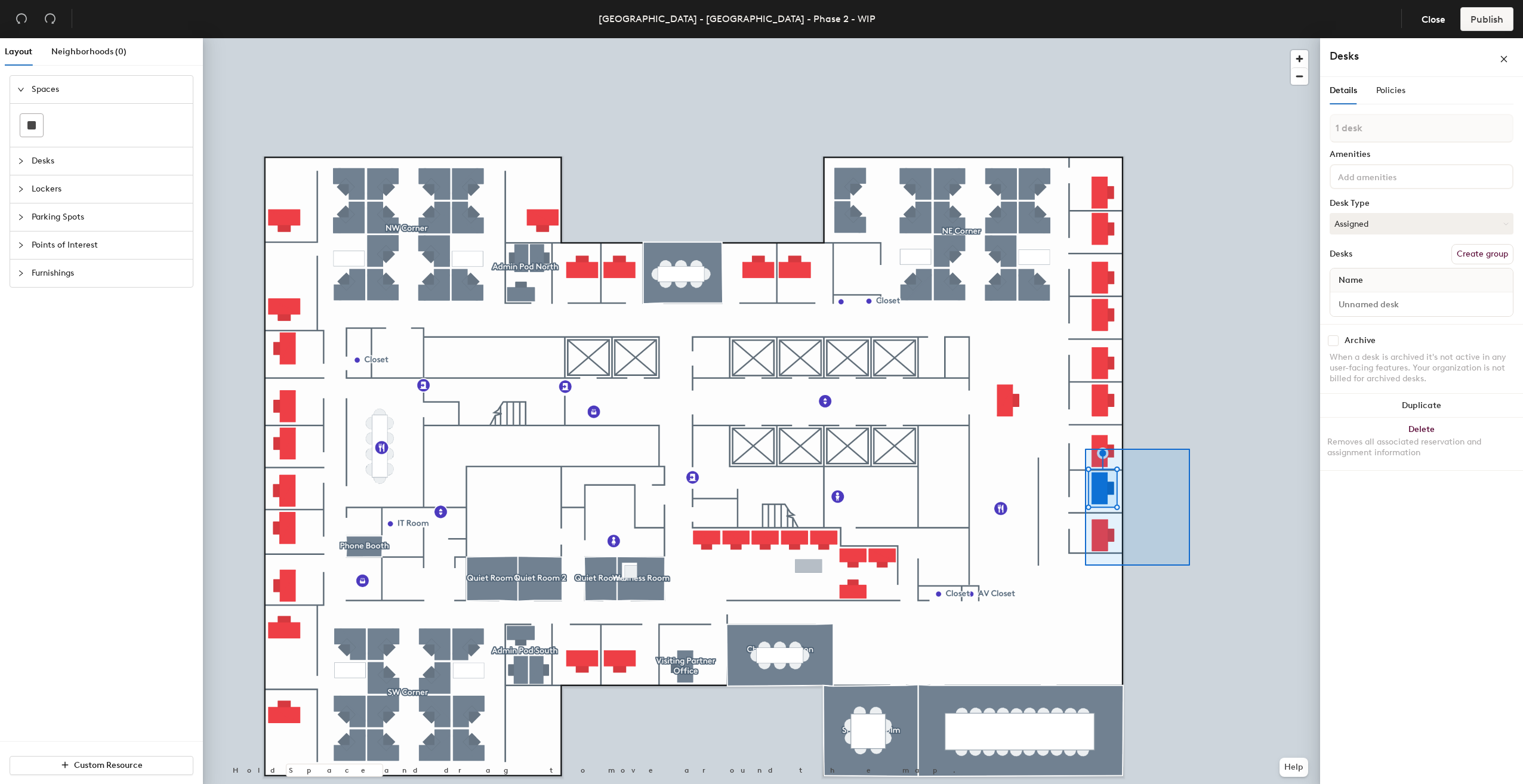
type input "3 desks"
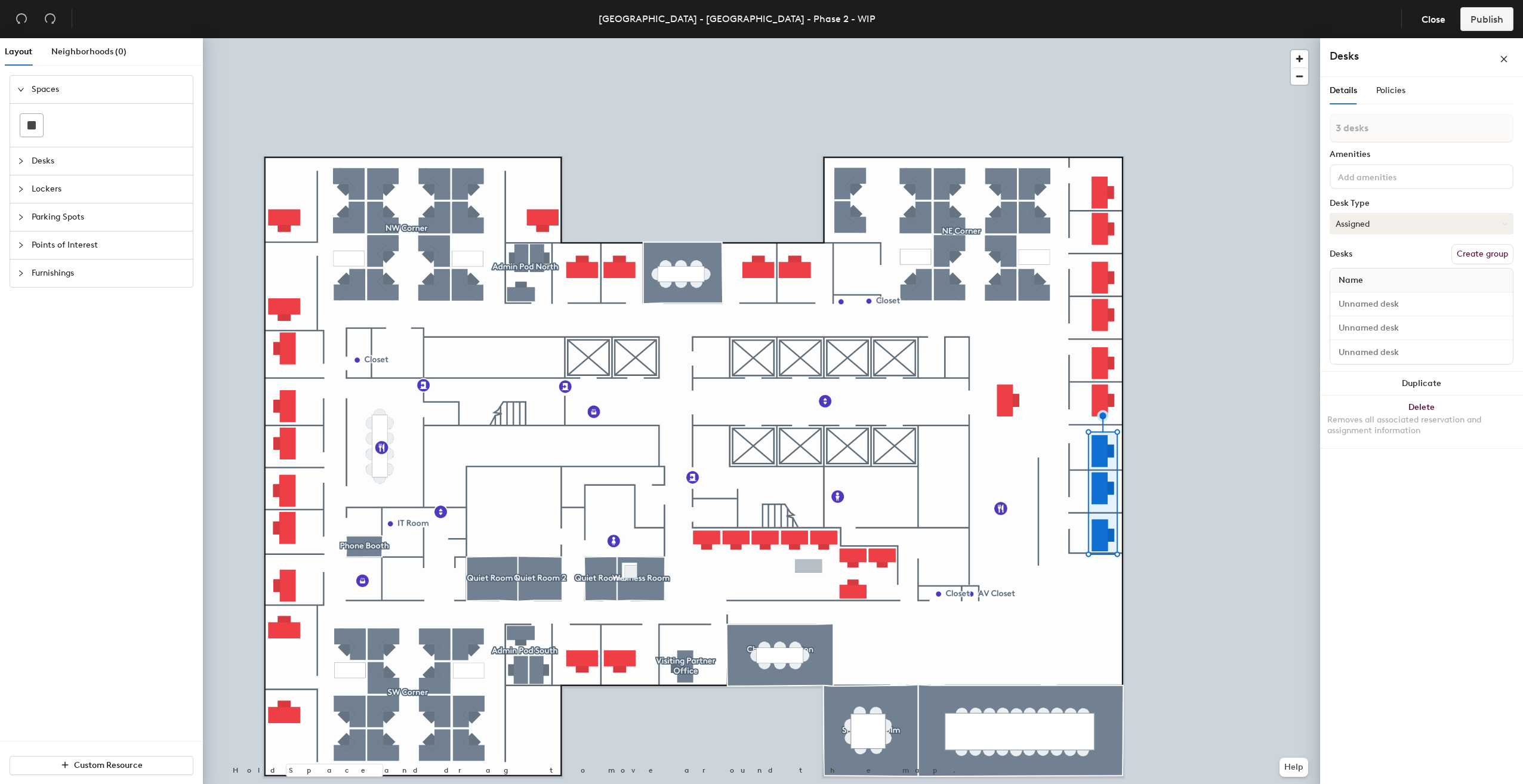
click at [1382, 225] on button "Assigned" at bounding box center [1422, 223] width 184 height 21
click at [1371, 299] on div "Hoteled" at bounding box center [1390, 296] width 119 height 18
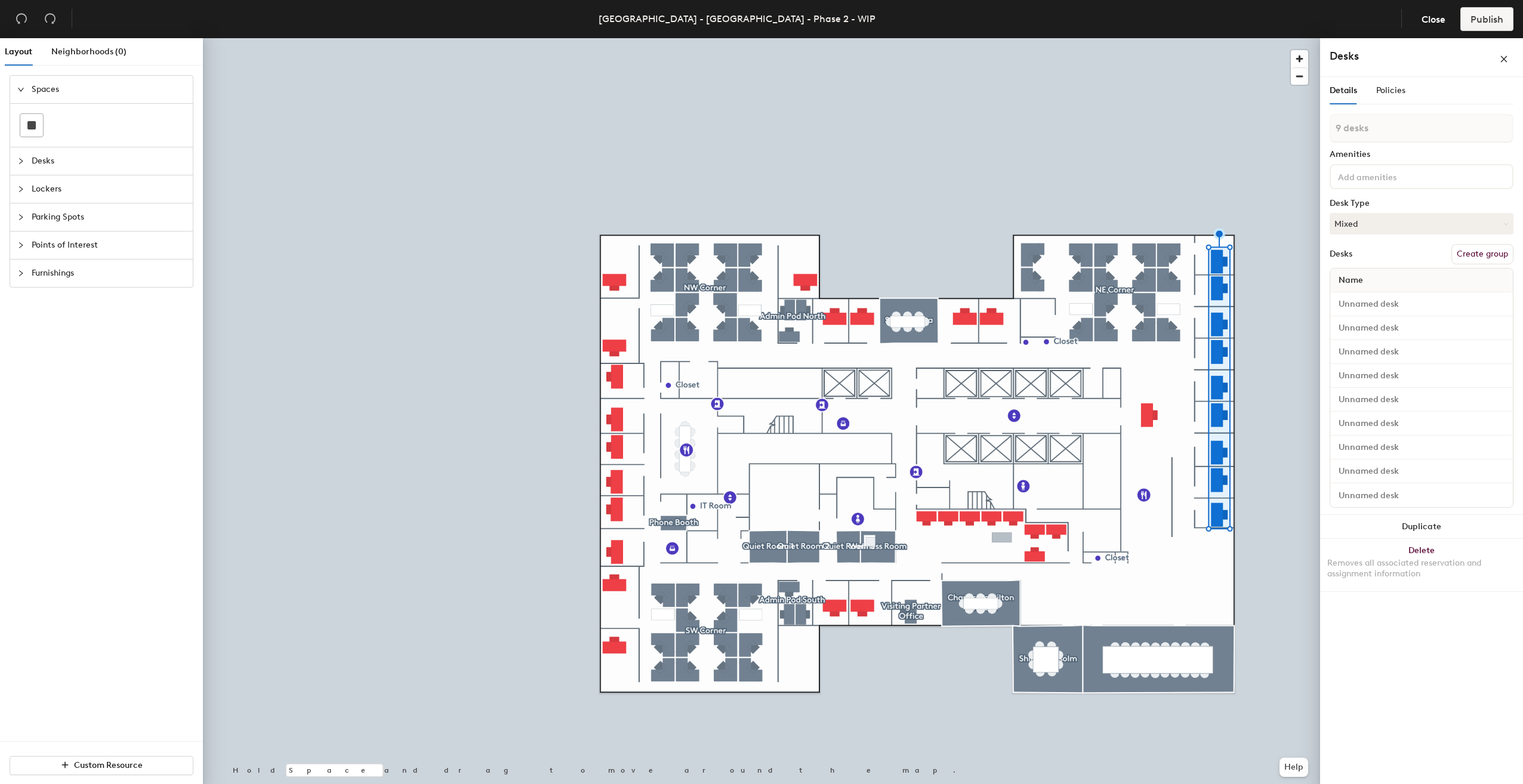
click at [1485, 253] on button "Create group" at bounding box center [1482, 255] width 62 height 20
click at [1317, 149] on div "Layout Neighborhoods (0) Spaces Desks Lockers Parking Spots Points of Interest …" at bounding box center [761, 414] width 1523 height 751
type input "B"
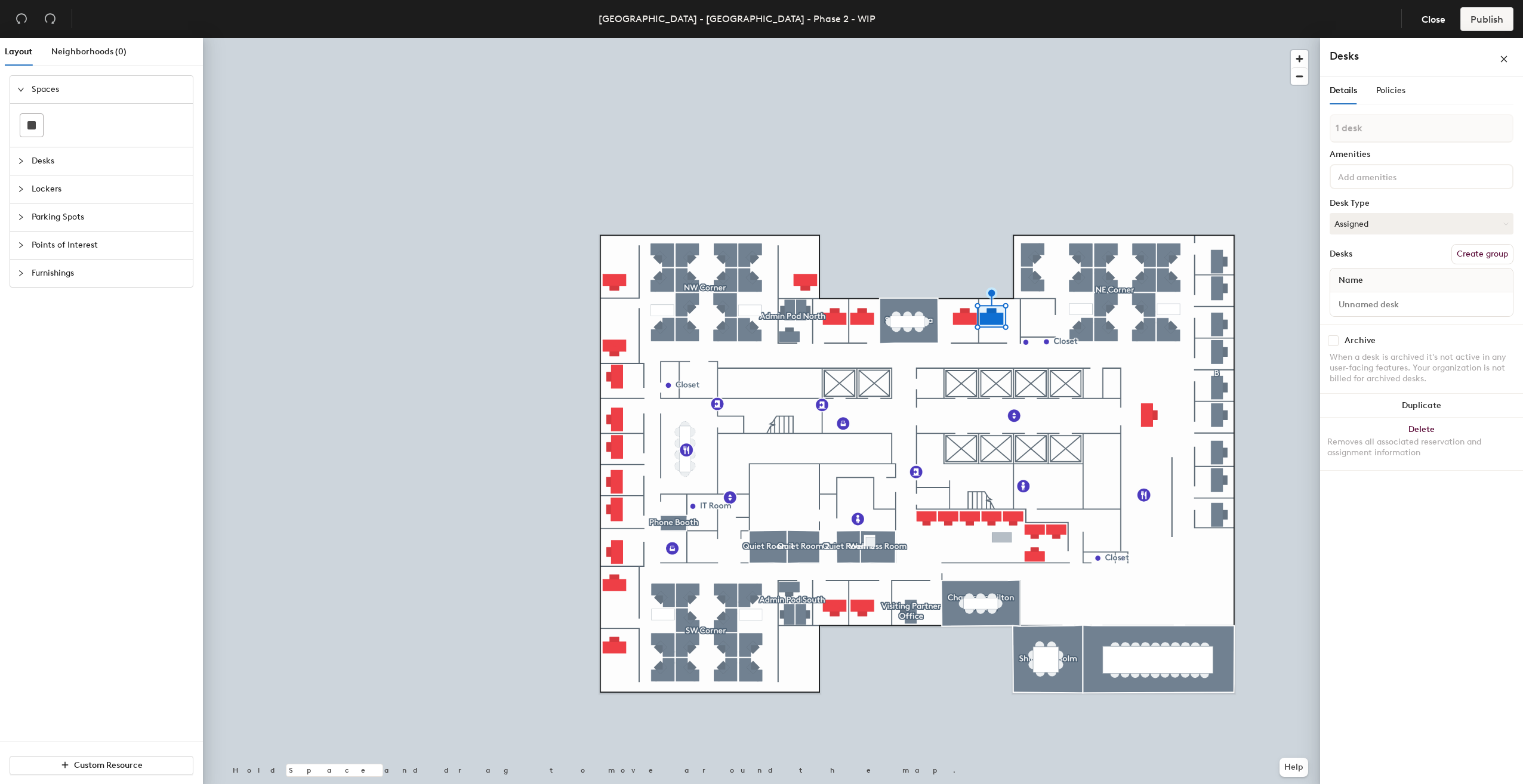
click at [1217, 38] on div at bounding box center [761, 38] width 1118 height 0
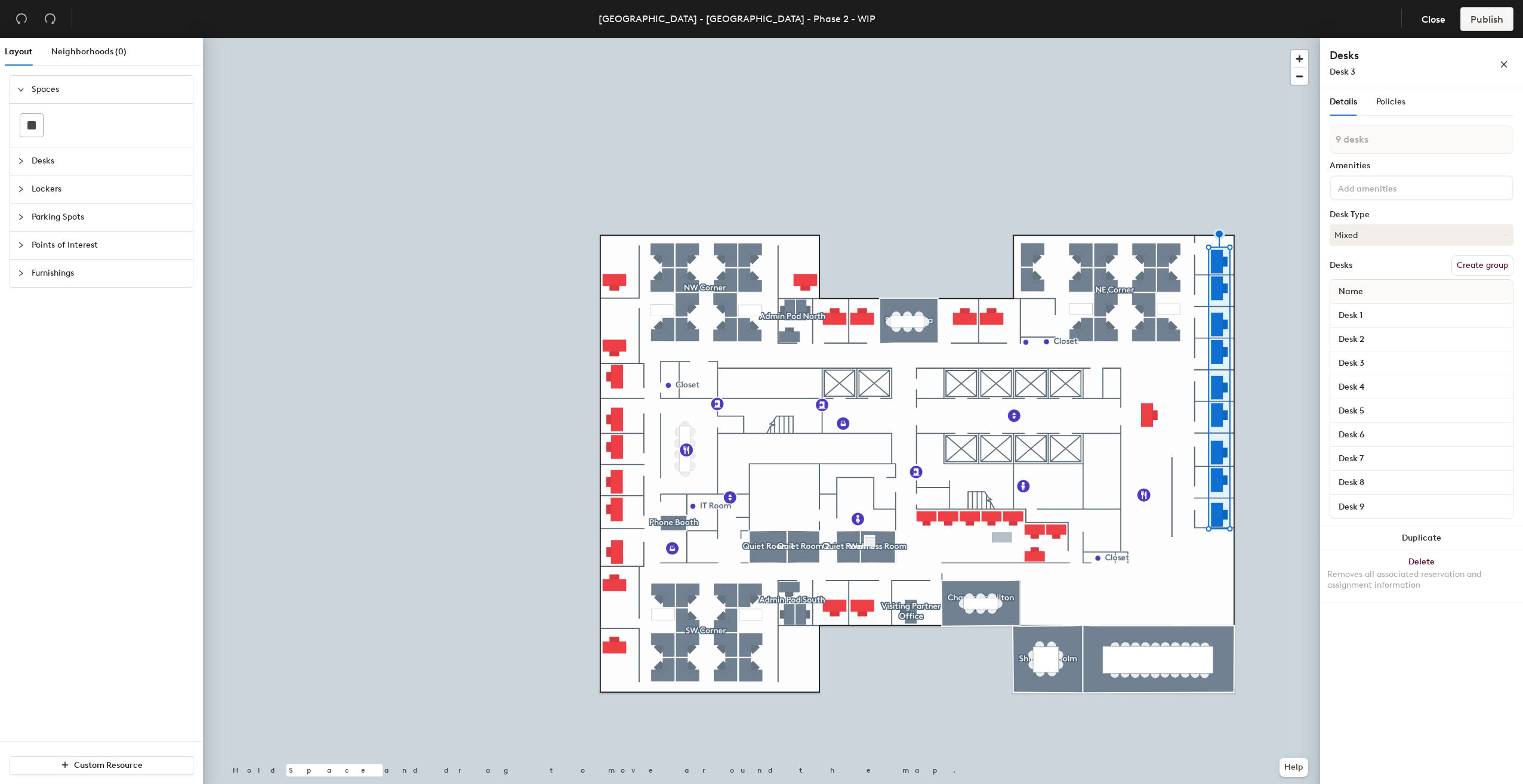
drag, startPoint x: 1466, startPoint y: 269, endPoint x: 1456, endPoint y: 264, distance: 11.2
click at [1466, 269] on button "Create group" at bounding box center [1482, 266] width 62 height 20
click at [1286, 149] on div "Layout Neighborhoods (0) Spaces Desks Lockers Parking Spots Points of Interest …" at bounding box center [761, 414] width 1523 height 751
type input "Offices East"
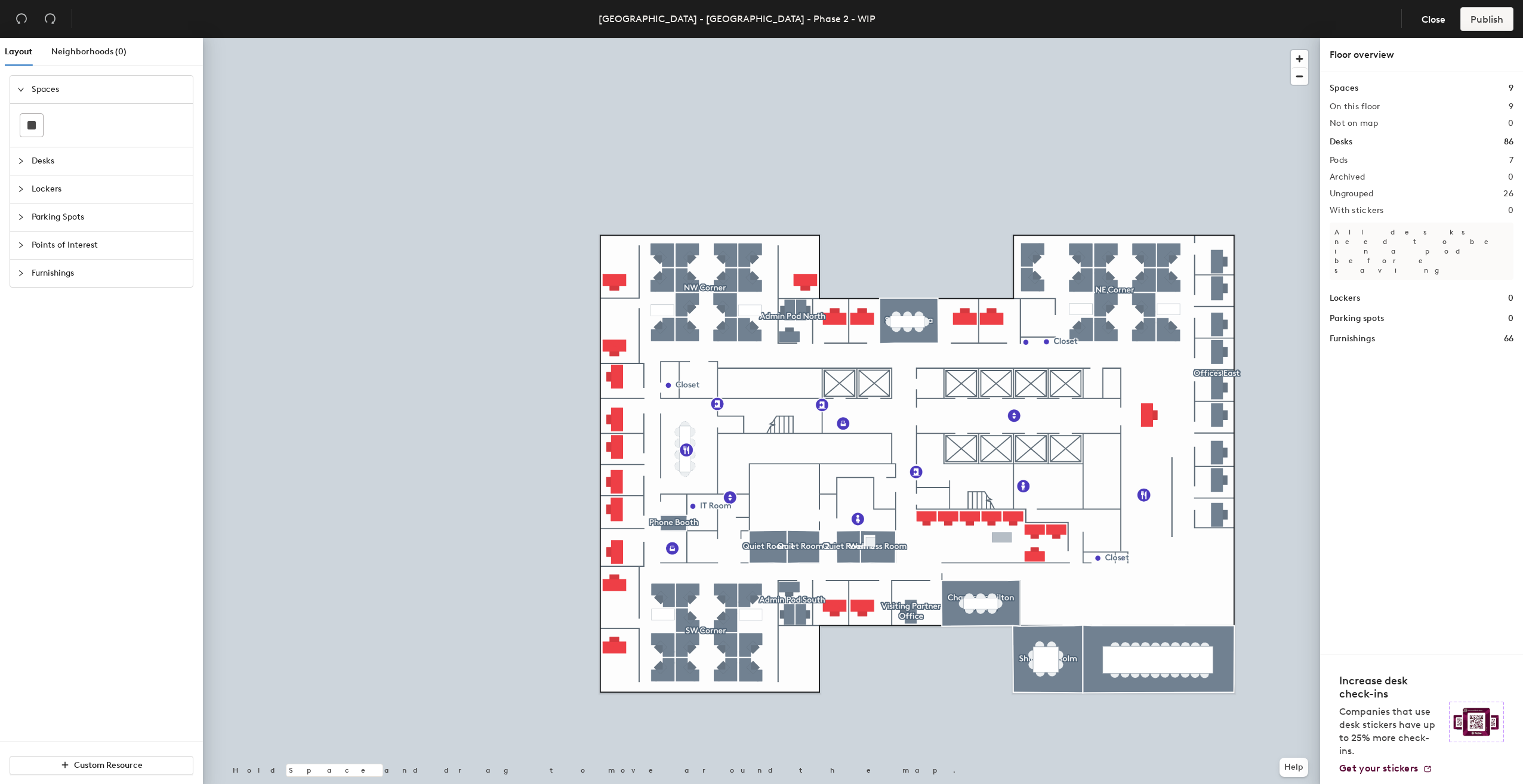
drag, startPoint x: 1364, startPoint y: 149, endPoint x: 1324, endPoint y: 149, distance: 40.0
click at [1143, 38] on div at bounding box center [761, 38] width 1118 height 0
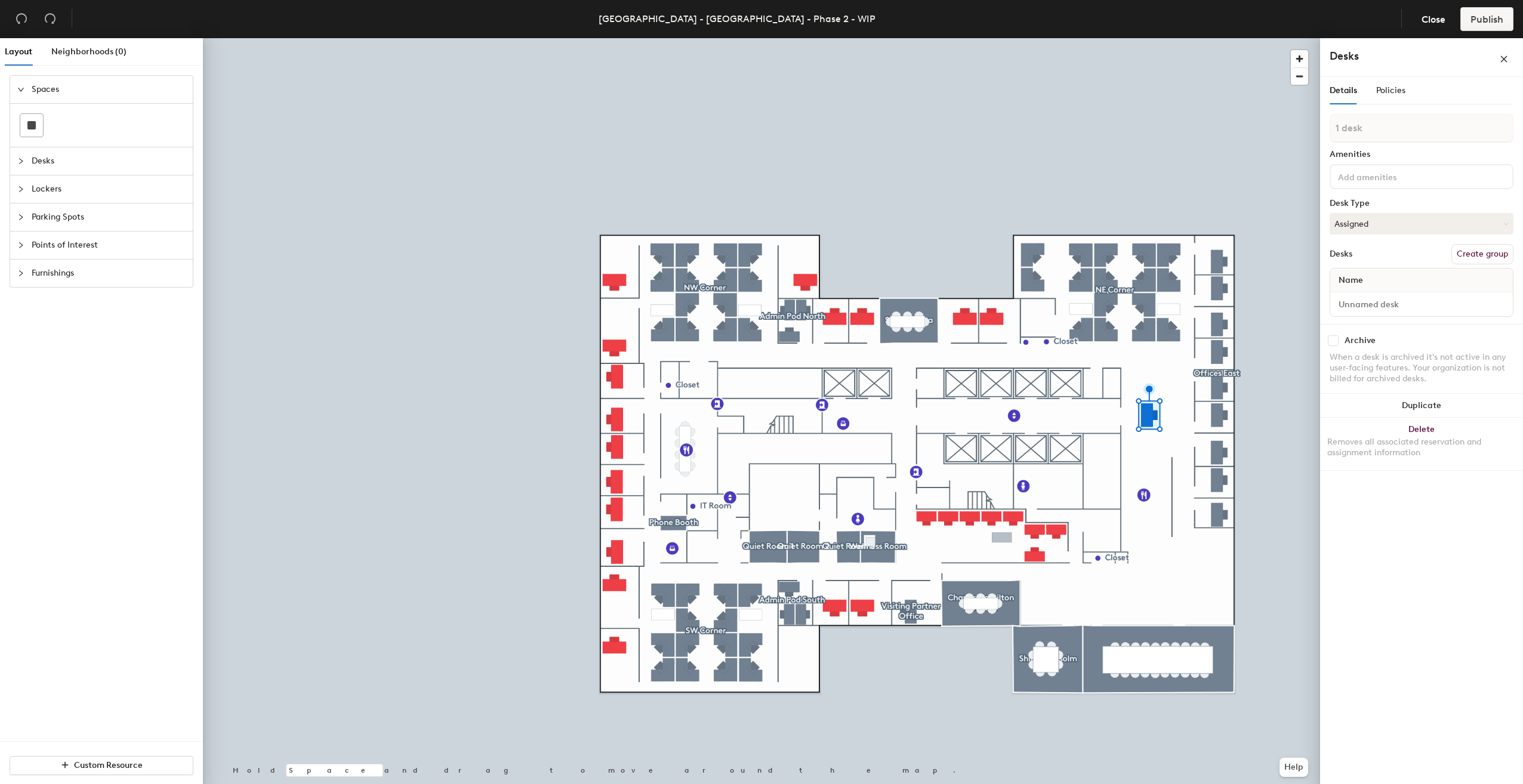
click at [1377, 175] on input at bounding box center [1389, 175] width 107 height 14
click at [1477, 159] on div "Amenities" at bounding box center [1422, 154] width 184 height 9
click at [1492, 252] on button "Create group" at bounding box center [1482, 255] width 62 height 20
click at [1314, 143] on div "Layout Neighborhoods (0) Spaces Desks Lockers Parking Spots Points of Interest …" at bounding box center [761, 414] width 1523 height 751
type input "A"
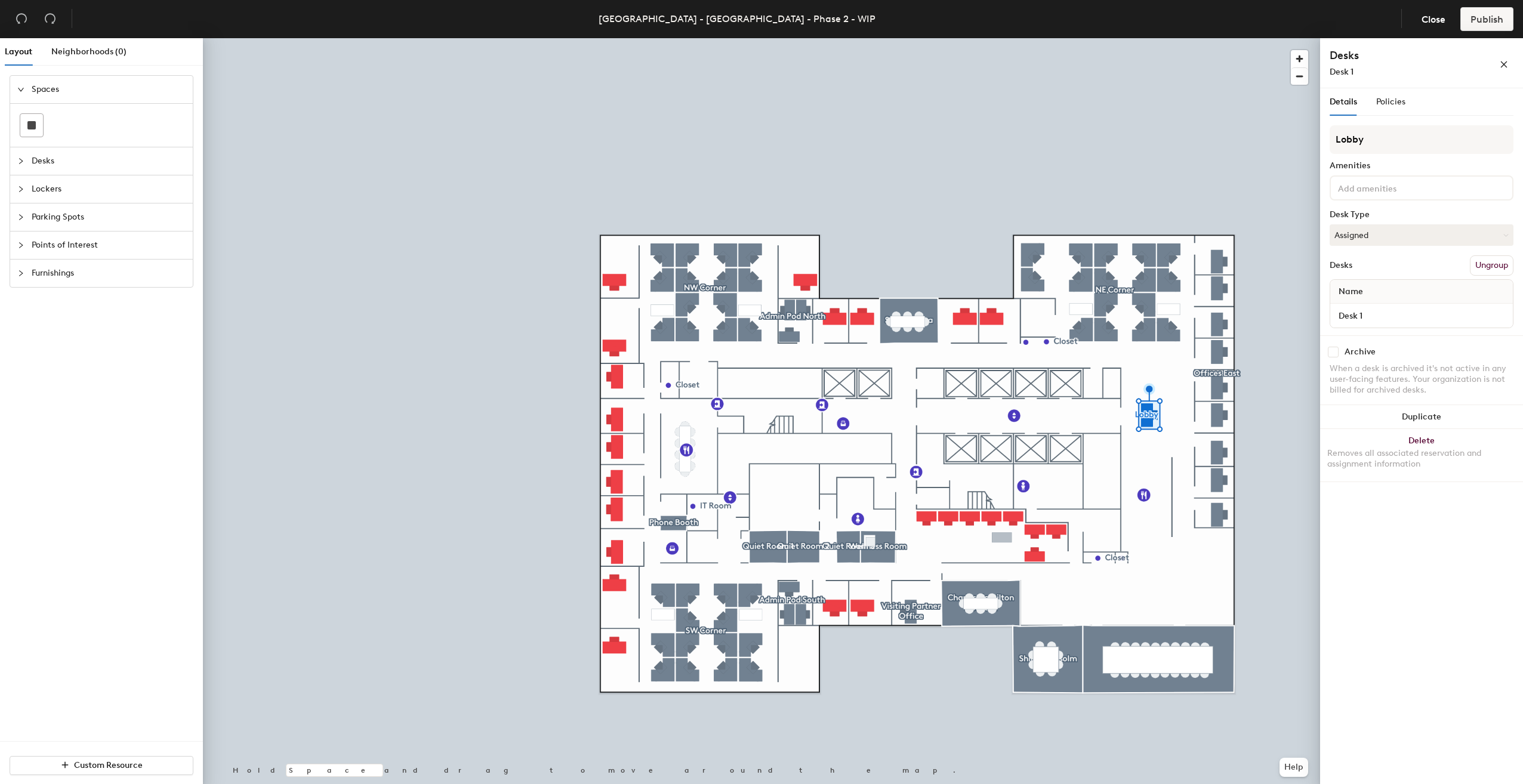
type input "Lobby"
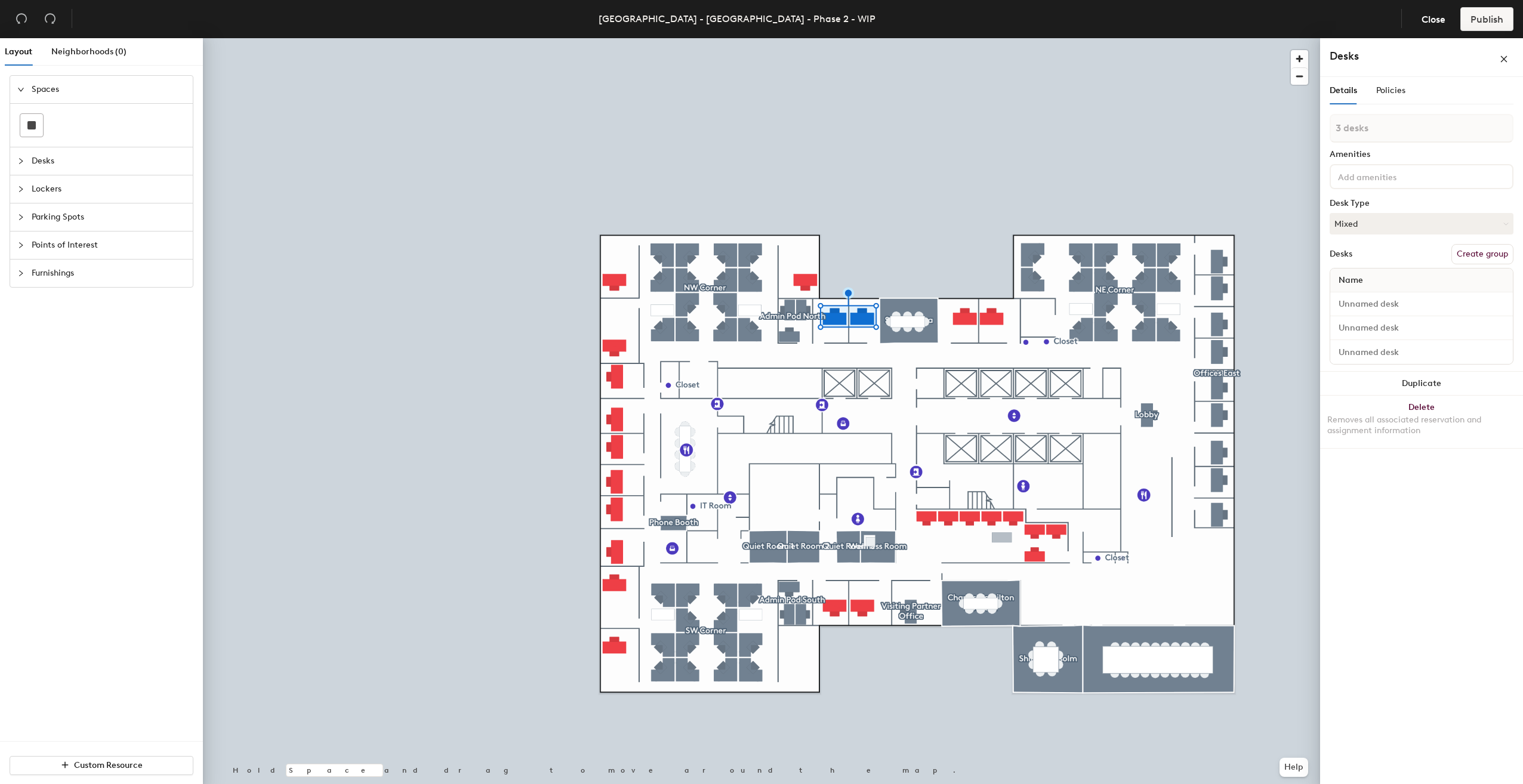
type input "4 desks"
click at [1502, 249] on button "Create group" at bounding box center [1482, 255] width 62 height 20
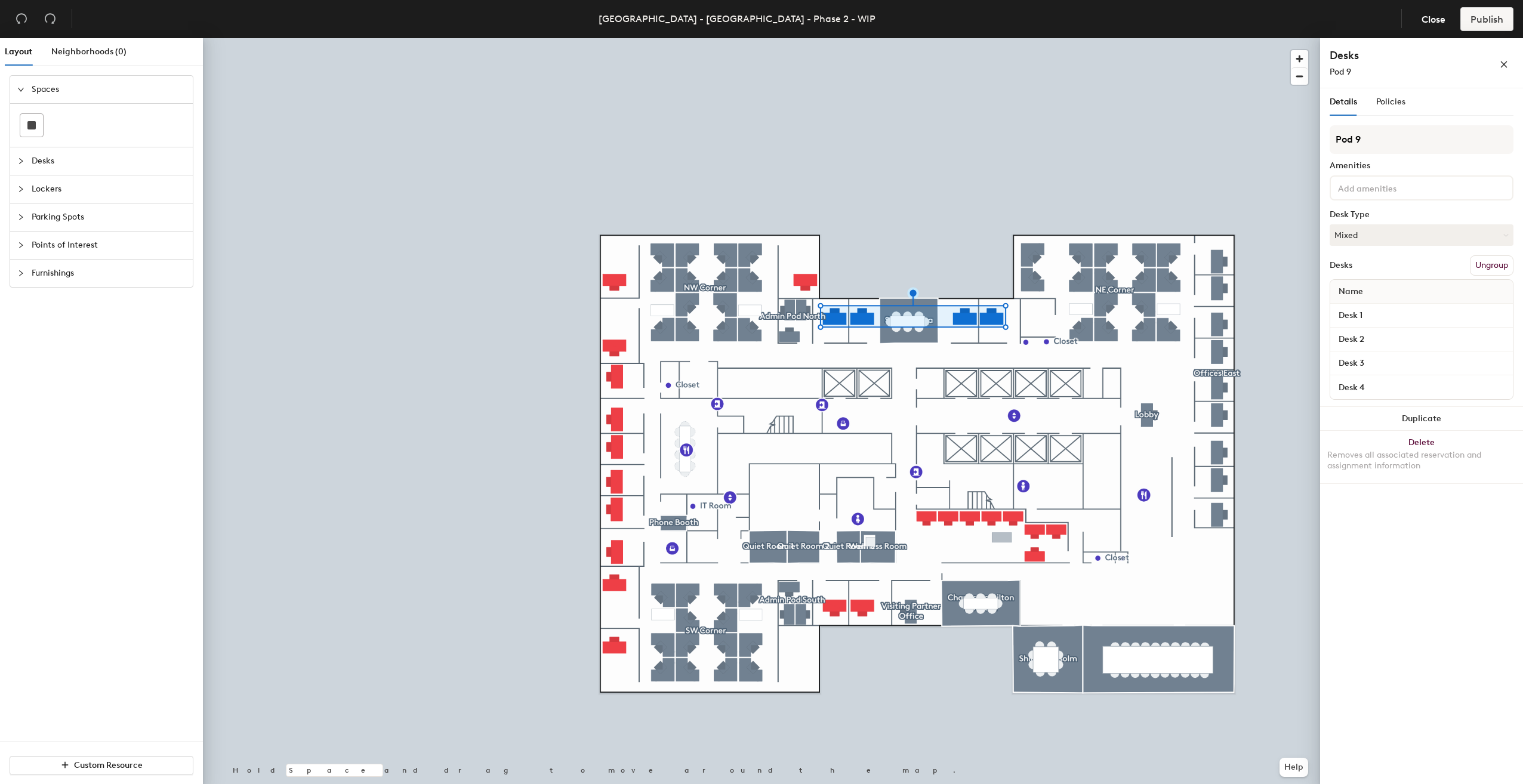
drag, startPoint x: 1397, startPoint y: 143, endPoint x: 1322, endPoint y: 140, distance: 75.1
click at [1322, 140] on div "Details Policies Pod 9 Amenities Desk Type Mixed Desks Ungroup Name Desk 1 Desk…" at bounding box center [1422, 438] width 203 height 701
type input "Offices North"
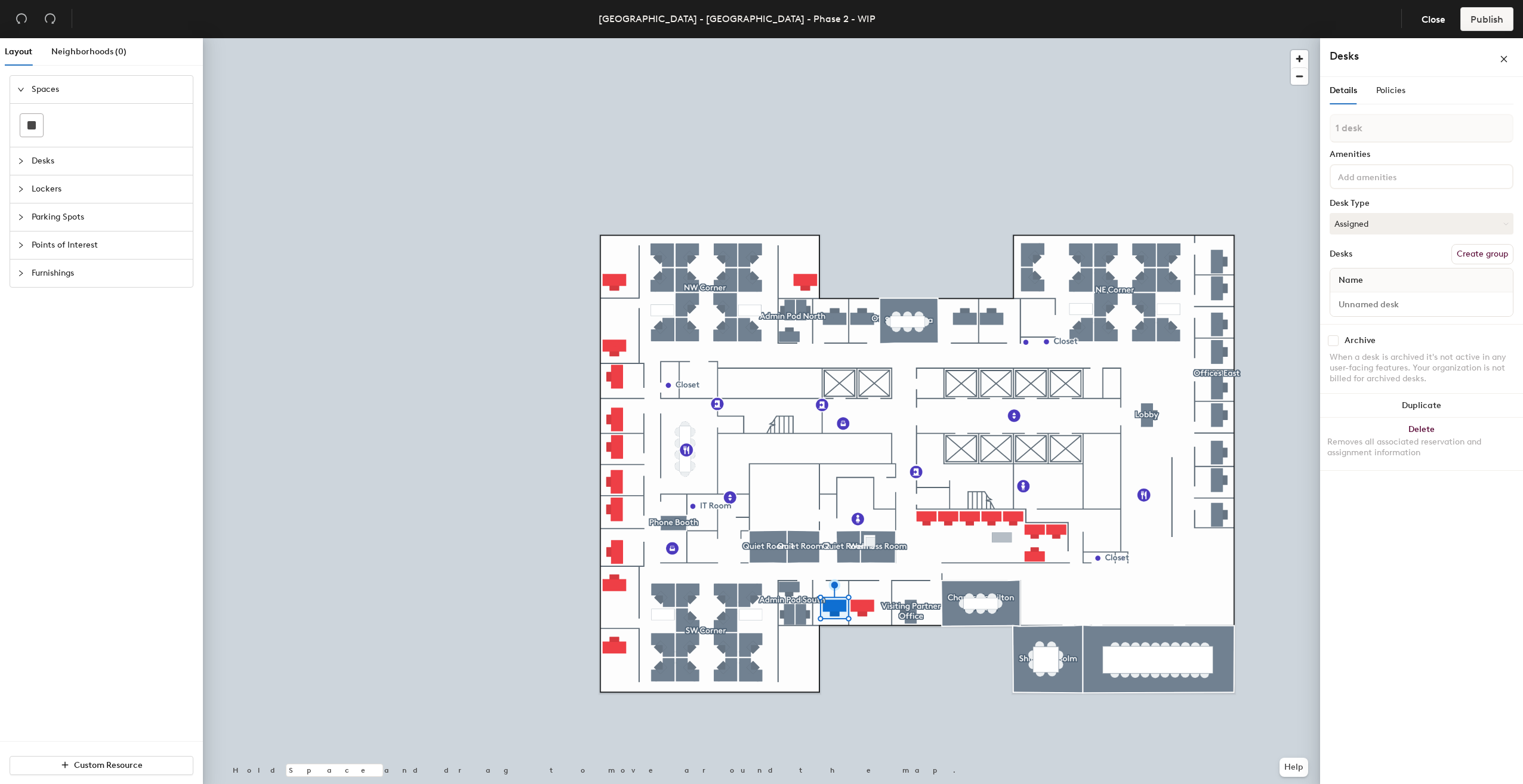
type input "2 desks"
click at [1469, 252] on button "Create group" at bounding box center [1482, 255] width 62 height 20
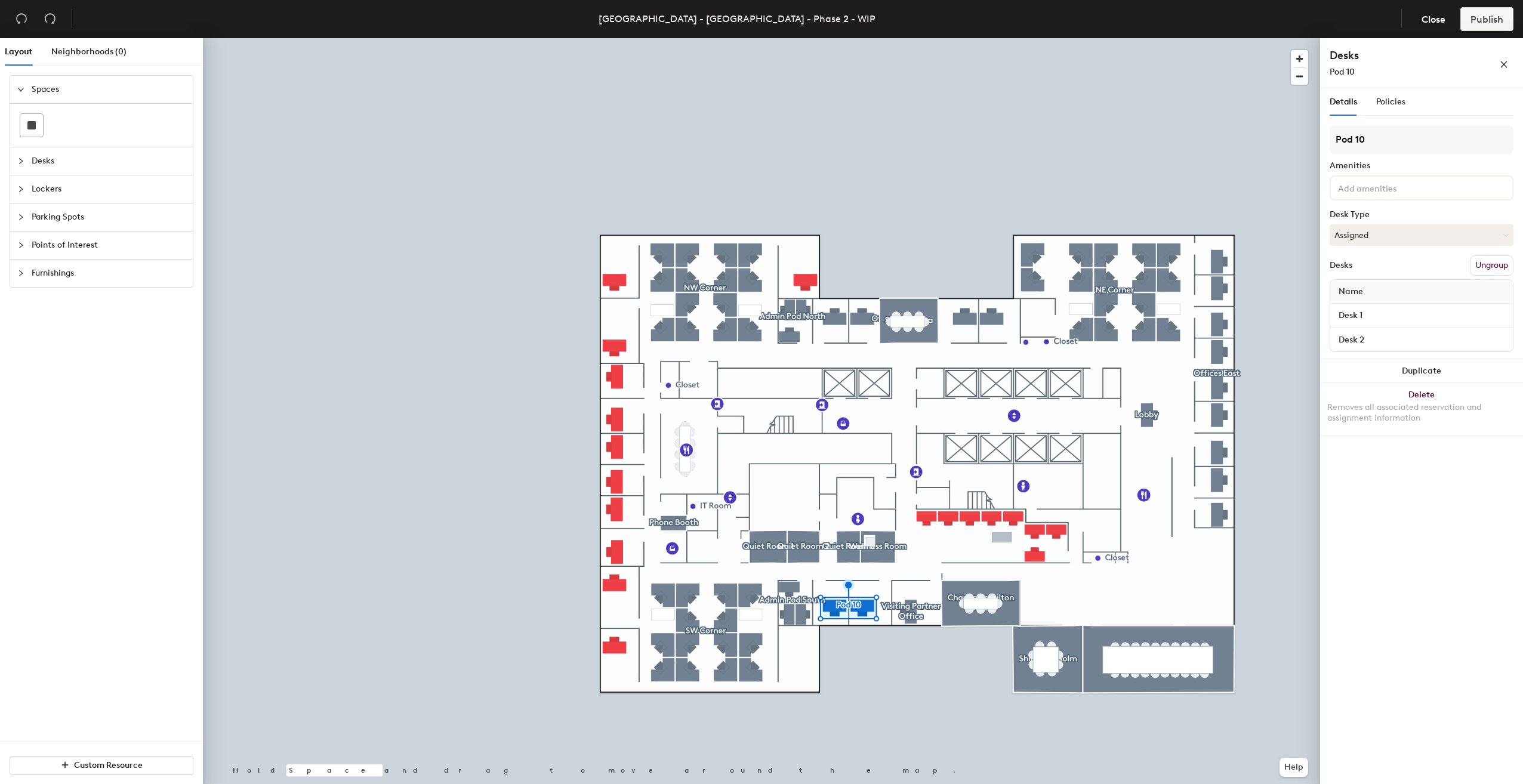
click at [1309, 137] on div "Layout Neighborhoods (0) Spaces Desks Lockers Parking Spots Points of Interest …" at bounding box center [761, 414] width 1523 height 751
type input "Offices South"
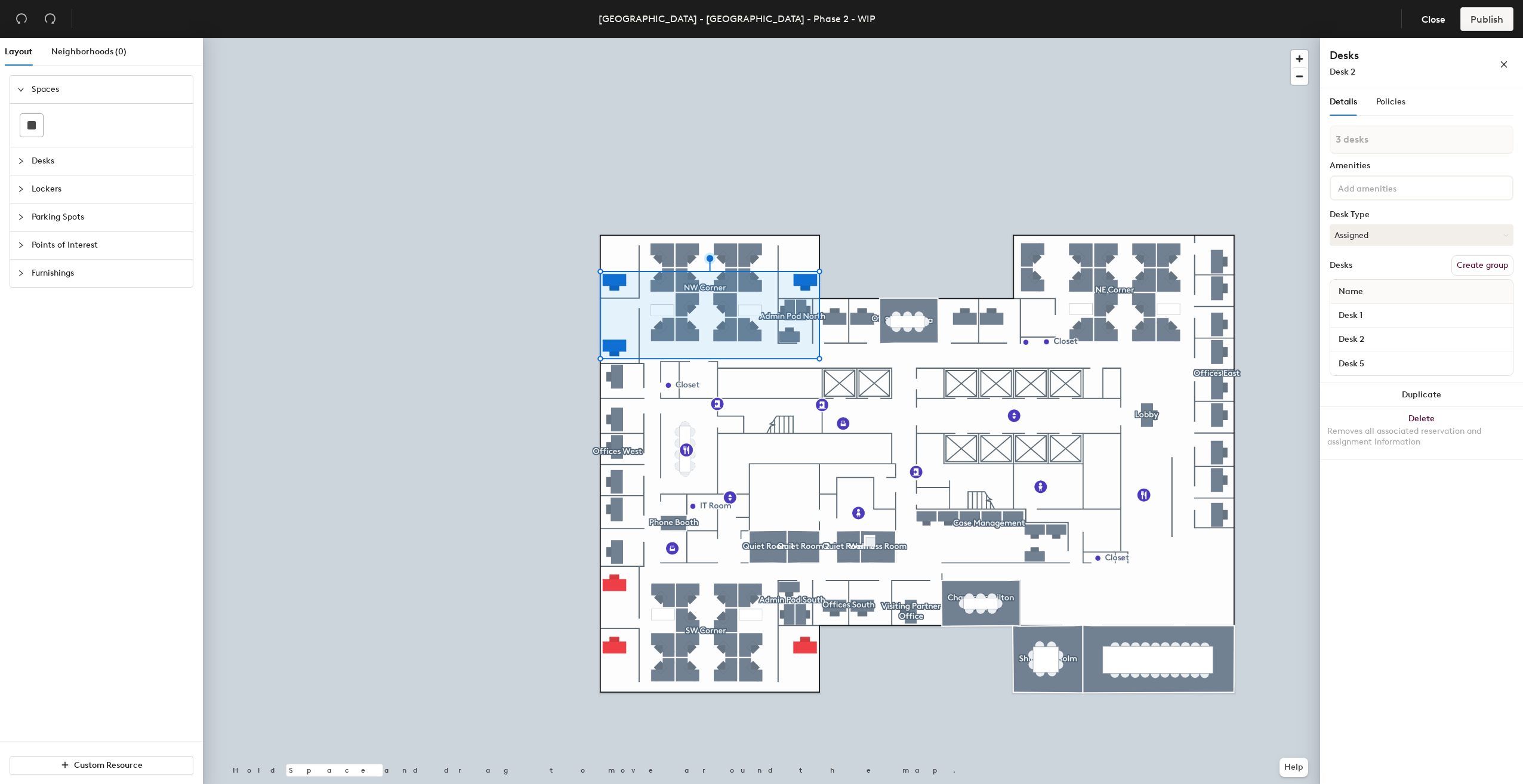
click at [1476, 267] on button "Create group" at bounding box center [1482, 266] width 62 height 20
click at [1263, 142] on div "Layout Neighborhoods (0) Spaces Desks Lockers Parking Spots Points of Interest …" at bounding box center [761, 414] width 1523 height 751
type input "Partner Offices North"
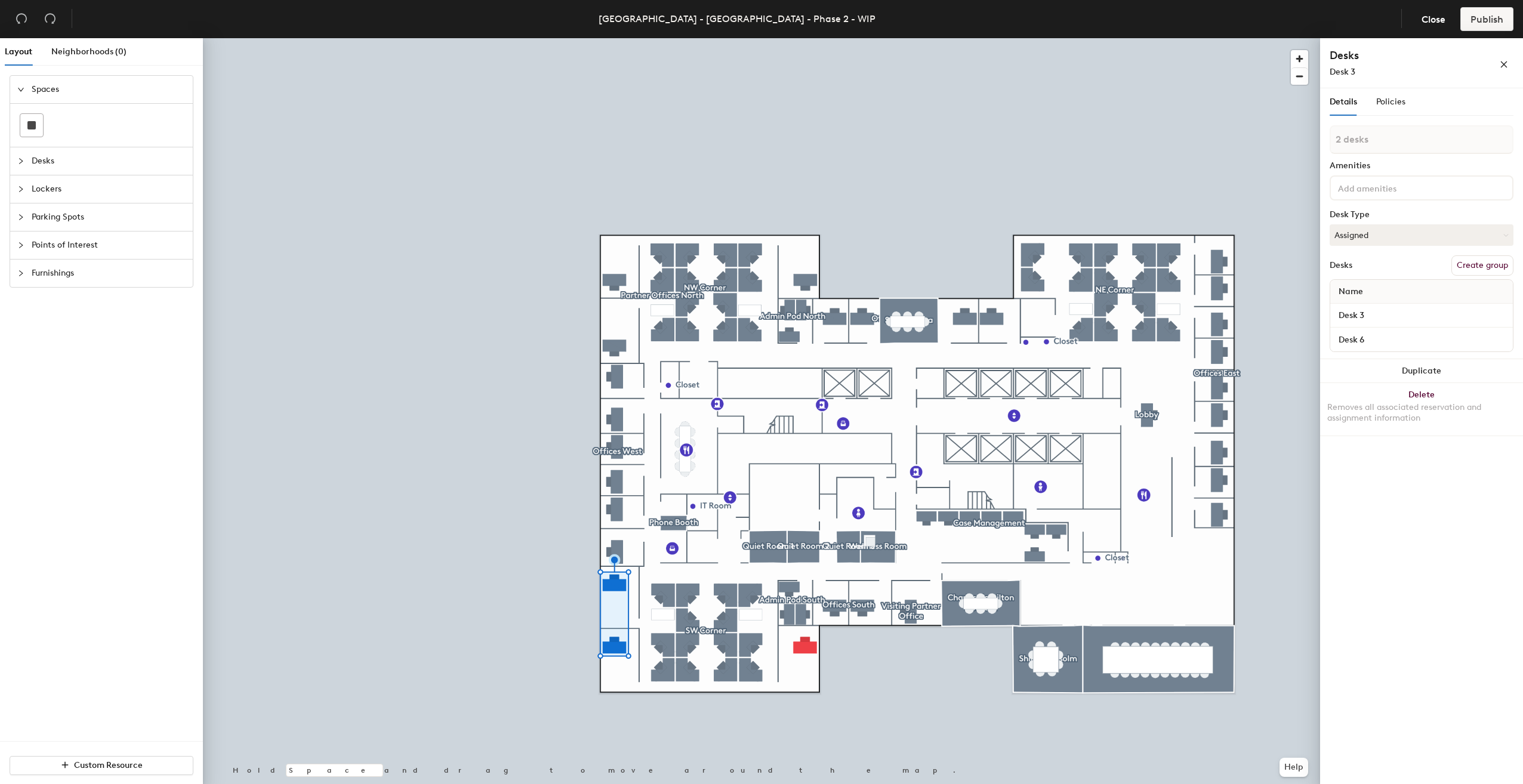
type input "3 desks"
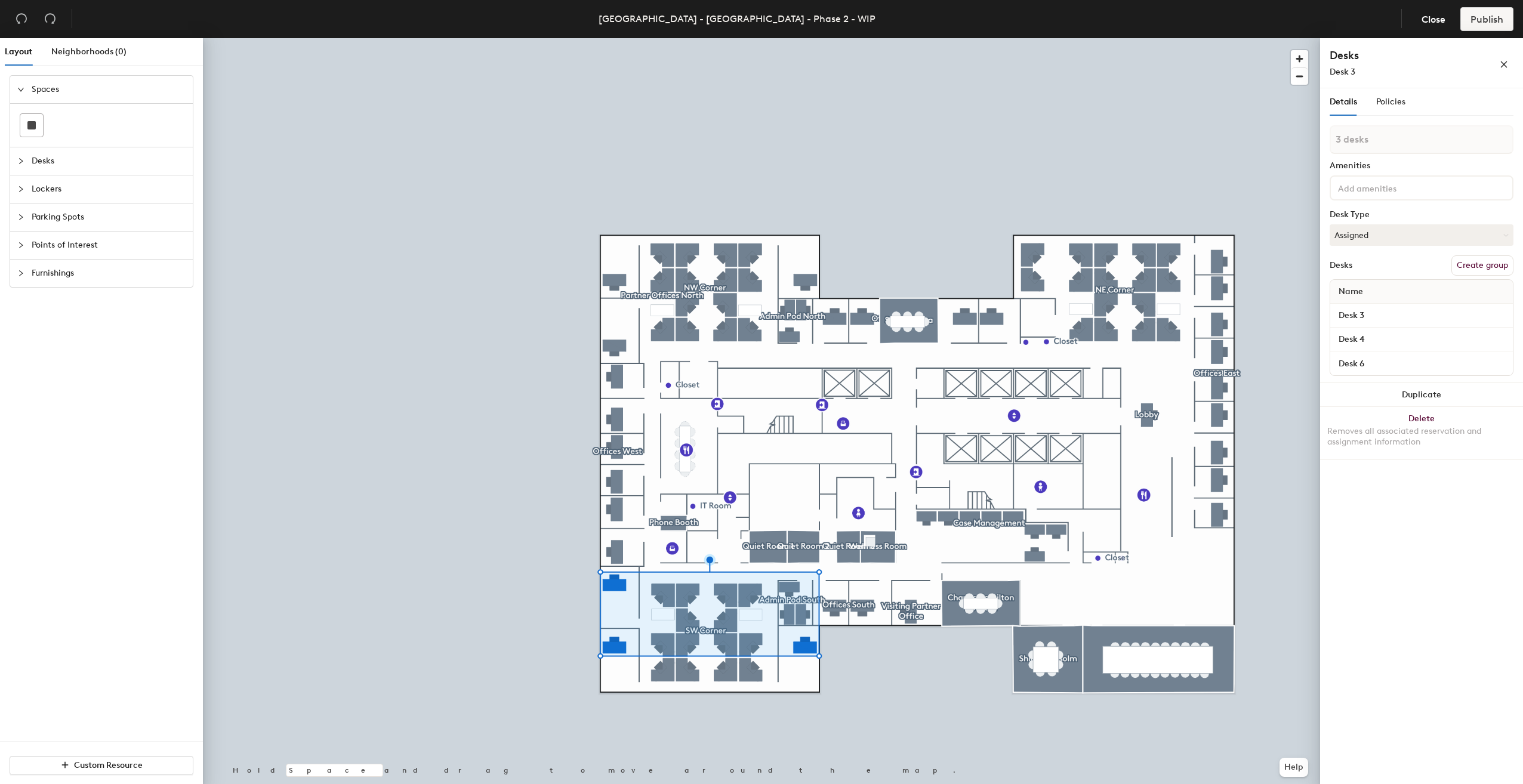
click at [1486, 266] on button "Create group" at bounding box center [1482, 266] width 62 height 20
click at [1278, 141] on div "Layout Neighborhoods (0) Spaces Desks Lockers Parking Spots Points of Interest …" at bounding box center [761, 414] width 1523 height 751
type input "Partner Offices South"
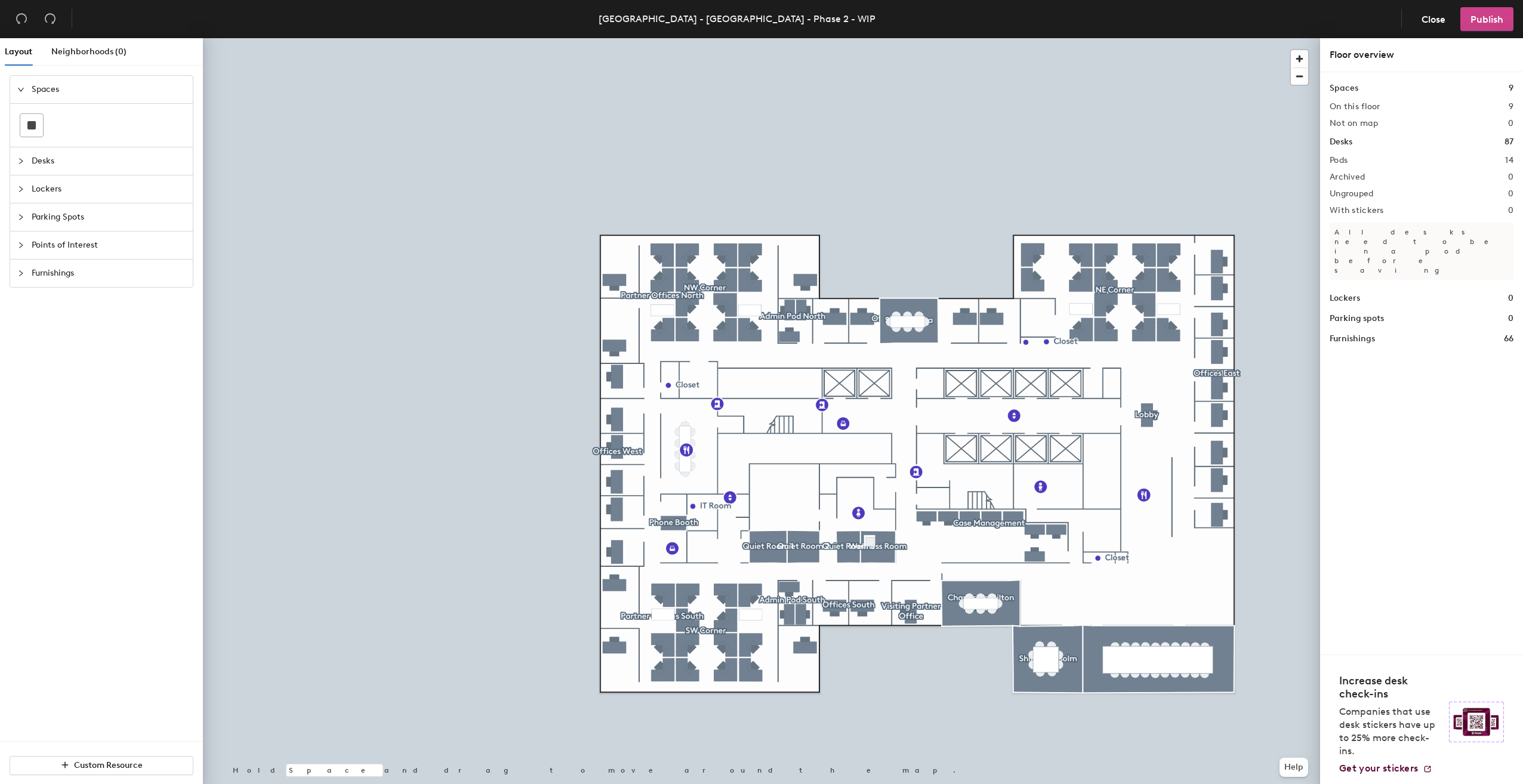
click at [1492, 17] on span "Publish" at bounding box center [1487, 19] width 33 height 11
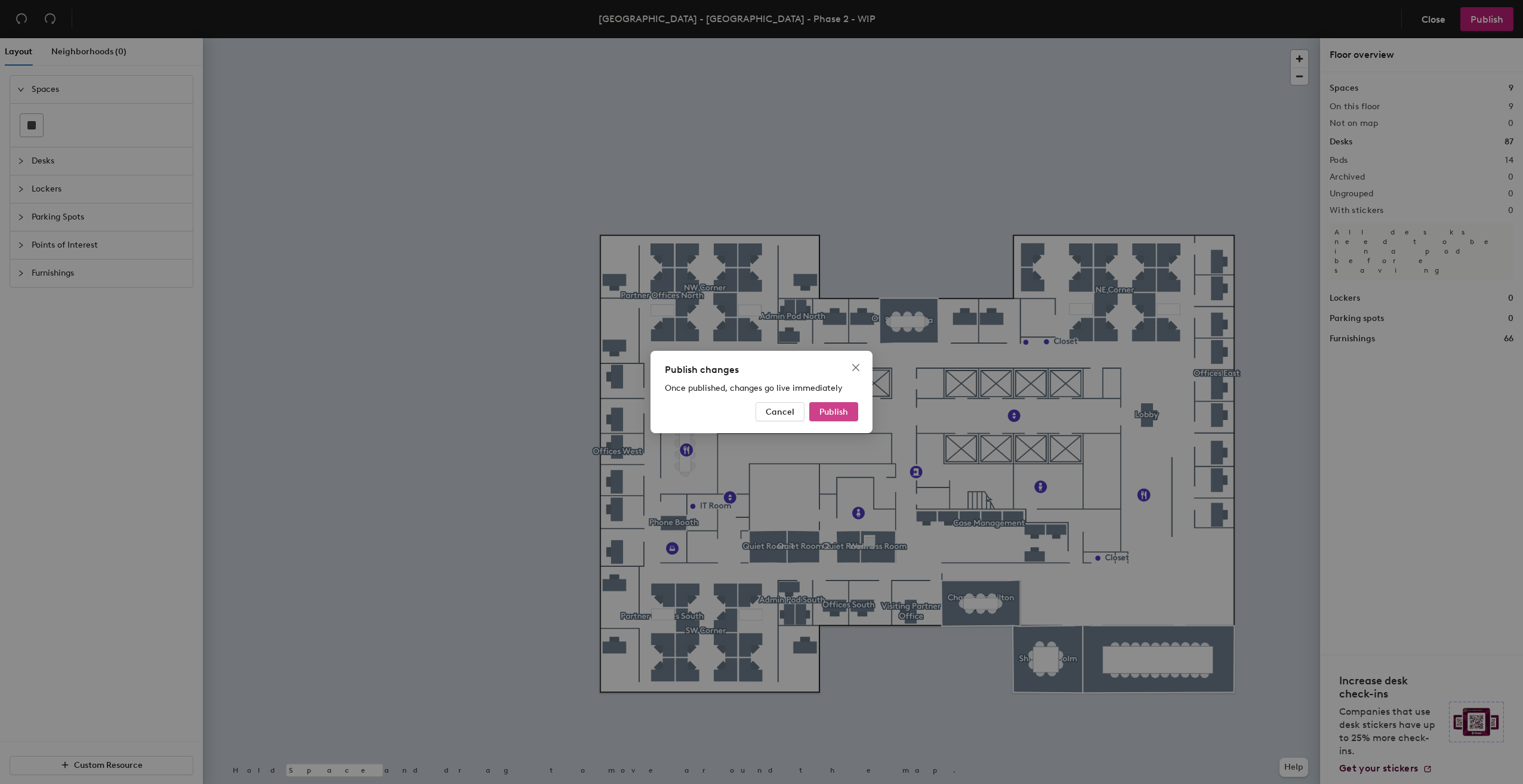
click at [840, 415] on span "Publish" at bounding box center [834, 412] width 29 height 10
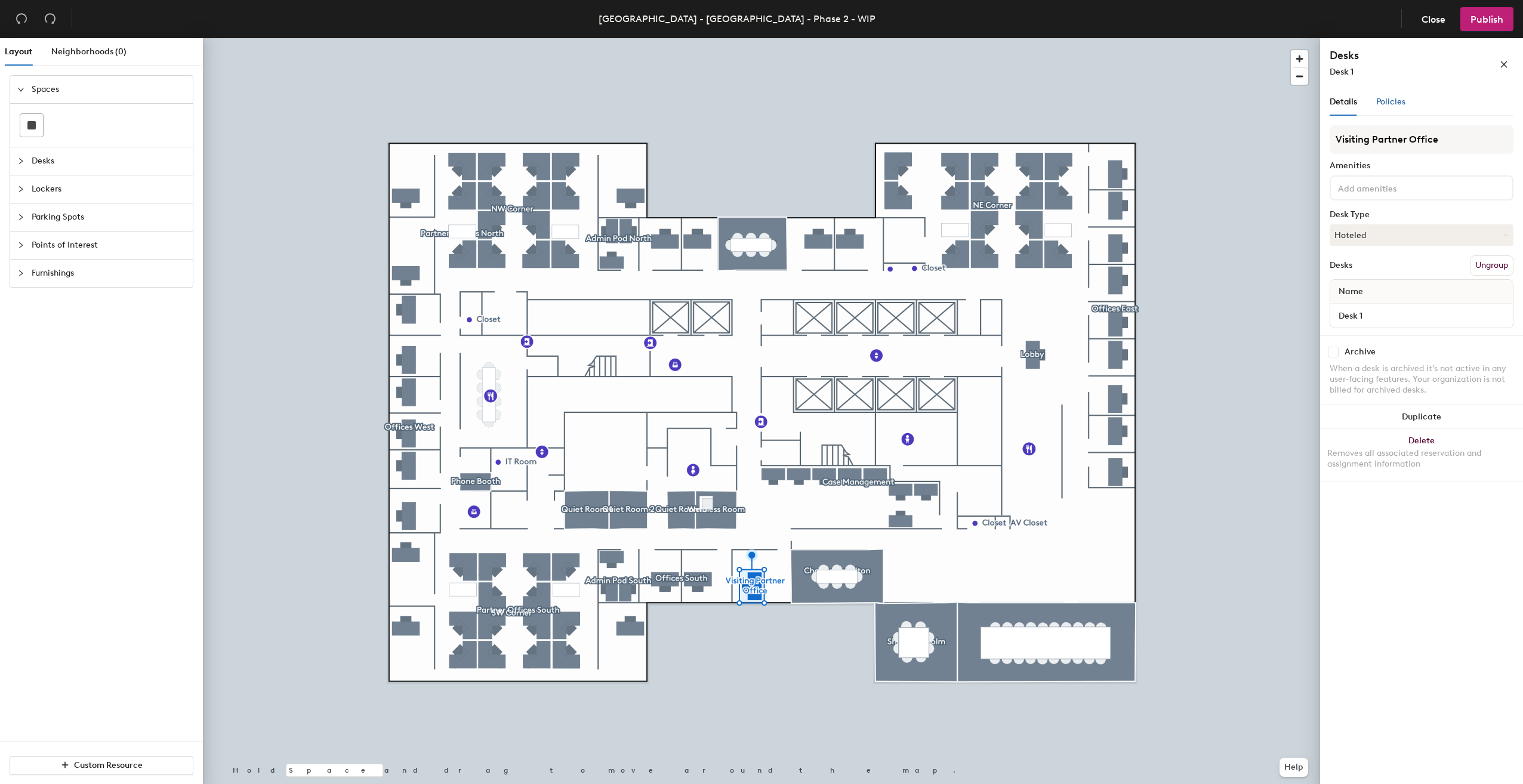
click at [1388, 100] on span "Policies" at bounding box center [1391, 102] width 29 height 10
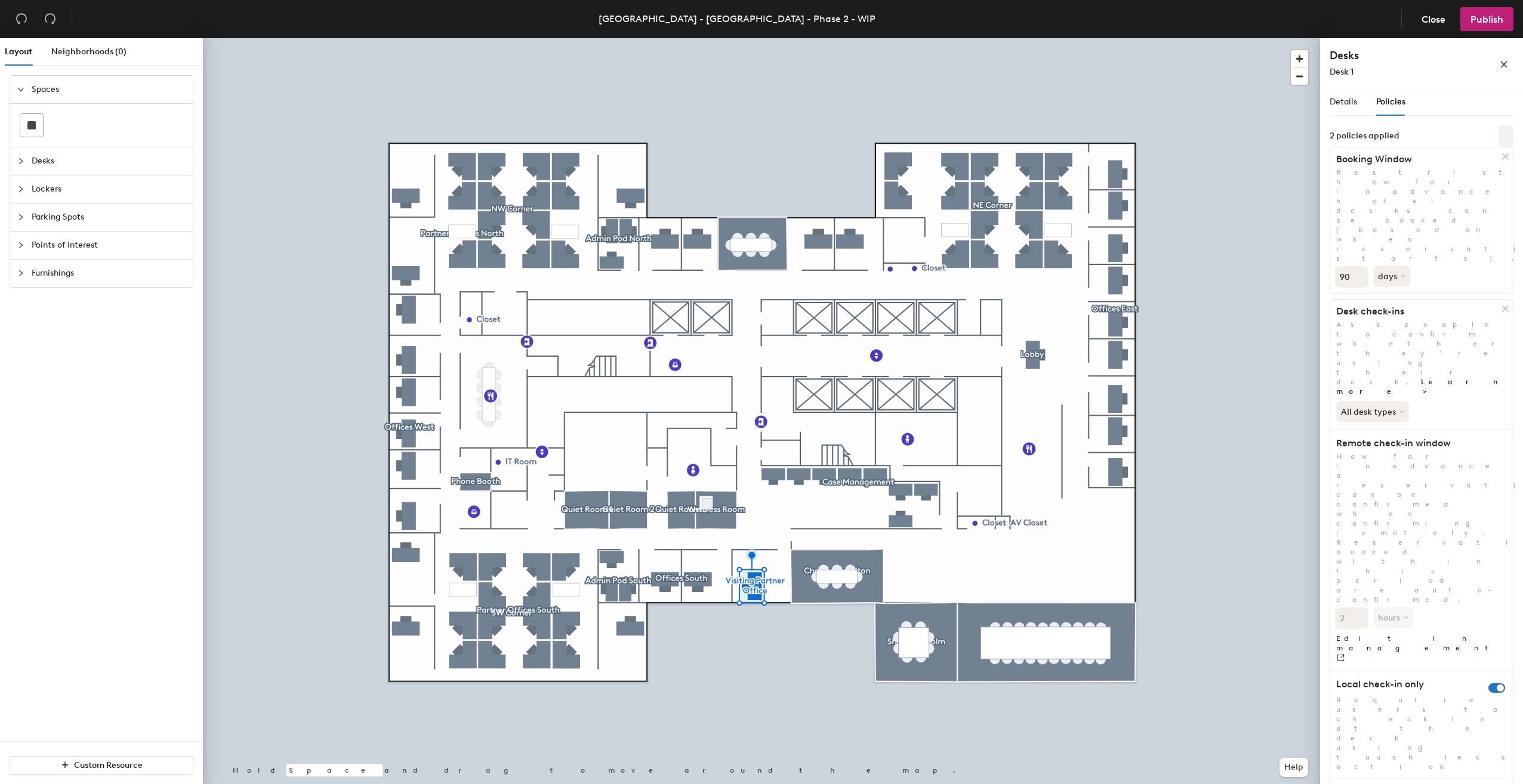
click at [1507, 136] on icon at bounding box center [1506, 135] width 6 height 6
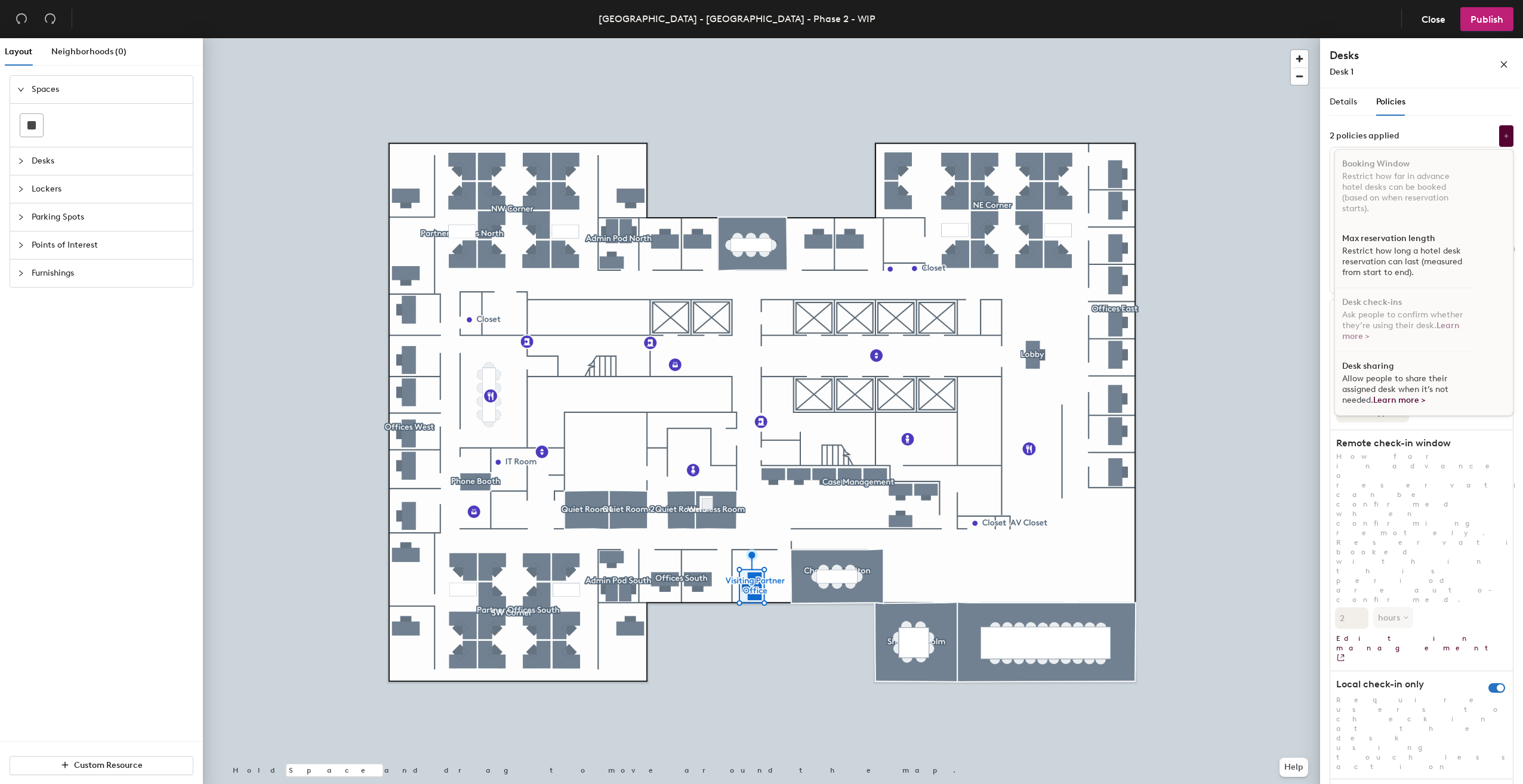
click at [1424, 572] on div "Details Policies Visiting Partner Office Amenities Desk Type Hoteled Desks Ungr…" at bounding box center [1422, 438] width 203 height 701
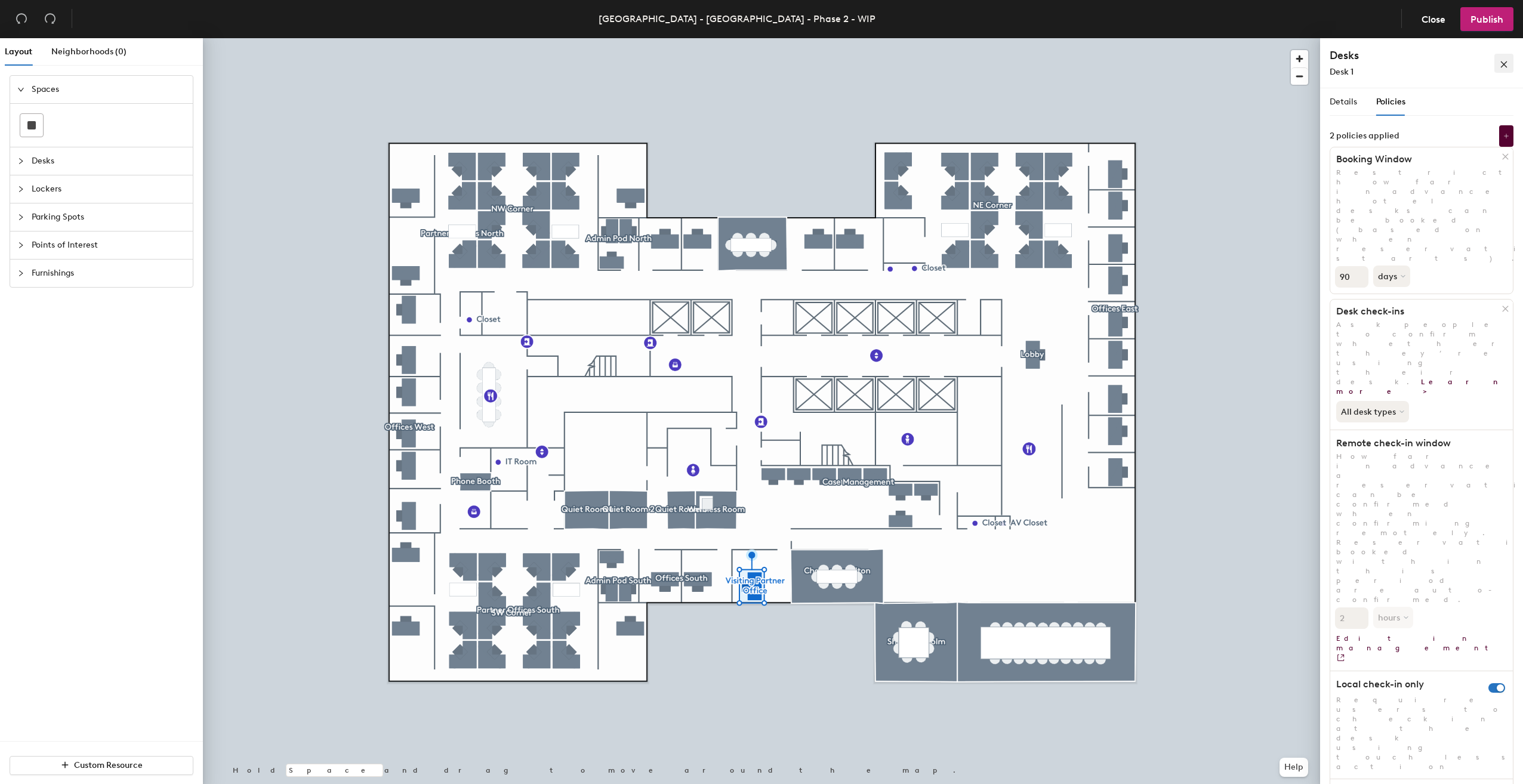
click at [1501, 66] on icon "close" at bounding box center [1504, 65] width 9 height 9
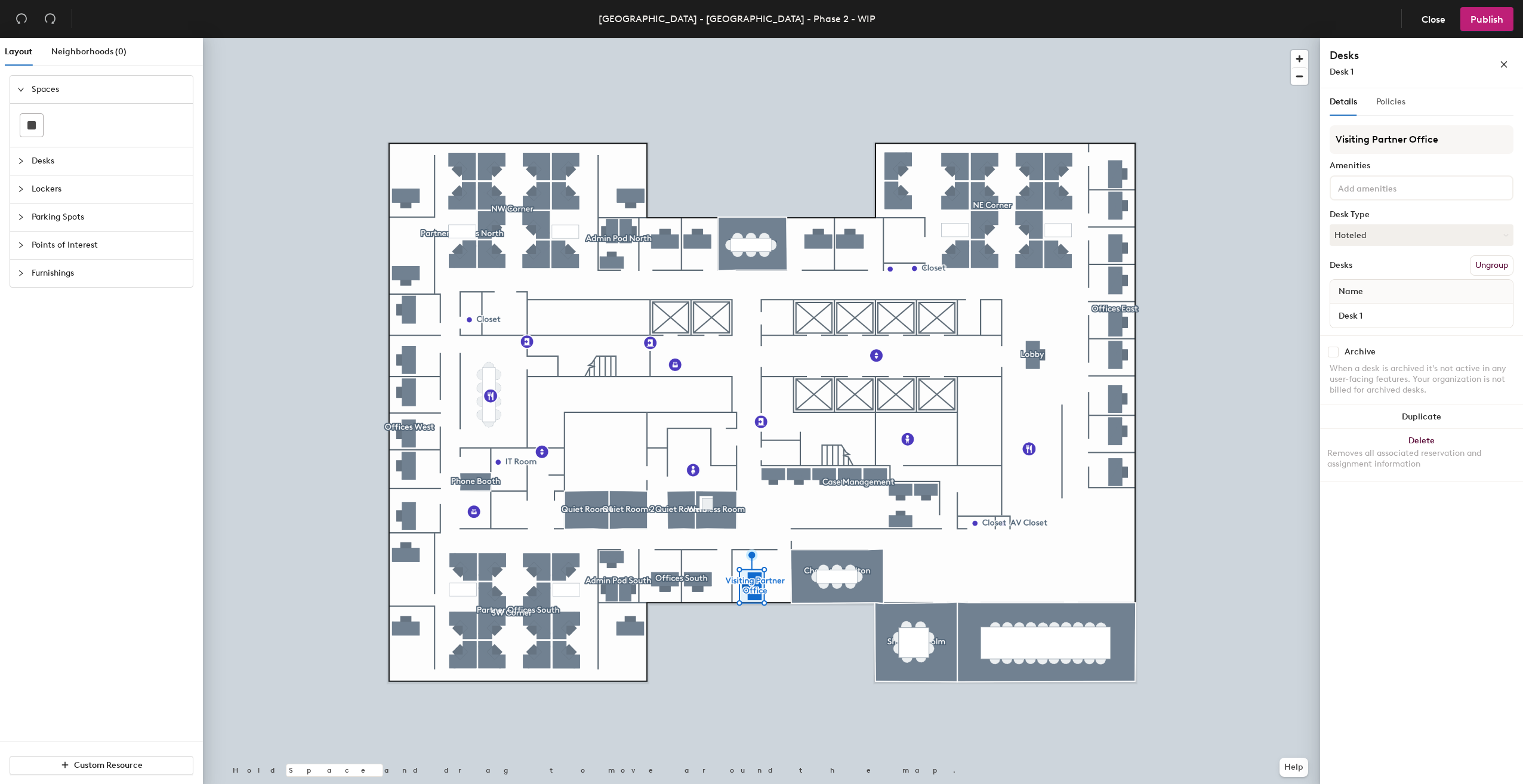
click at [1383, 111] on div "Policies" at bounding box center [1391, 102] width 29 height 27
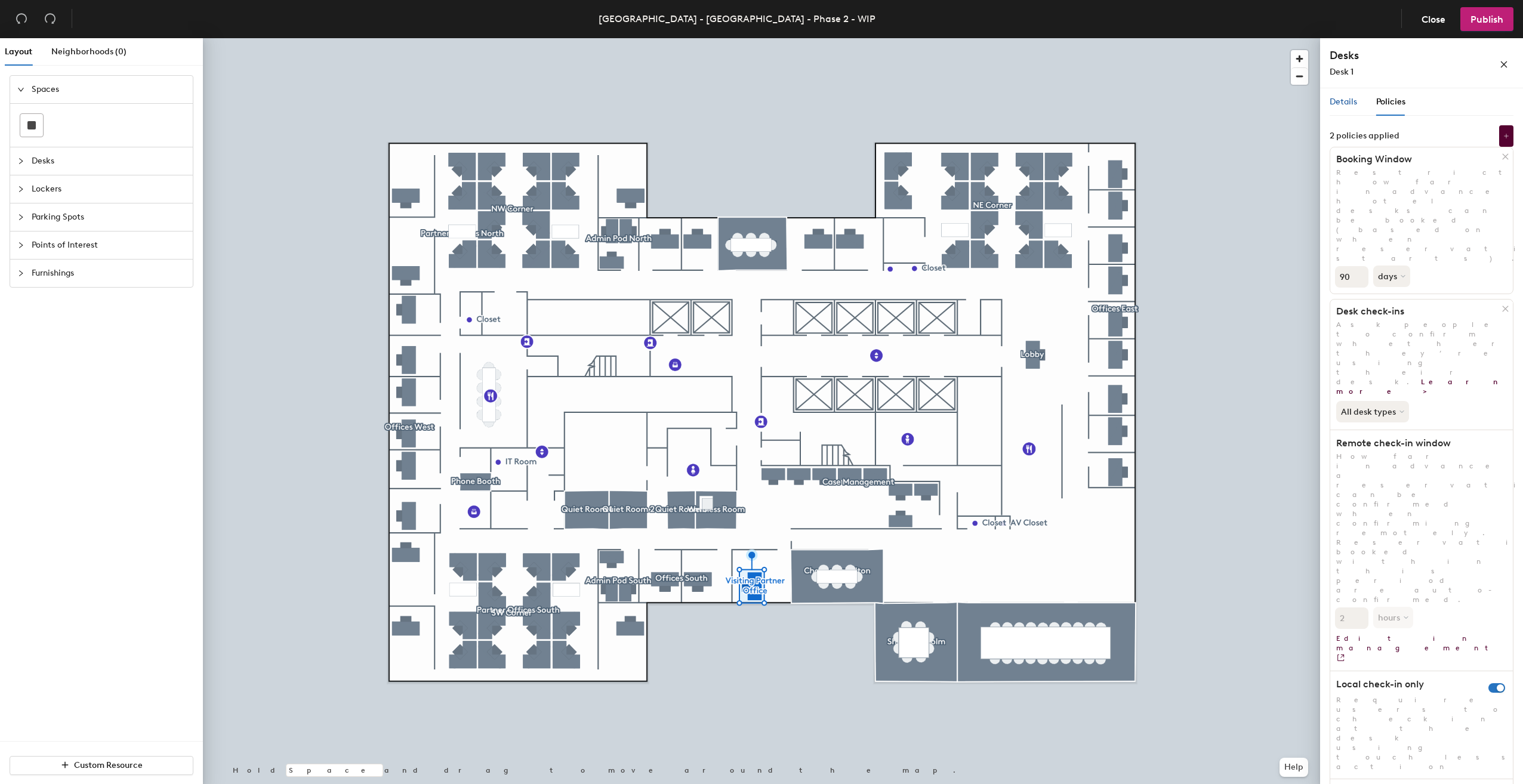
click at [1348, 105] on span "Details" at bounding box center [1343, 102] width 27 height 10
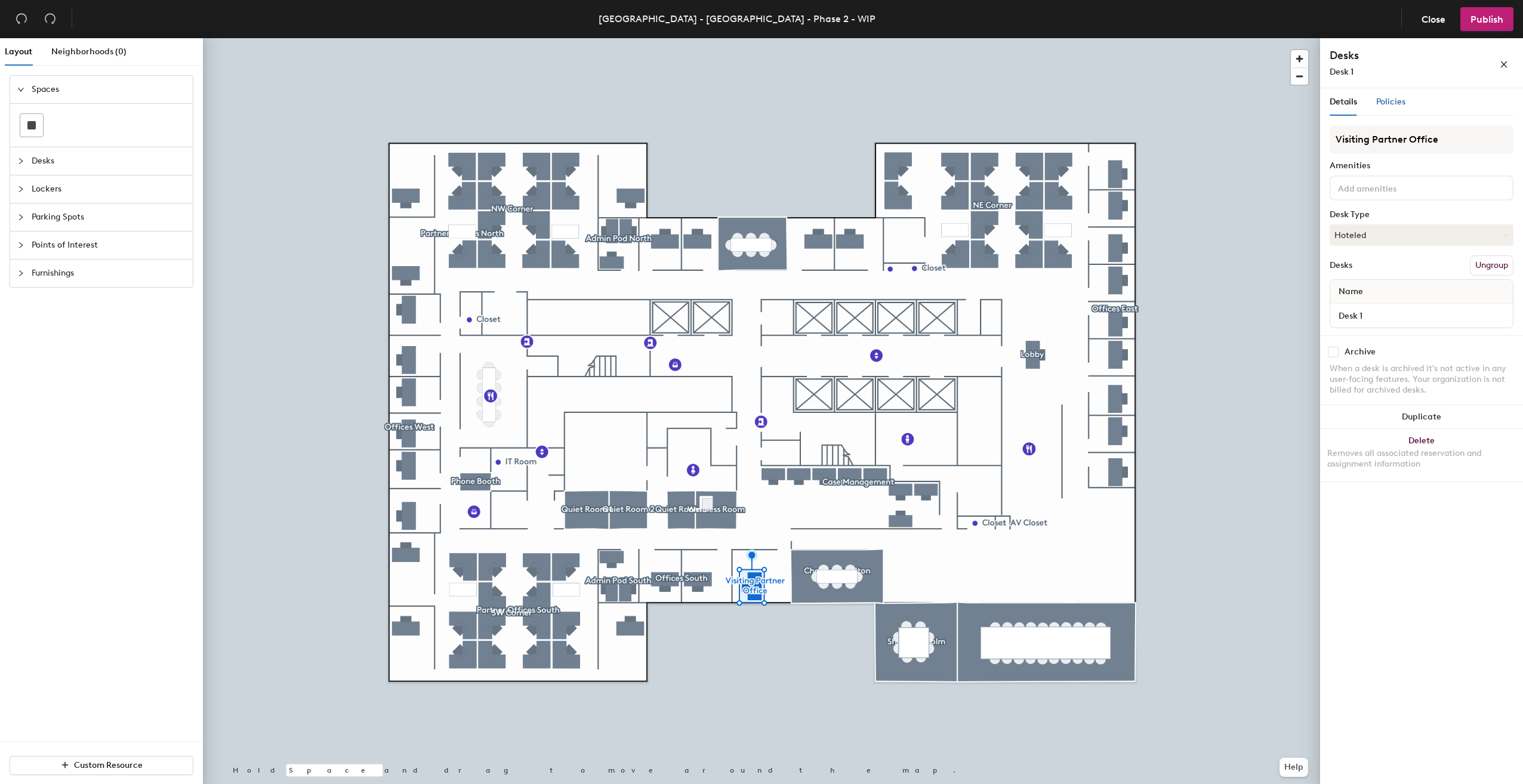
click at [1387, 106] on span "Policies" at bounding box center [1391, 102] width 29 height 10
click at [1355, 317] on input "Desk 1" at bounding box center [1422, 316] width 178 height 17
click at [1493, 336] on div "Archive When a desk is archived it's not active in any user-facing features. Yo…" at bounding box center [1422, 373] width 203 height 75
click at [1392, 113] on div "Policies" at bounding box center [1391, 102] width 29 height 27
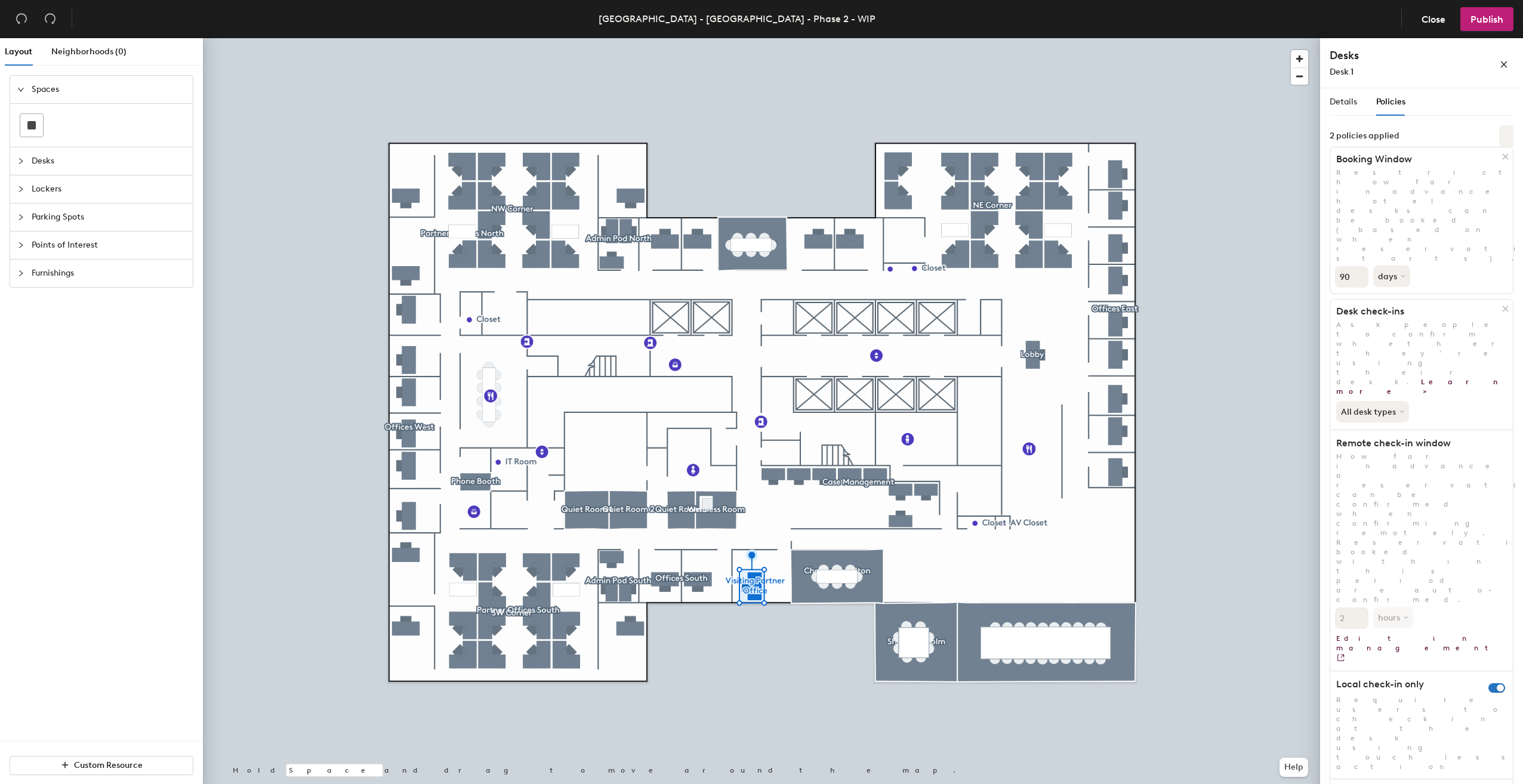
click at [1504, 137] on icon at bounding box center [1506, 135] width 6 height 6
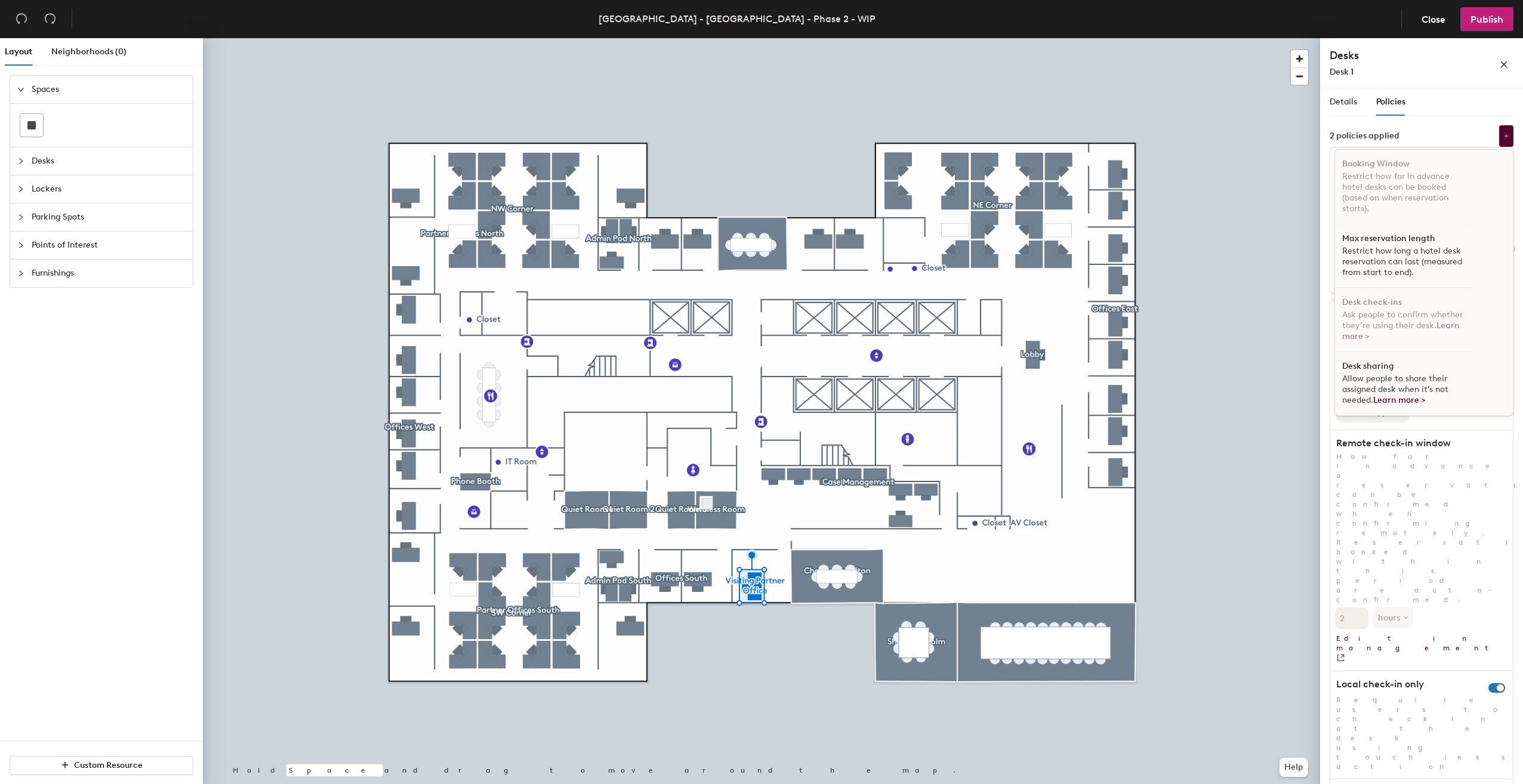
click at [1253, 38] on div at bounding box center [761, 38] width 1118 height 0
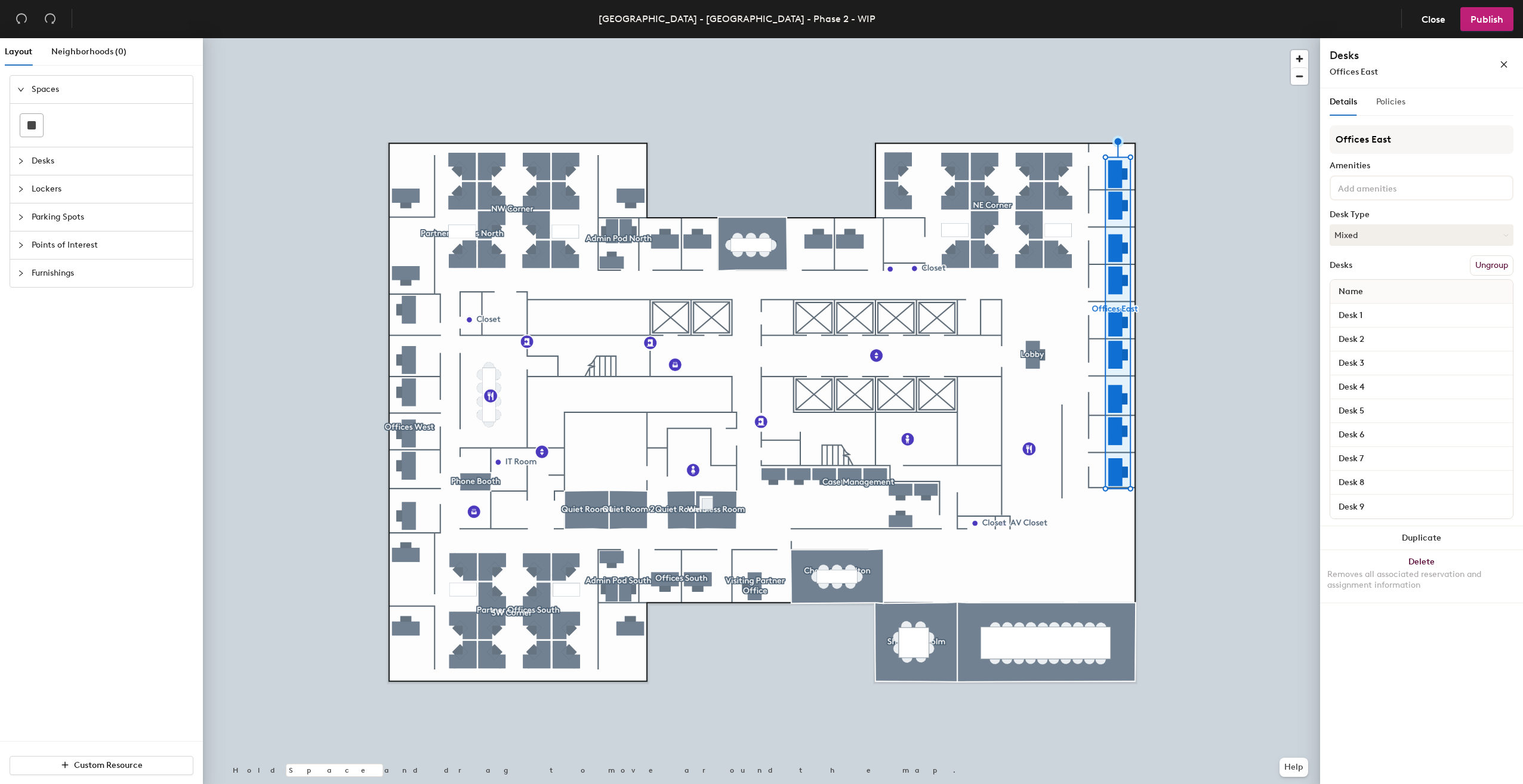
click at [1388, 110] on div "Policies" at bounding box center [1391, 102] width 29 height 27
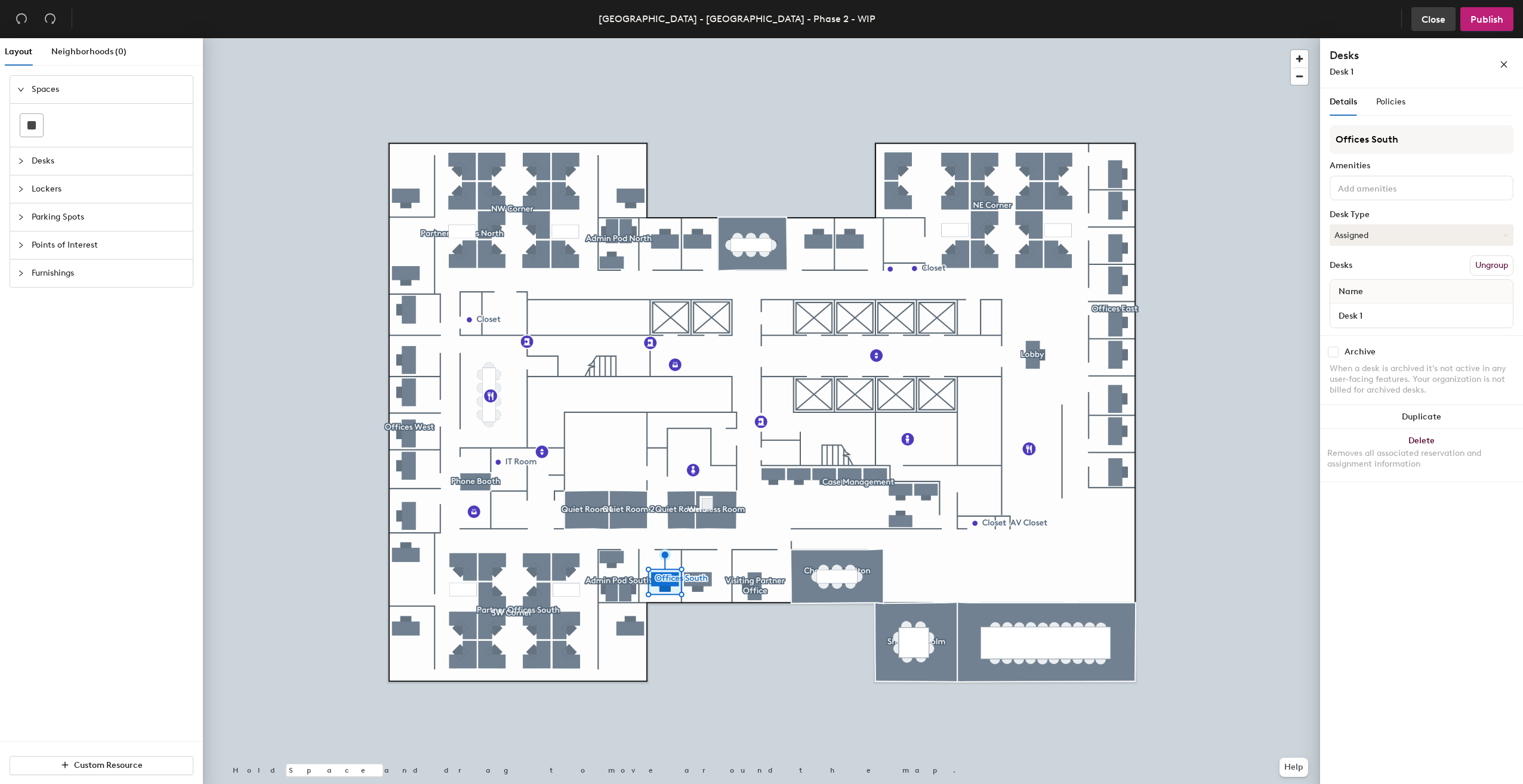
click at [1449, 19] on button "Close" at bounding box center [1434, 19] width 44 height 24
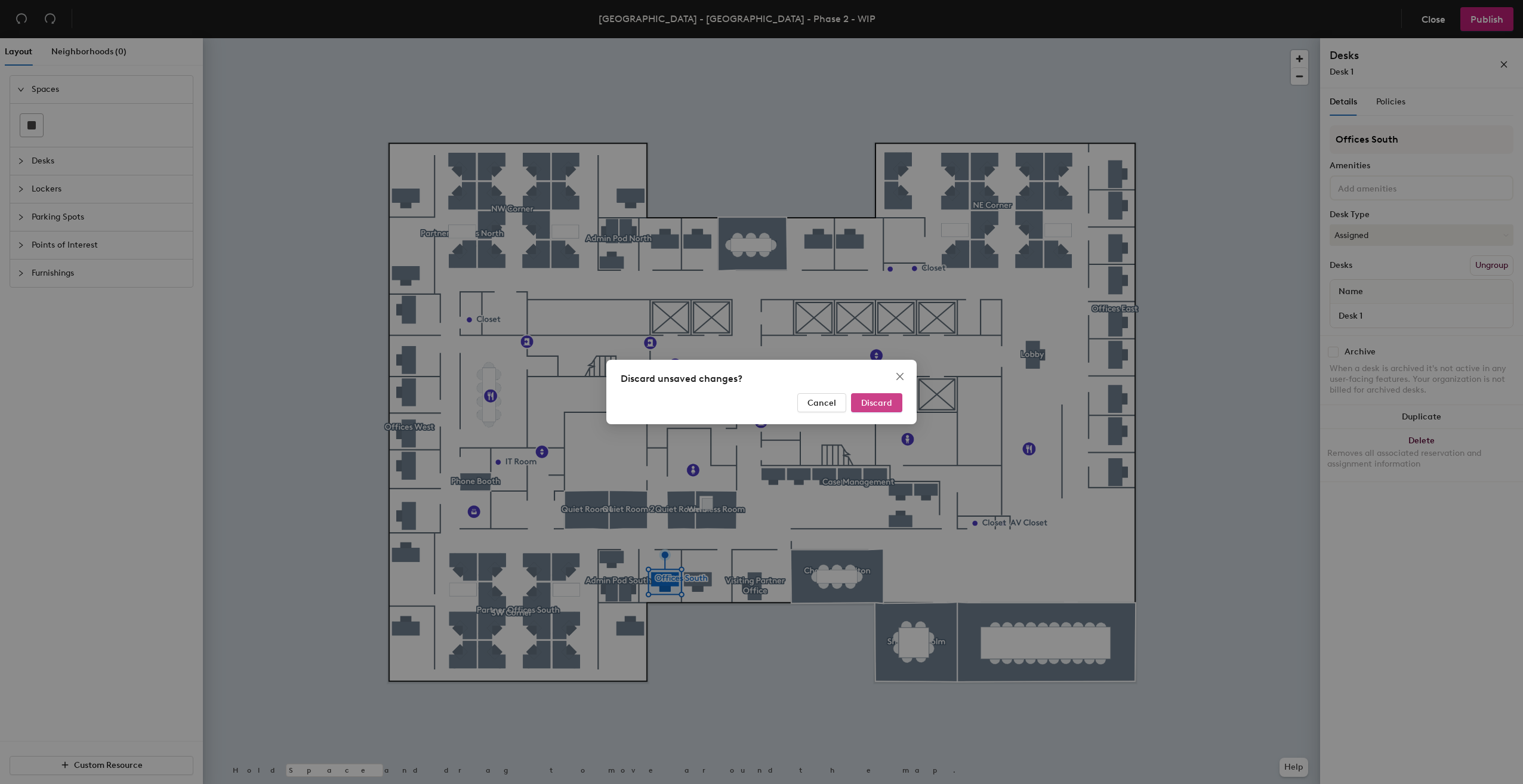
click at [887, 401] on span "Discard" at bounding box center [877, 403] width 31 height 10
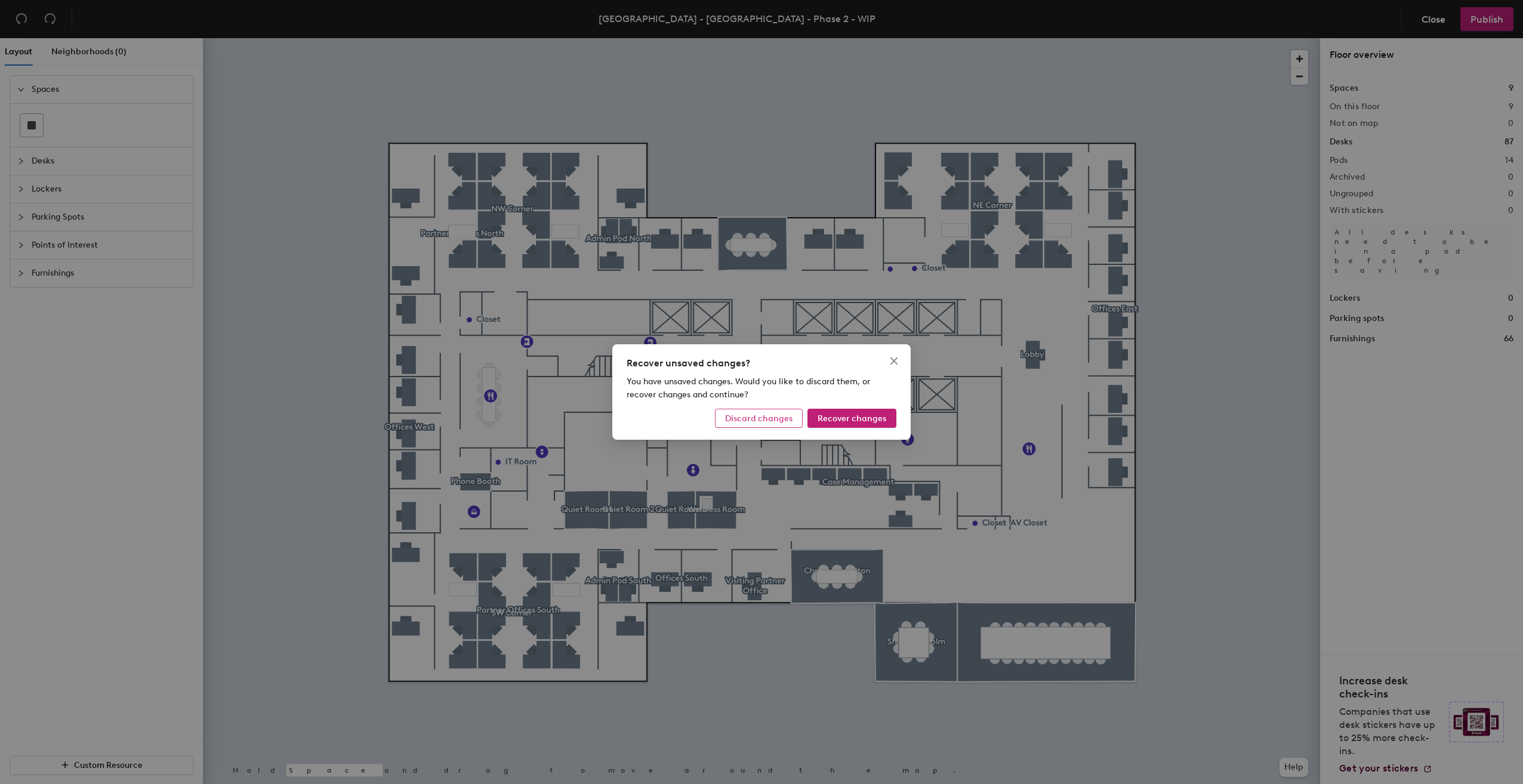
click at [766, 421] on span "Discard changes" at bounding box center [759, 419] width 67 height 10
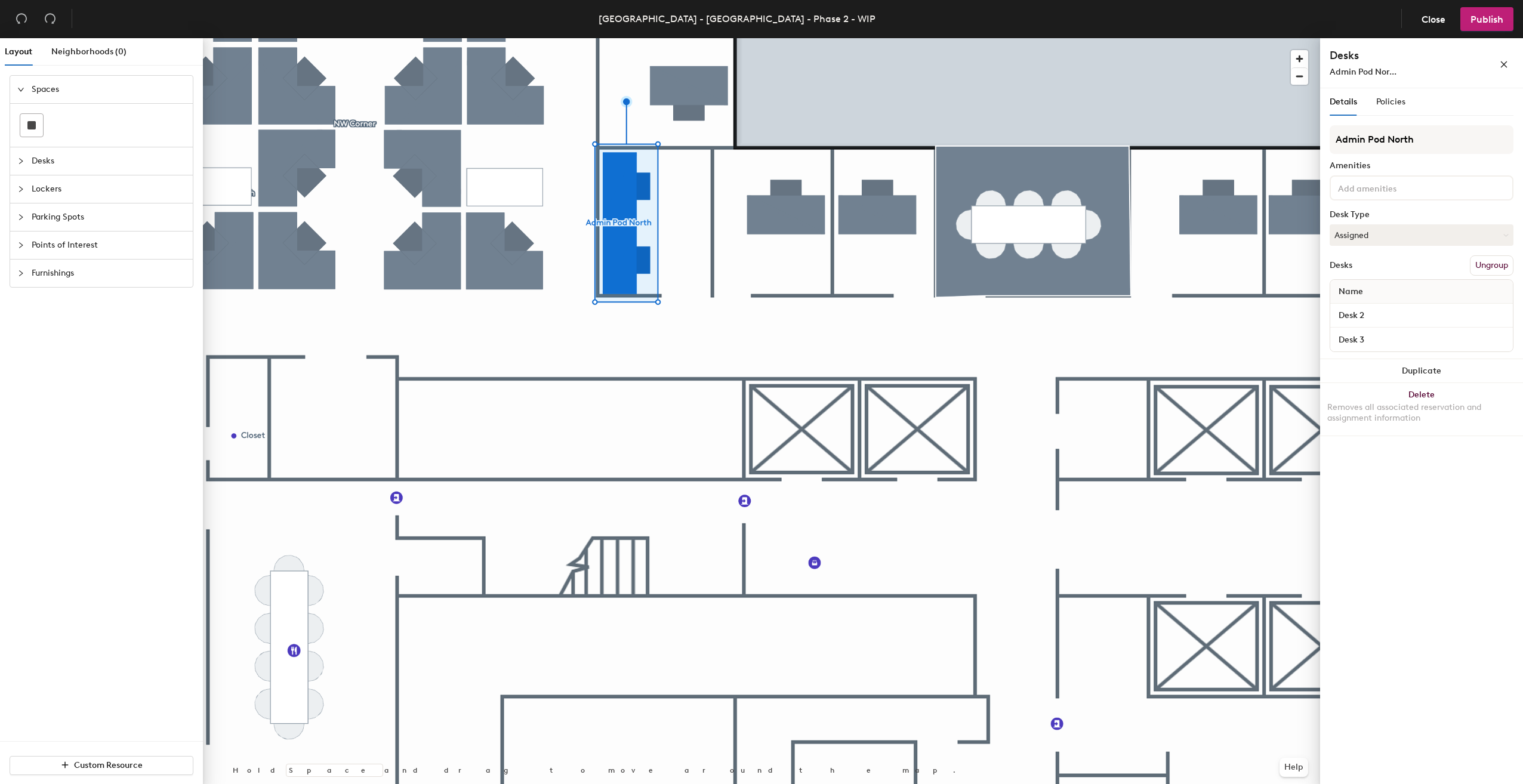
click at [695, 38] on div at bounding box center [761, 38] width 1118 height 0
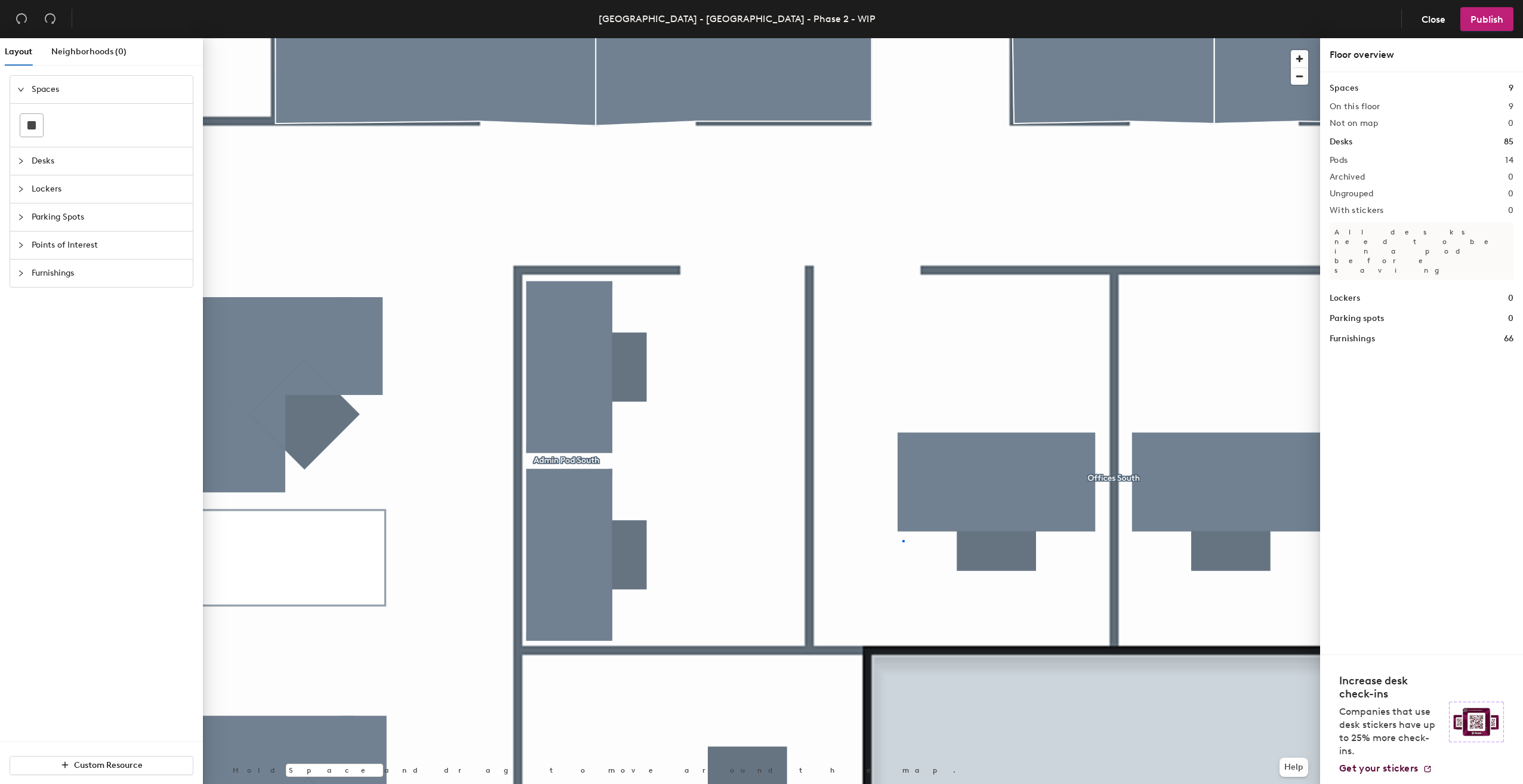
click at [904, 38] on div at bounding box center [761, 38] width 1118 height 0
